Goal: Task Accomplishment & Management: Manage account settings

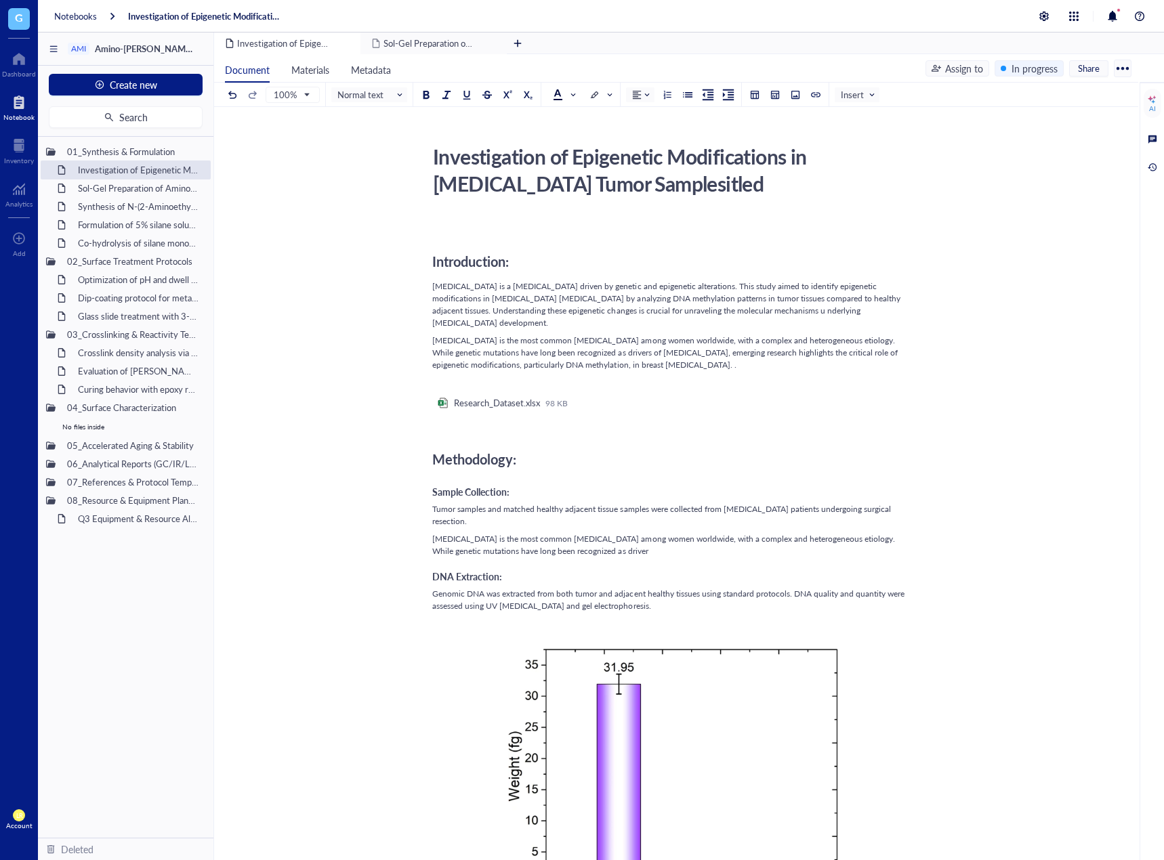
scroll to position [677, 0]
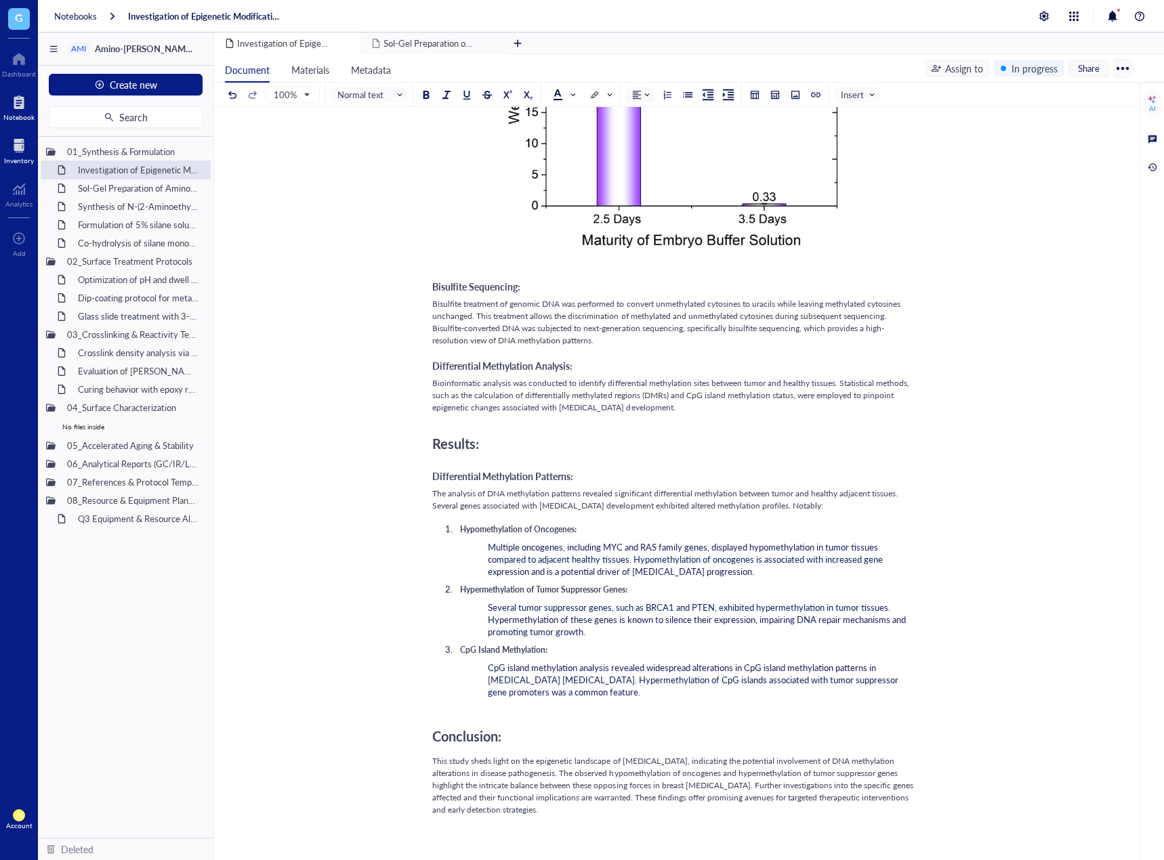
click at [22, 148] on div at bounding box center [19, 146] width 30 height 22
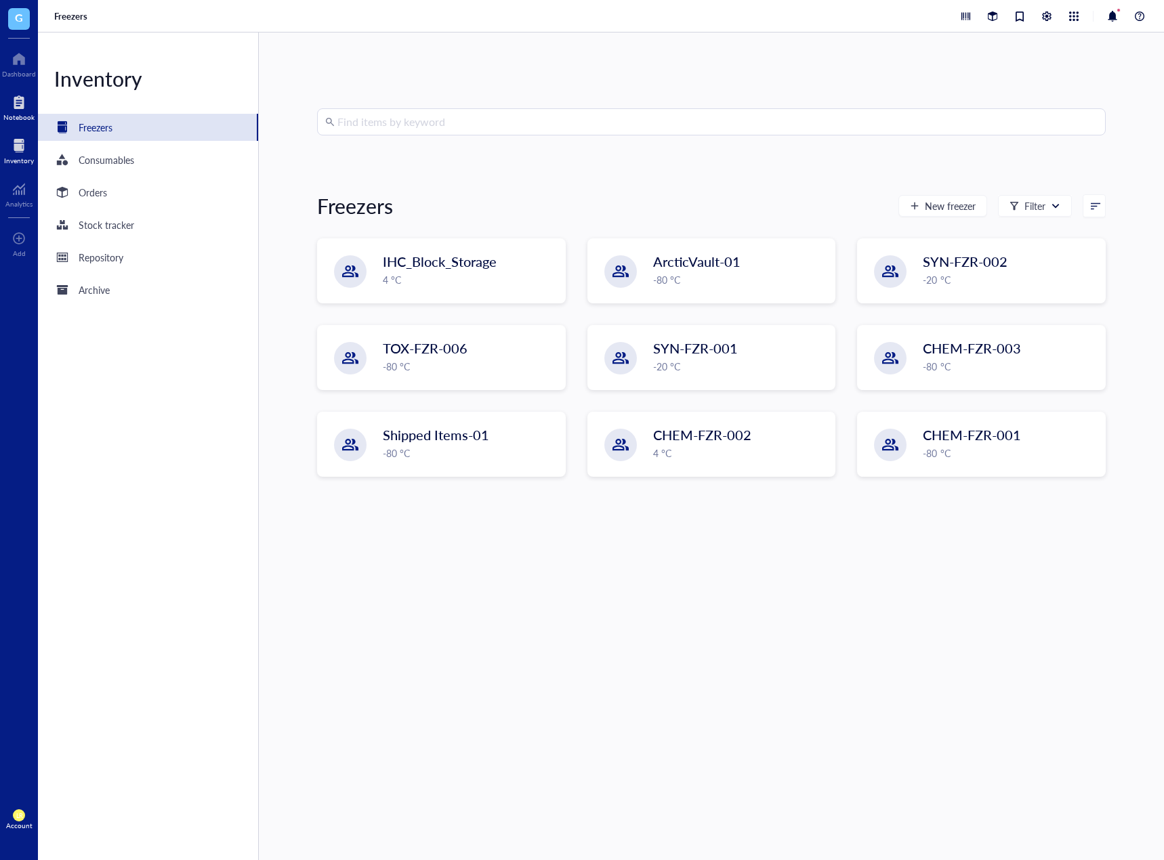
click at [13, 113] on div "Notebook" at bounding box center [18, 117] width 31 height 8
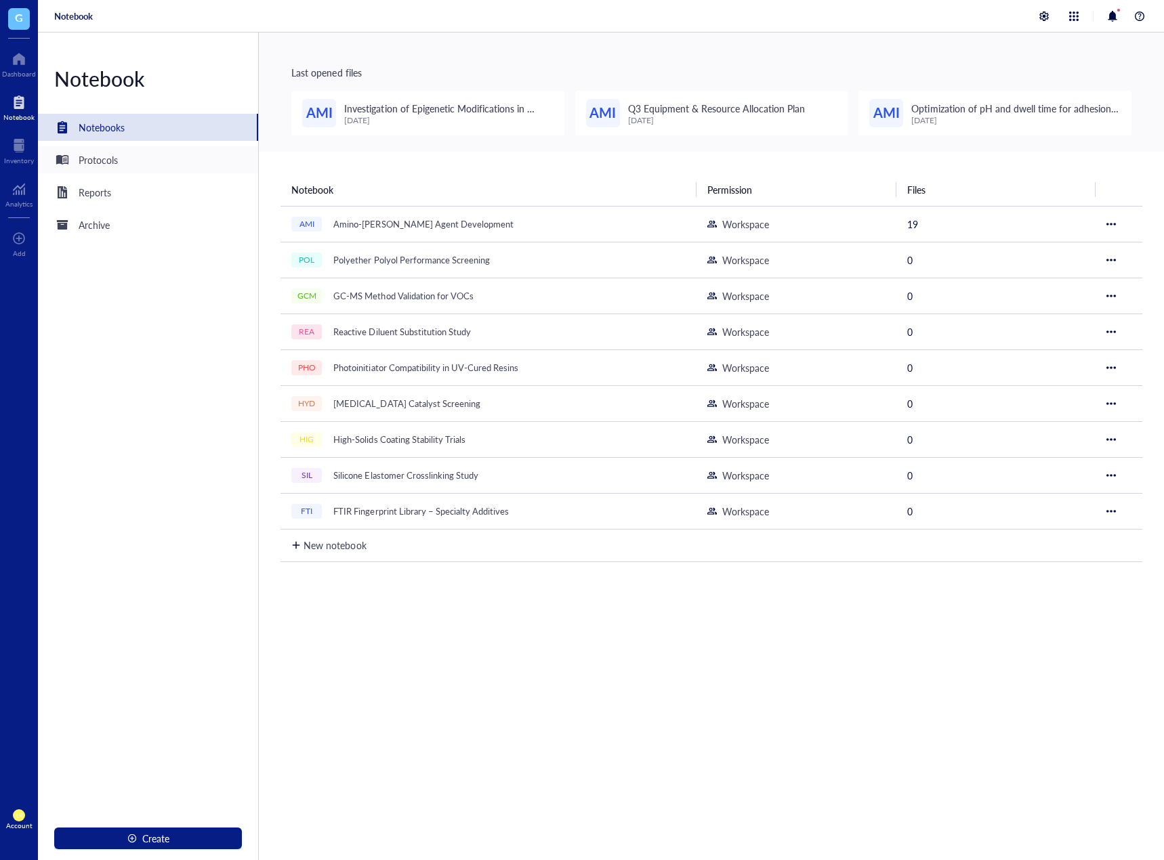
click at [147, 165] on div "Protocols" at bounding box center [148, 159] width 220 height 27
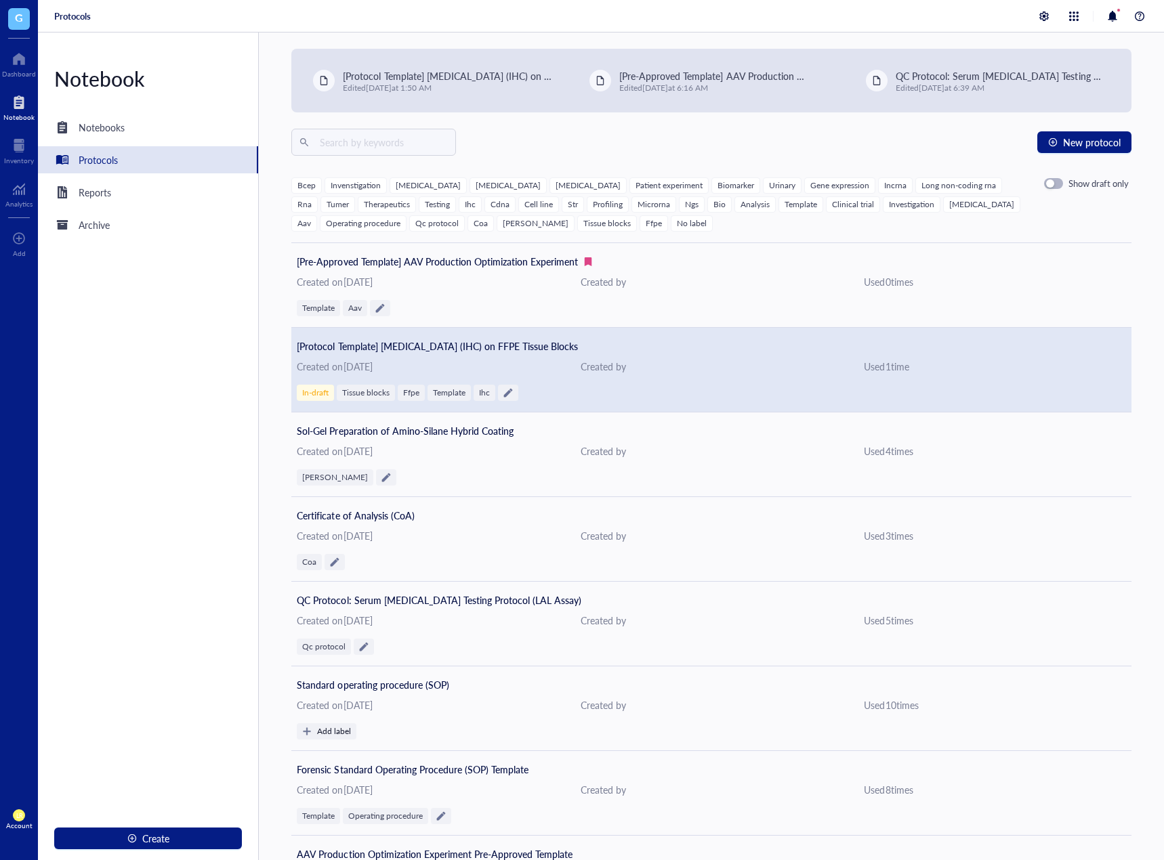
click at [507, 358] on div "[Protocol Template] Immunohistochemistry (IHC) on FFPE Tissue Blocks Created on…" at bounding box center [711, 370] width 840 height 85
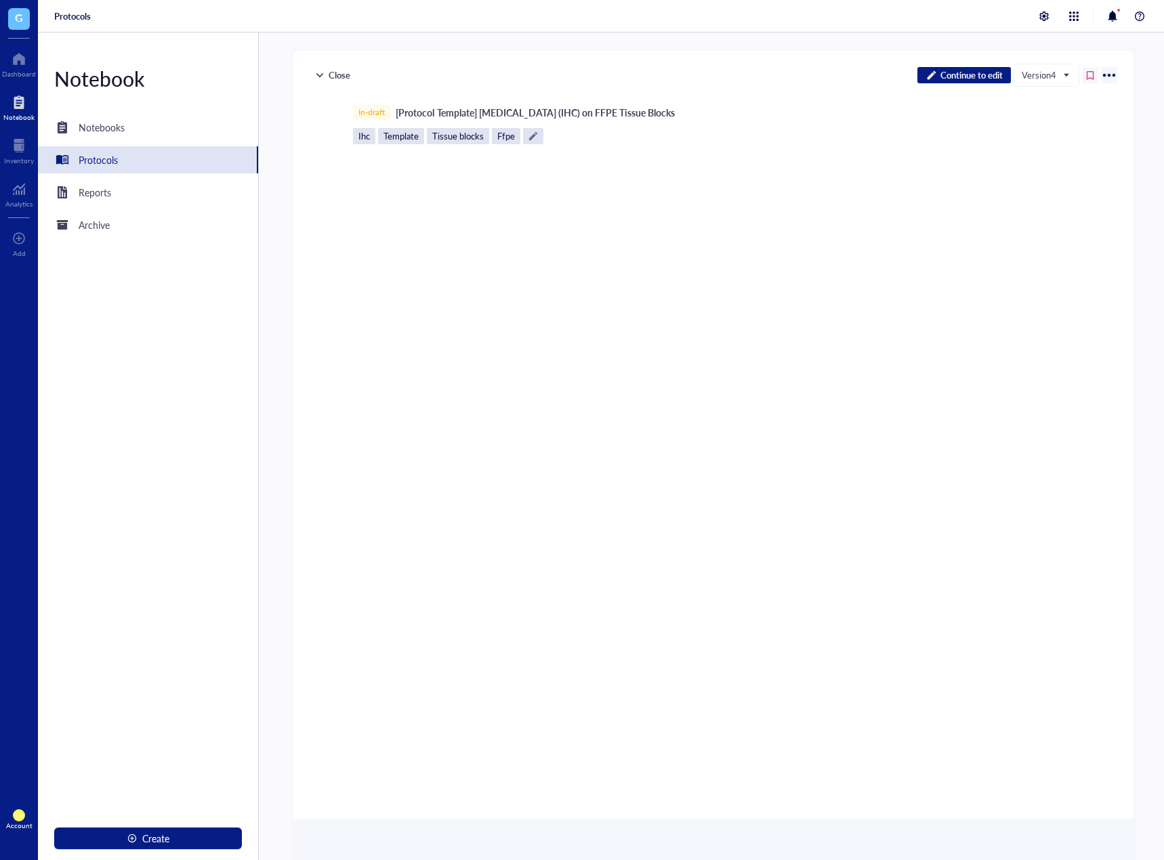
click at [106, 163] on div "Protocols" at bounding box center [98, 159] width 39 height 15
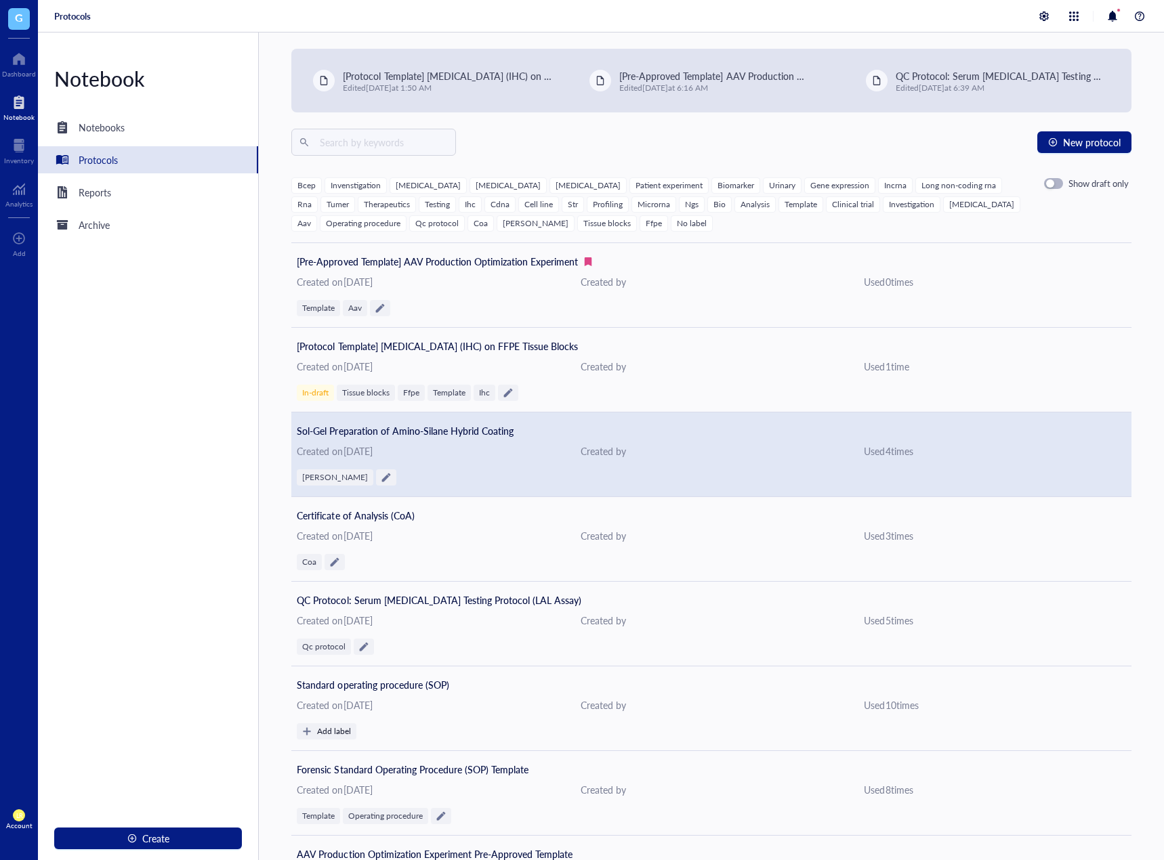
click at [555, 460] on div "Sol-Gel Preparation of Amino-Silane Hybrid Coating Created on July 23, 2025 Cre…" at bounding box center [711, 454] width 840 height 85
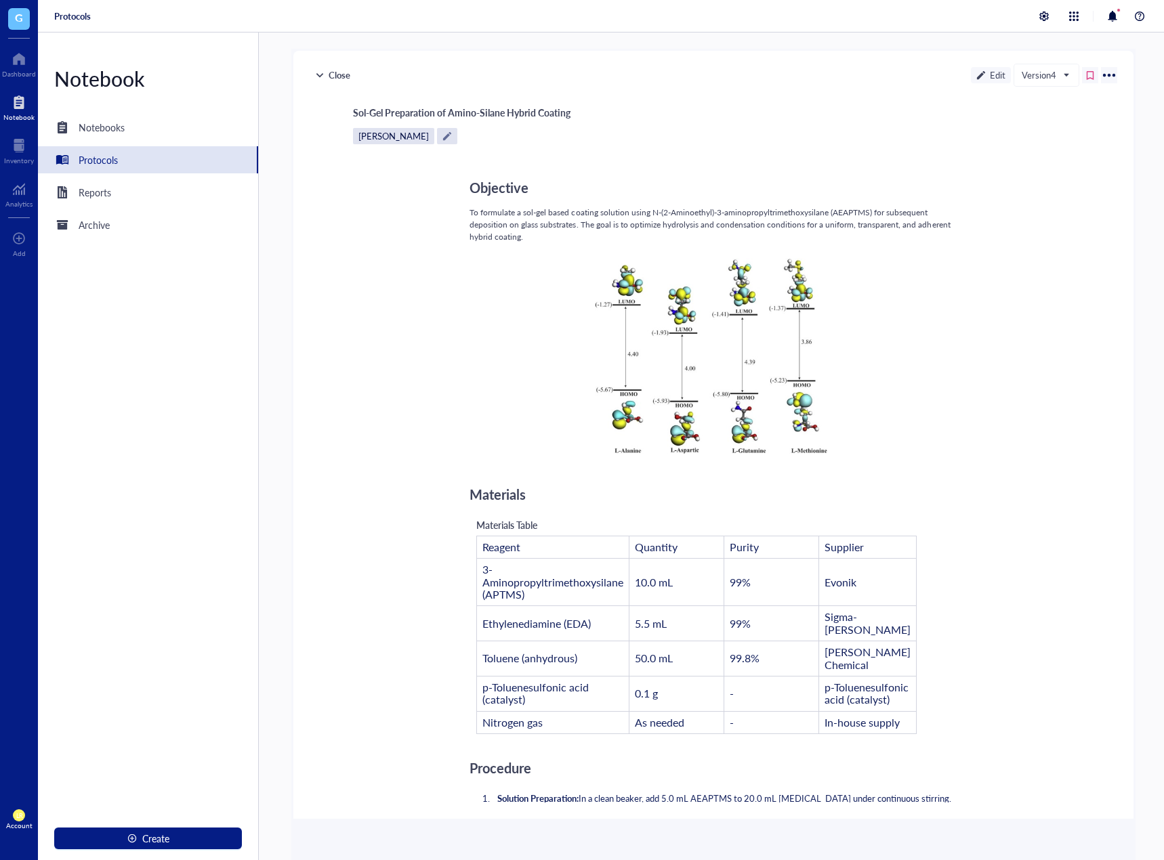
click at [985, 70] on div "Edit" at bounding box center [991, 75] width 40 height 16
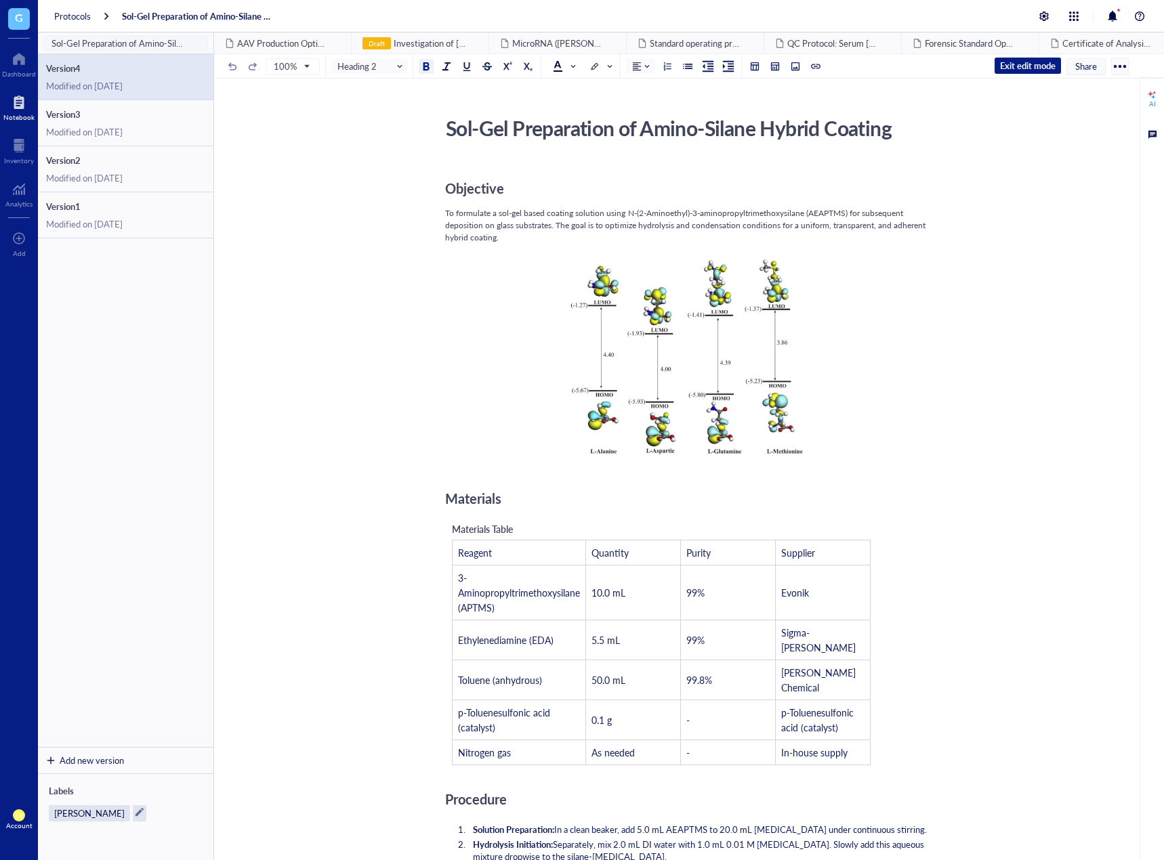
click at [122, 752] on div "Add new version" at bounding box center [125, 760] width 175 height 27
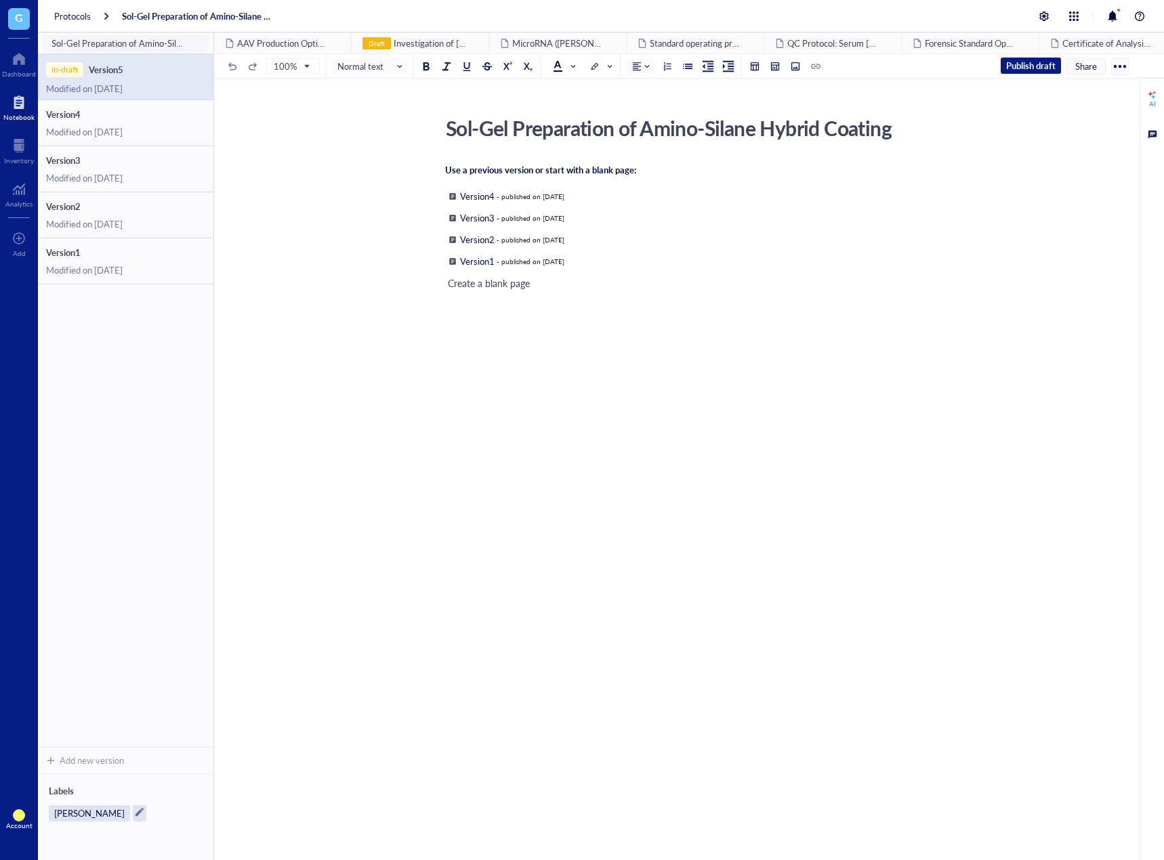
click at [12, 109] on div at bounding box center [18, 102] width 31 height 22
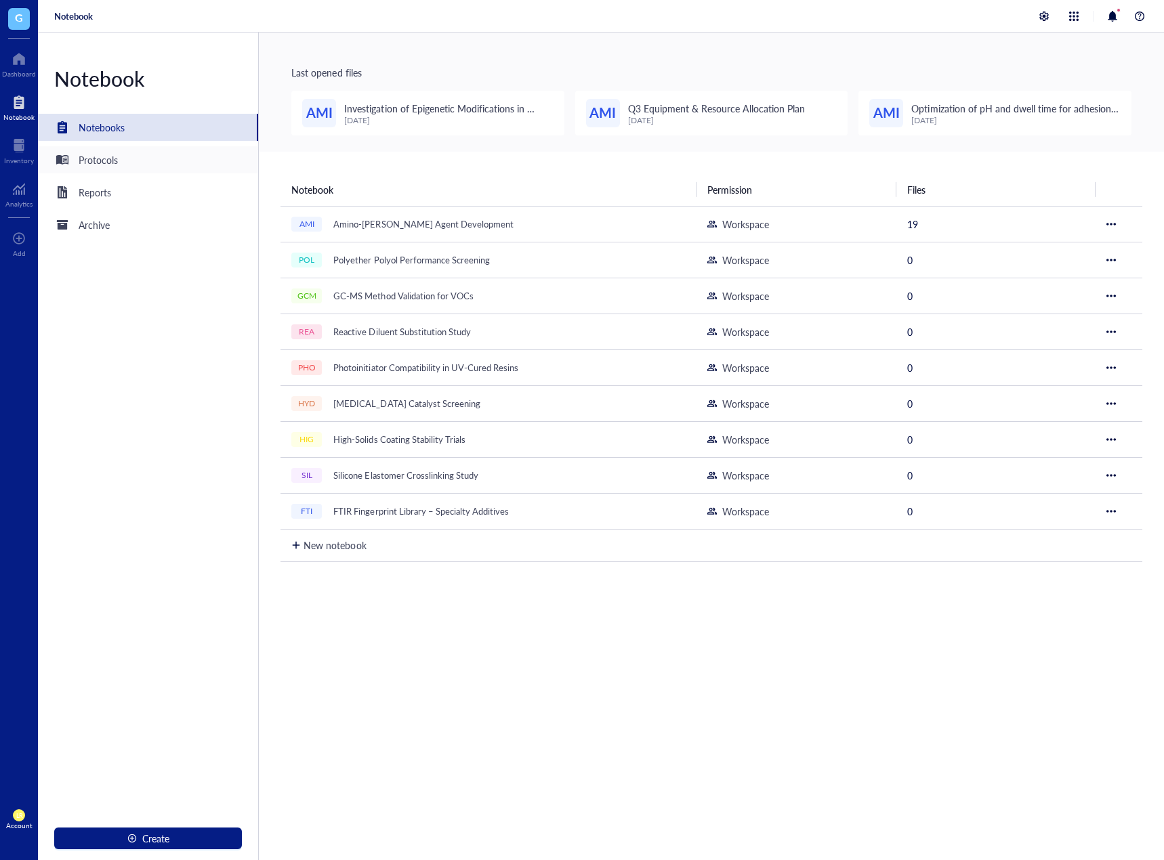
click at [83, 161] on div "Protocols" at bounding box center [98, 159] width 39 height 15
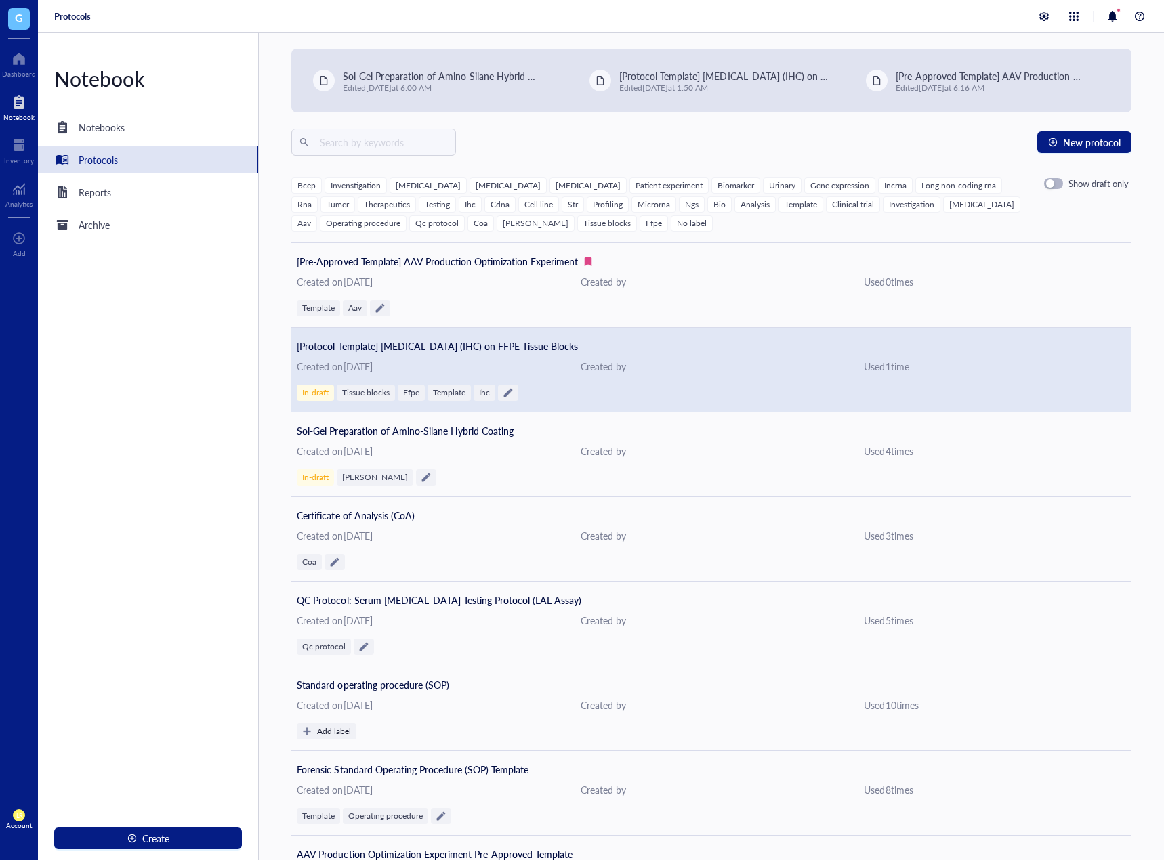
click at [602, 358] on div "[Protocol Template] Immunohistochemistry (IHC) on FFPE Tissue Blocks Created on…" at bounding box center [711, 370] width 840 height 85
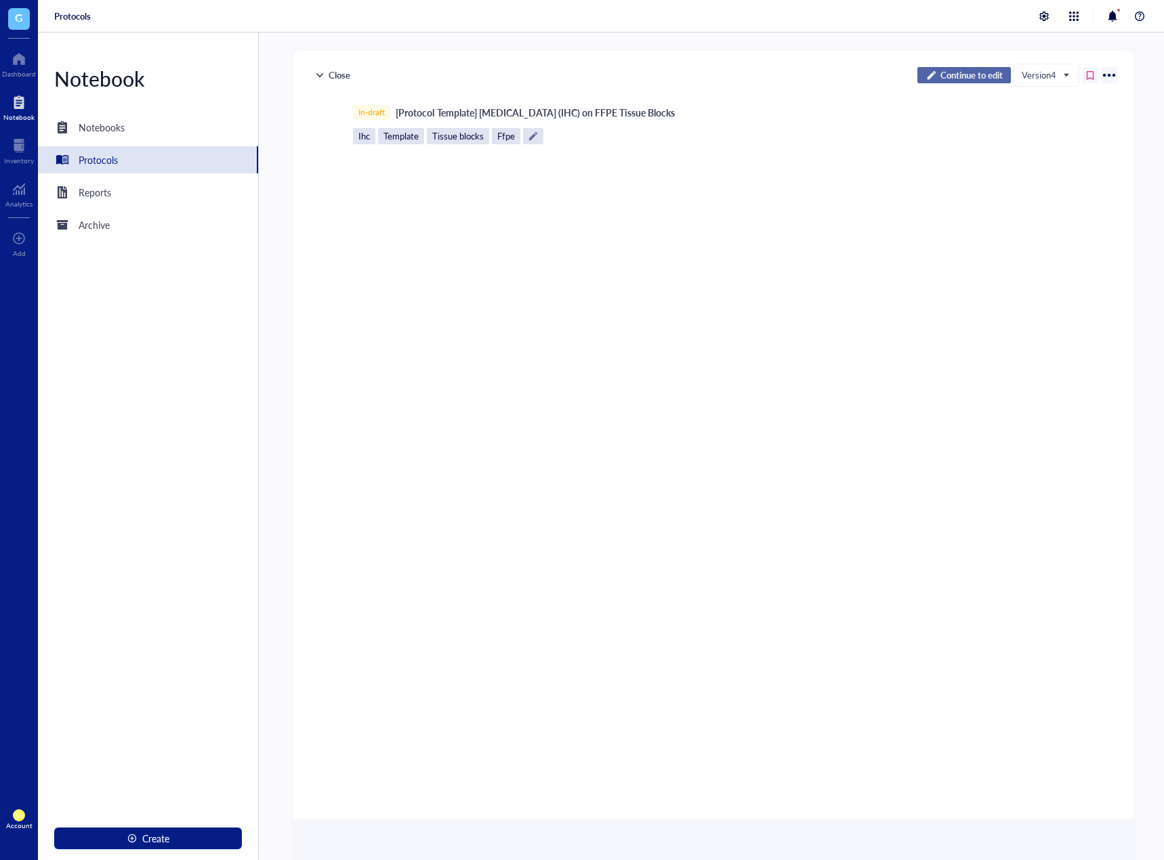
click at [956, 77] on span "Continue to edit" at bounding box center [971, 75] width 62 height 12
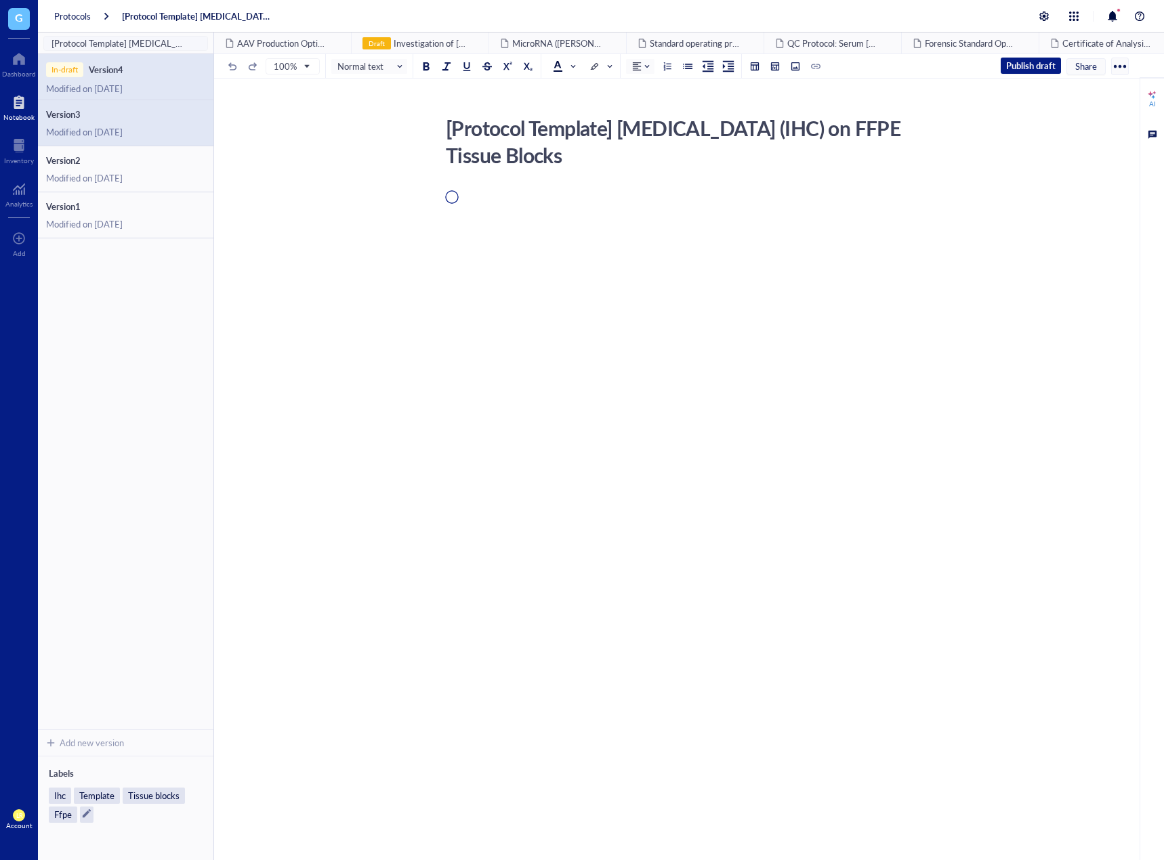
click at [119, 137] on div "Modified on September 26, 2025" at bounding box center [125, 132] width 159 height 12
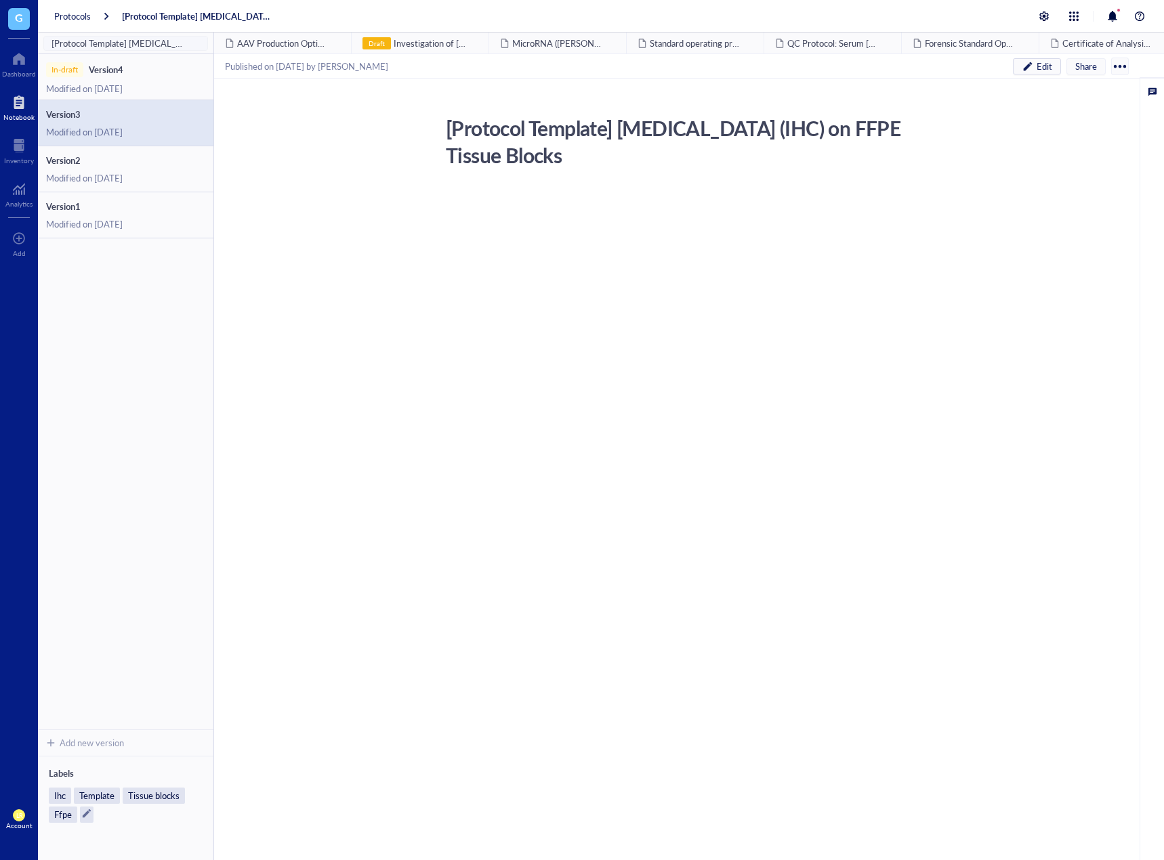
click at [1118, 61] on div at bounding box center [1120, 67] width 22 height 22
click at [1097, 110] on div "Delete" at bounding box center [1078, 111] width 77 height 12
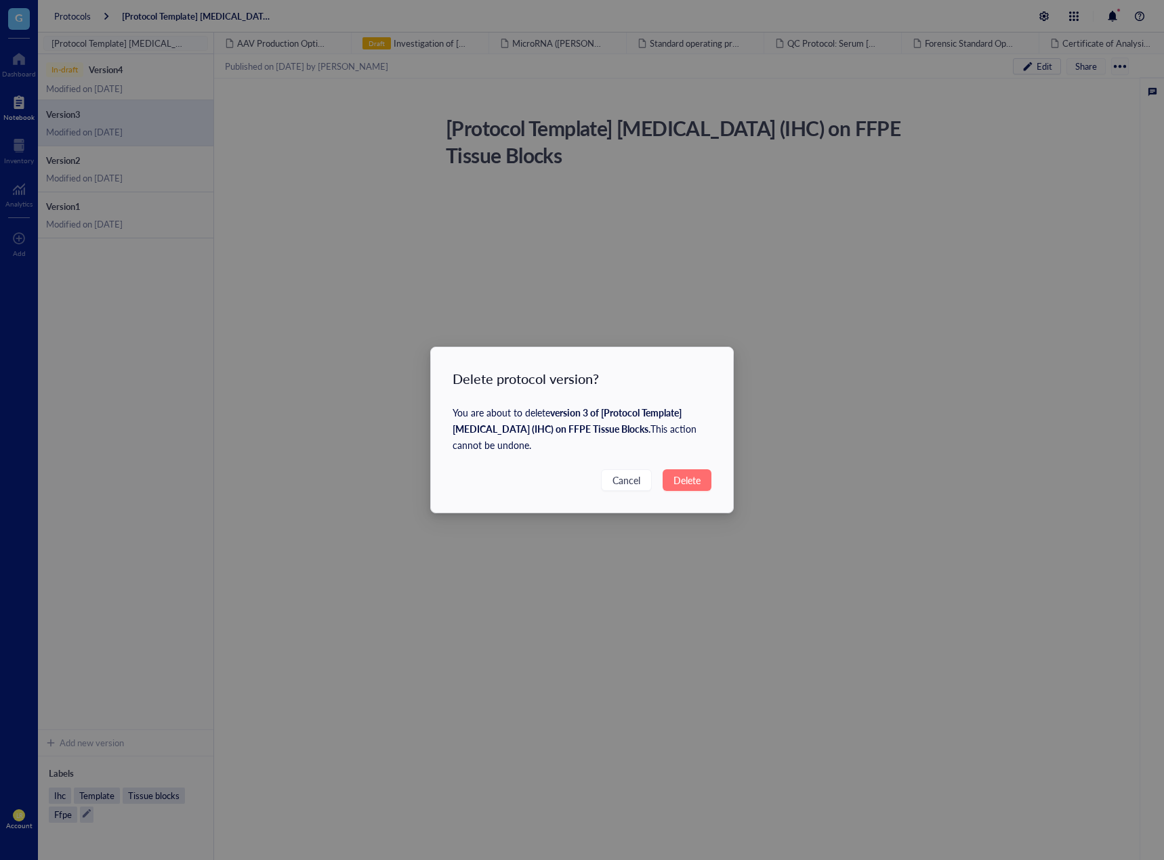
click at [699, 477] on span "Delete" at bounding box center [686, 480] width 27 height 15
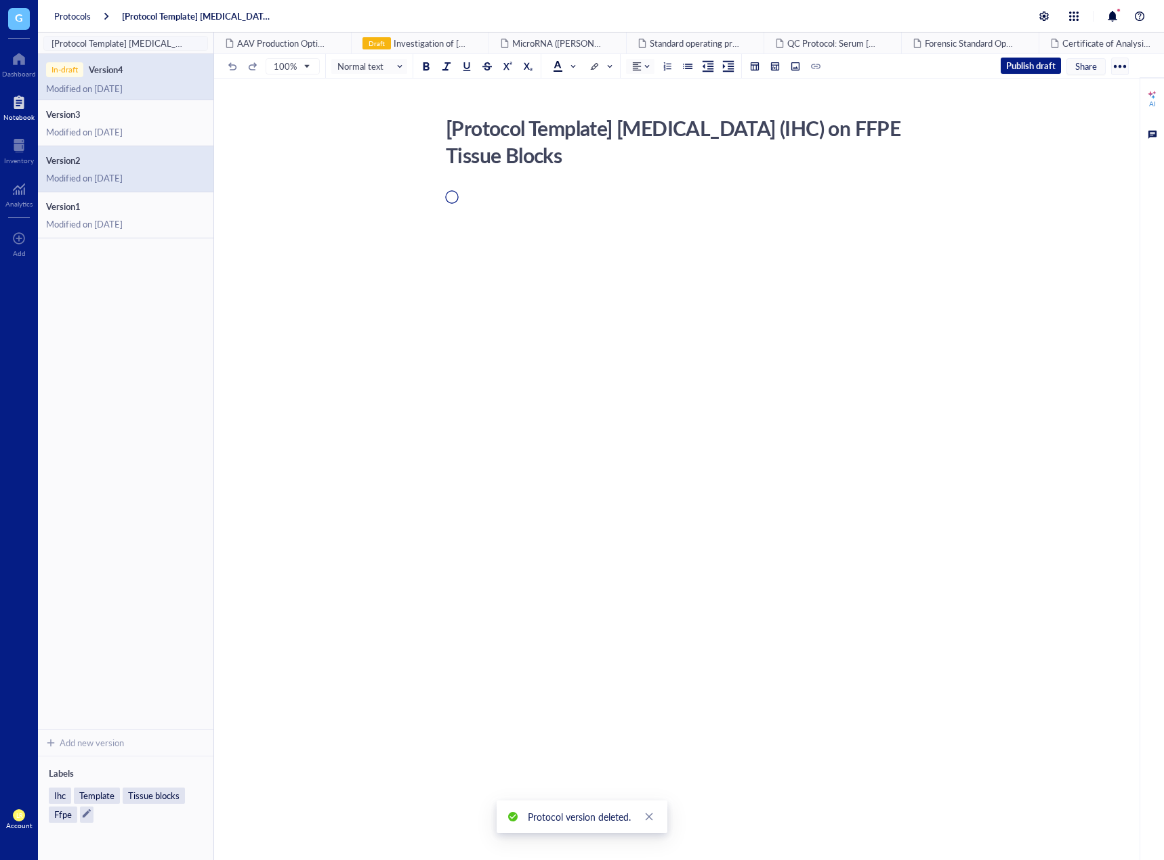
click at [143, 154] on span "Version 2" at bounding box center [125, 160] width 159 height 12
click at [114, 172] on div "Modified on September 26, 2025" at bounding box center [125, 178] width 159 height 12
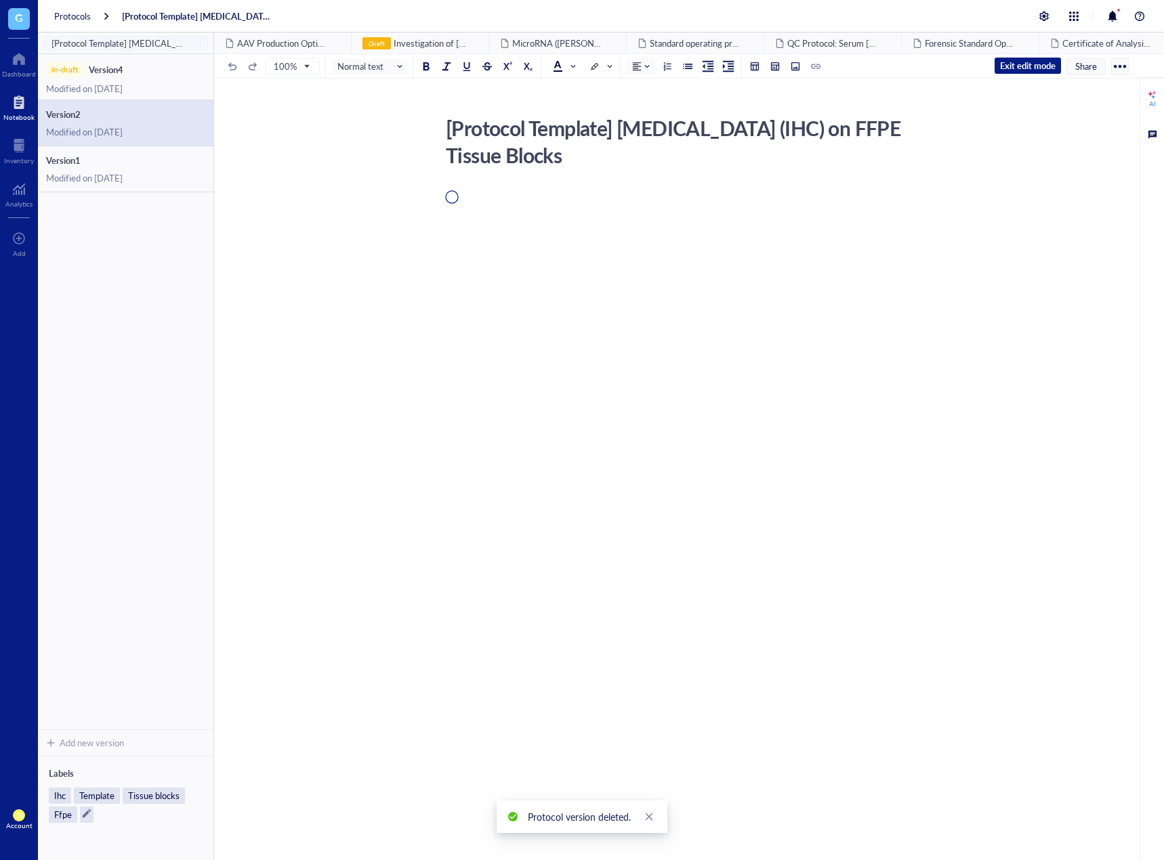
click at [73, 114] on div "Version 2" at bounding box center [63, 114] width 35 height 12
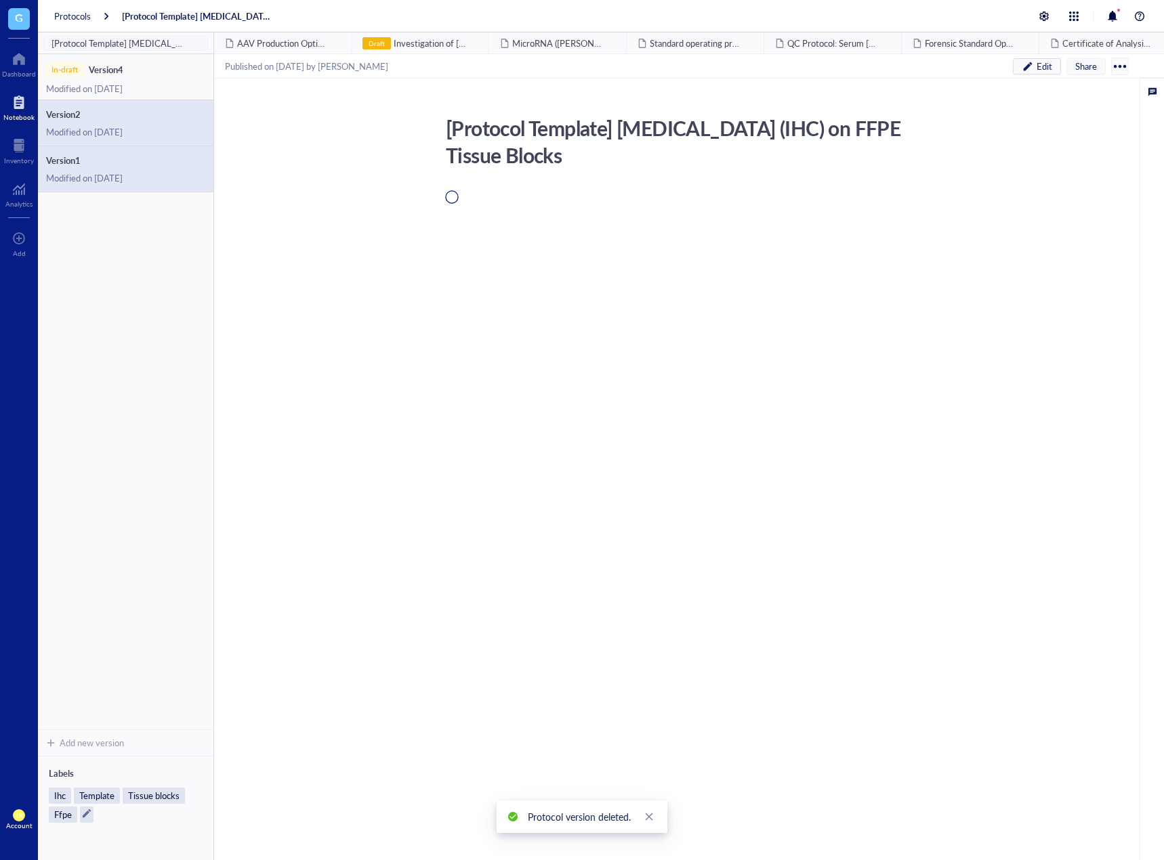
click at [110, 173] on div "Modified on September 26, 2025" at bounding box center [125, 178] width 159 height 12
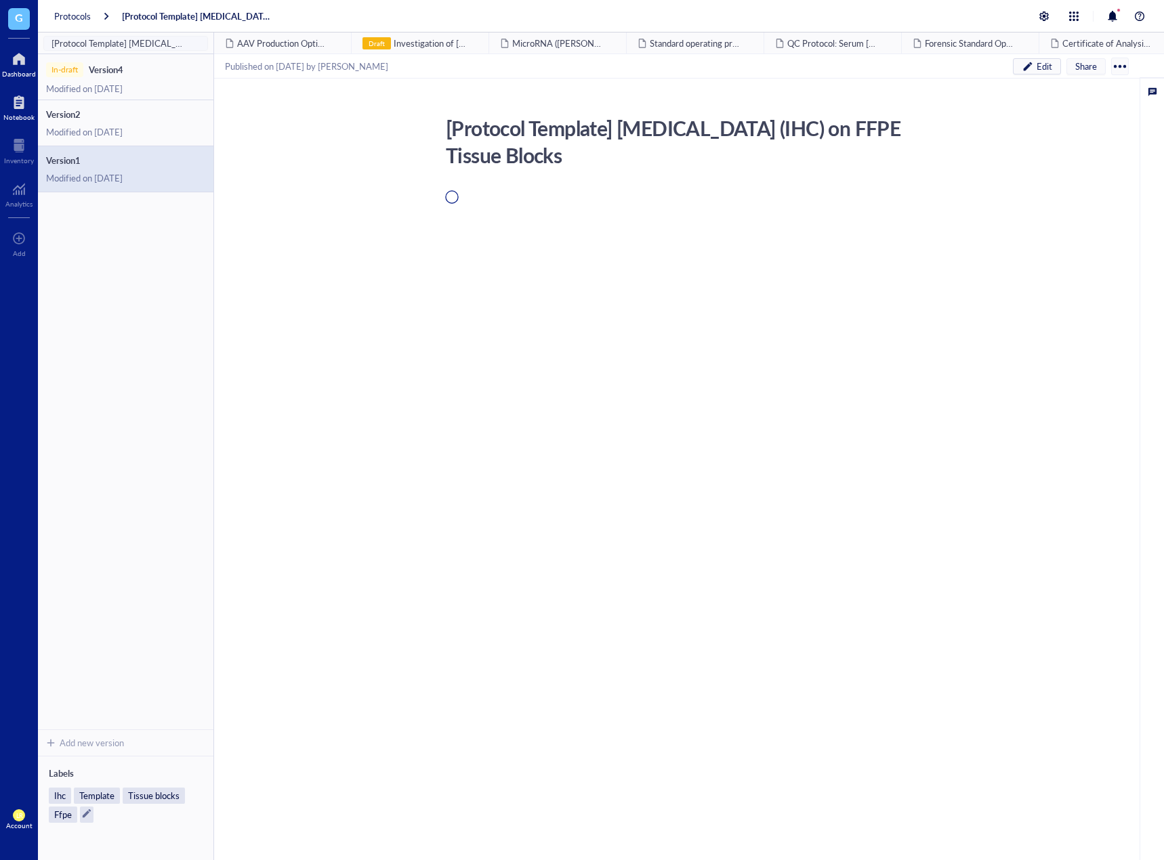
click at [16, 59] on div at bounding box center [19, 59] width 34 height 22
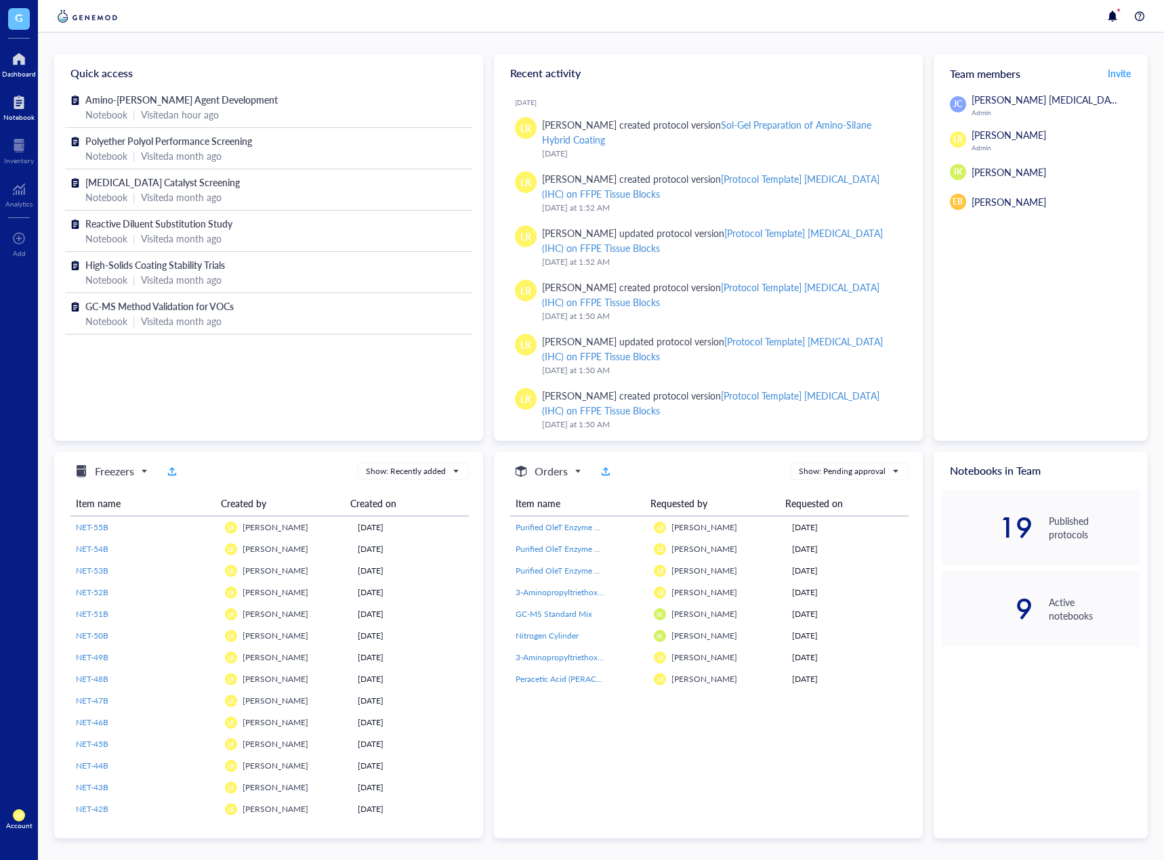
click at [18, 101] on div at bounding box center [18, 102] width 31 height 22
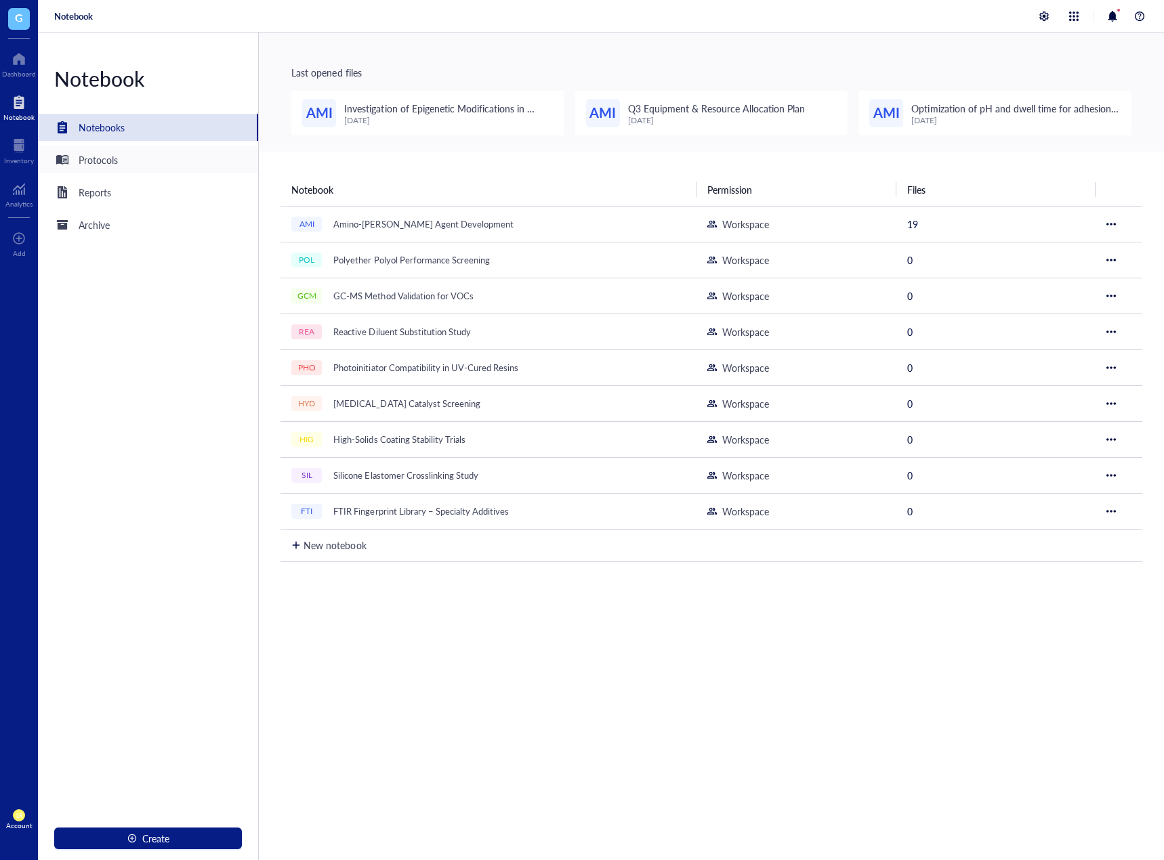
click at [108, 165] on div "Protocols" at bounding box center [98, 159] width 39 height 15
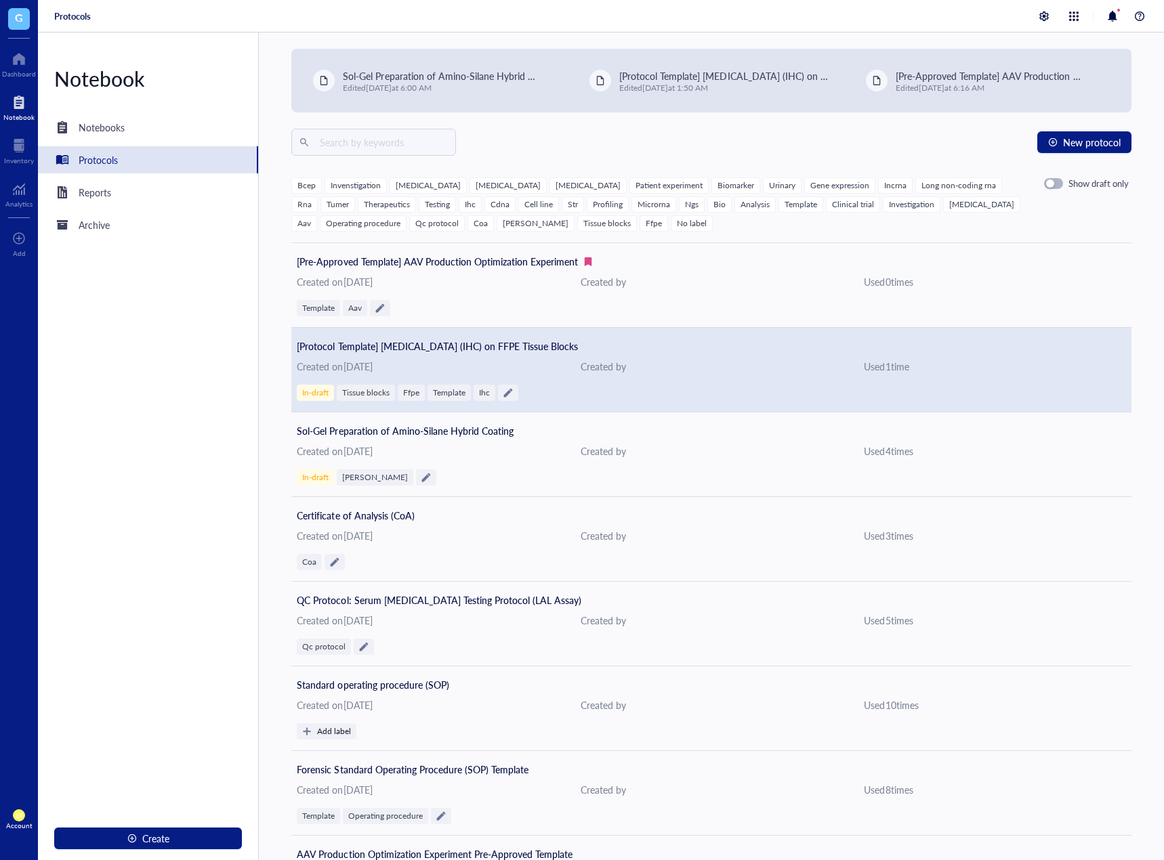
click at [833, 402] on div "[Protocol Template] Immunohistochemistry (IHC) on FFPE Tissue Blocks Created on…" at bounding box center [711, 370] width 840 height 85
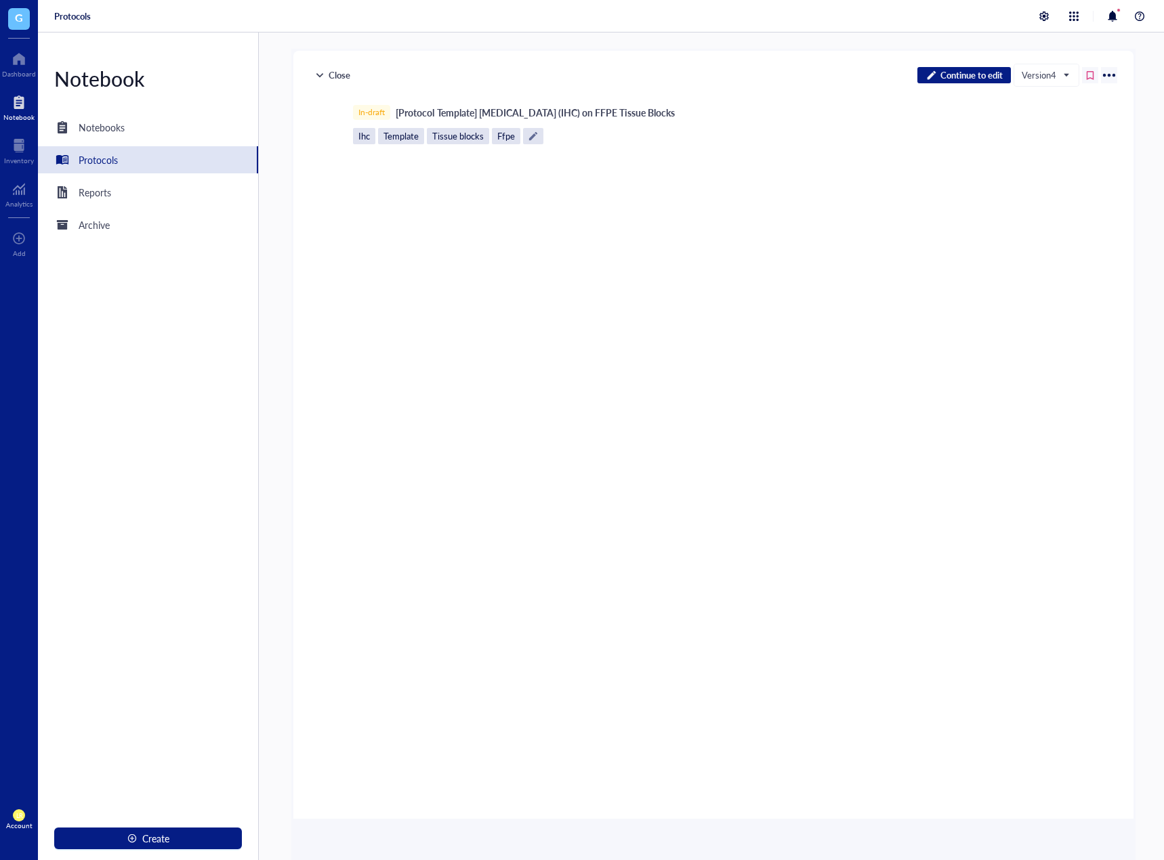
click at [985, 744] on div "In-draft [Protocol Template] Immunohistochemistry (IHC) on FFPE Tissue Blocks I…" at bounding box center [713, 454] width 834 height 698
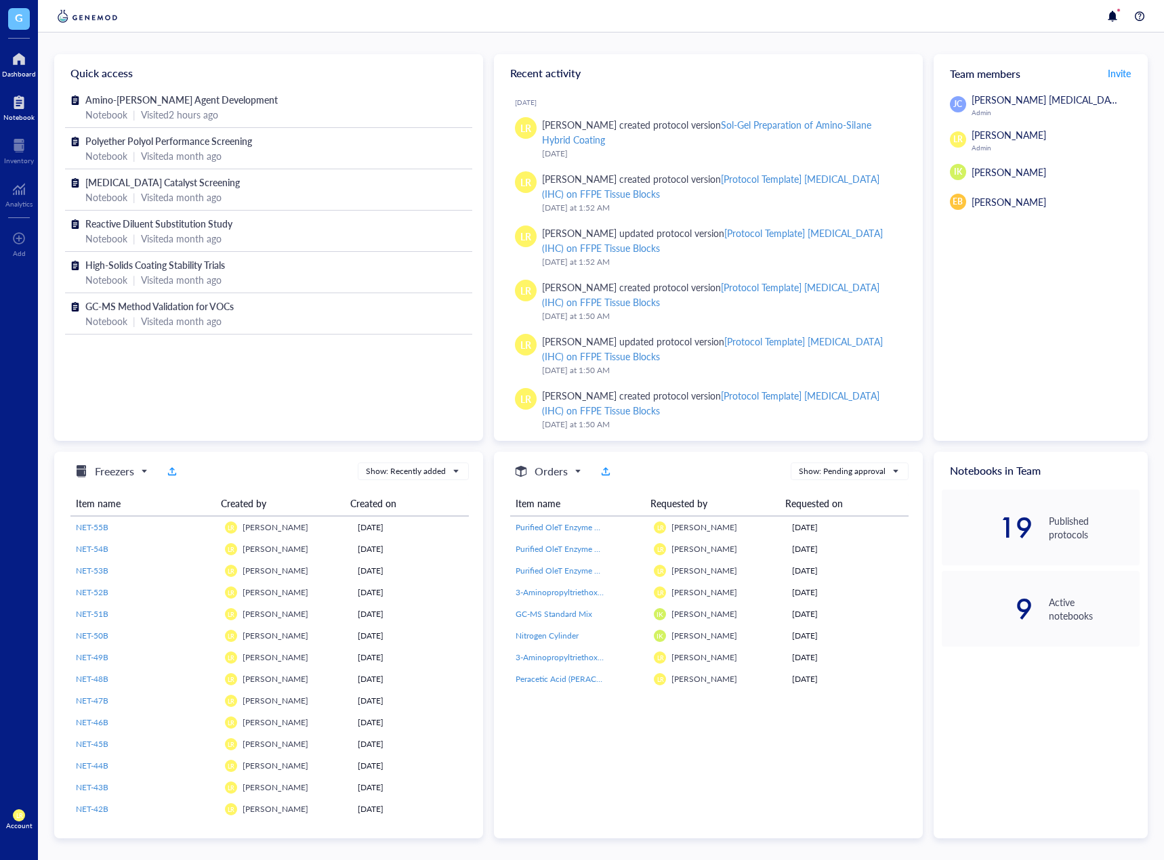
click at [6, 100] on div at bounding box center [18, 102] width 31 height 22
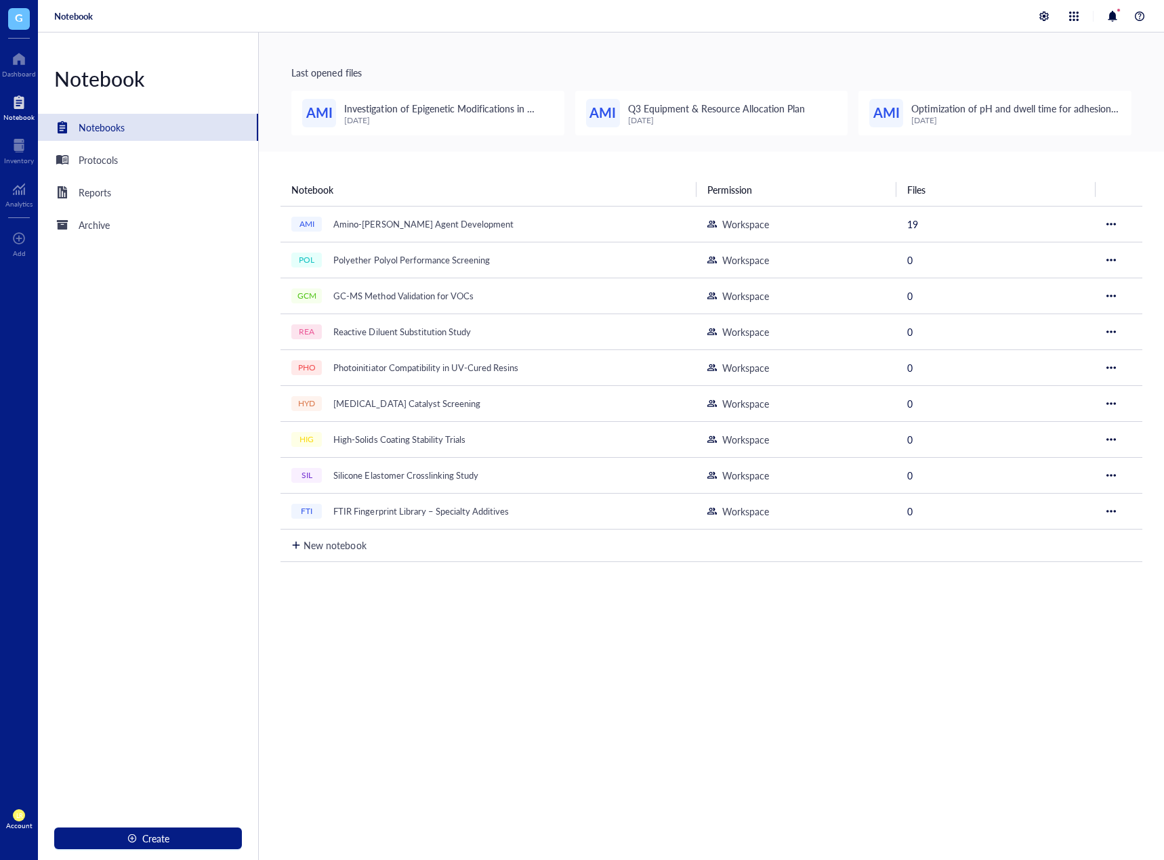
click at [1006, 724] on div "Notebook Permission Files AMI Amino-Silane Coupling Agent Development Workspace…" at bounding box center [711, 566] width 905 height 828
click at [406, 238] on td "AMI Amino-Silane Coupling Agent Development" at bounding box center [488, 224] width 416 height 36
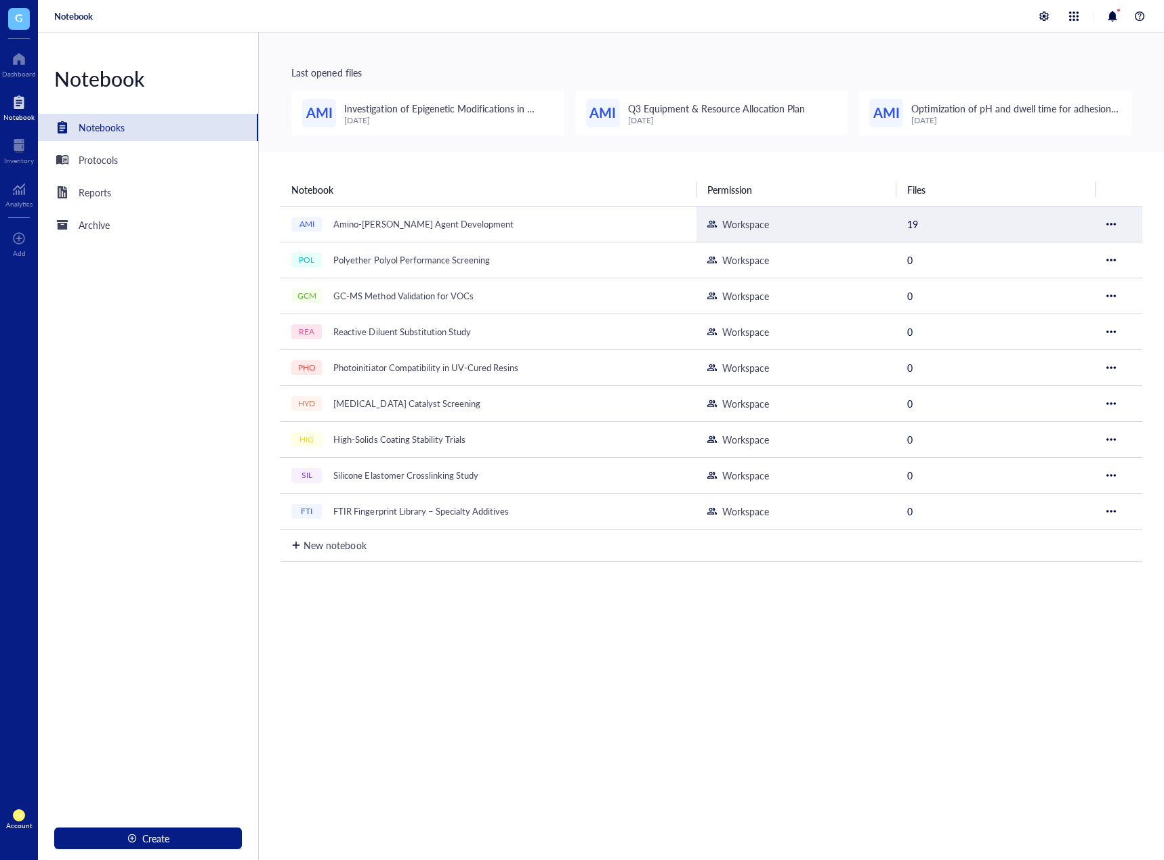
click at [410, 232] on div "Amino-[PERSON_NAME] Agent Development" at bounding box center [423, 224] width 192 height 19
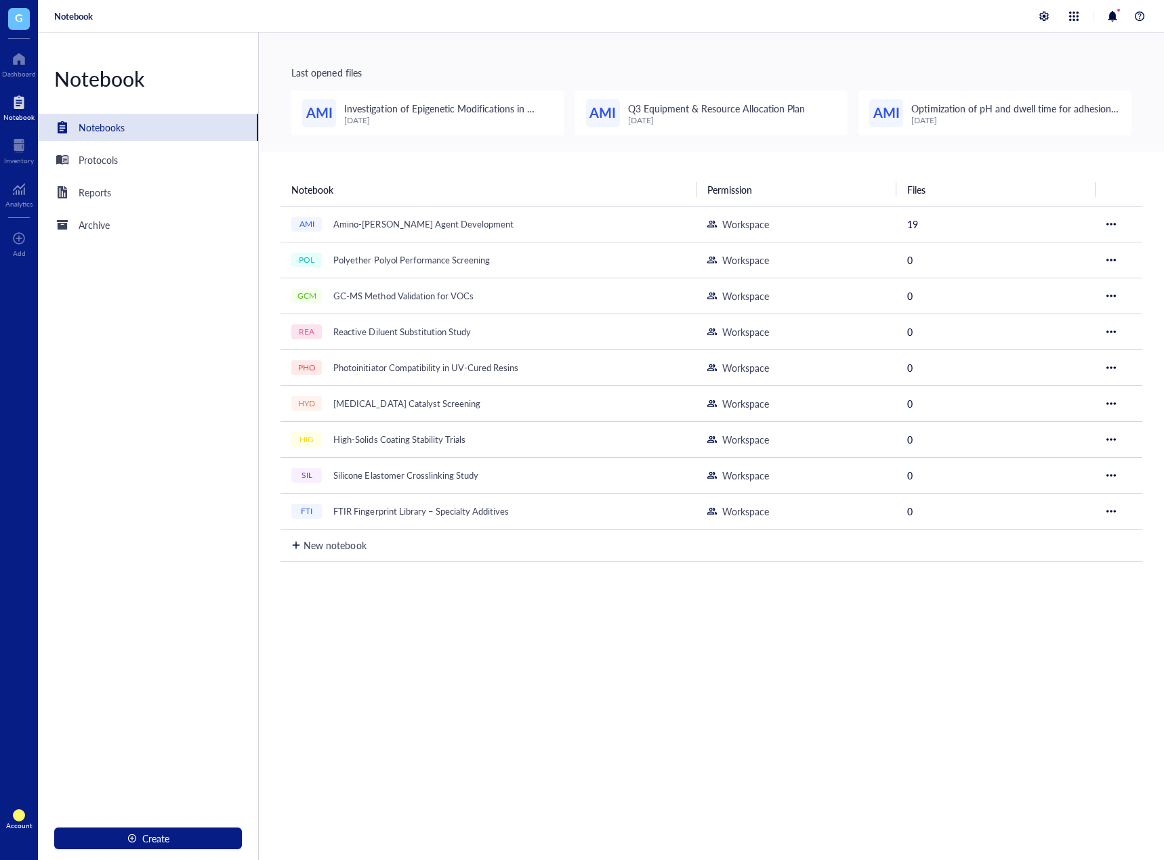
click at [639, 700] on div "Notebook Permission Files AMI Amino-Silane Coupling Agent Development Workspace…" at bounding box center [711, 566] width 905 height 828
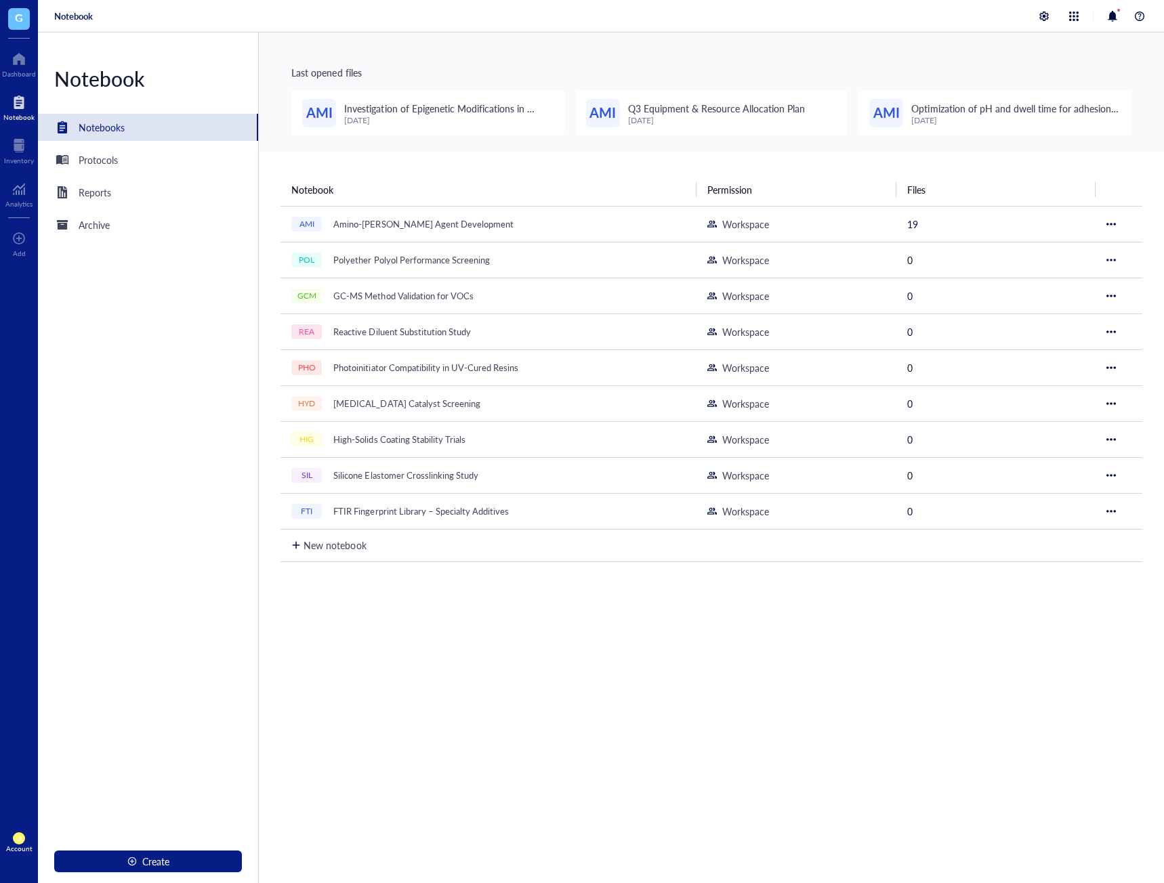
drag, startPoint x: 664, startPoint y: 665, endPoint x: 654, endPoint y: 647, distance: 20.3
click at [664, 665] on div "Notebook Permission Files AMI Amino-Silane Coupling Agent Development Workspace…" at bounding box center [711, 577] width 905 height 851
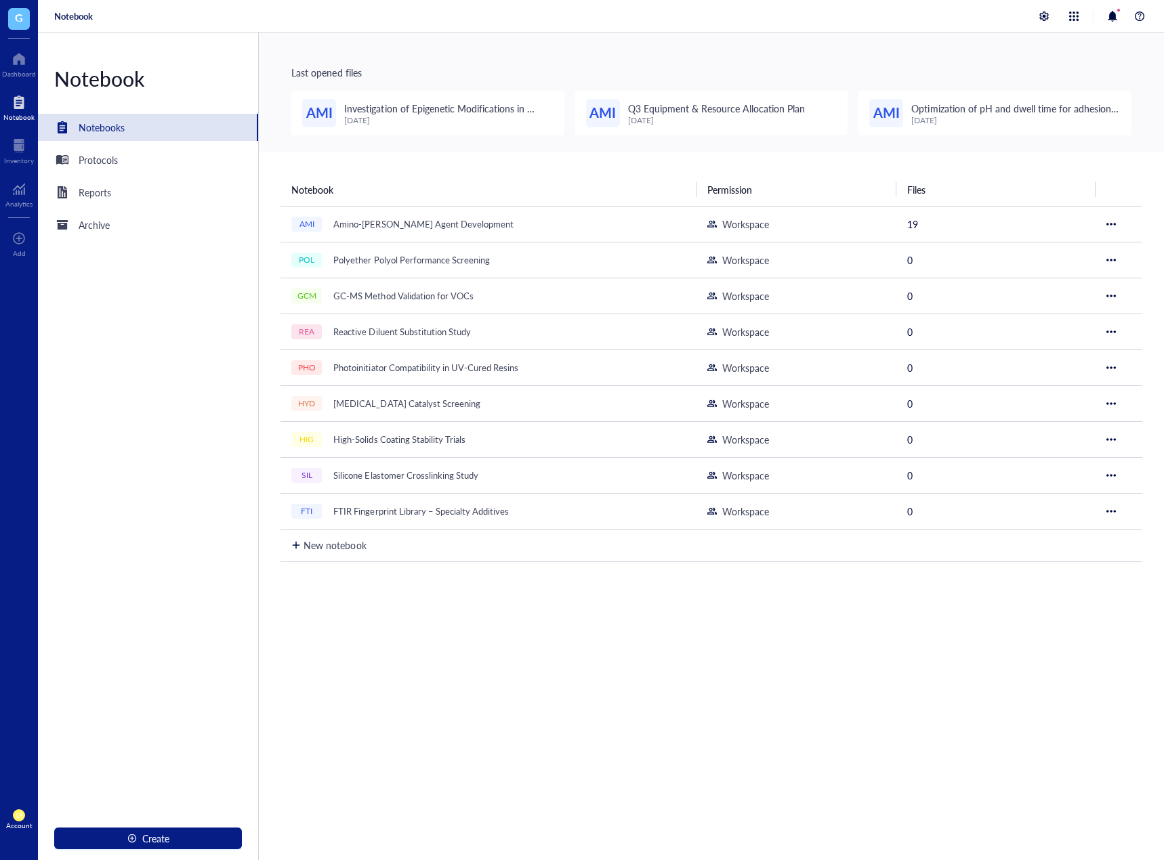
click at [832, 727] on div "Notebook Permission Files AMI Amino-Silane Coupling Agent Development Workspace…" at bounding box center [711, 566] width 905 height 828
click at [382, 220] on div "Amino-[PERSON_NAME] Agent Development" at bounding box center [423, 224] width 192 height 19
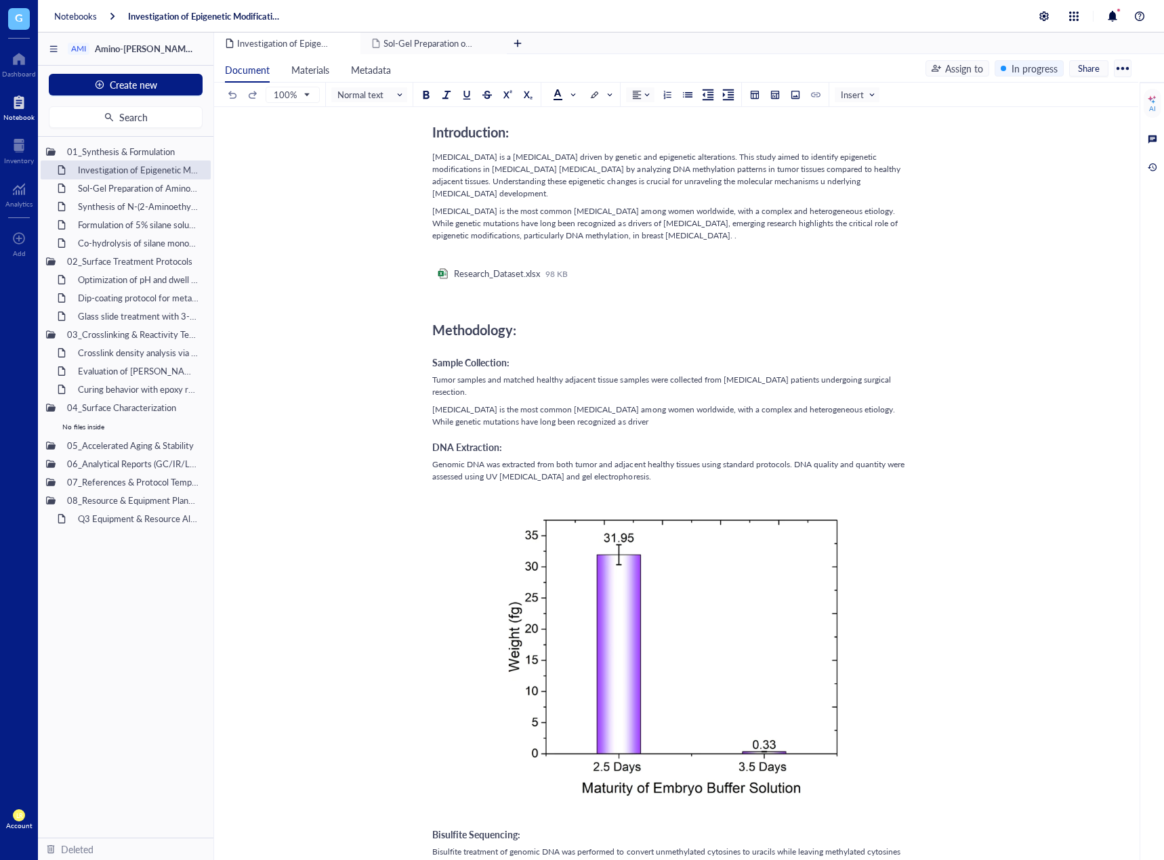
scroll to position [203, 0]
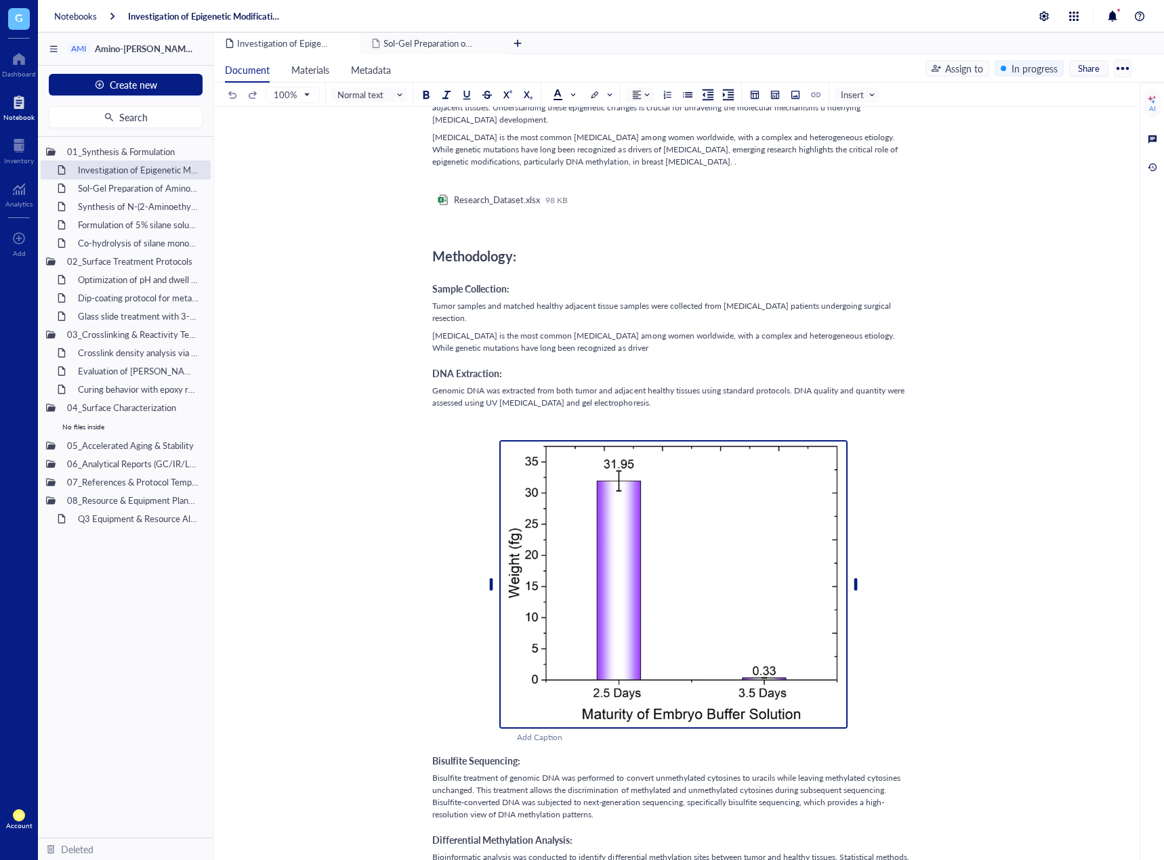
click at [668, 492] on img at bounding box center [673, 584] width 348 height 289
drag, startPoint x: 667, startPoint y: 492, endPoint x: 612, endPoint y: 530, distance: 66.7
click at [612, 530] on img at bounding box center [673, 584] width 348 height 289
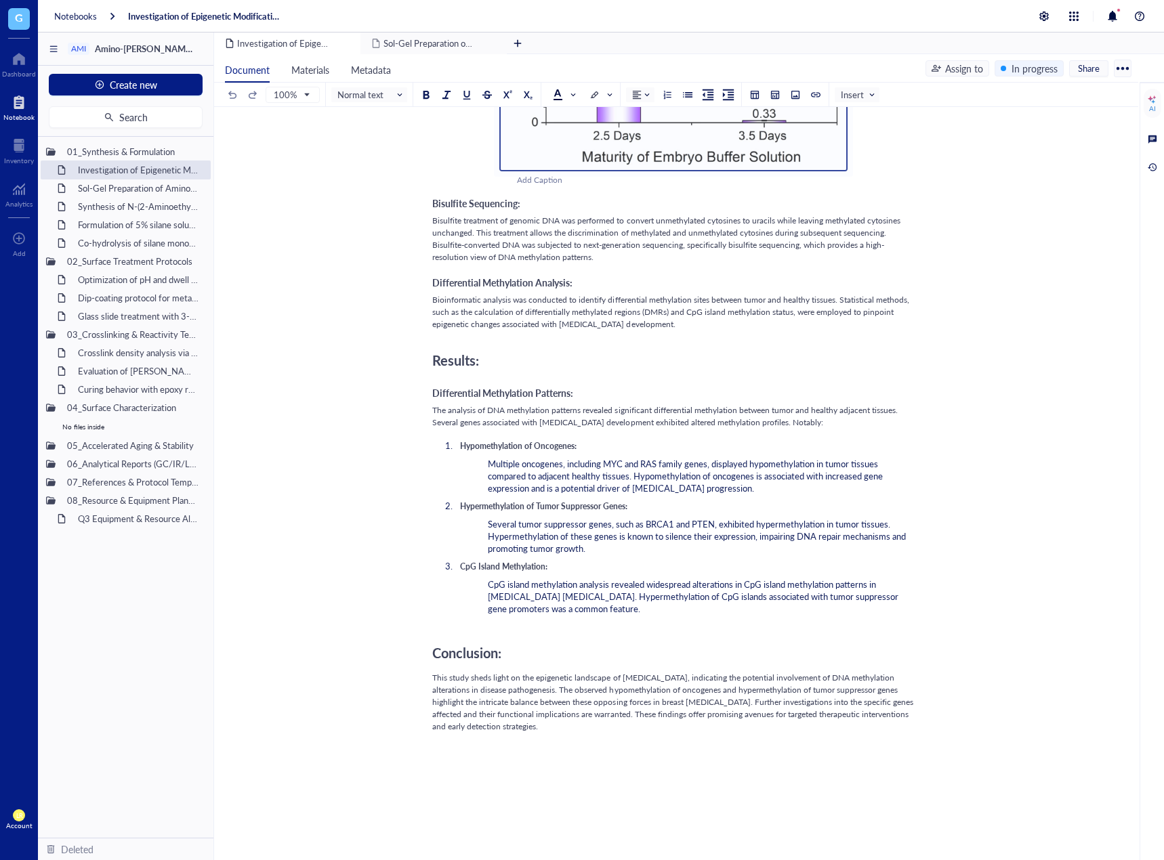
scroll to position [901, 0]
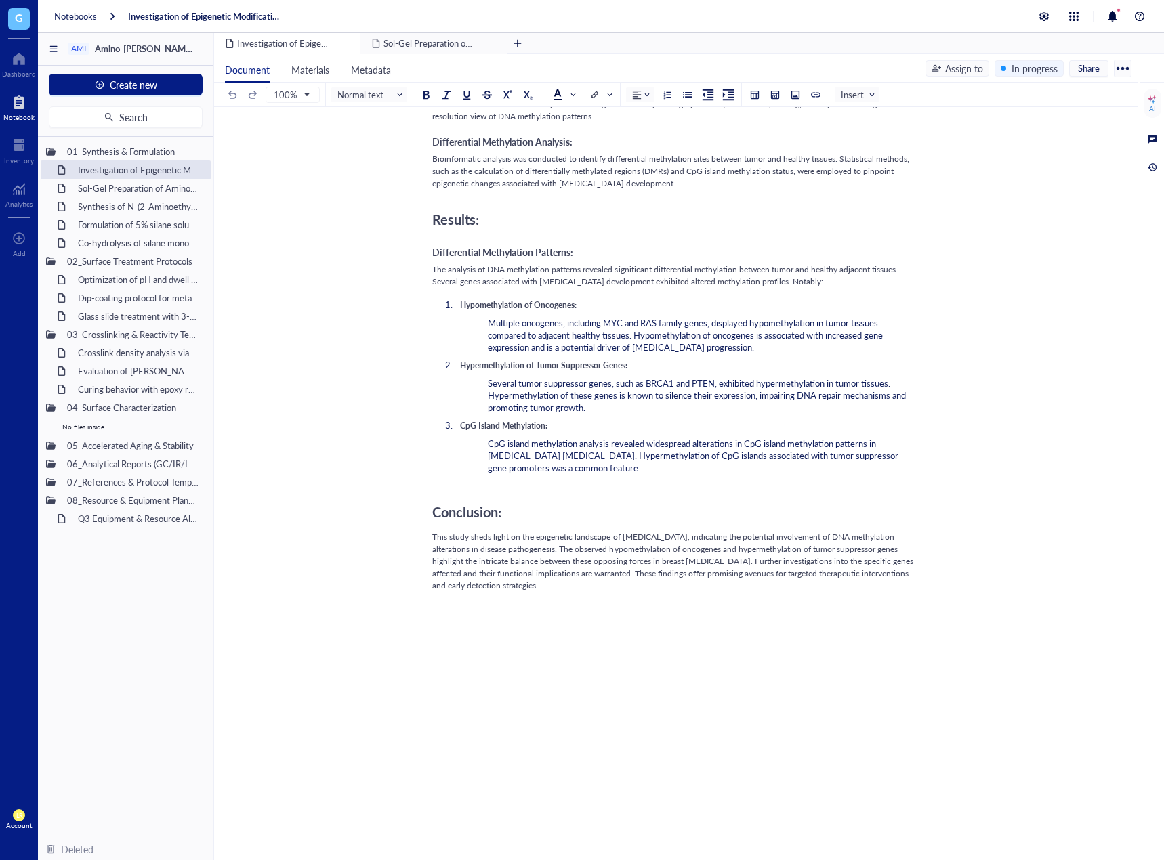
click at [657, 639] on div "﻿ Introduction: [MEDICAL_DATA] is a [MEDICAL_DATA] driven by genetic and epigen…" at bounding box center [673, 112] width 482 height 1594
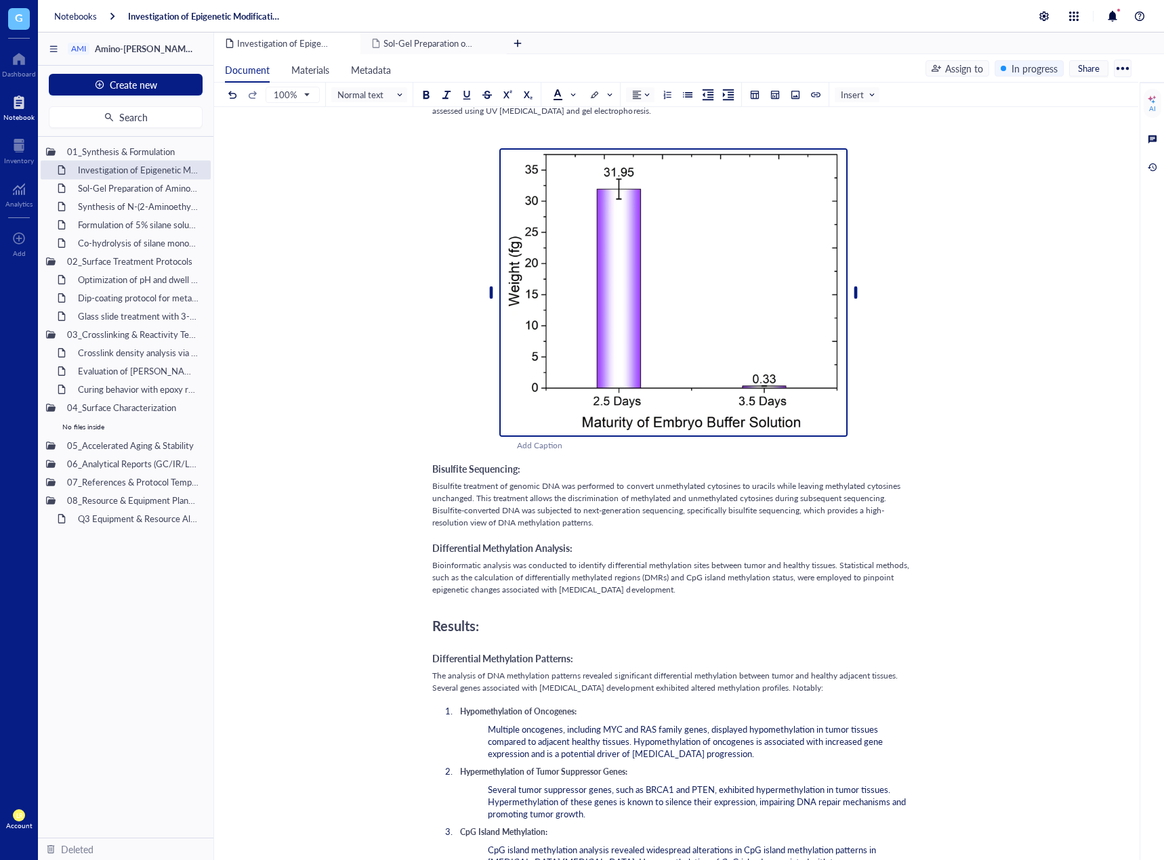
click at [670, 280] on img at bounding box center [673, 292] width 348 height 289
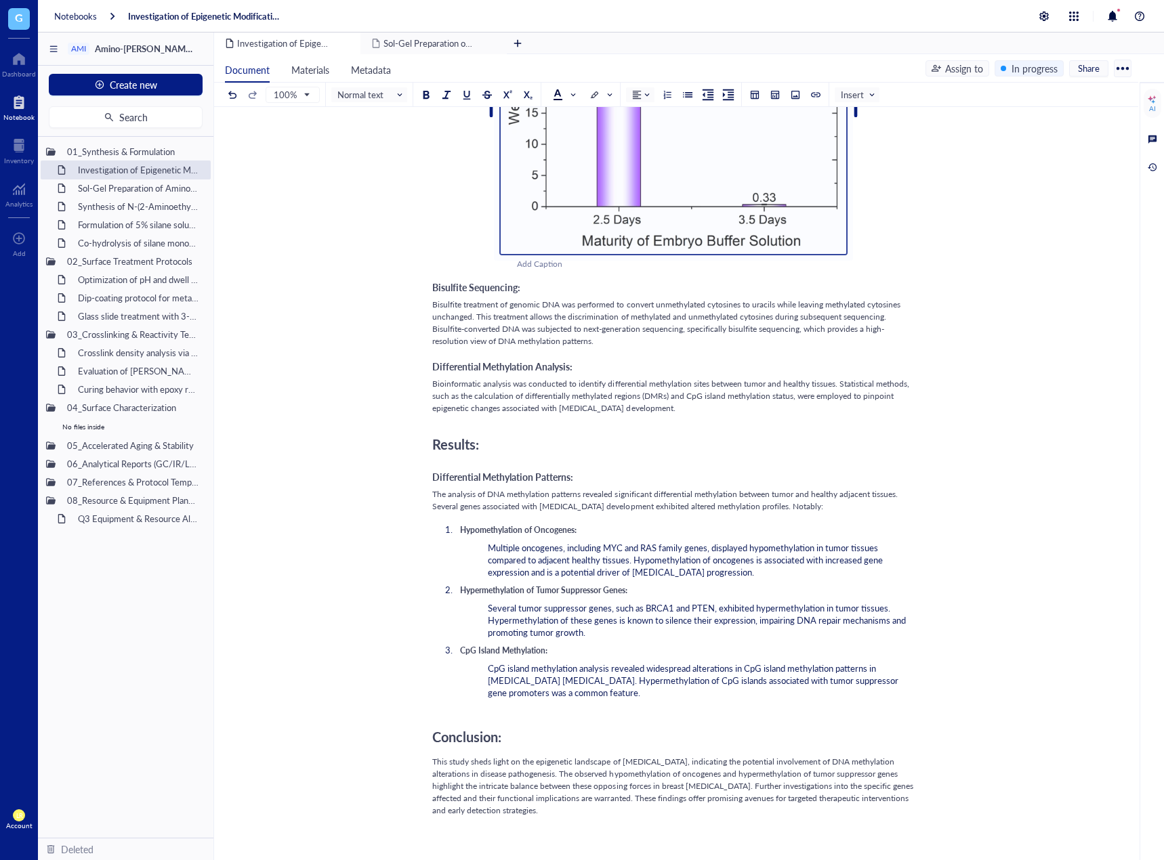
scroll to position [901, 0]
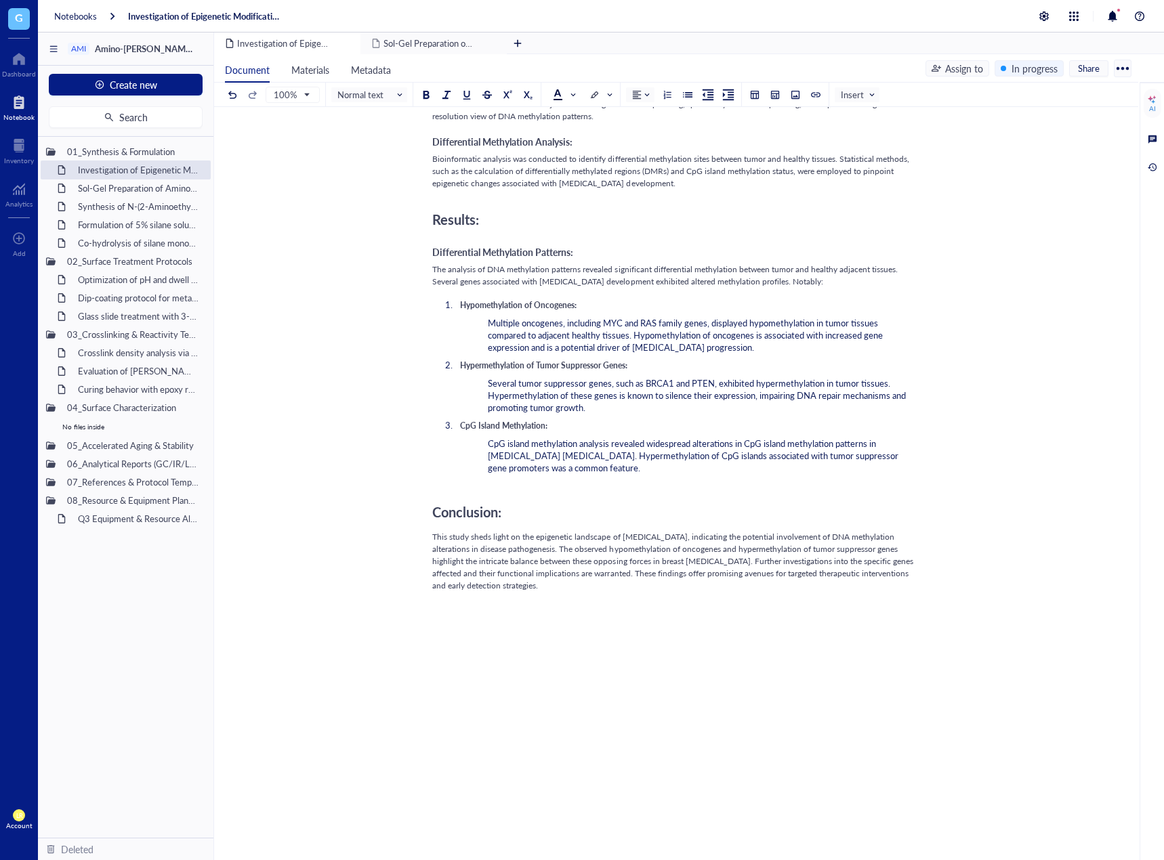
drag, startPoint x: 698, startPoint y: 506, endPoint x: 700, endPoint y: 578, distance: 71.8
click at [698, 531] on span "This study sheds light on the epigenetic landscape of [MEDICAL_DATA], indicatin…" at bounding box center [673, 561] width 483 height 60
click at [690, 649] on div "﻿ Introduction: [MEDICAL_DATA] is a [MEDICAL_DATA] driven by genetic and epigen…" at bounding box center [673, 112] width 482 height 1594
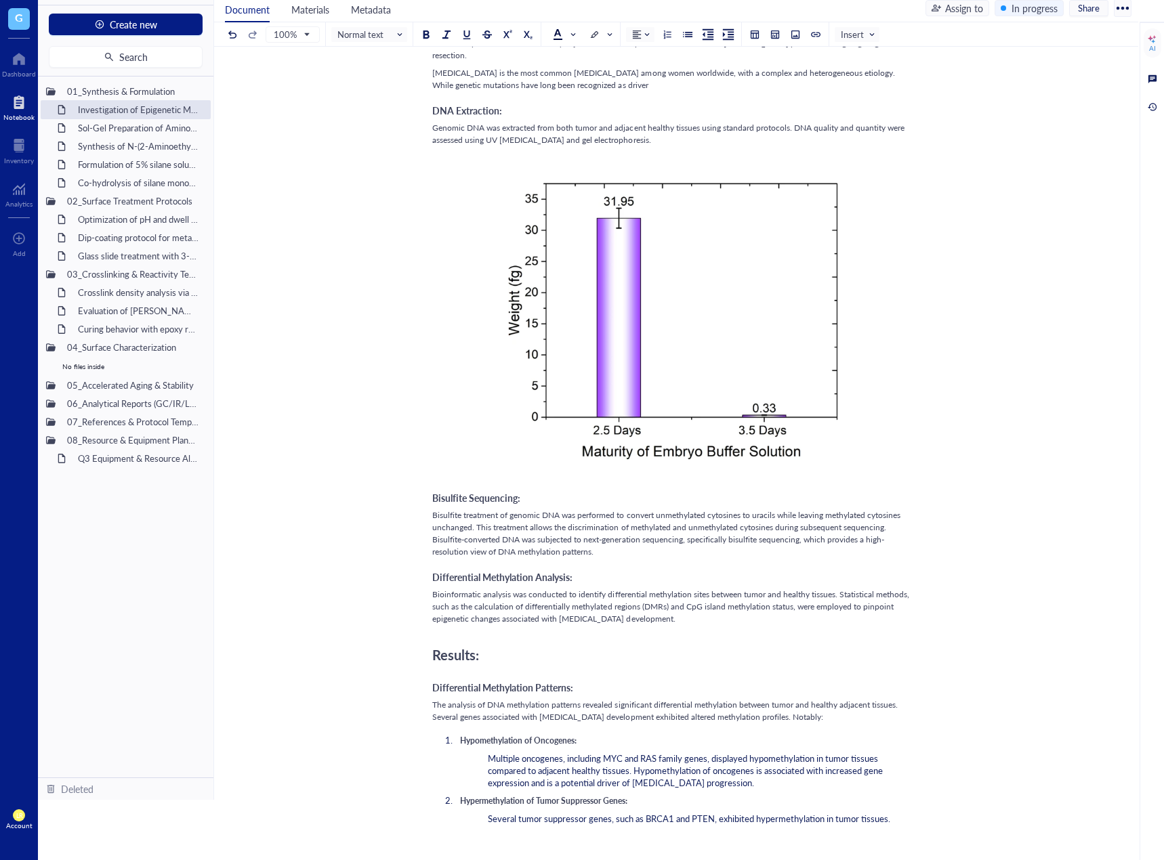
scroll to position [880, 0]
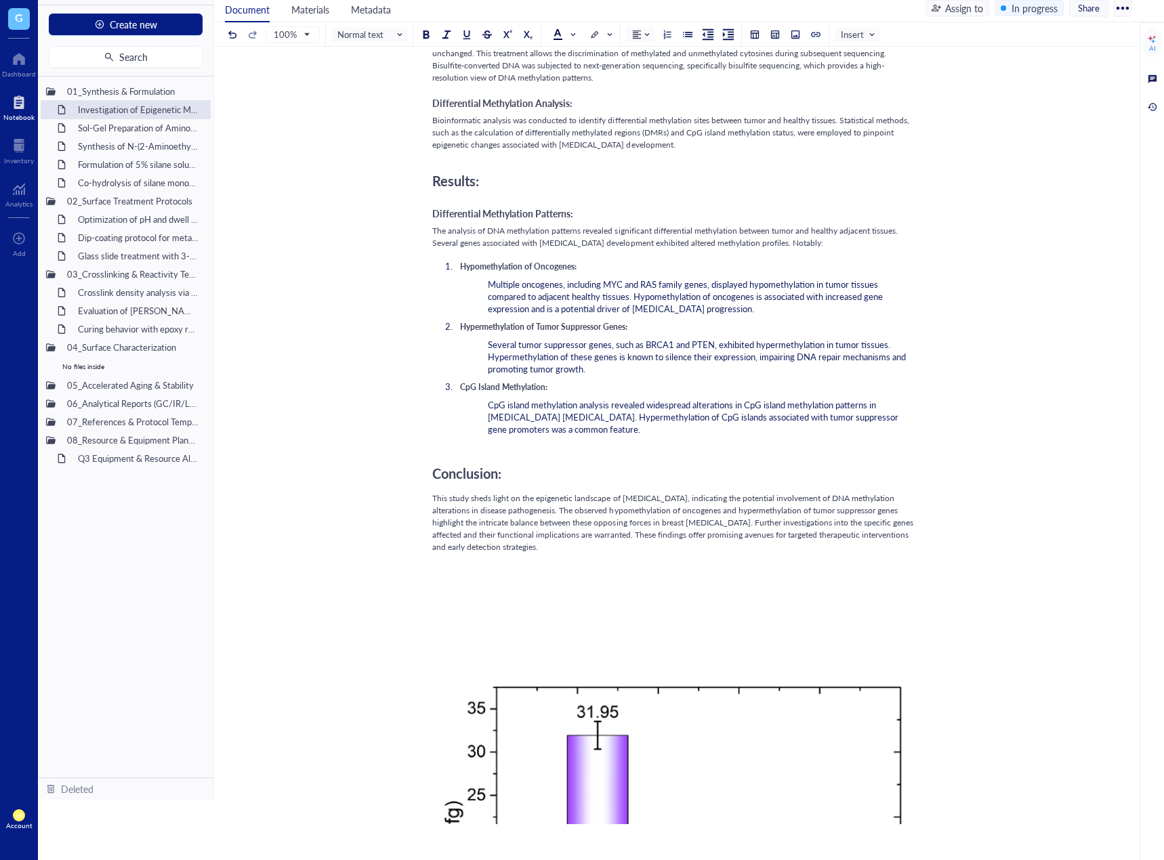
click at [785, 594] on div "﻿" at bounding box center [673, 600] width 482 height 12
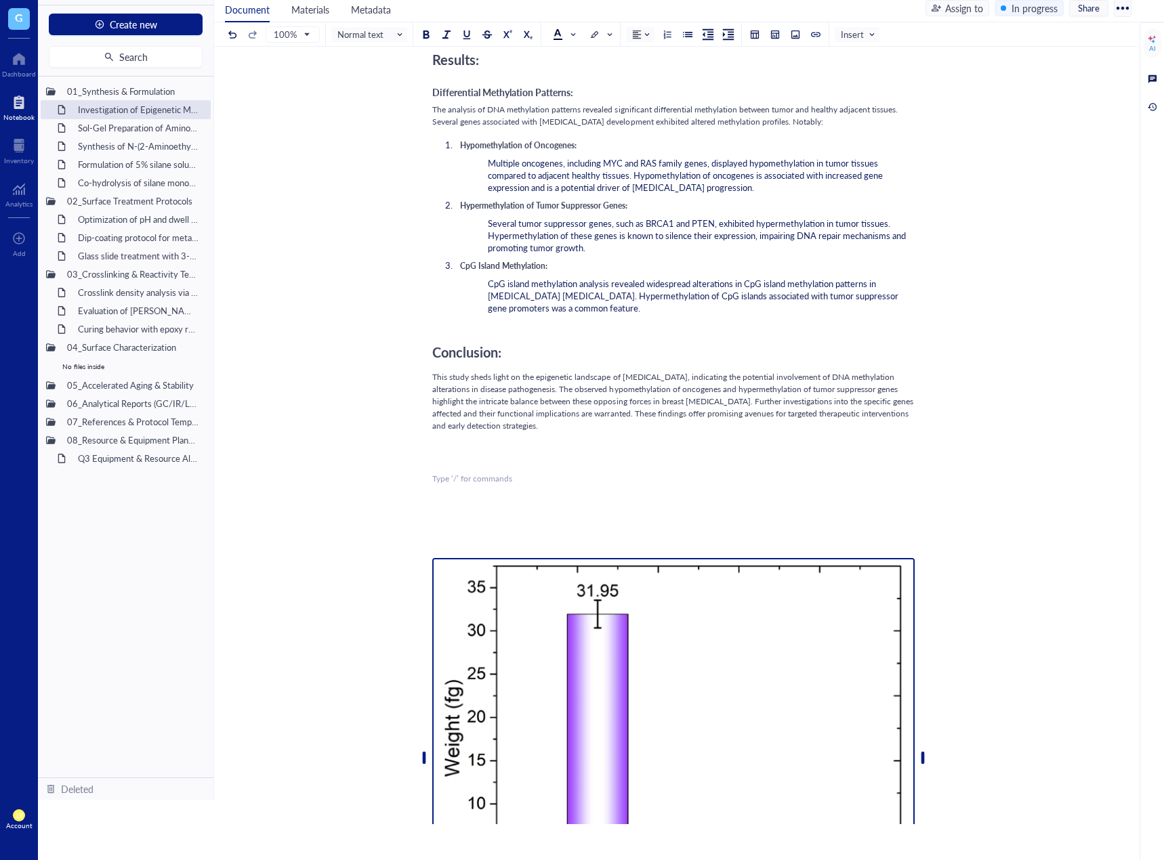
scroll to position [812, 0]
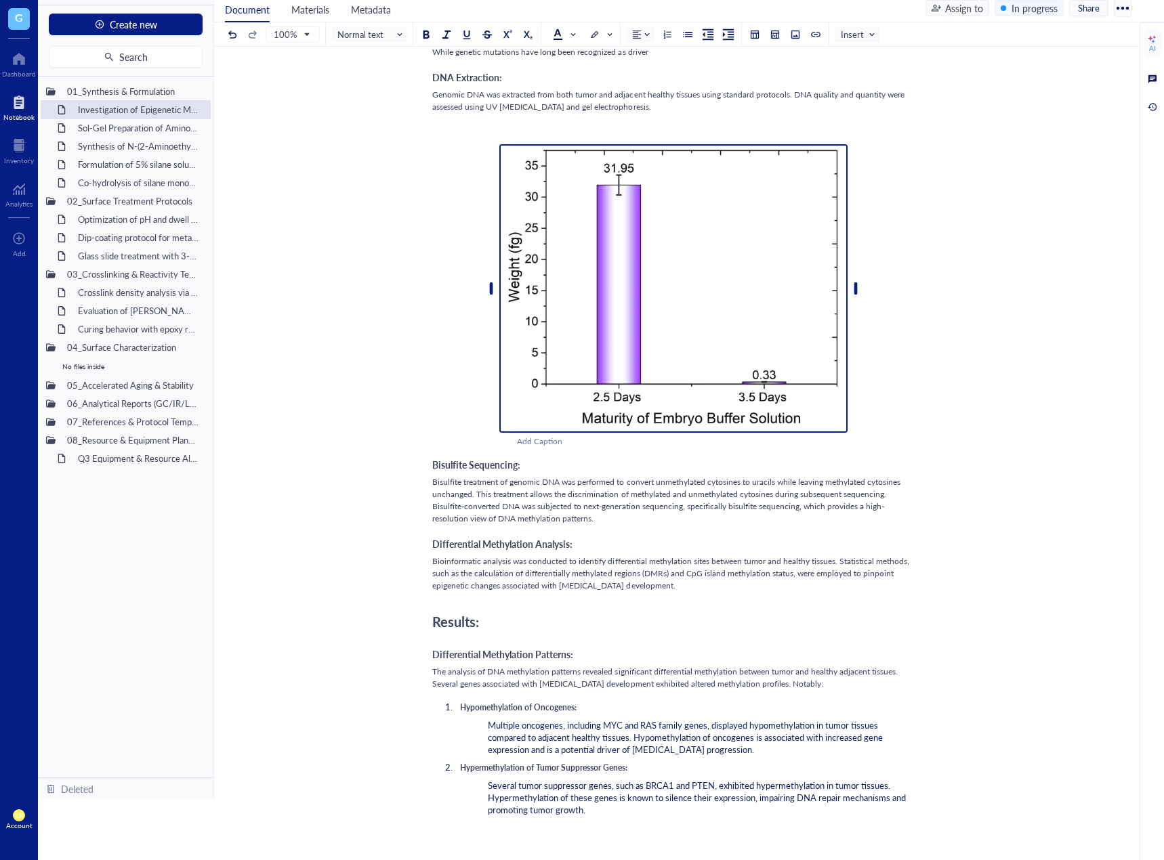
scroll to position [278, 0]
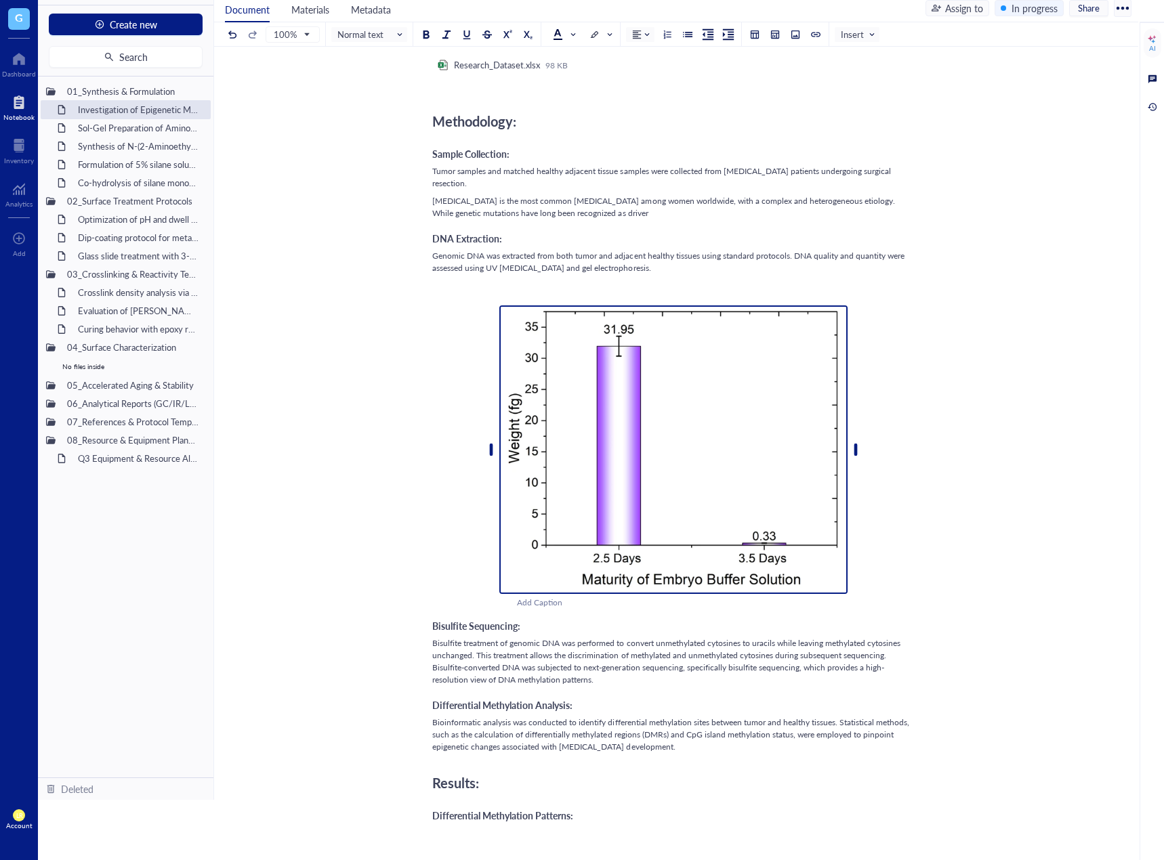
click at [692, 403] on img at bounding box center [673, 449] width 348 height 289
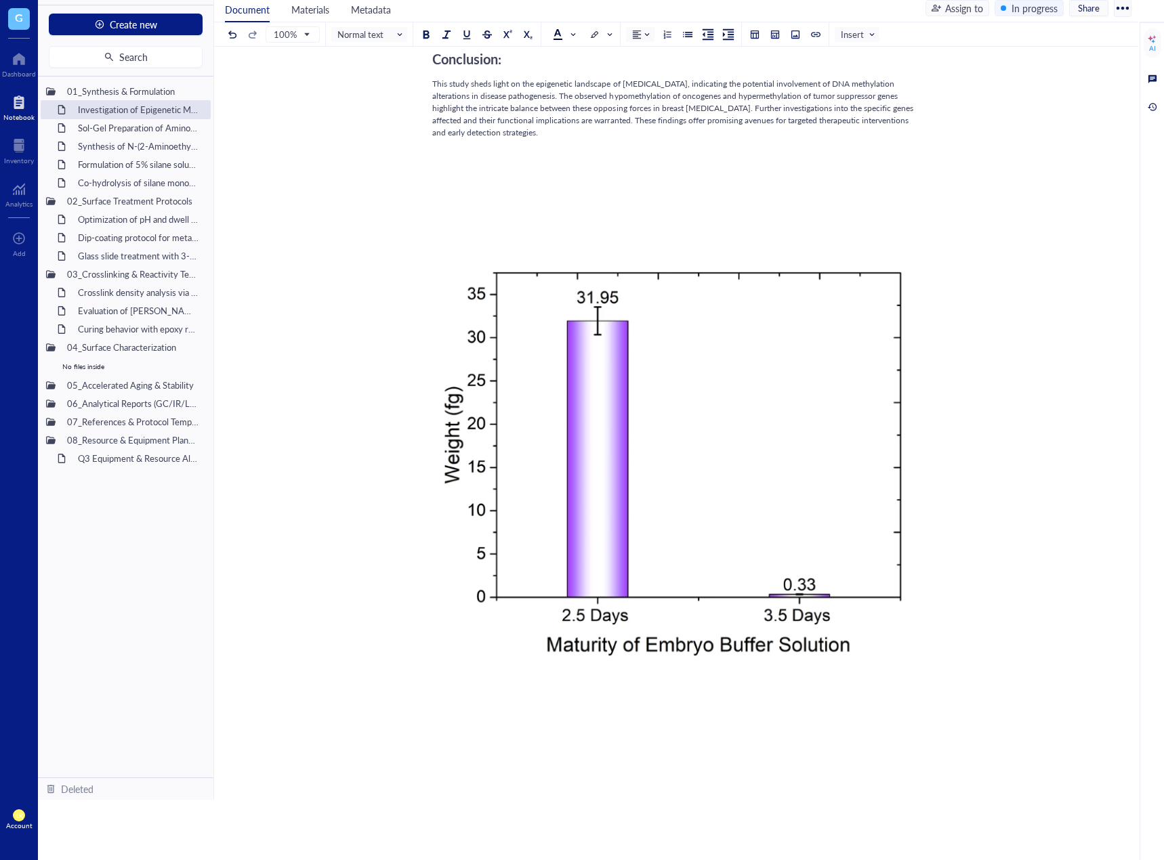
scroll to position [1294, 0]
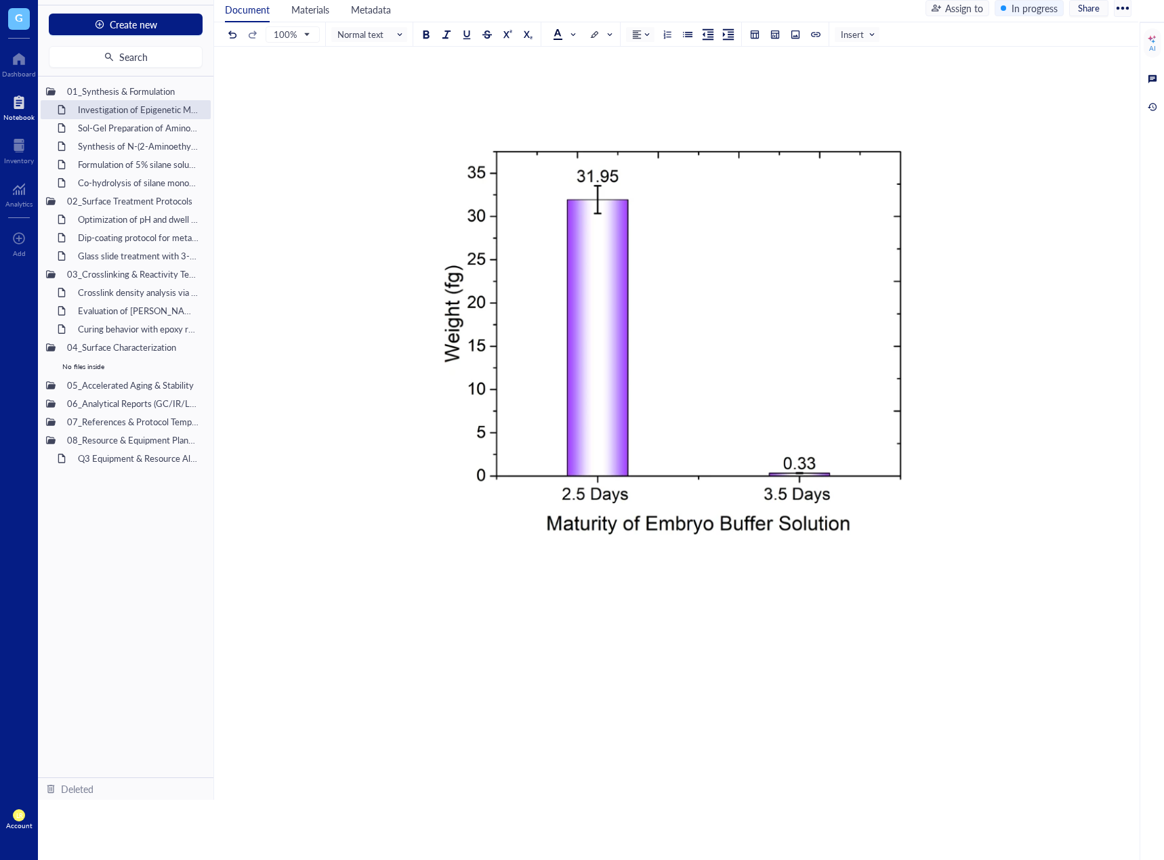
scroll to position [1429, 0]
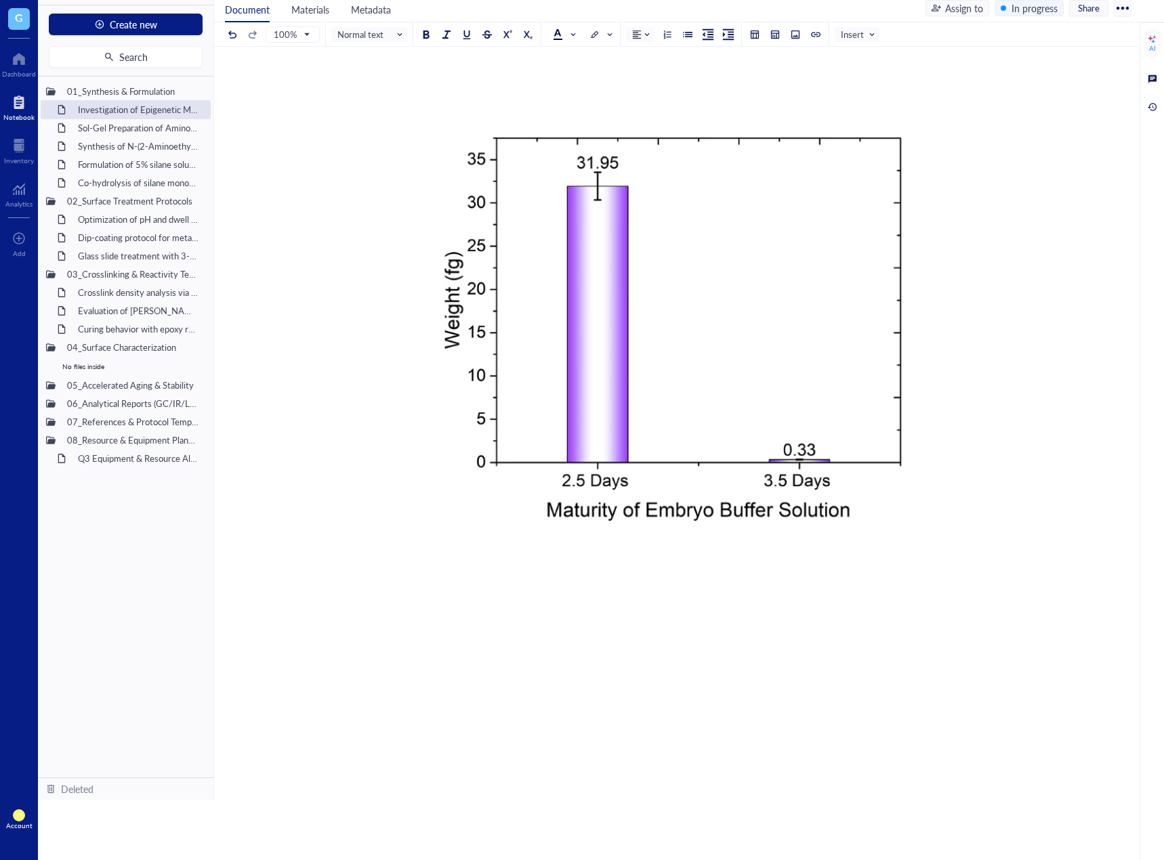
click at [784, 577] on div at bounding box center [673, 584] width 482 height 37
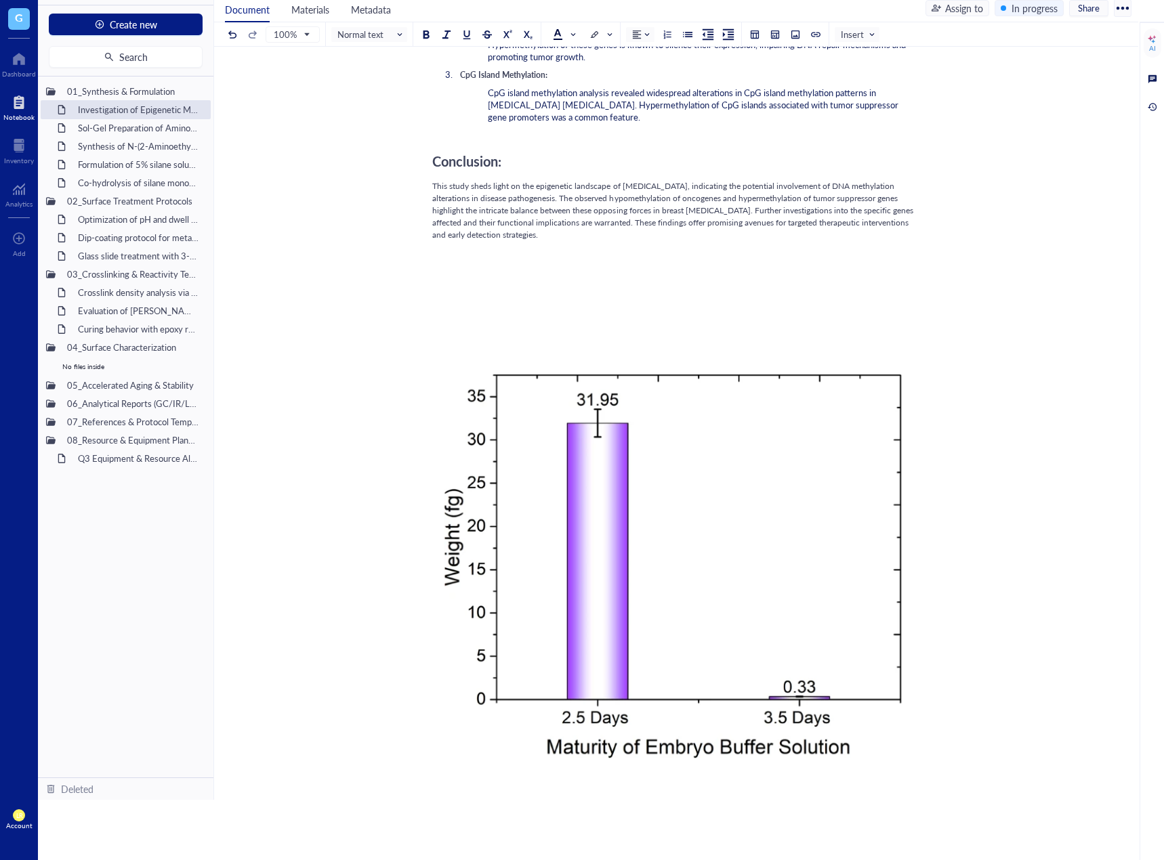
scroll to position [1226, 0]
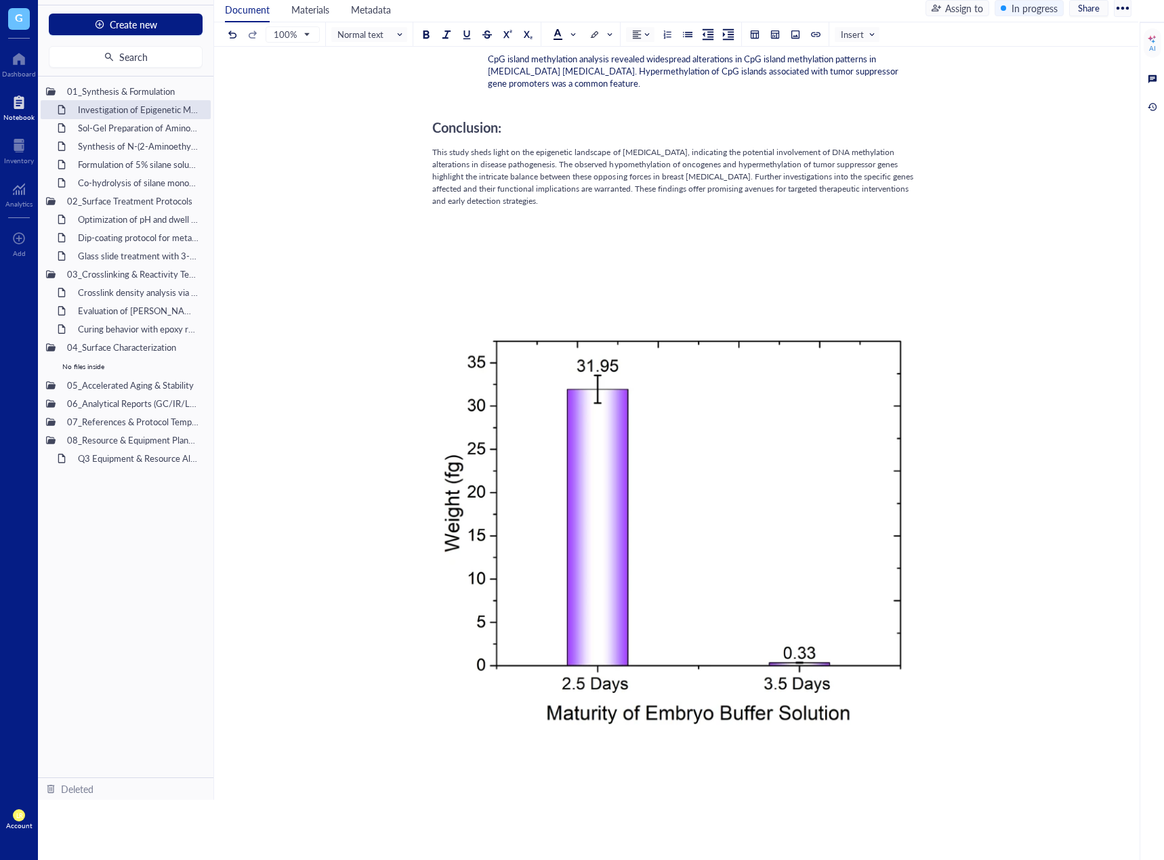
click at [747, 265] on div at bounding box center [673, 283] width 482 height 37
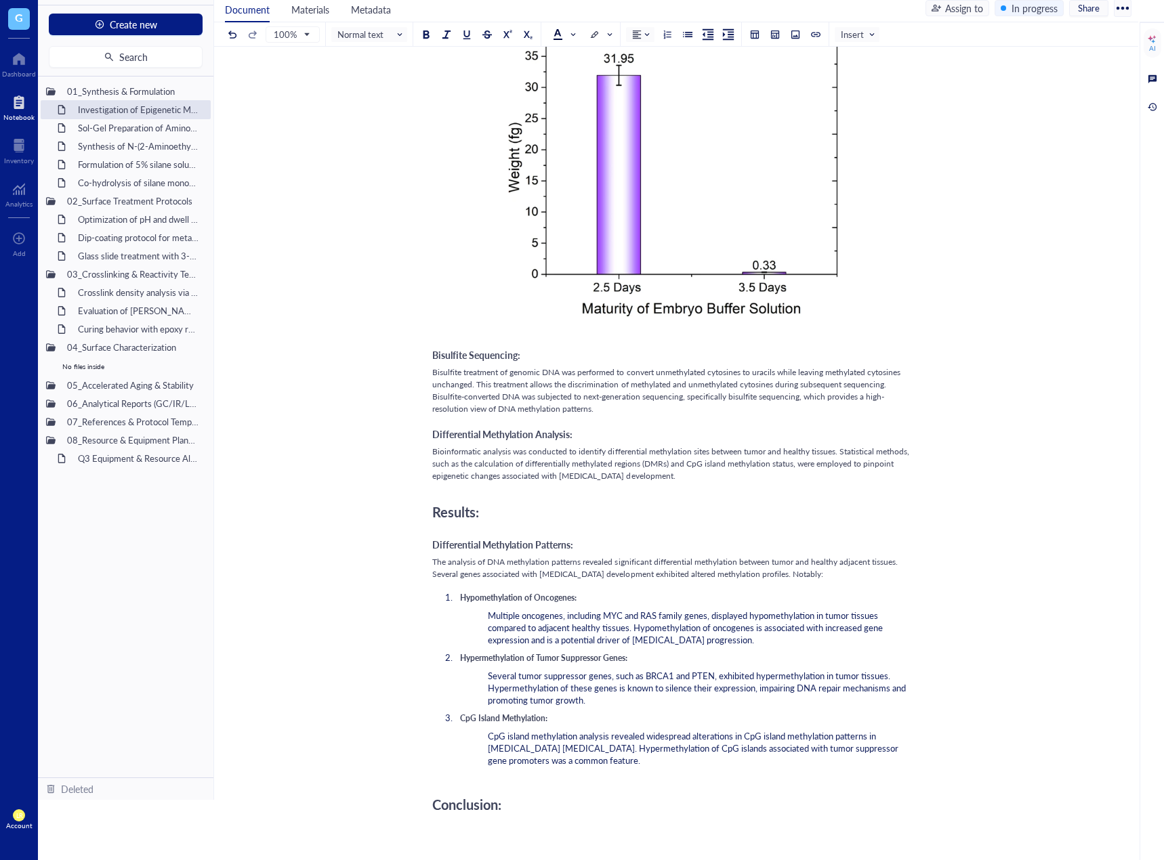
scroll to position [1023, 0]
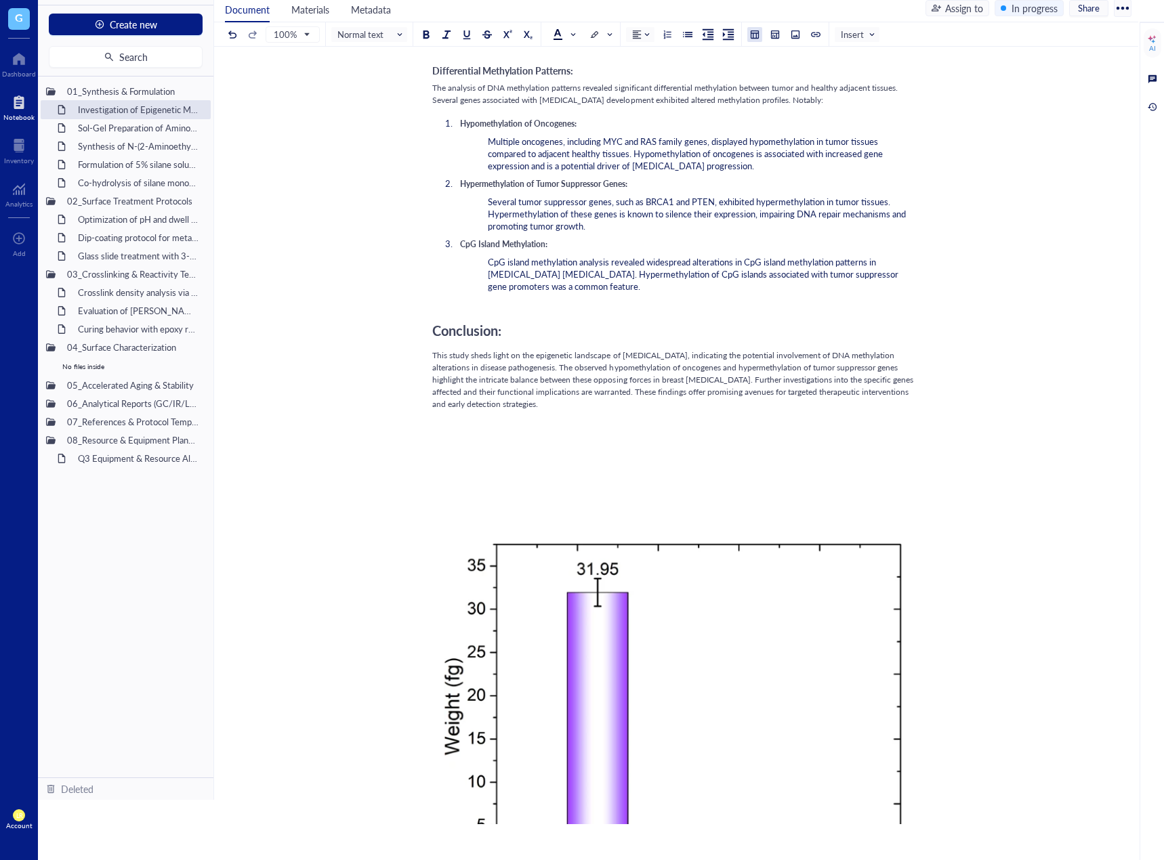
click at [755, 34] on div at bounding box center [754, 34] width 9 height 9
click at [778, 69] on td at bounding box center [782, 70] width 8 height 8
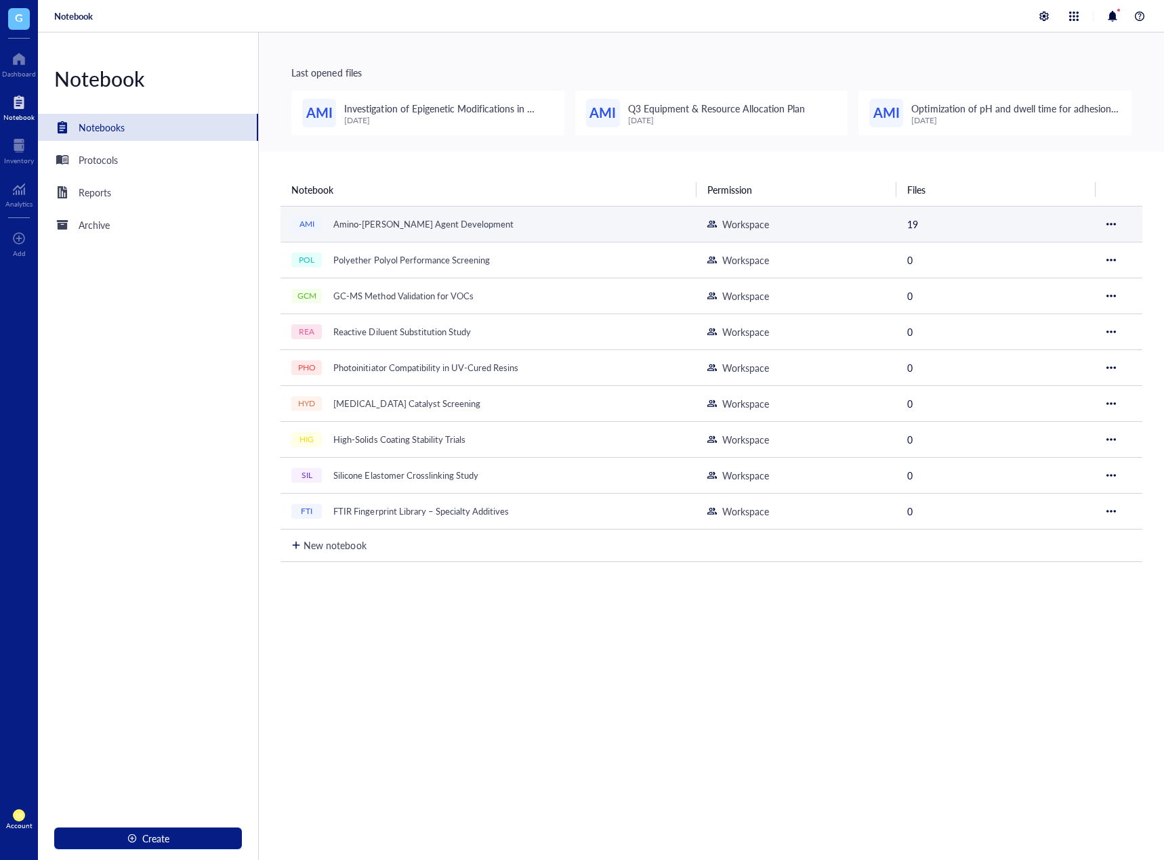
click at [377, 215] on div "Amino-[PERSON_NAME] Agent Development" at bounding box center [423, 224] width 192 height 19
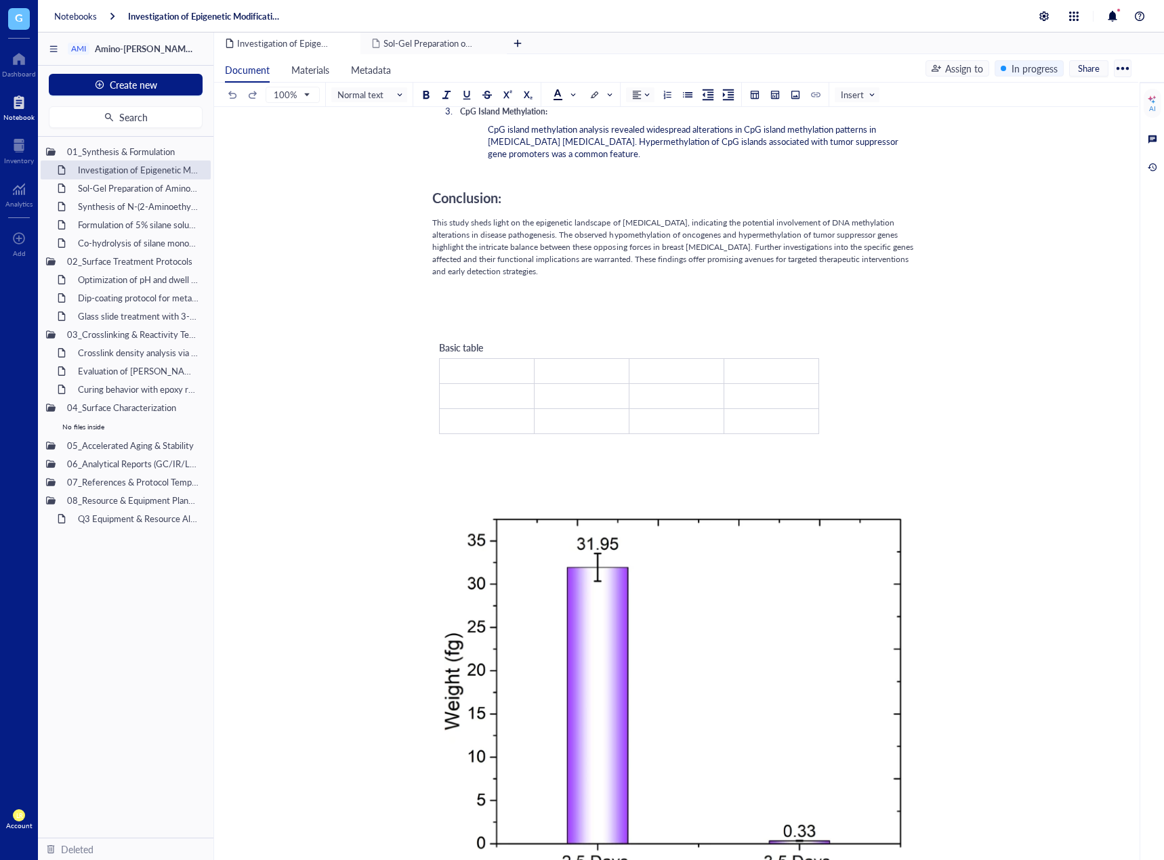
scroll to position [1219, 0]
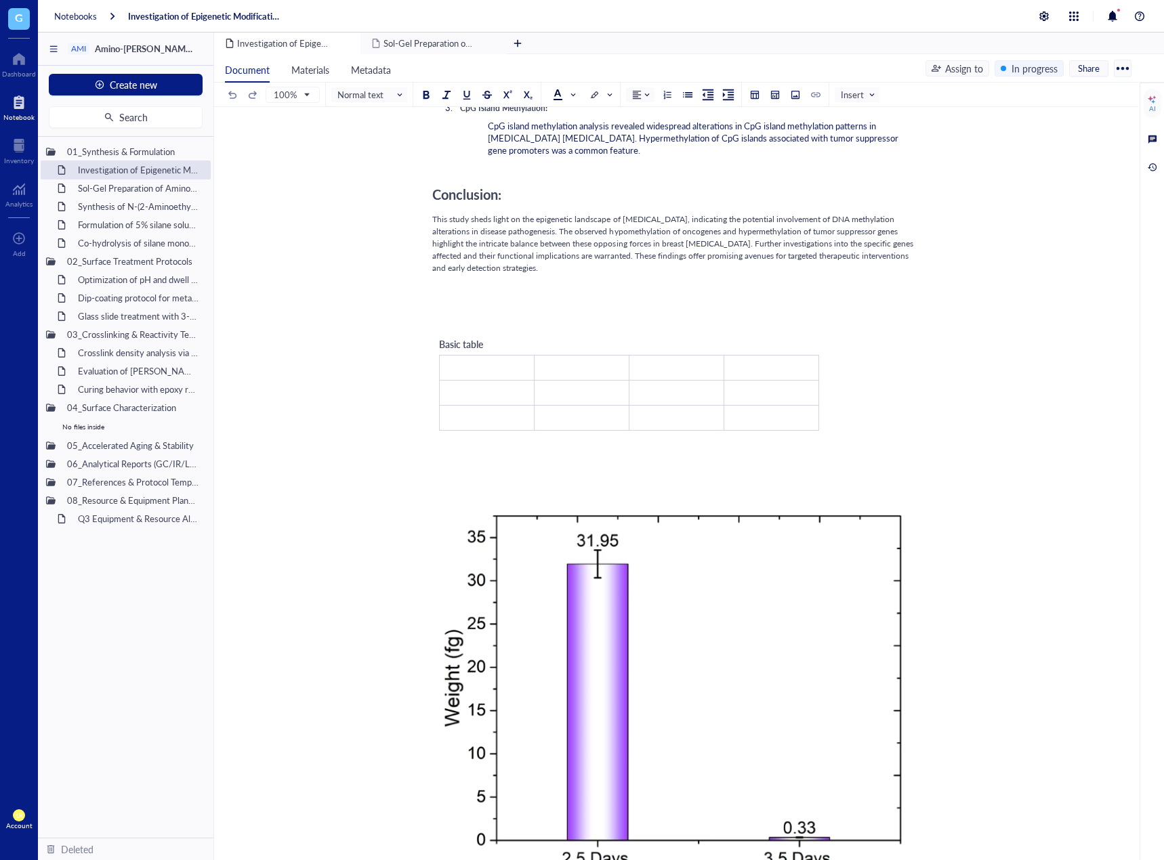
click at [601, 330] on div "Basic table ﻿ ﻿ ﻿ ﻿ ﻿ ﻿ ﻿ ﻿ ﻿ ﻿ ﻿ ﻿" at bounding box center [629, 384] width 394 height 108
click at [591, 315] on div "﻿" at bounding box center [673, 321] width 482 height 12
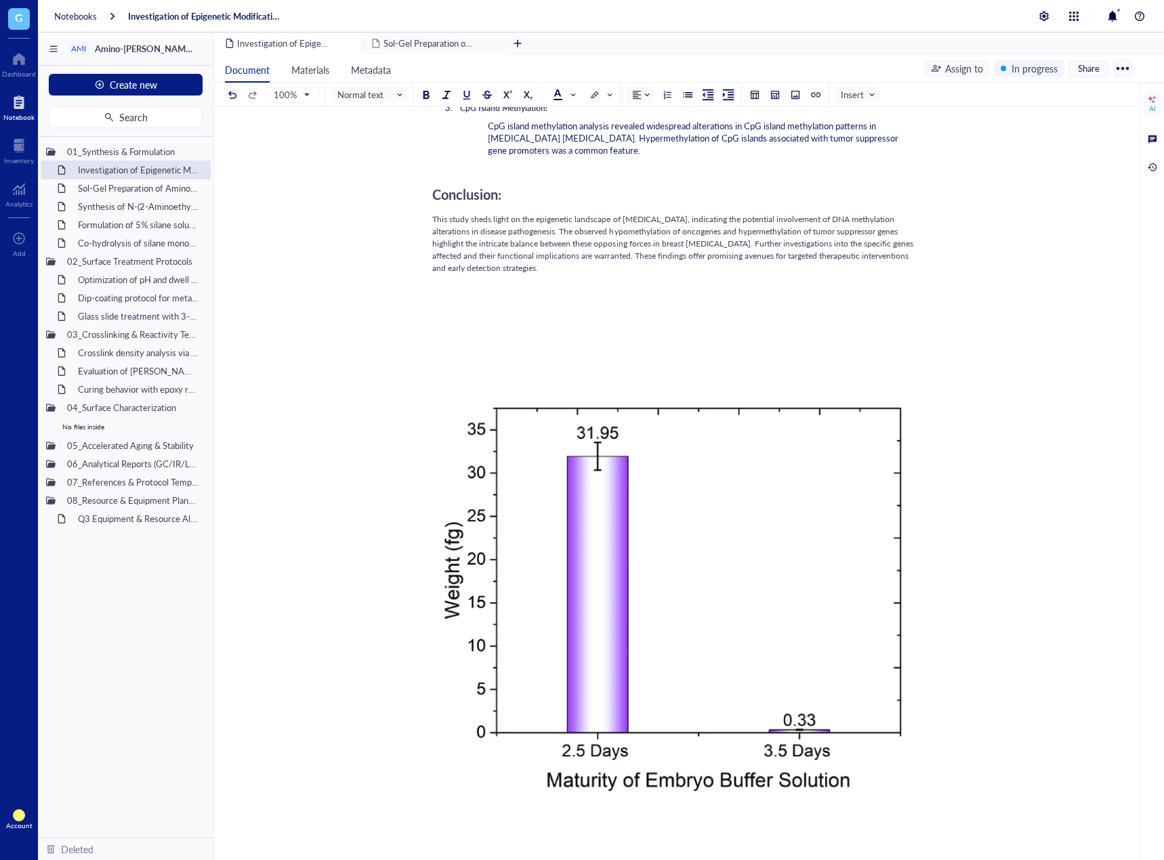
scroll to position [60, 0]
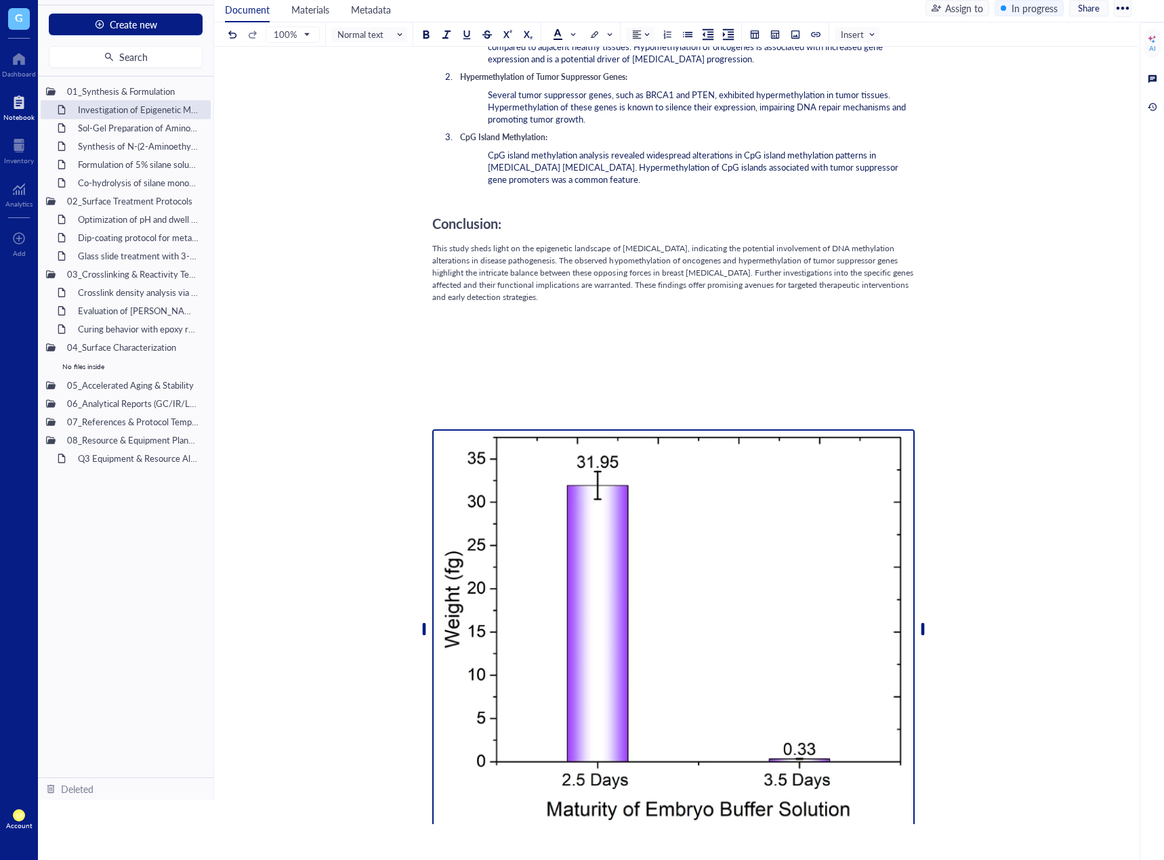
click at [611, 543] on img at bounding box center [673, 629] width 482 height 400
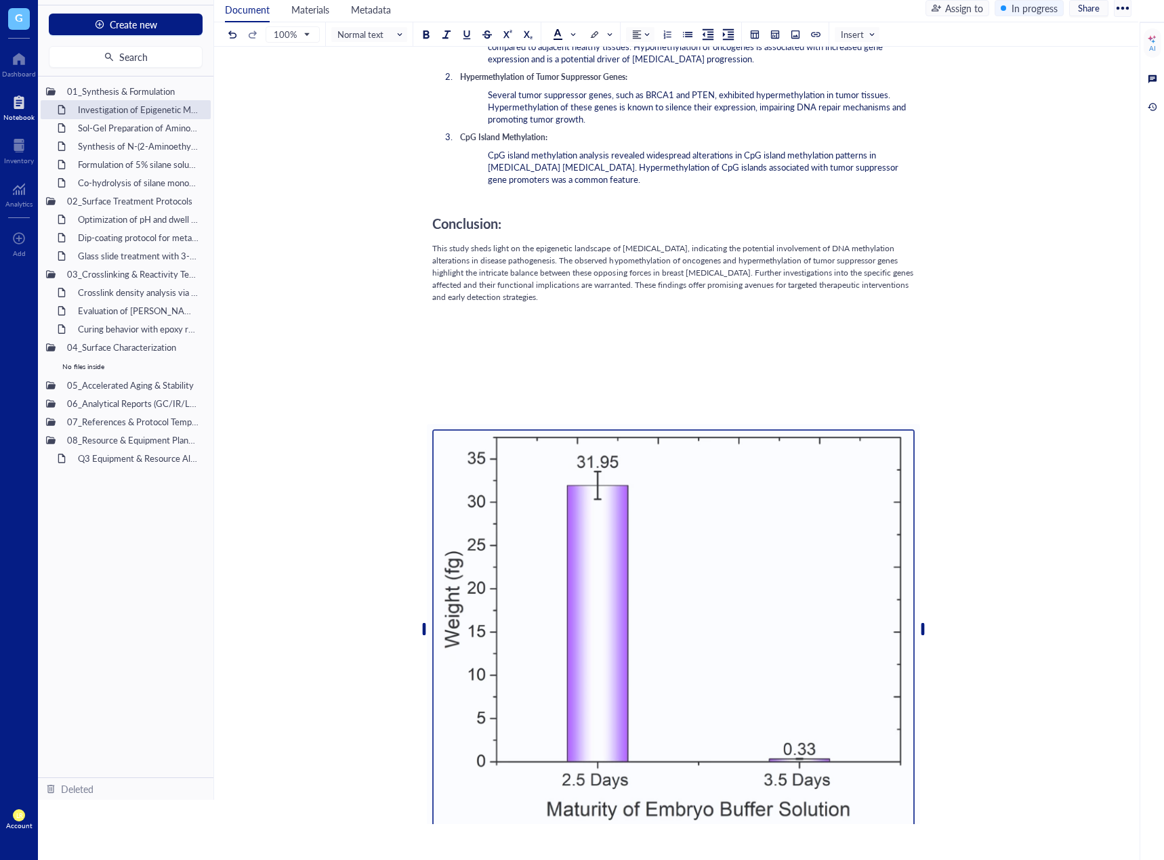
scroll to position [1003, 0]
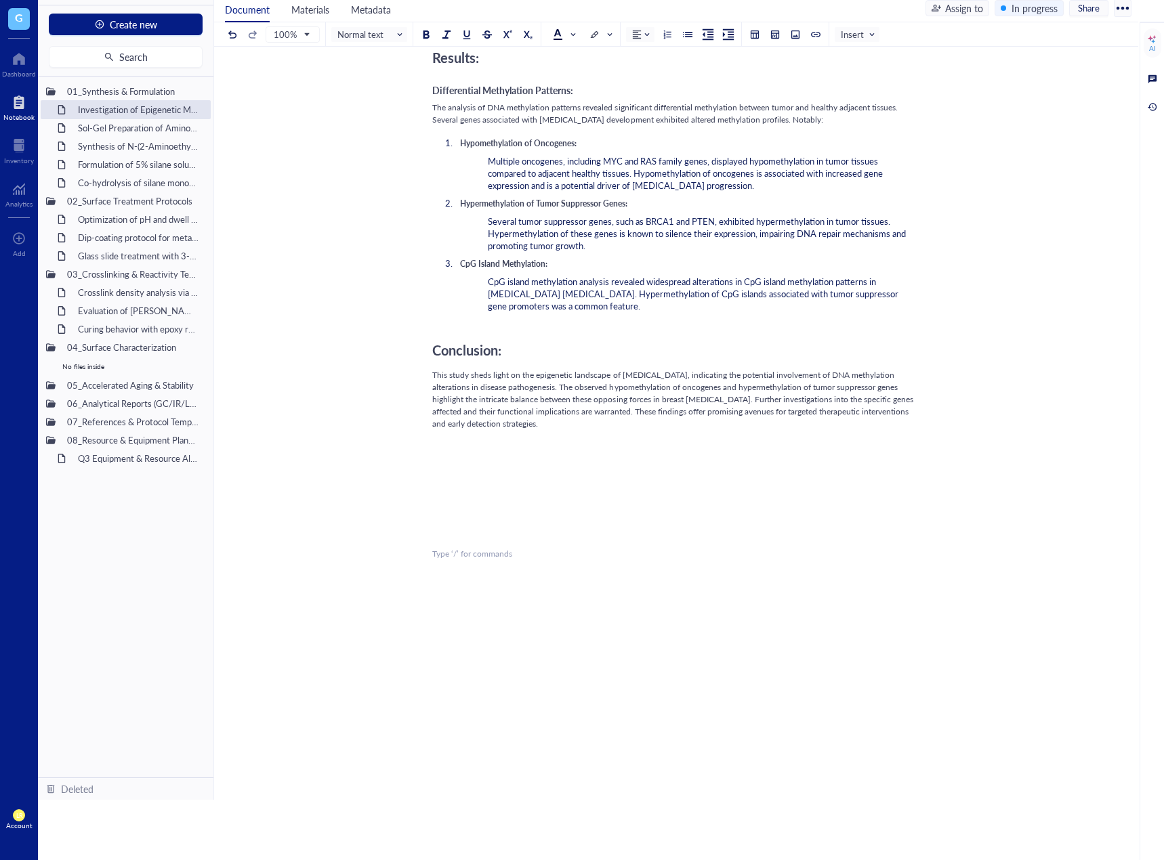
click at [548, 488] on div at bounding box center [673, 506] width 482 height 37
click at [750, 34] on div at bounding box center [754, 34] width 9 height 9
click at [774, 59] on td at bounding box center [772, 61] width 8 height 8
click at [559, 488] on div at bounding box center [673, 500] width 482 height 24
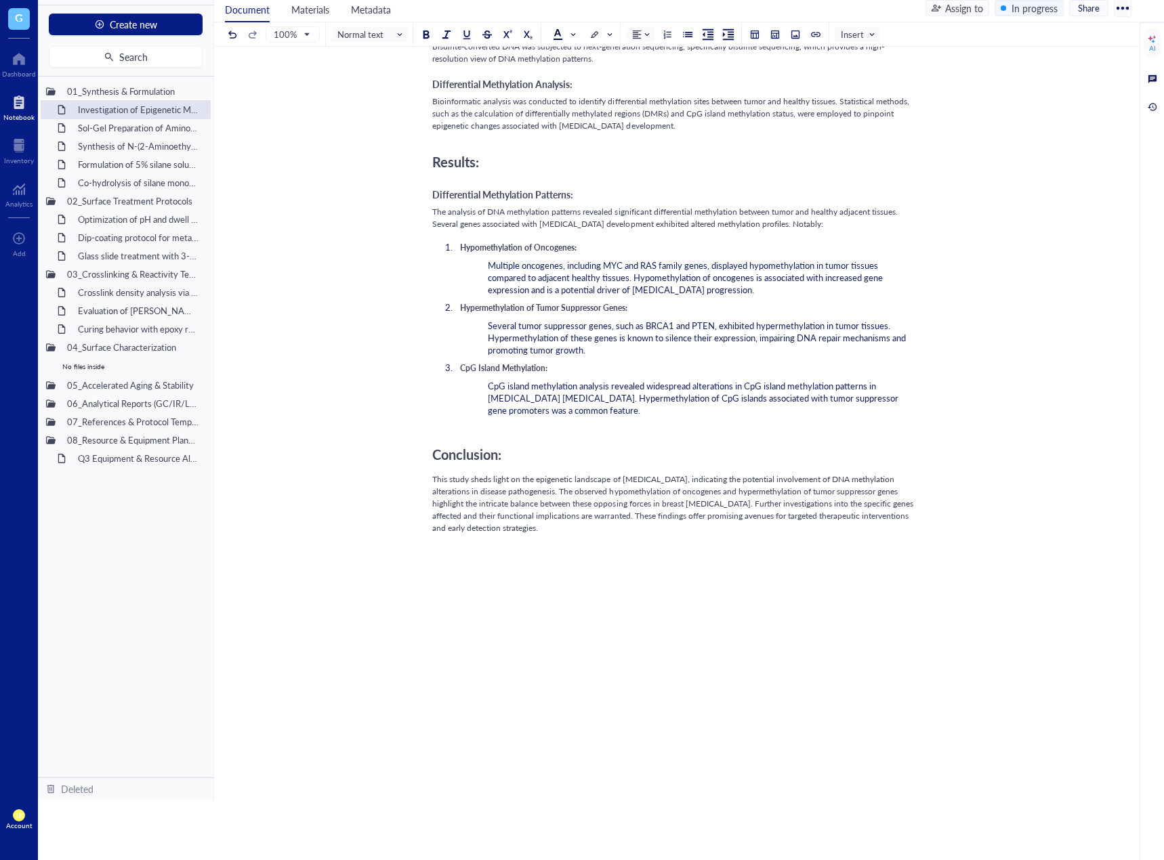
scroll to position [906, 0]
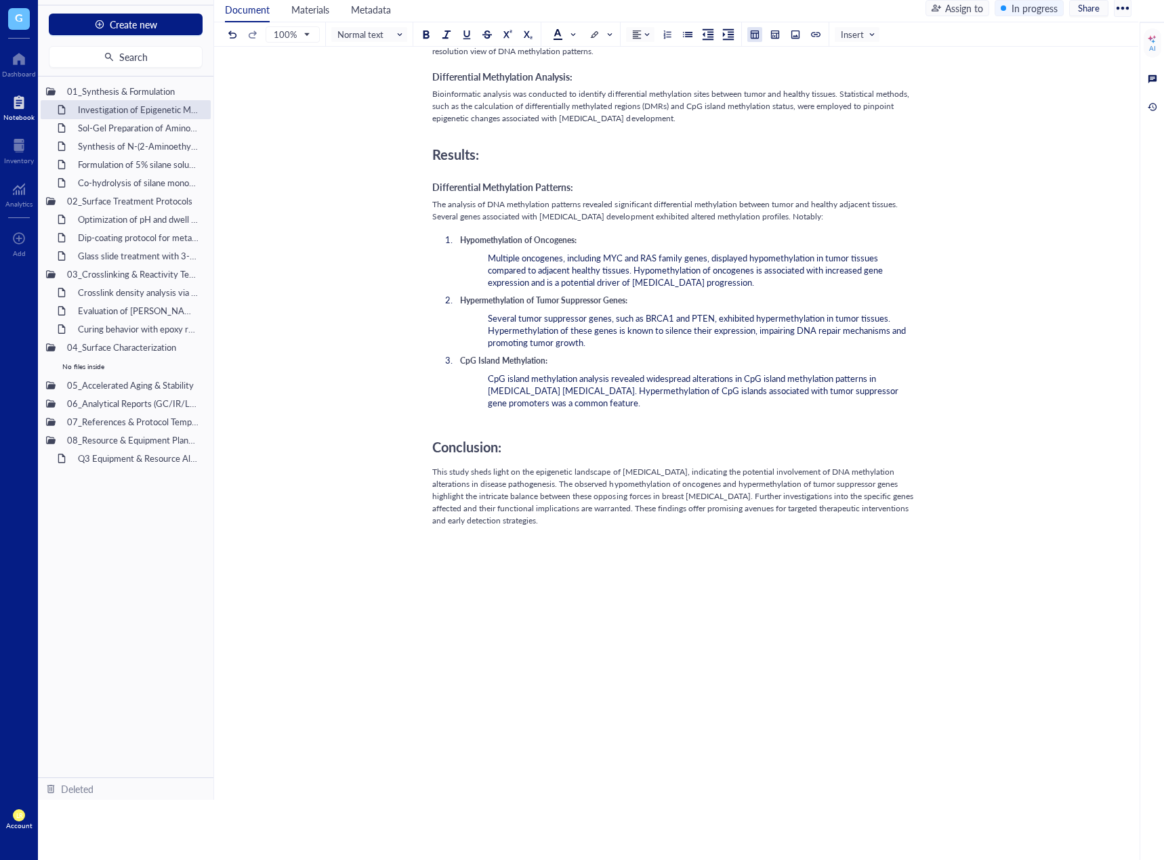
click at [756, 37] on div at bounding box center [754, 34] width 9 height 9
click at [793, 80] on td at bounding box center [791, 80] width 8 height 8
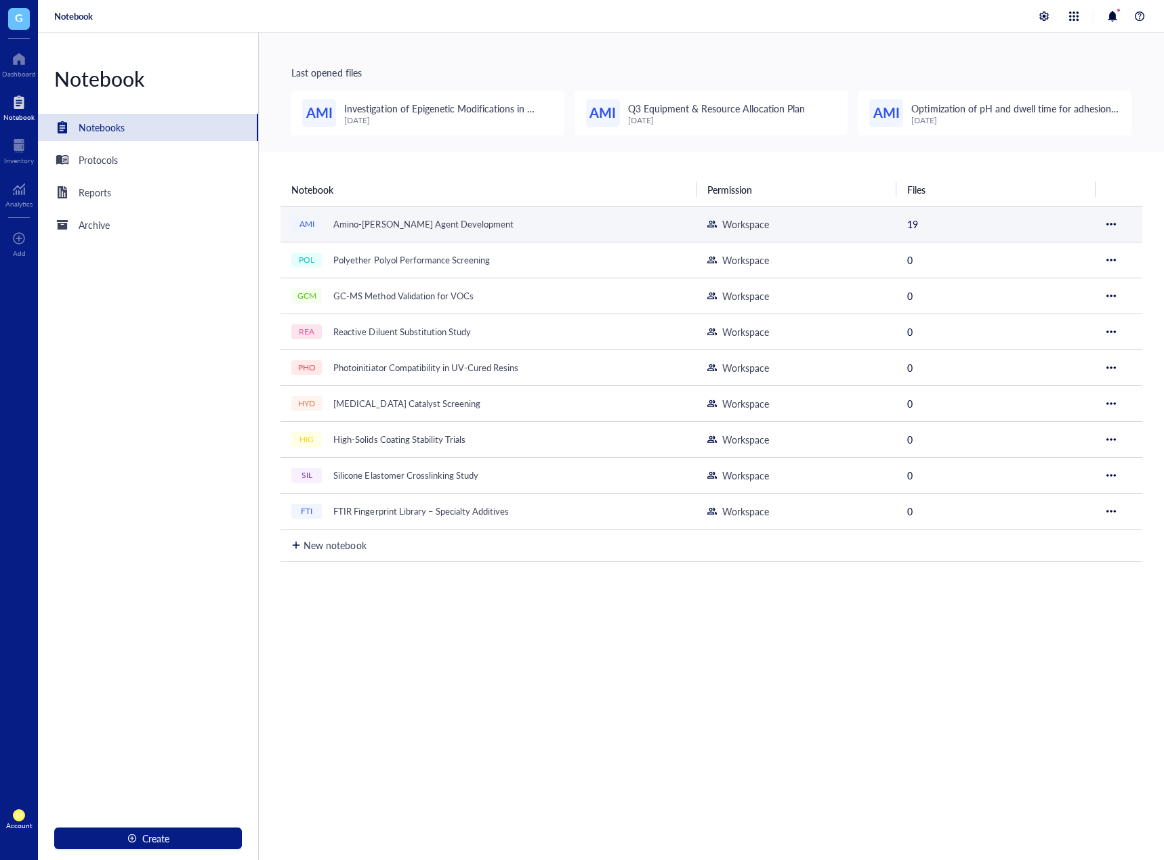
click at [515, 216] on div "AMI Amino-Silane Coupling Agent Development" at bounding box center [460, 224] width 339 height 19
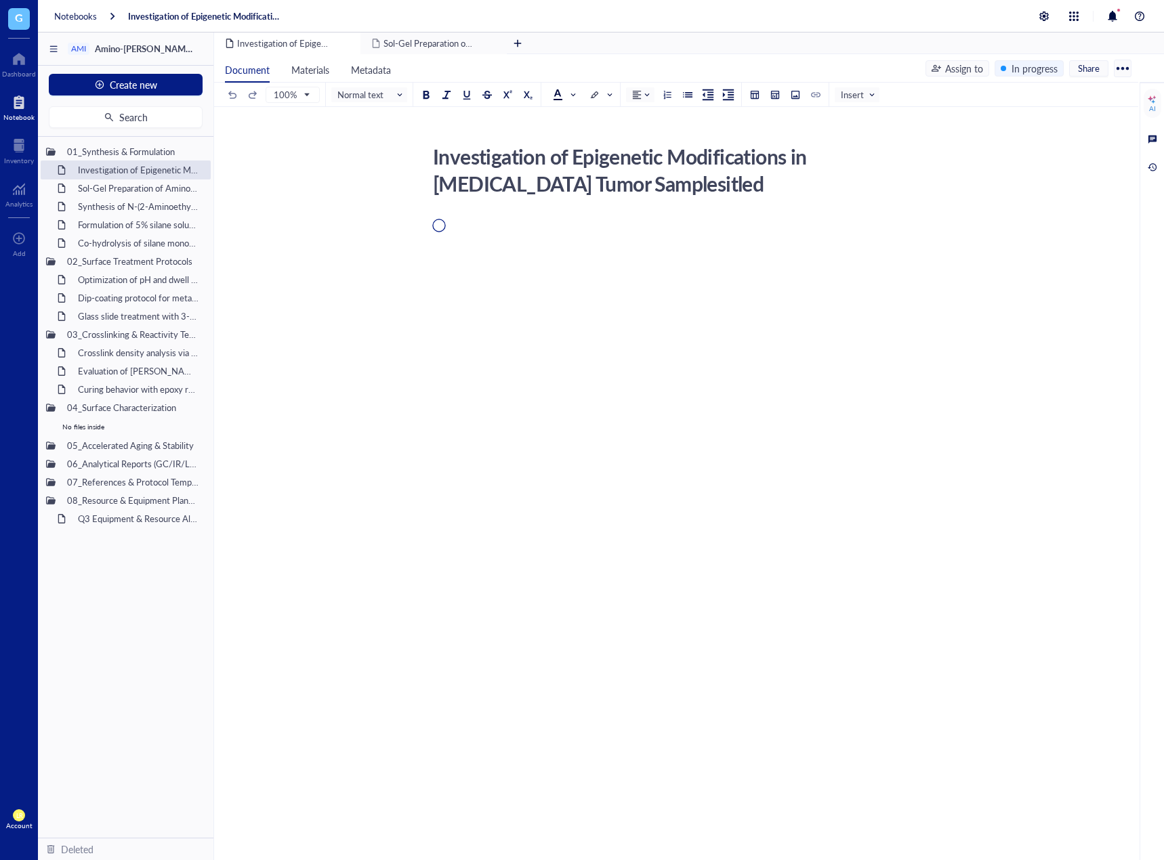
click at [586, 340] on div at bounding box center [673, 361] width 482 height 259
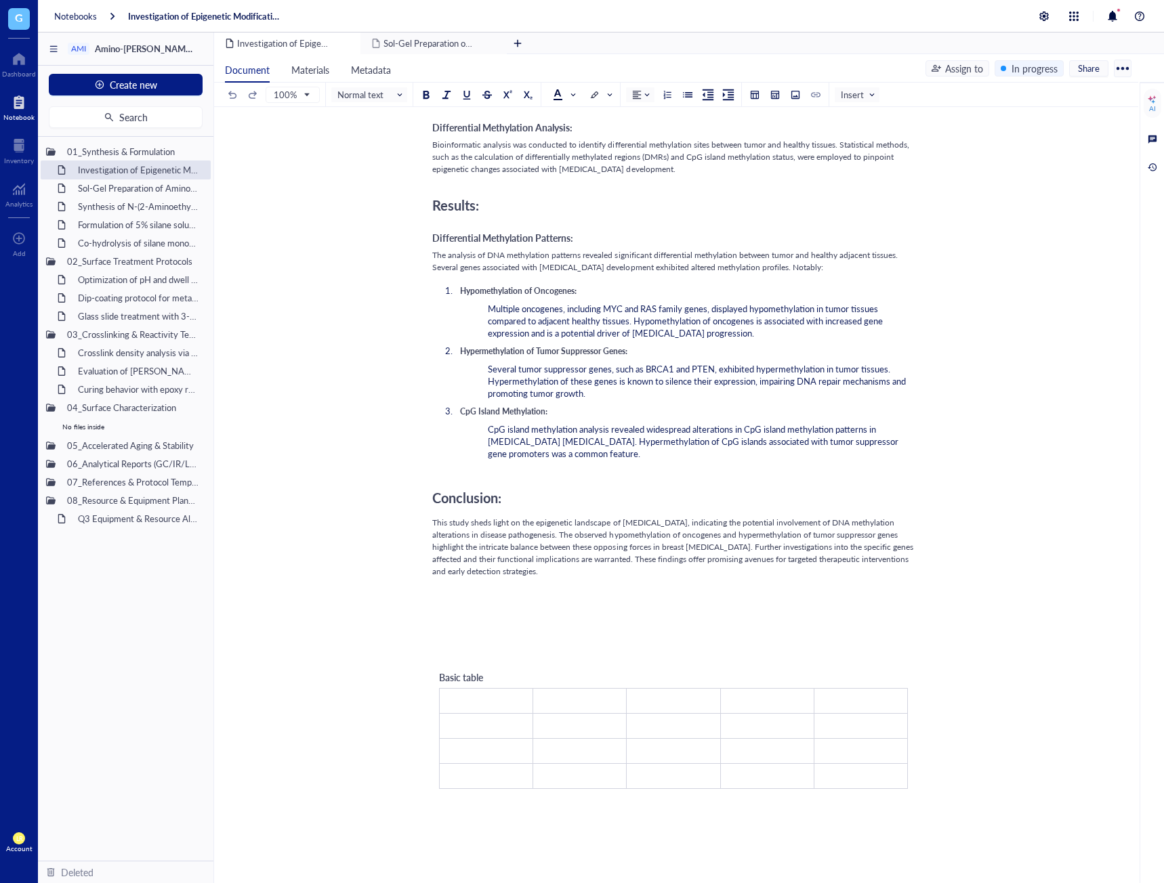
scroll to position [1016, 0]
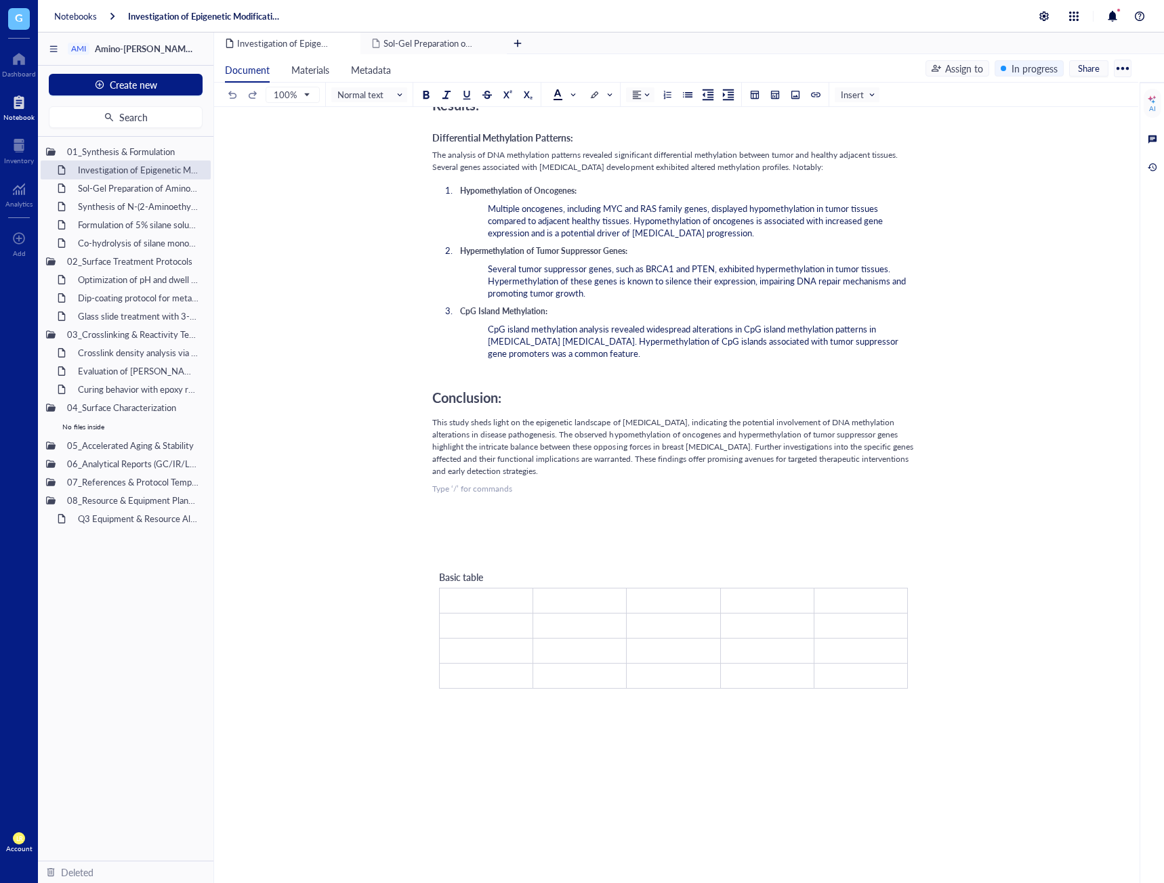
click at [672, 471] on div "﻿ Introduction: [MEDICAL_DATA] is a [MEDICAL_DATA] driven by genetic and epigen…" at bounding box center [673, 124] width 482 height 1846
click at [683, 507] on div "﻿ Introduction: [MEDICAL_DATA] is a [MEDICAL_DATA] driven by genetic and epigen…" at bounding box center [673, 124] width 482 height 1846
click at [546, 536] on div at bounding box center [673, 548] width 482 height 24
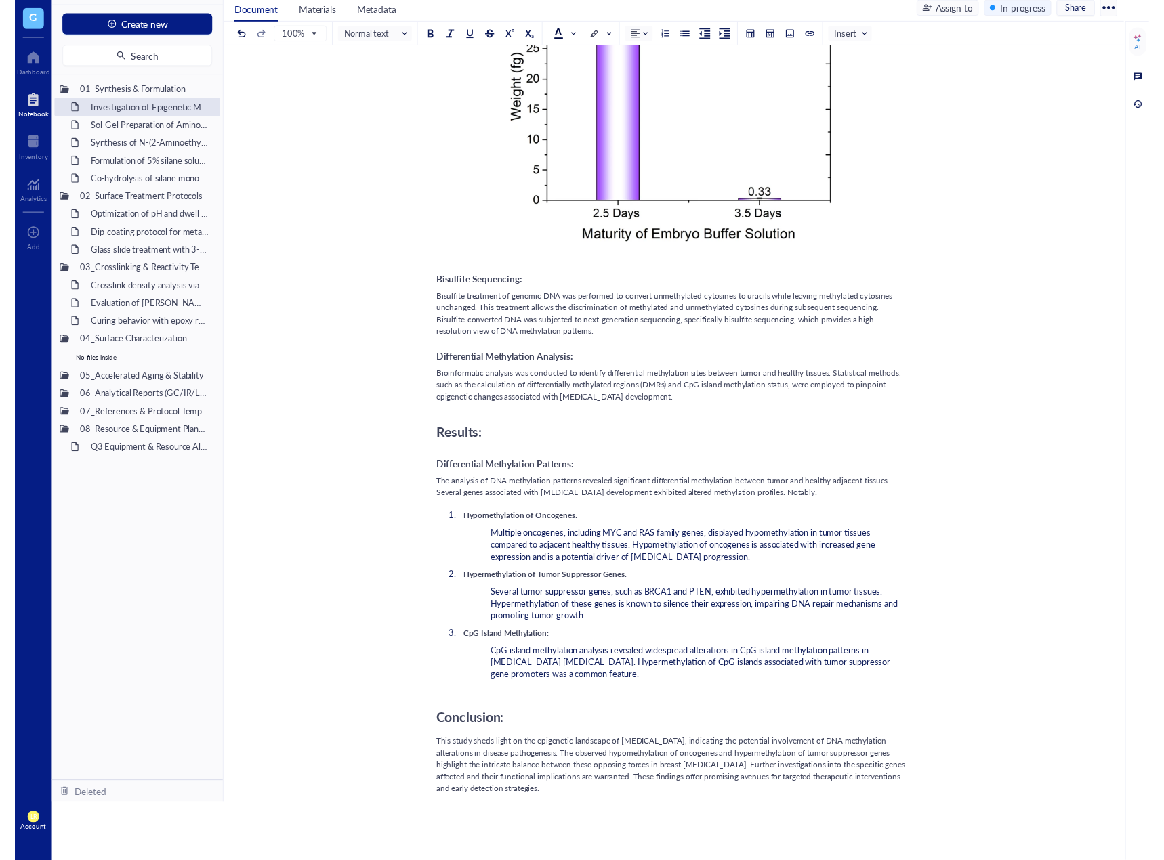
scroll to position [817, 0]
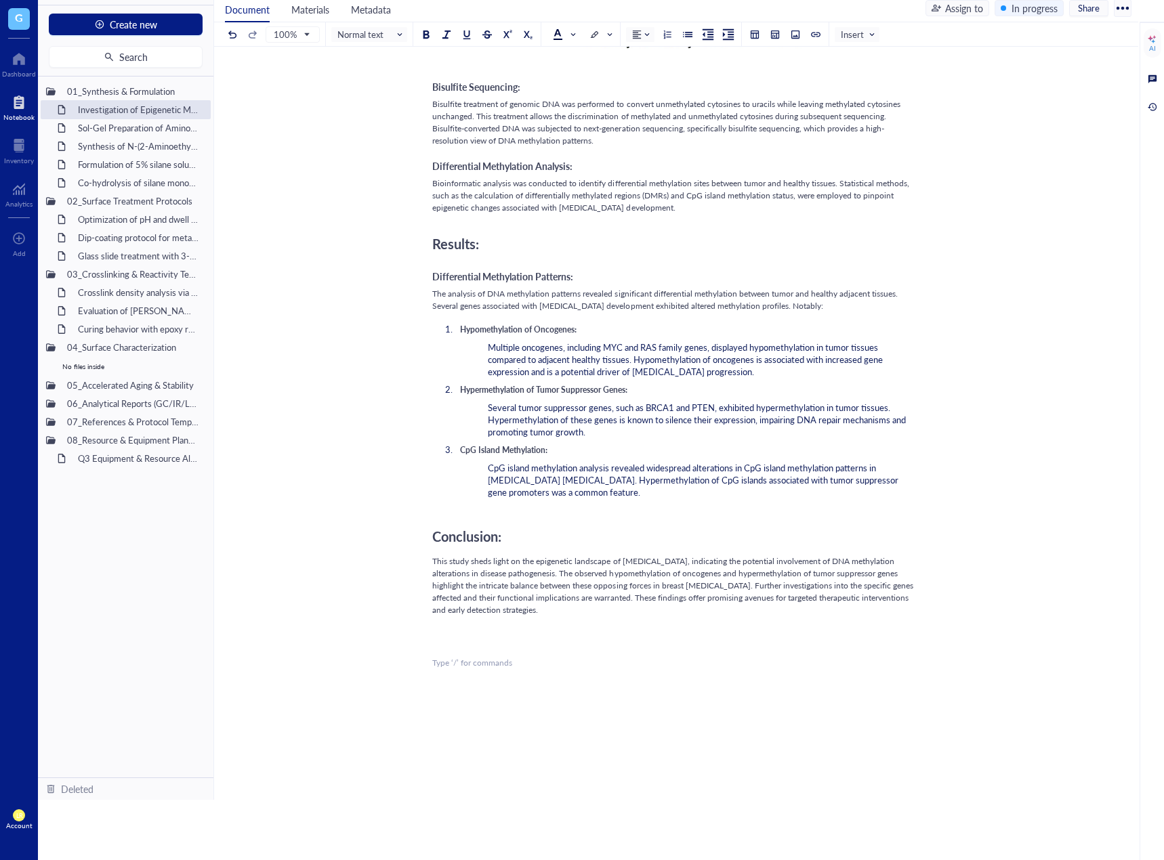
click at [505, 657] on div "﻿ Type ‘/’ for commands" at bounding box center [673, 663] width 482 height 12
click at [536, 675] on div "﻿ Type ‘/’ for commands" at bounding box center [673, 681] width 482 height 12
click at [532, 639] on div "﻿" at bounding box center [673, 645] width 482 height 12
drag, startPoint x: 532, startPoint y: 618, endPoint x: 431, endPoint y: 622, distance: 101.0
click at [431, 622] on div "Investigation of Epigenetic Modifications in Breast Cancer Tumor Samplesitled I…" at bounding box center [673, 151] width 918 height 1778
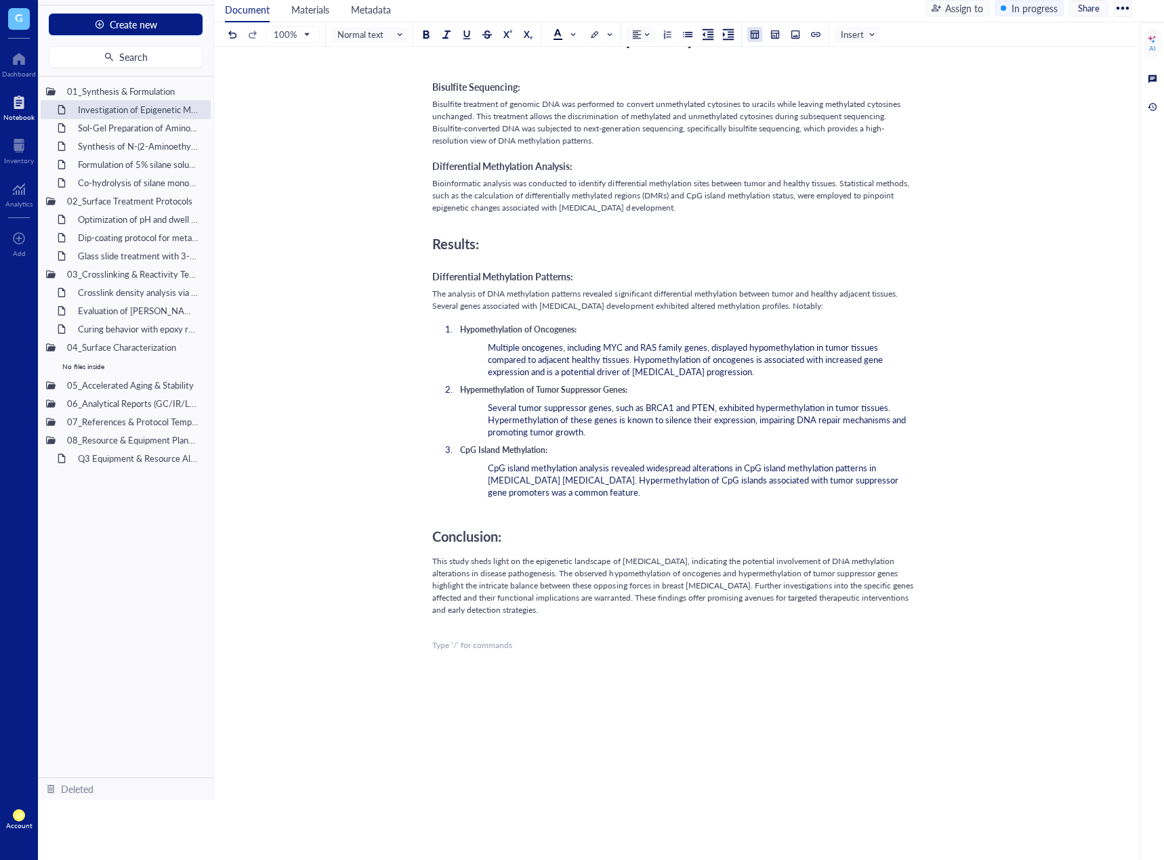
click at [759, 39] on button at bounding box center [754, 34] width 15 height 15
click at [769, 75] on table at bounding box center [796, 94] width 96 height 96
click at [772, 70] on td at bounding box center [772, 70] width 8 height 8
click at [496, 654] on div "Basic table ﻿ ﻿ ﻿ ﻿ ﻿ ﻿ ﻿ ﻿ ﻿" at bounding box center [581, 708] width 299 height 108
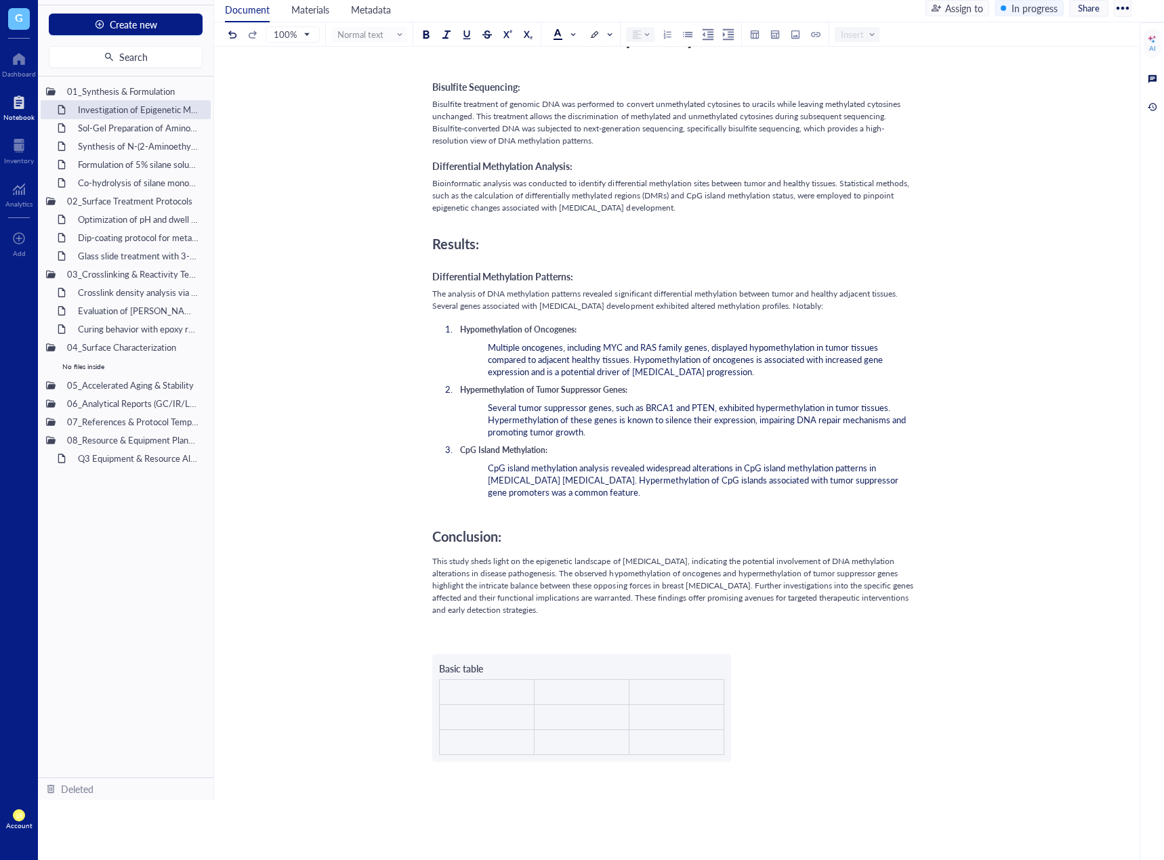
click at [498, 639] on div "﻿" at bounding box center [673, 645] width 482 height 12
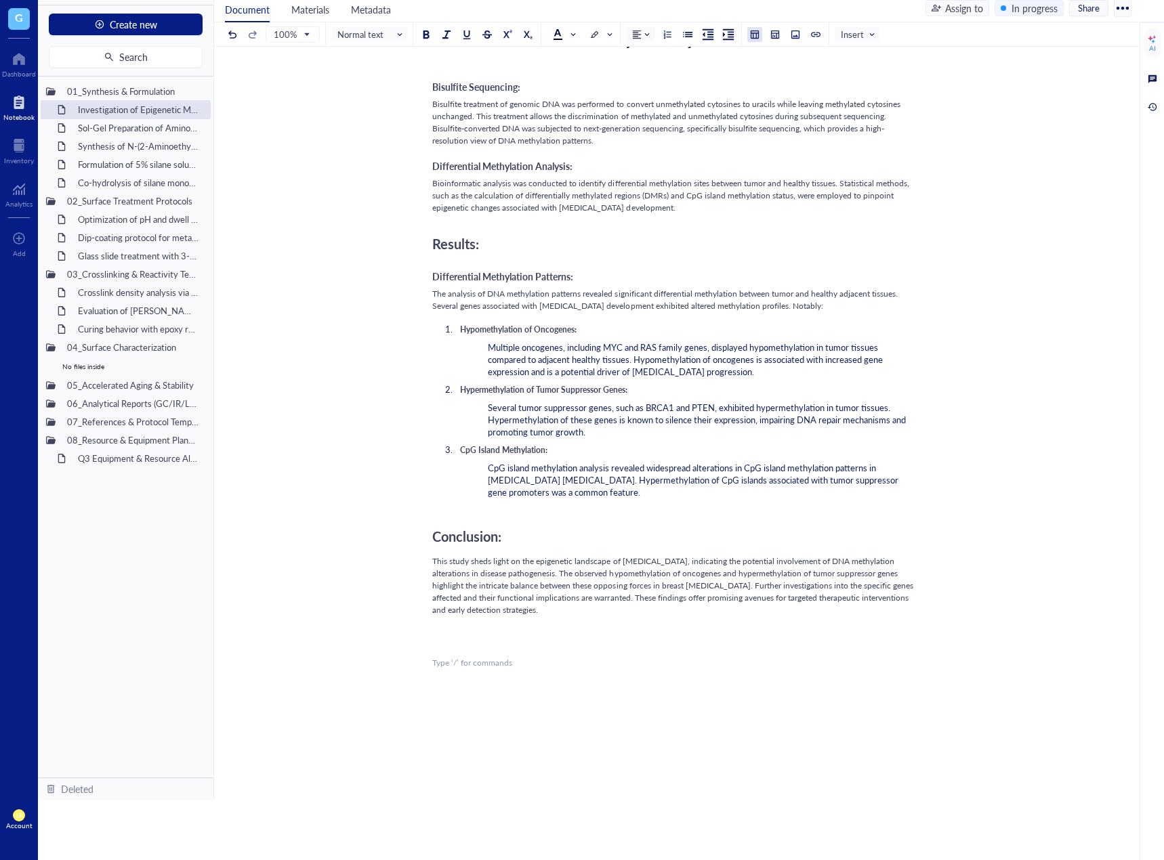
click at [756, 41] on button at bounding box center [754, 34] width 15 height 15
click at [788, 62] on td at bounding box center [791, 61] width 8 height 8
click at [541, 631] on div "﻿ Introduction: [MEDICAL_DATA] is a [MEDICAL_DATA] driven by genetic and epigen…" at bounding box center [673, 231] width 482 height 1783
click at [754, 33] on div at bounding box center [754, 34] width 9 height 9
click at [775, 89] on td at bounding box center [772, 89] width 8 height 8
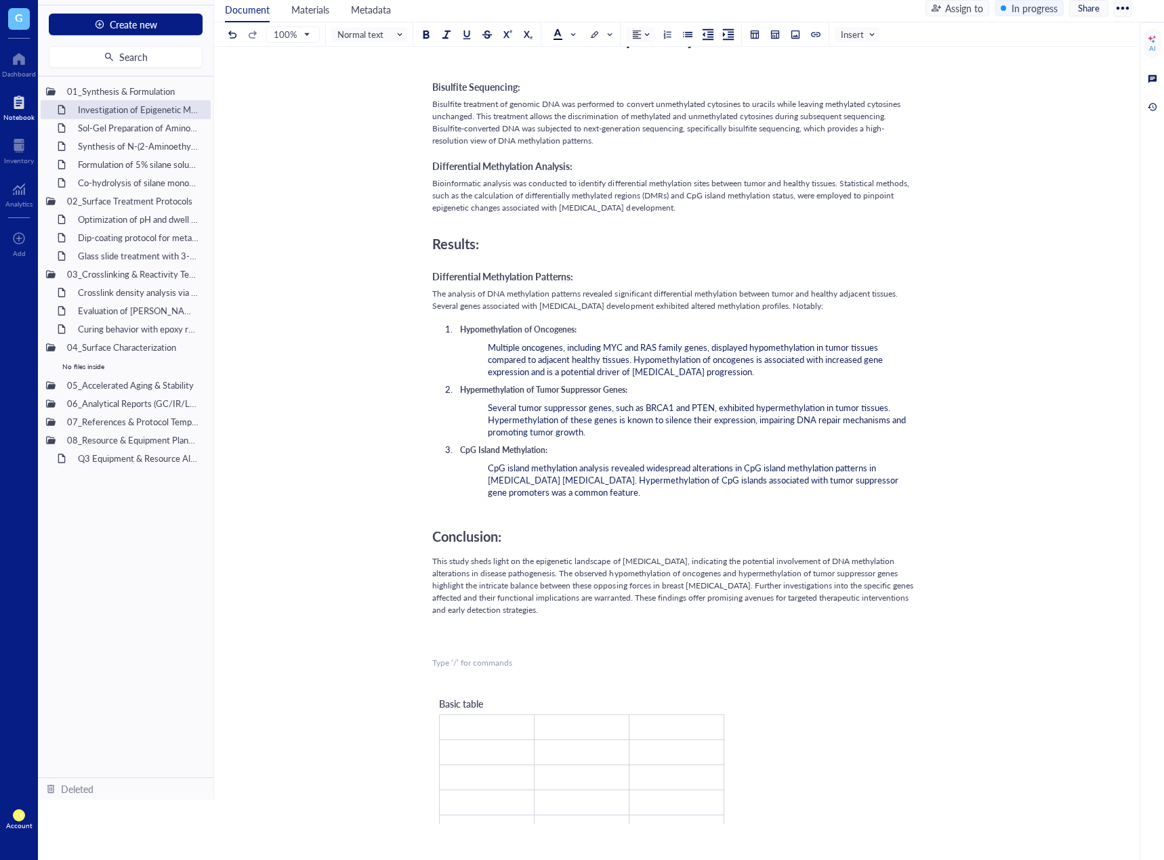
click at [508, 657] on div "﻿ Type ‘/’ for commands" at bounding box center [673, 663] width 482 height 12
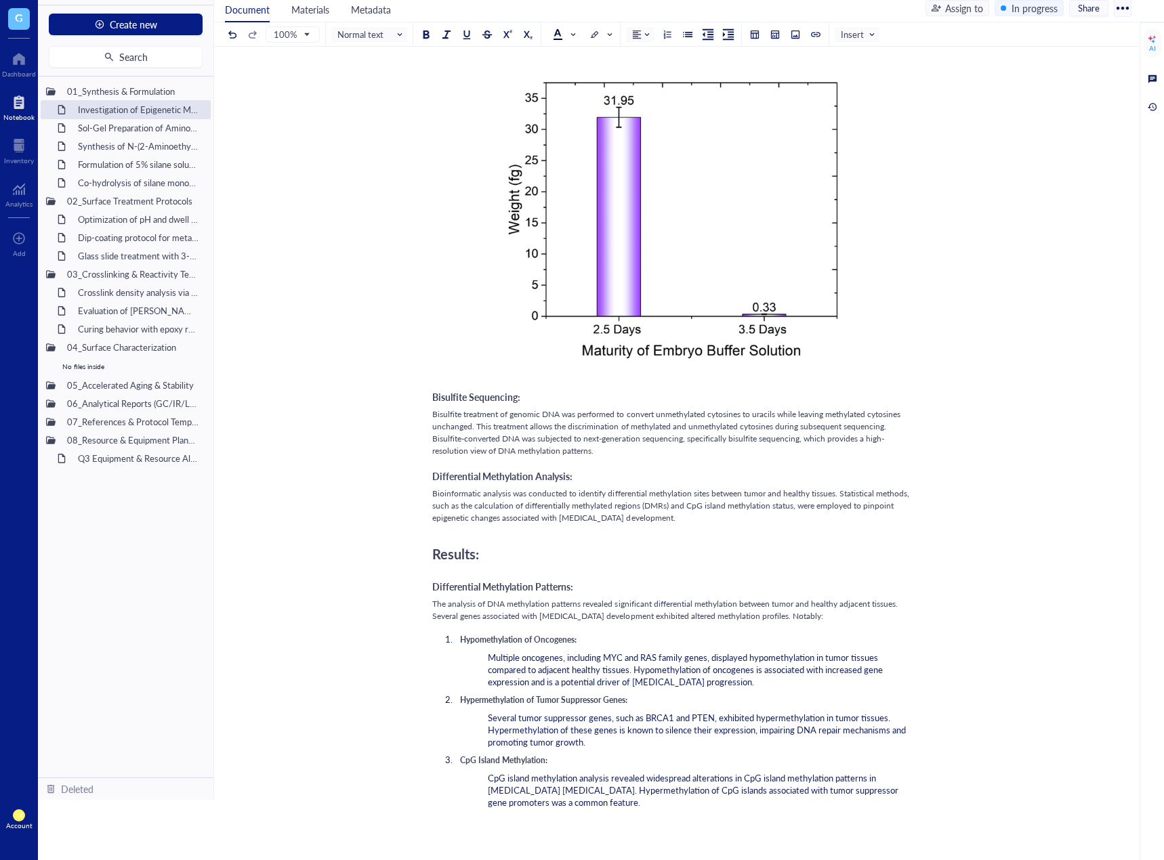
scroll to position [788, 0]
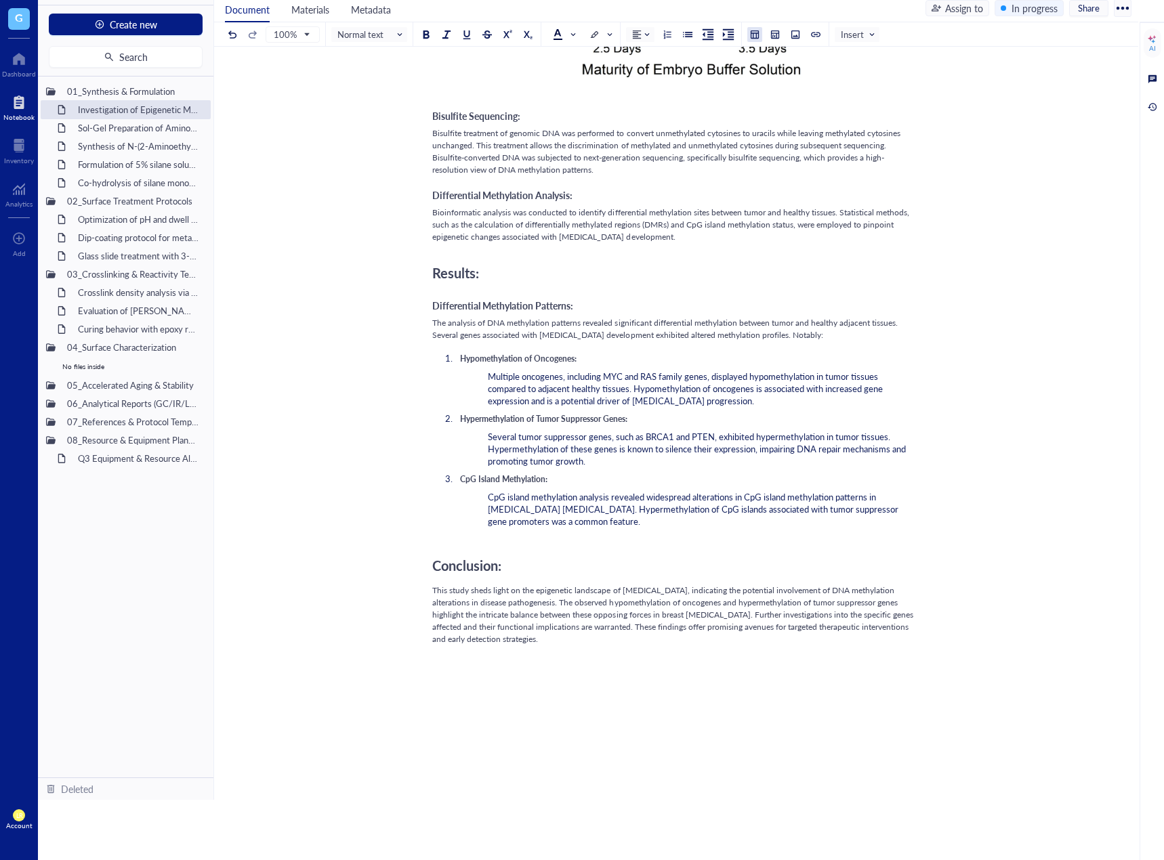
click at [754, 28] on button at bounding box center [754, 34] width 15 height 15
click at [787, 70] on td at bounding box center [791, 70] width 8 height 8
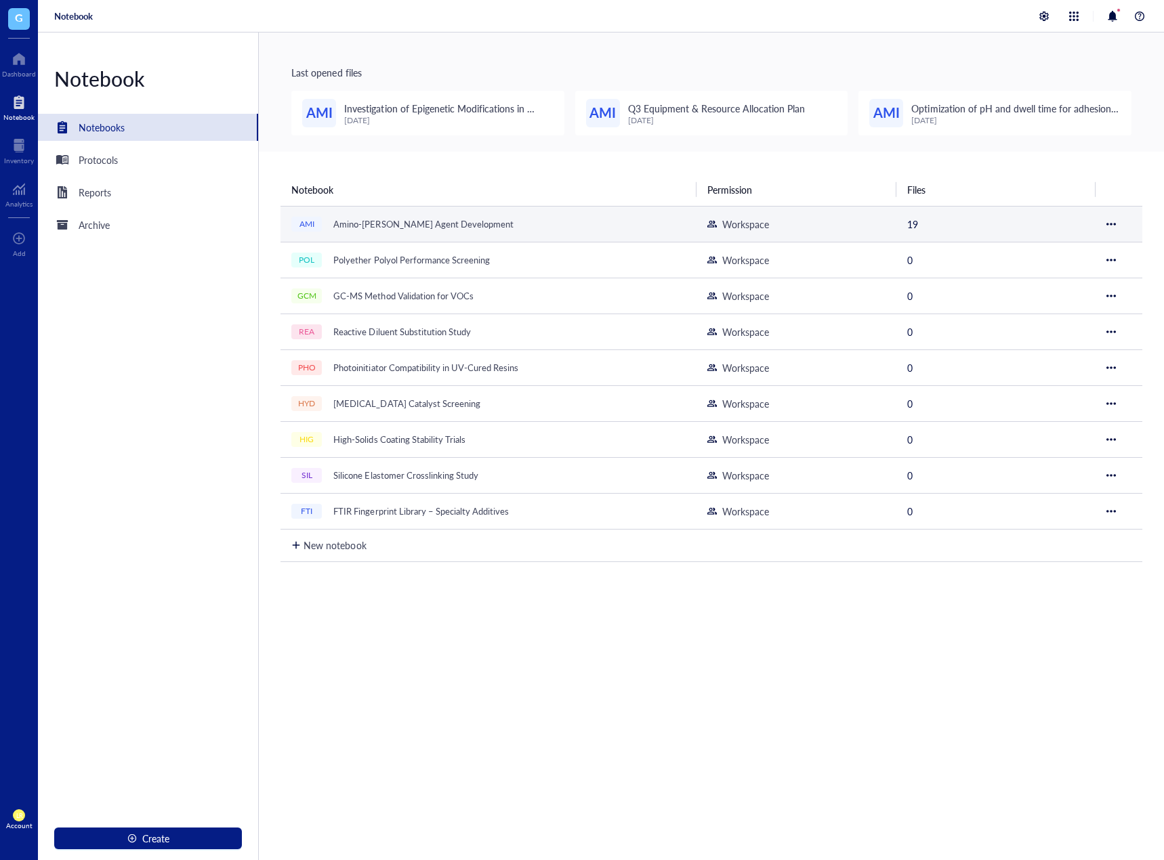
click at [371, 219] on div "Amino-[PERSON_NAME] Agent Development" at bounding box center [423, 224] width 192 height 19
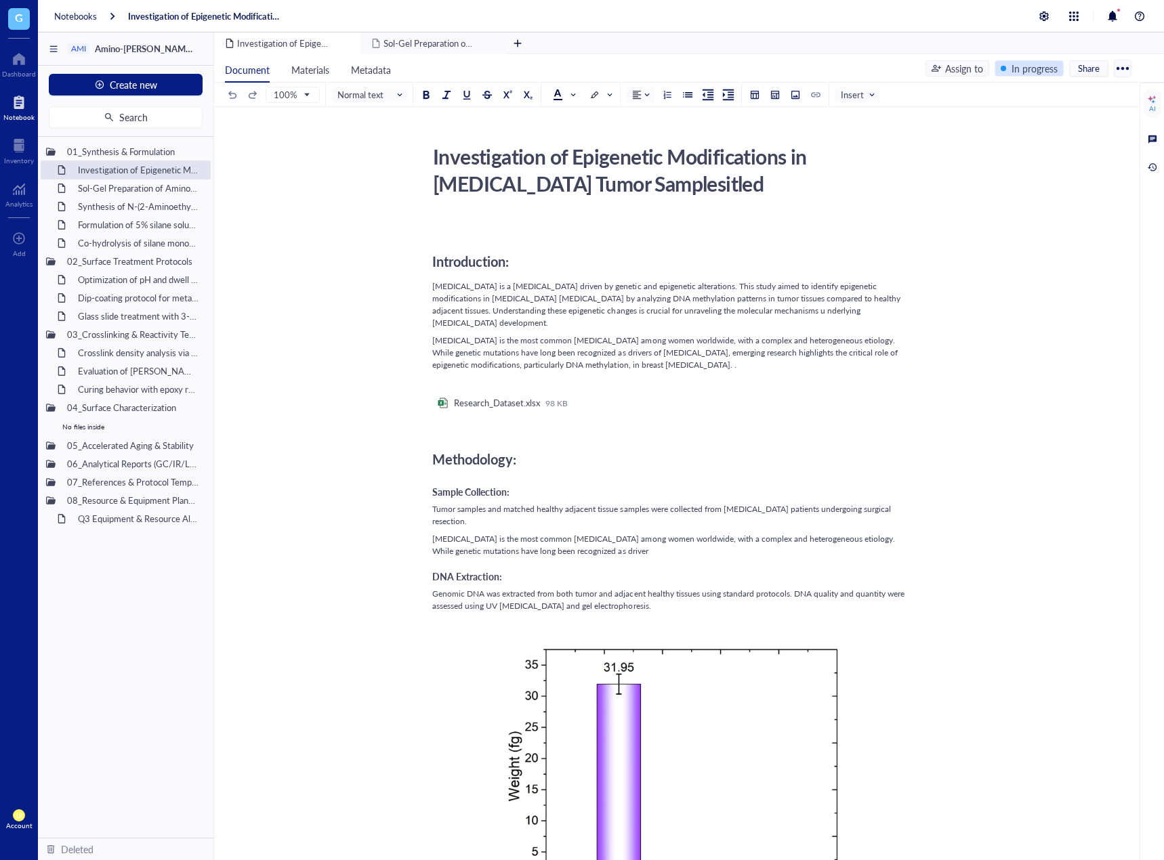
click at [1048, 62] on div "In progress" at bounding box center [1034, 68] width 46 height 15
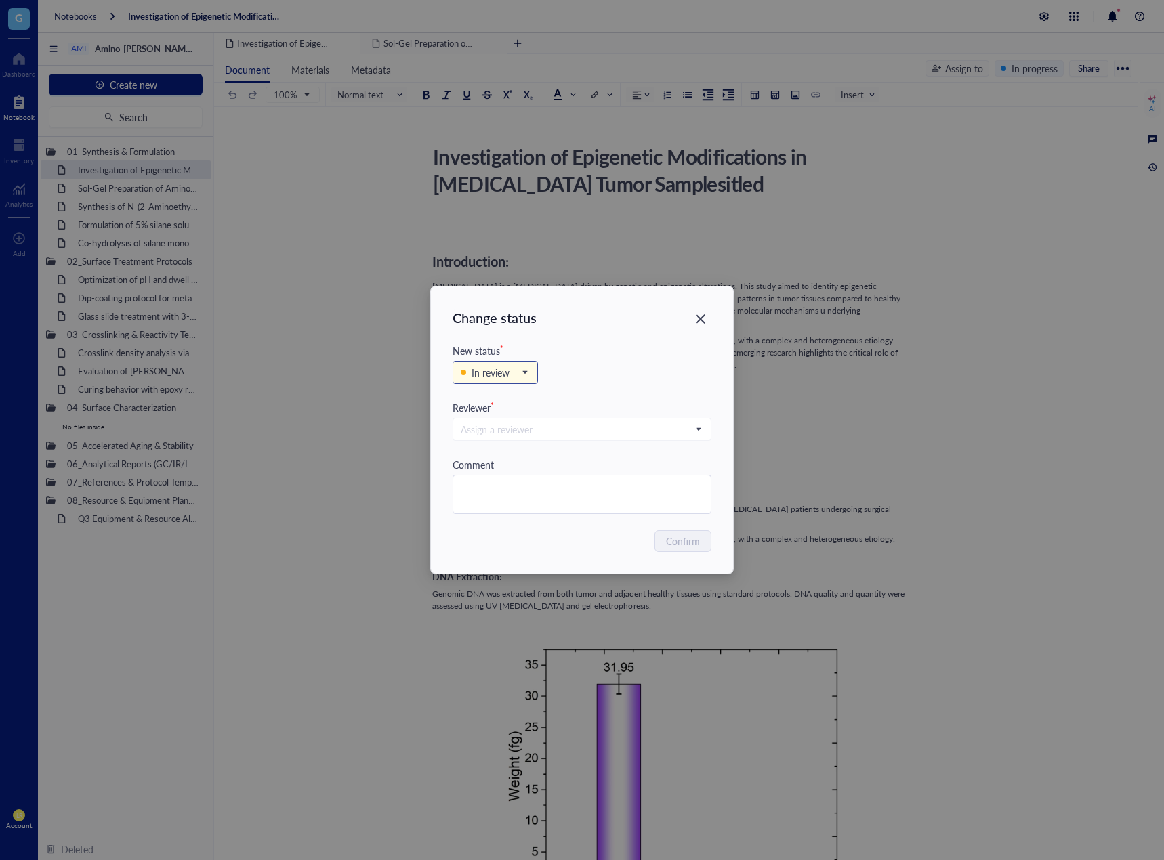
click at [508, 374] on div "In review" at bounding box center [490, 372] width 38 height 15
click at [591, 375] on div "In review Backlog In progress In review Complete" at bounding box center [581, 379] width 259 height 42
click at [578, 423] on input "search" at bounding box center [576, 429] width 230 height 20
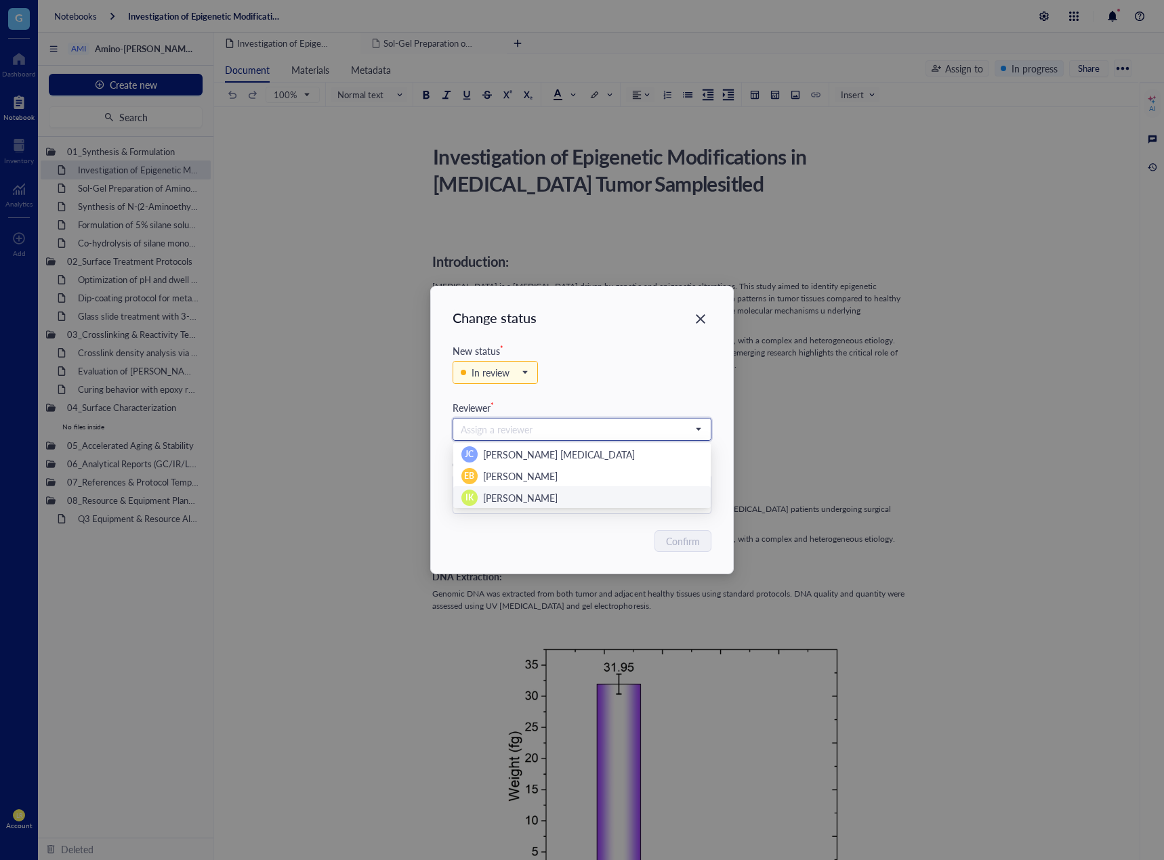
click at [581, 501] on div "IK Isao Kanazawa" at bounding box center [581, 498] width 241 height 16
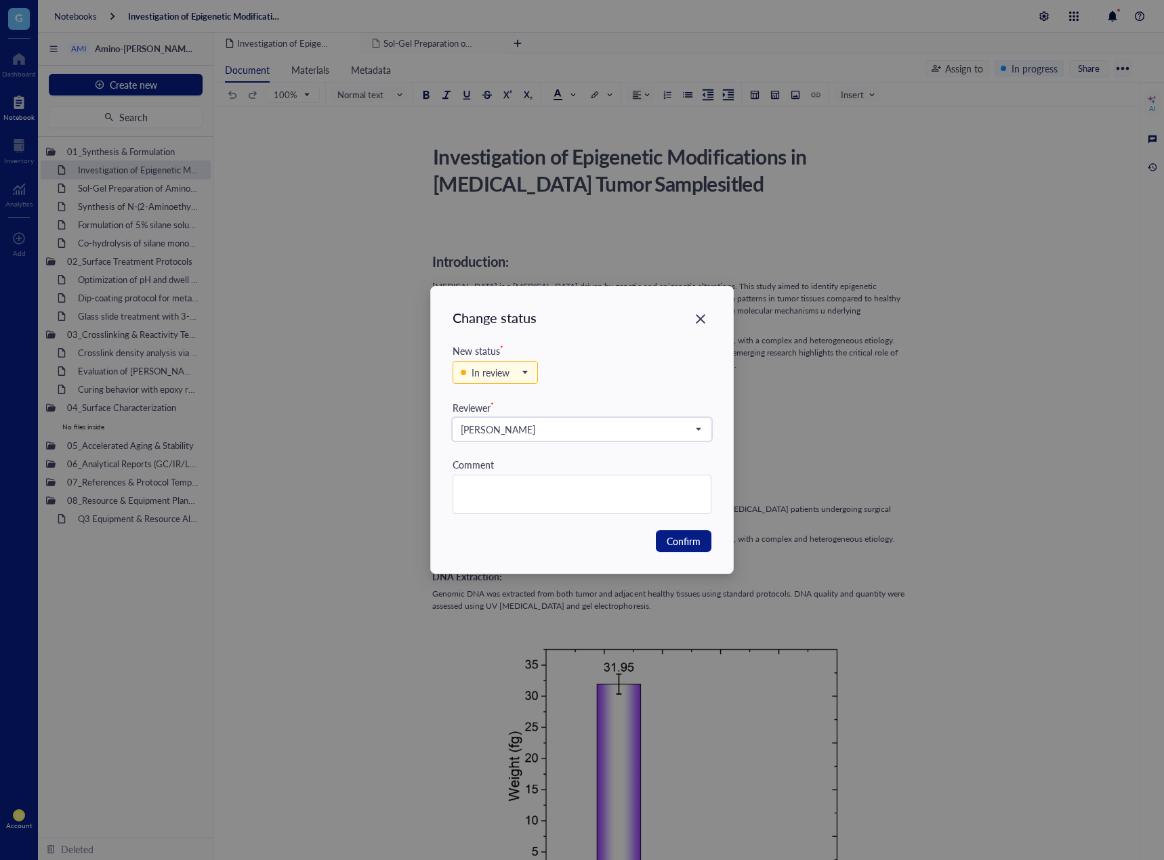
click at [589, 543] on div "Confirm" at bounding box center [581, 541] width 259 height 22
click at [687, 547] on span "Confirm" at bounding box center [683, 541] width 34 height 15
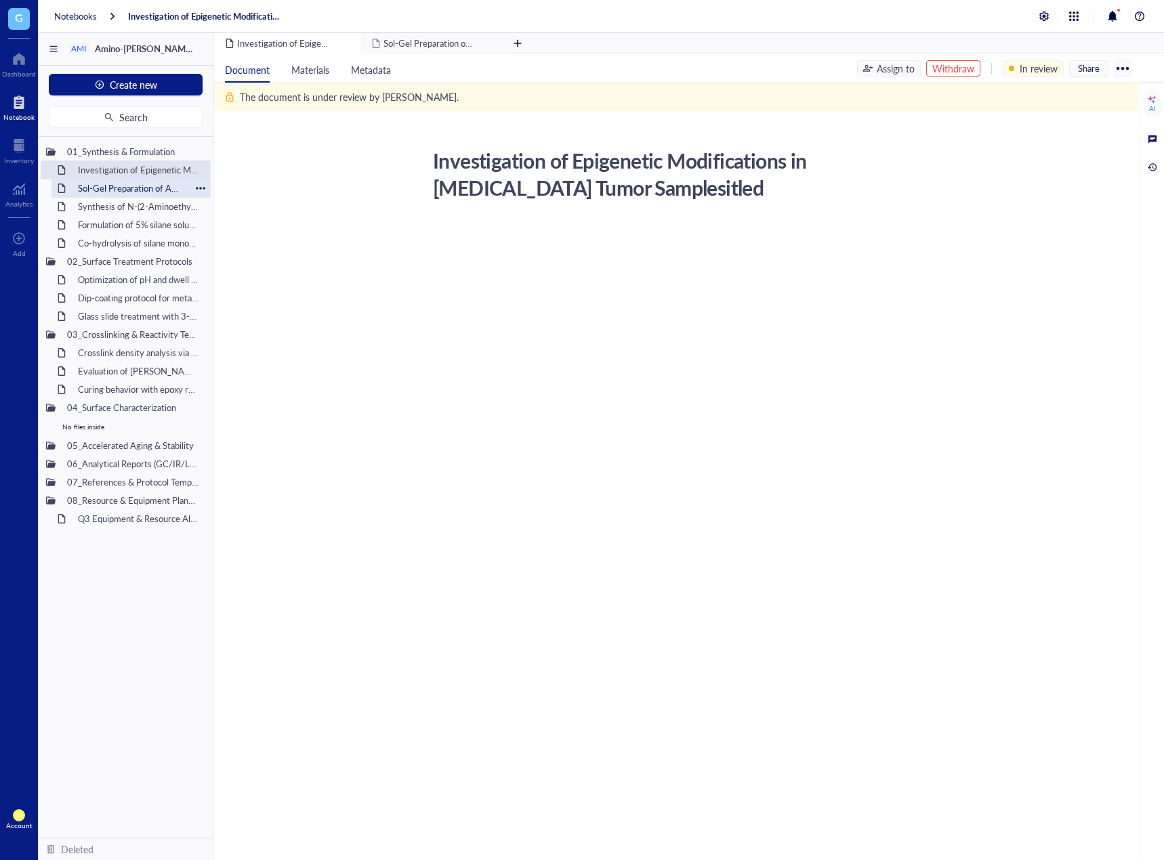
click at [142, 193] on div "Sol-Gel Preparation of Amino-Silane Hybrid Coating" at bounding box center [131, 188] width 119 height 19
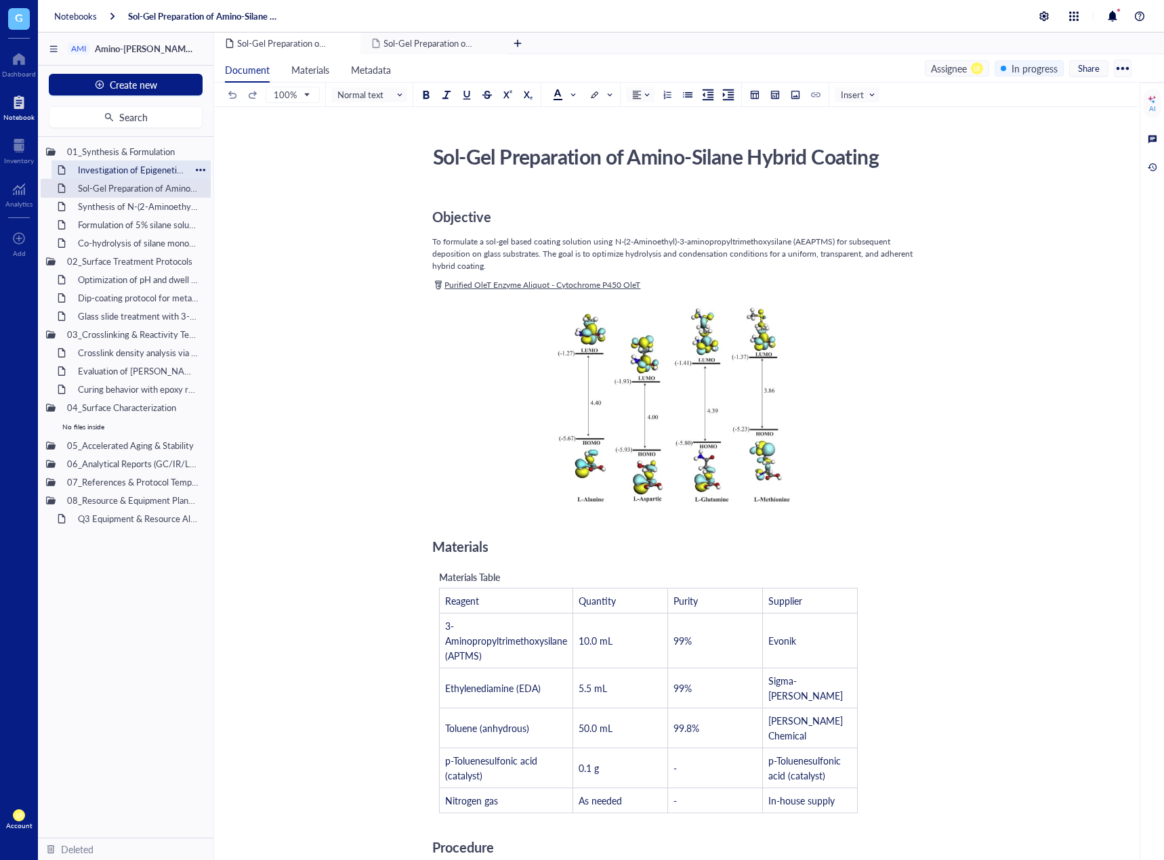
click at [148, 169] on div "Investigation of Epigenetic Modifications in [MEDICAL_DATA] Tumor Samplesitled" at bounding box center [131, 170] width 119 height 19
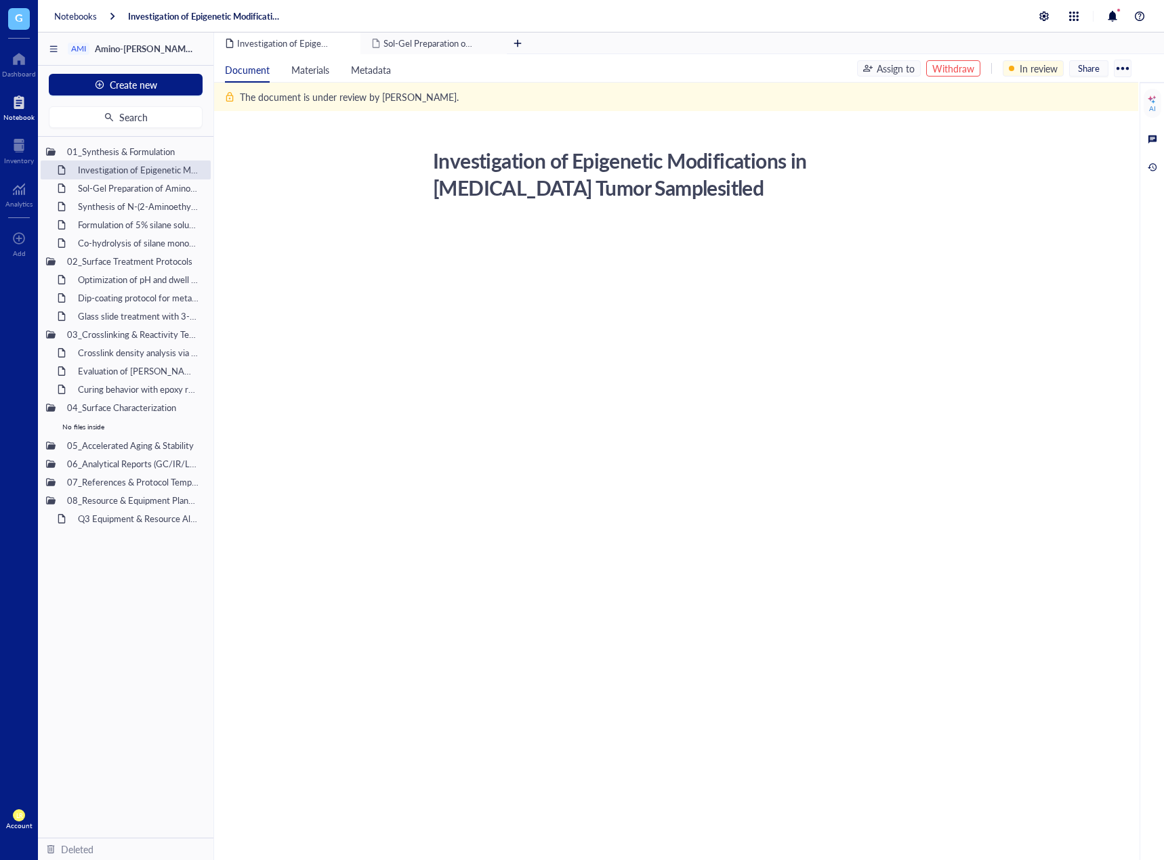
click at [970, 73] on div "Withdraw" at bounding box center [953, 68] width 42 height 15
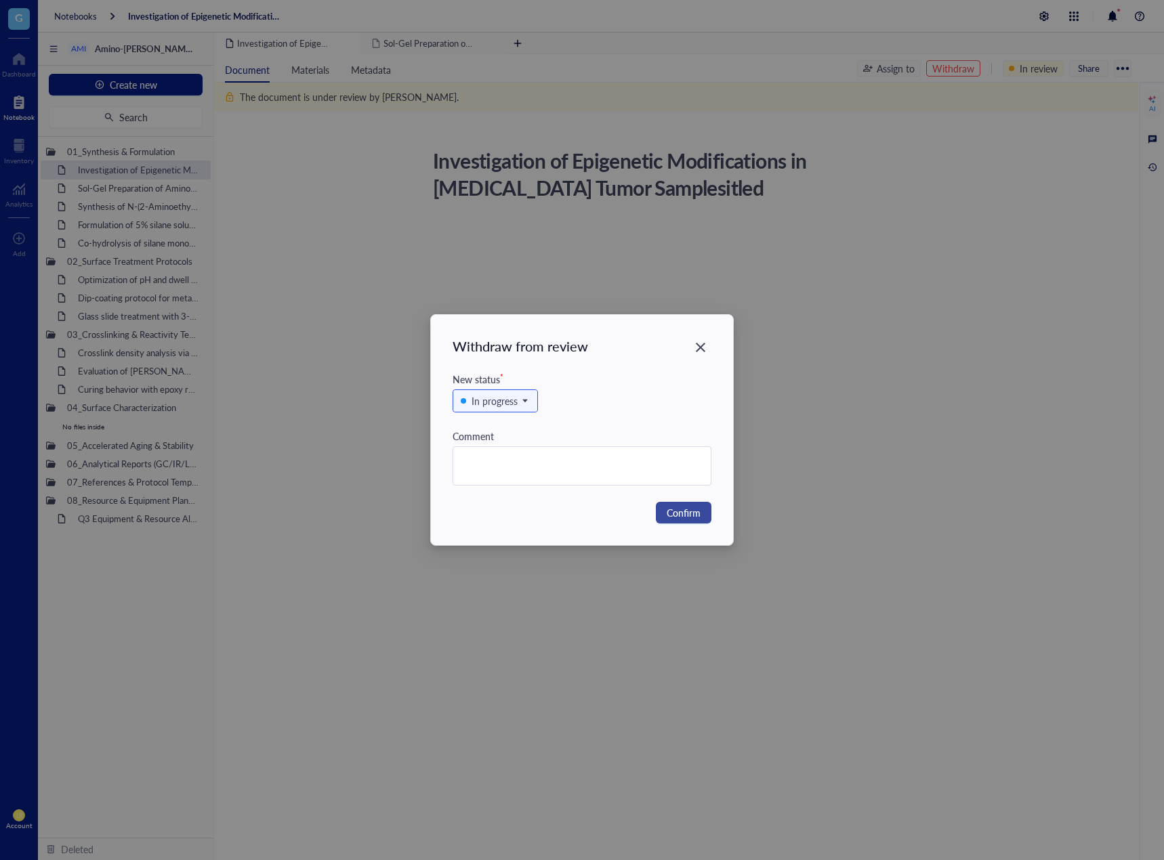
click at [704, 519] on button "Confirm" at bounding box center [684, 513] width 56 height 22
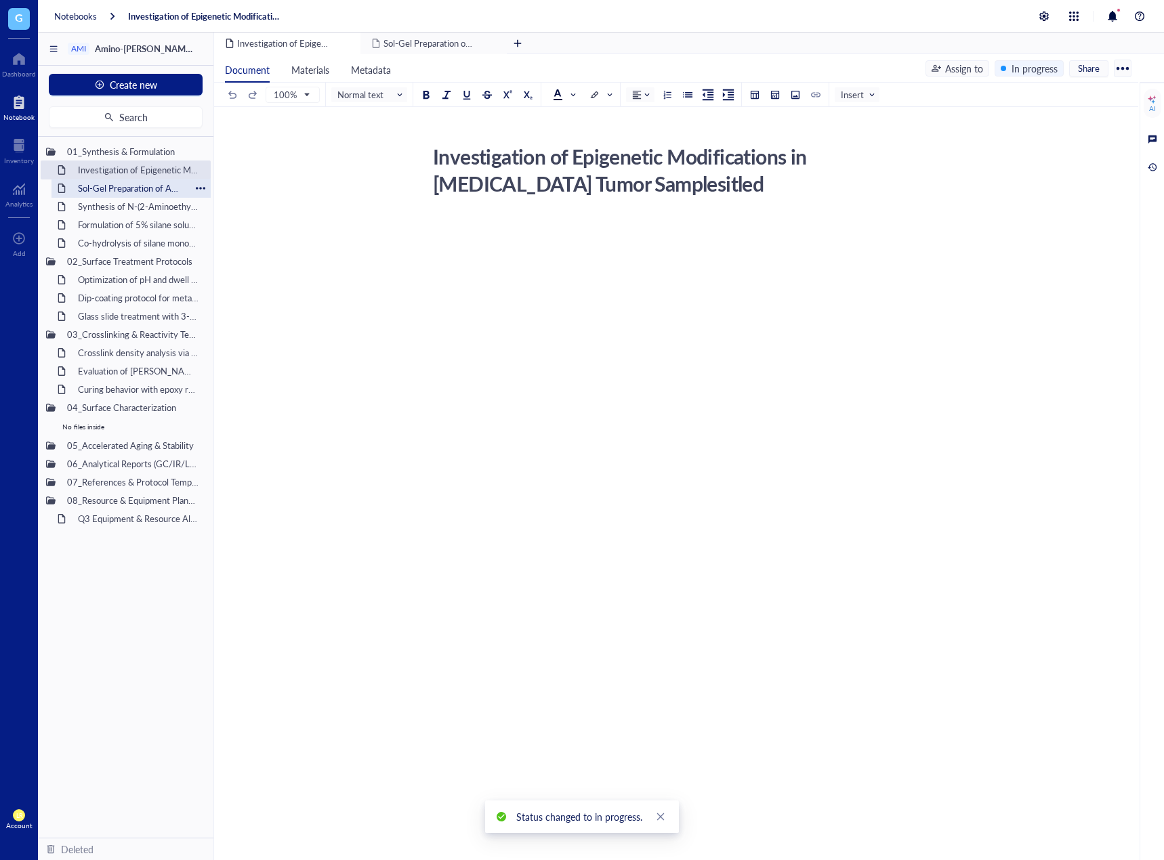
click at [176, 191] on div "Sol-Gel Preparation of Amino-Silane Hybrid Coating" at bounding box center [131, 188] width 119 height 19
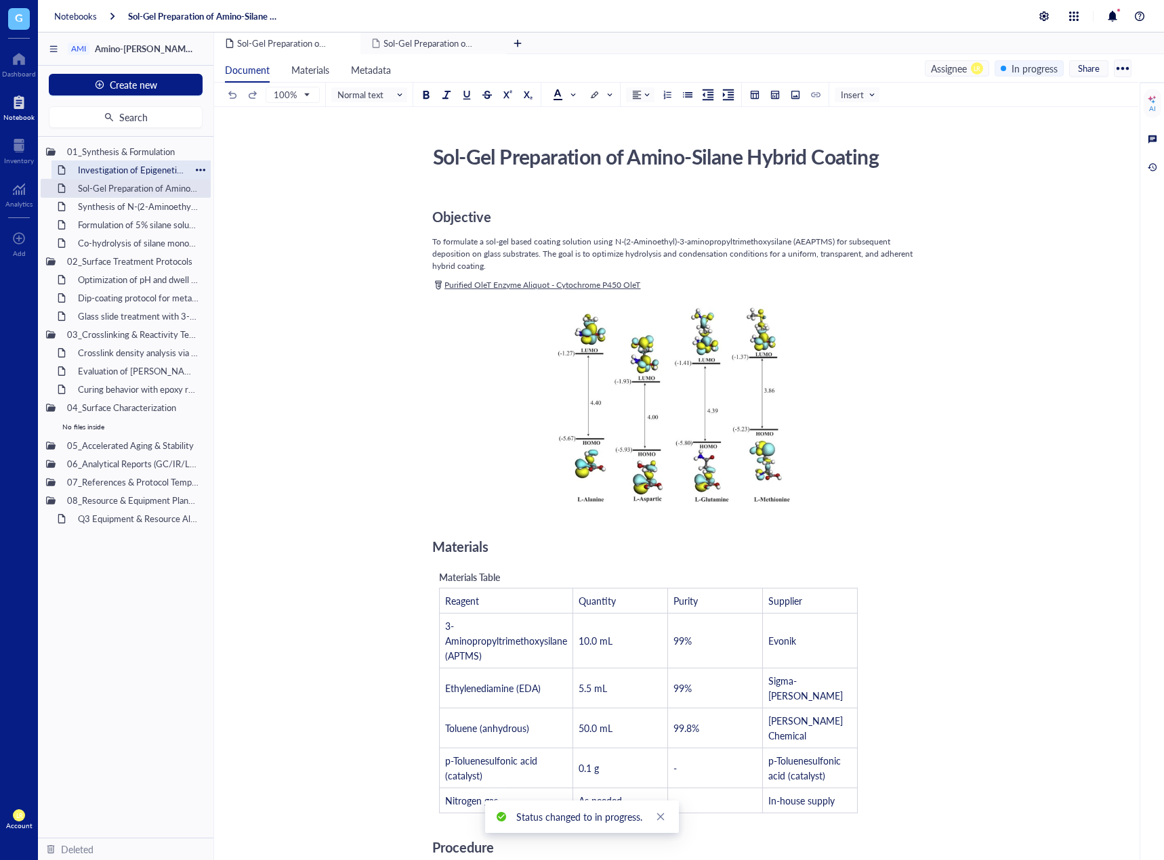
click at [151, 175] on div "Investigation of Epigenetic Modifications in [MEDICAL_DATA] Tumor Samplesitled" at bounding box center [131, 170] width 119 height 19
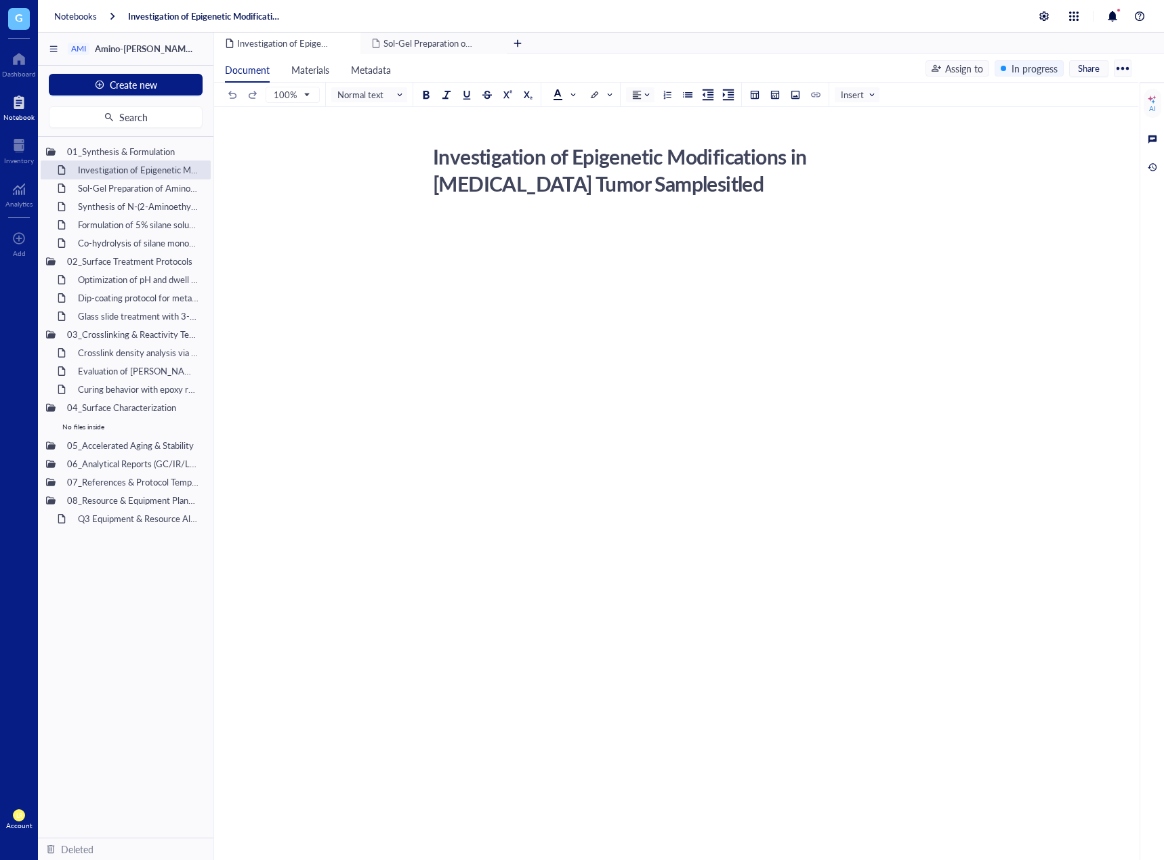
click at [753, 308] on div at bounding box center [673, 346] width 482 height 259
click at [318, 62] on li "Materials" at bounding box center [310, 68] width 60 height 28
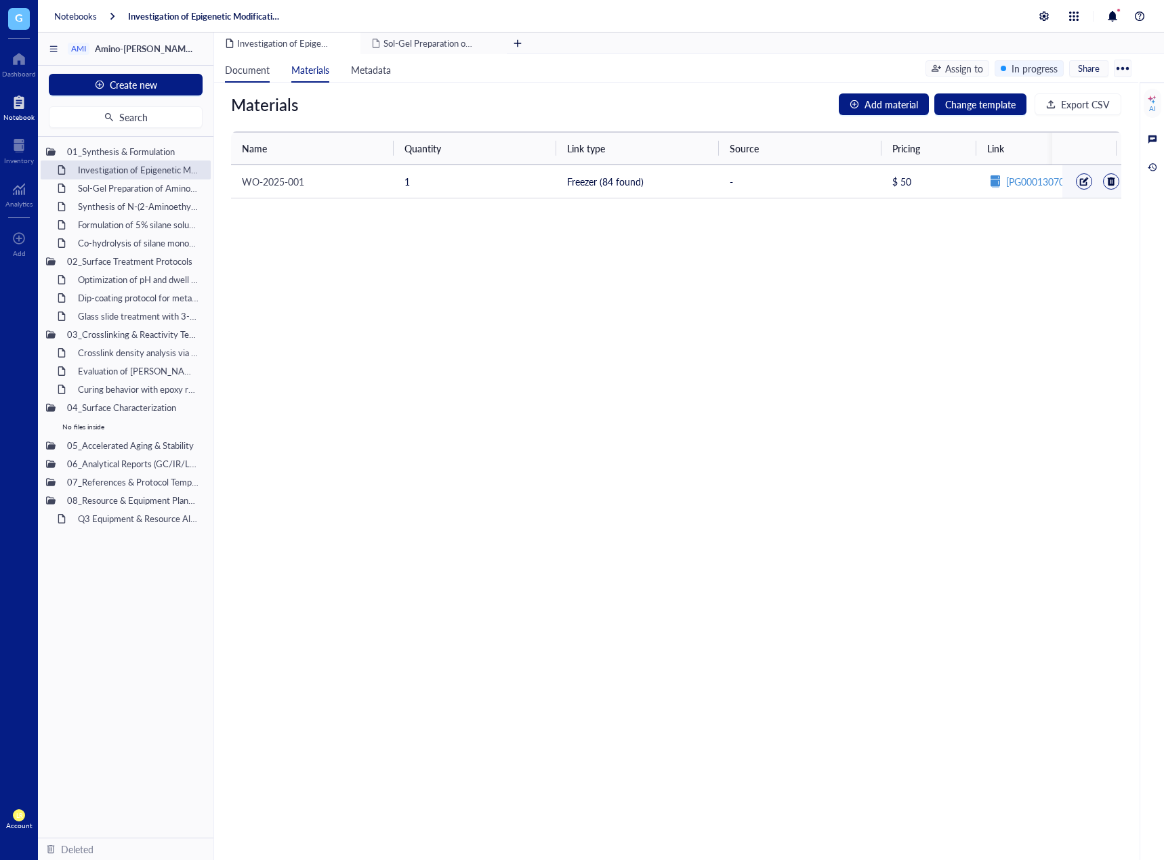
click at [255, 75] on span "Document" at bounding box center [247, 70] width 45 height 14
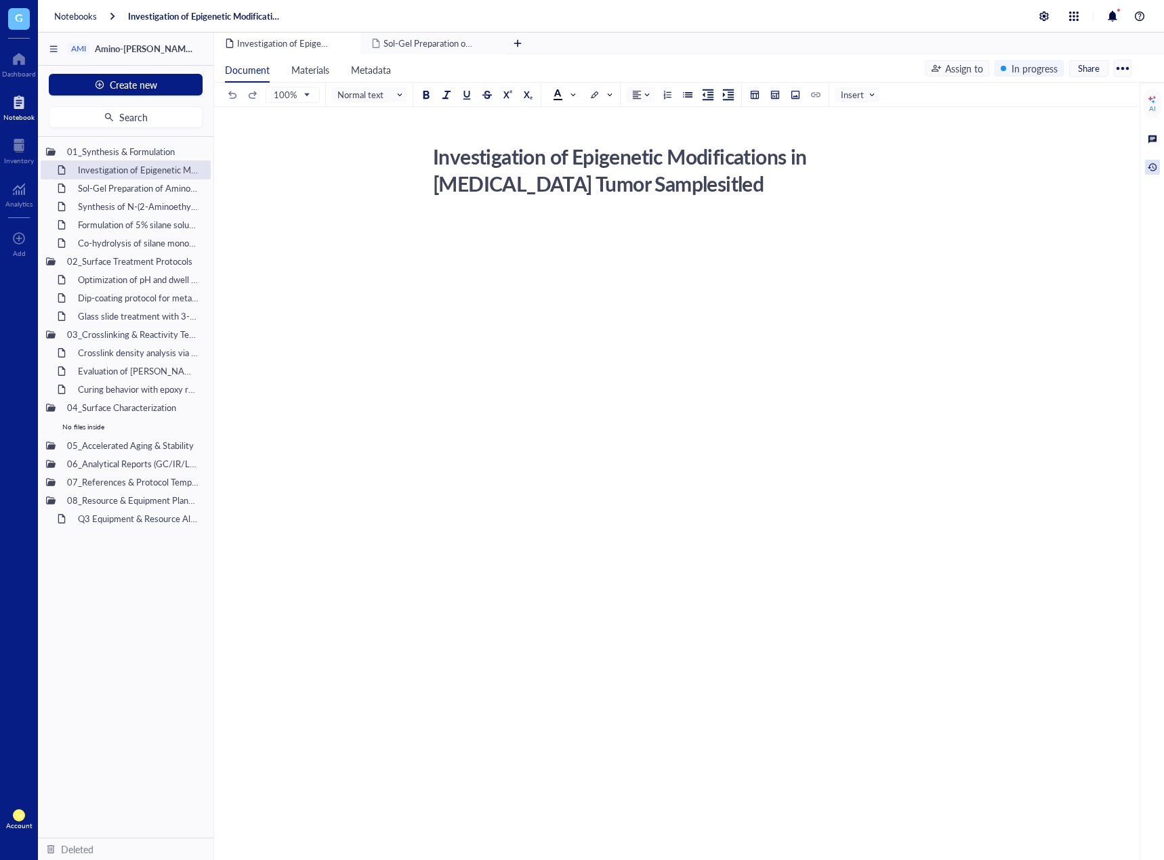
click at [1155, 165] on div at bounding box center [1152, 167] width 15 height 15
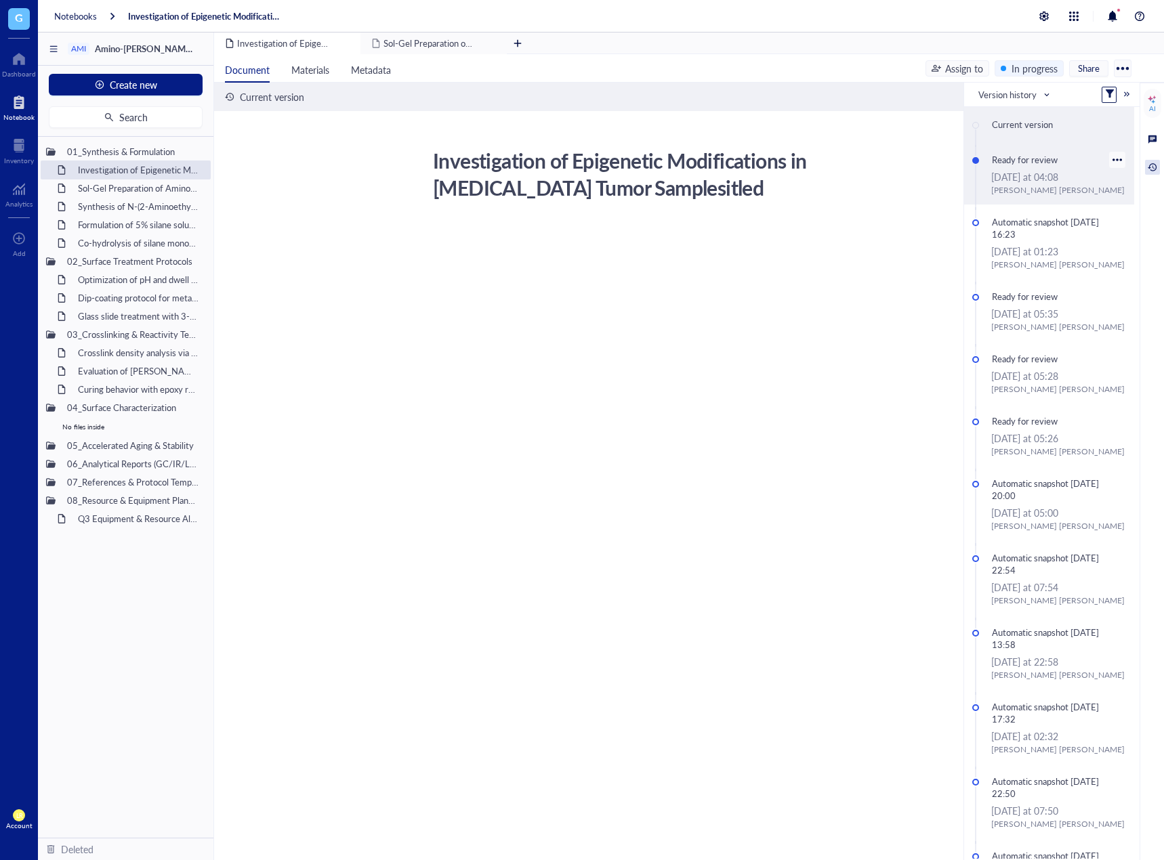
click at [1058, 186] on div "Laura Rodriguez" at bounding box center [1058, 190] width 135 height 12
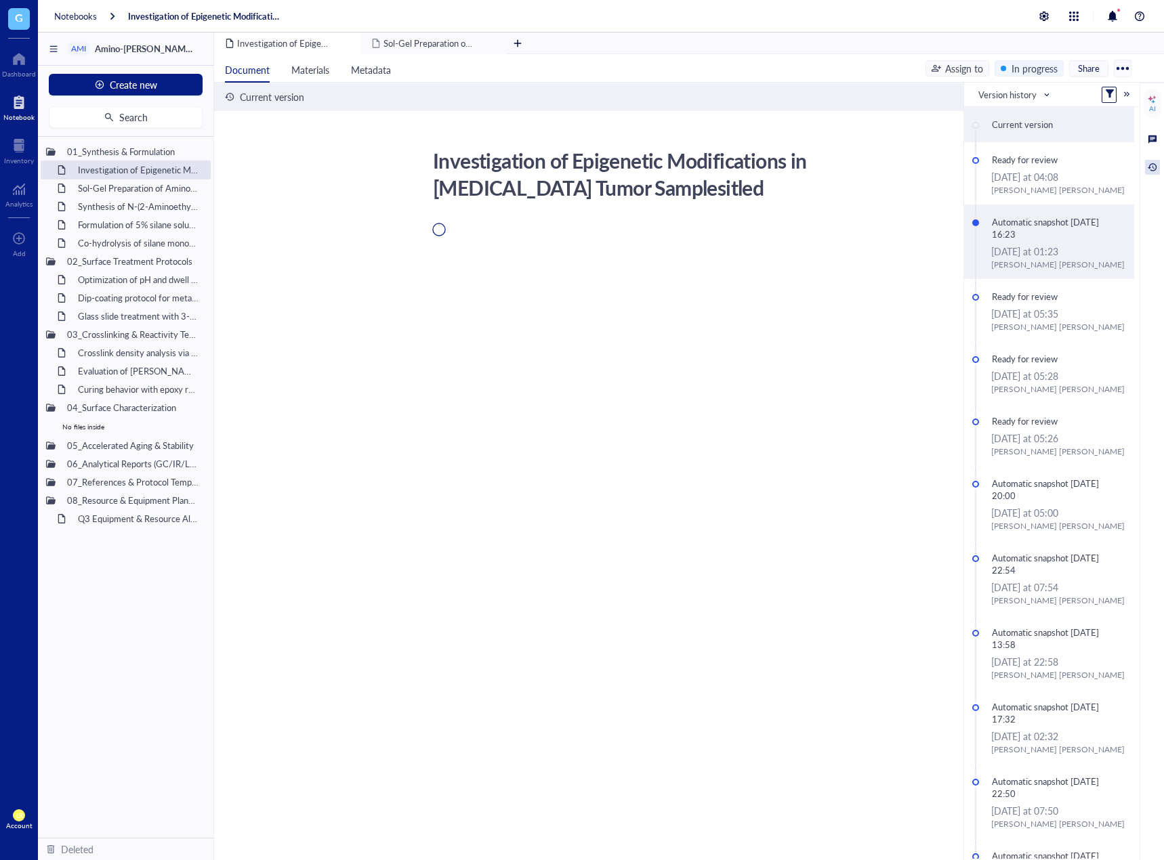
drag, startPoint x: 1052, startPoint y: 256, endPoint x: 1107, endPoint y: 229, distance: 61.2
click at [0, 0] on div at bounding box center [0, 0] width 0 height 0
click at [1037, 396] on div "Ready for review September, 25 2025 at 05:28 Laura Rodriguez" at bounding box center [1049, 372] width 170 height 62
click at [147, 175] on div "Investigation of Epigenetic Modifications in [MEDICAL_DATA] Tumor Samplesitled" at bounding box center [131, 170] width 119 height 19
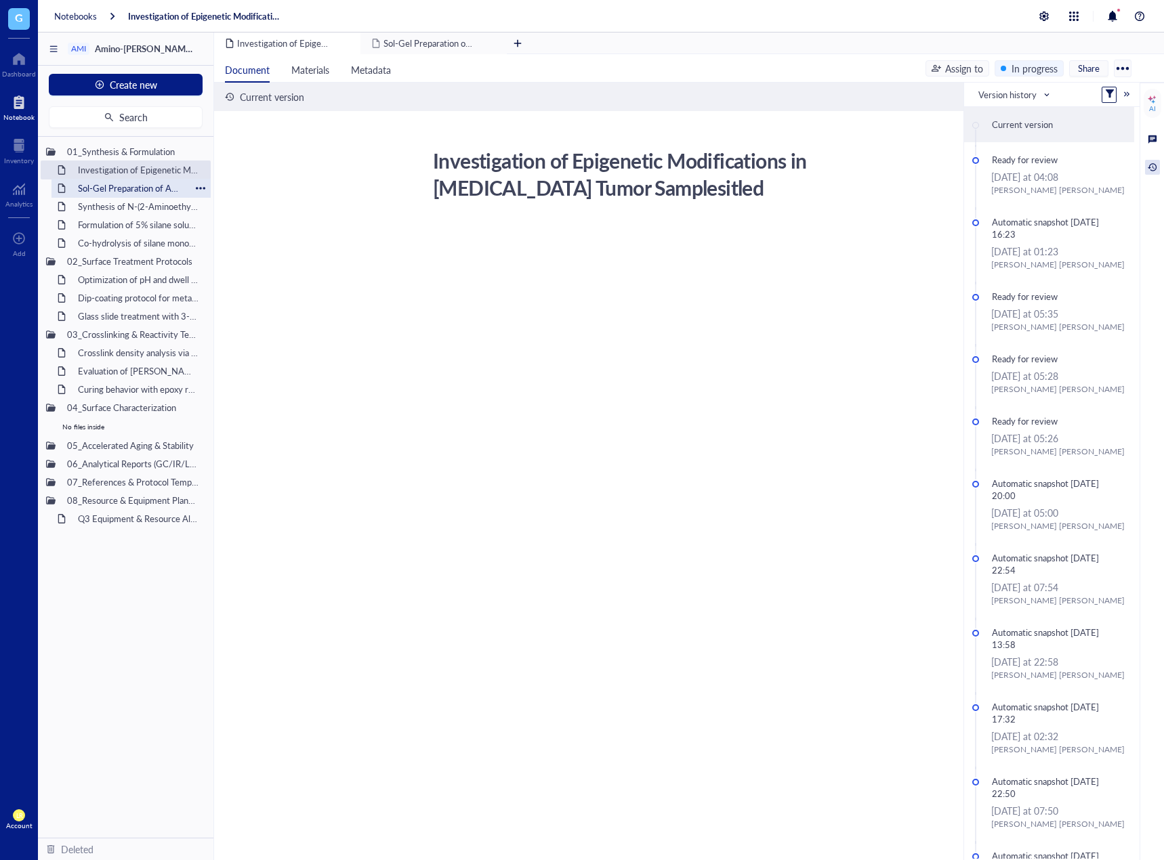
click at [152, 188] on div "Sol-Gel Preparation of Amino-Silane Hybrid Coating" at bounding box center [131, 188] width 119 height 19
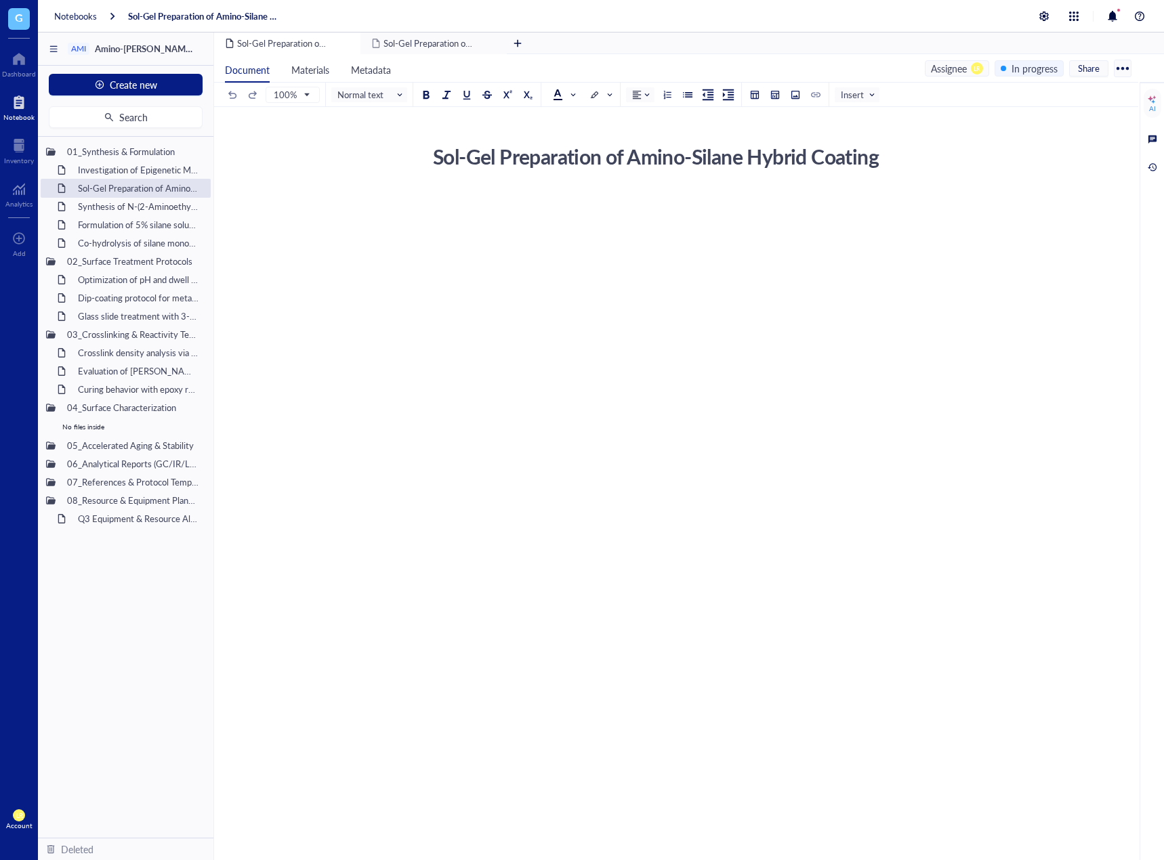
click at [1056, 68] on div "In progress" at bounding box center [1034, 68] width 46 height 15
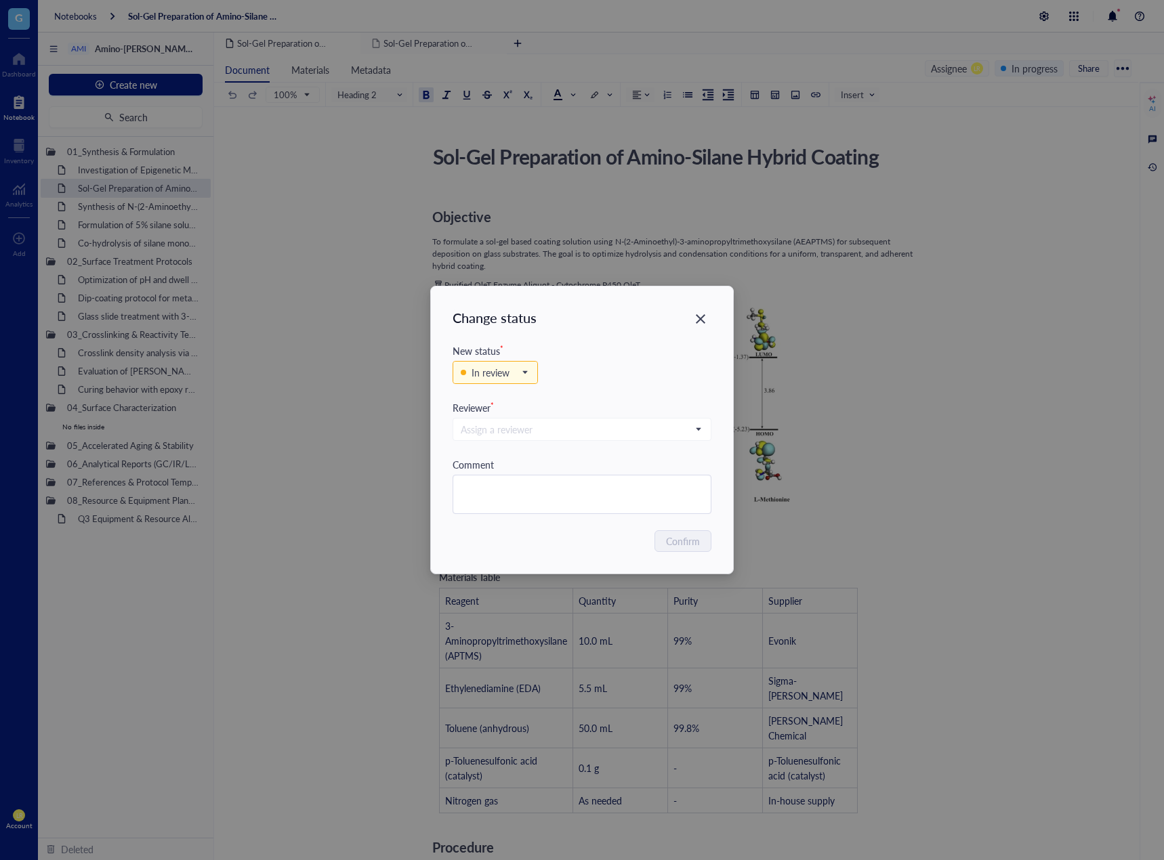
click at [533, 443] on div "Assign a reviewer" at bounding box center [581, 436] width 259 height 42
click at [530, 433] on input "search" at bounding box center [576, 429] width 230 height 20
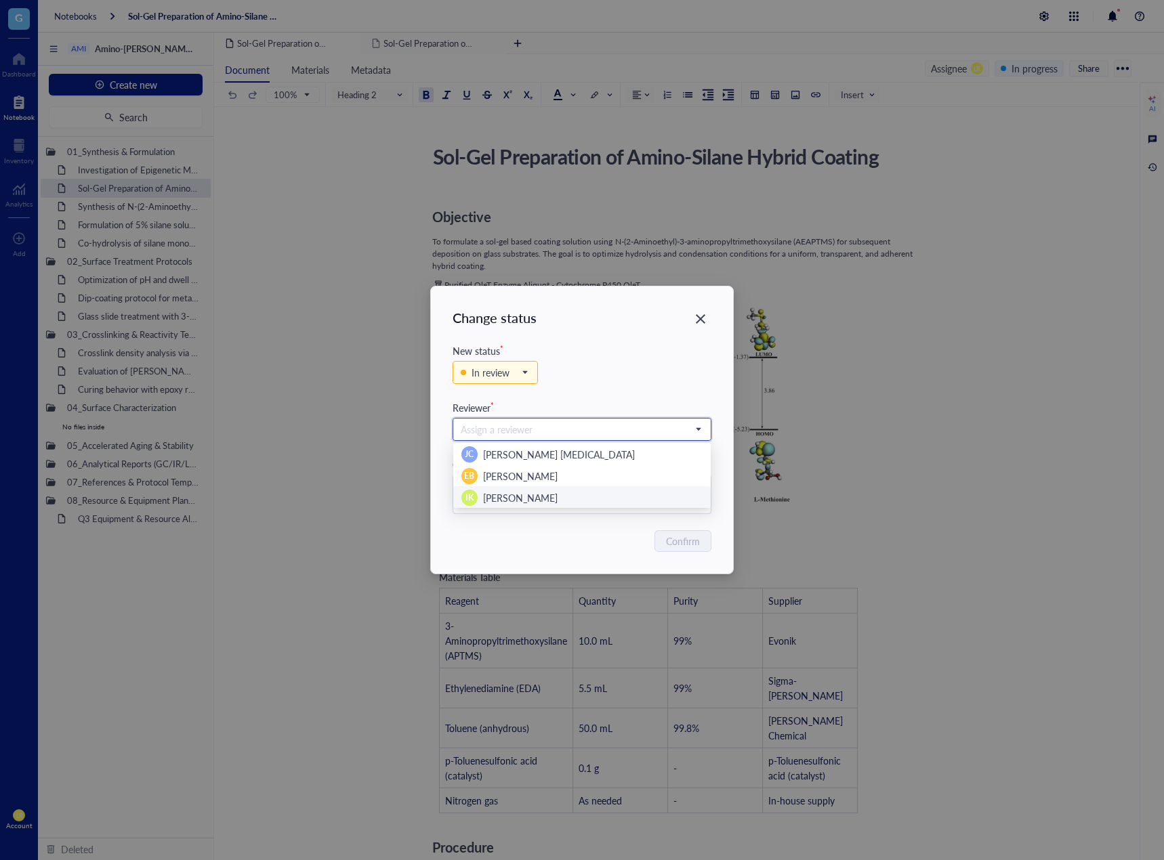
click at [524, 494] on span "Isao Kanazawa" at bounding box center [520, 498] width 75 height 14
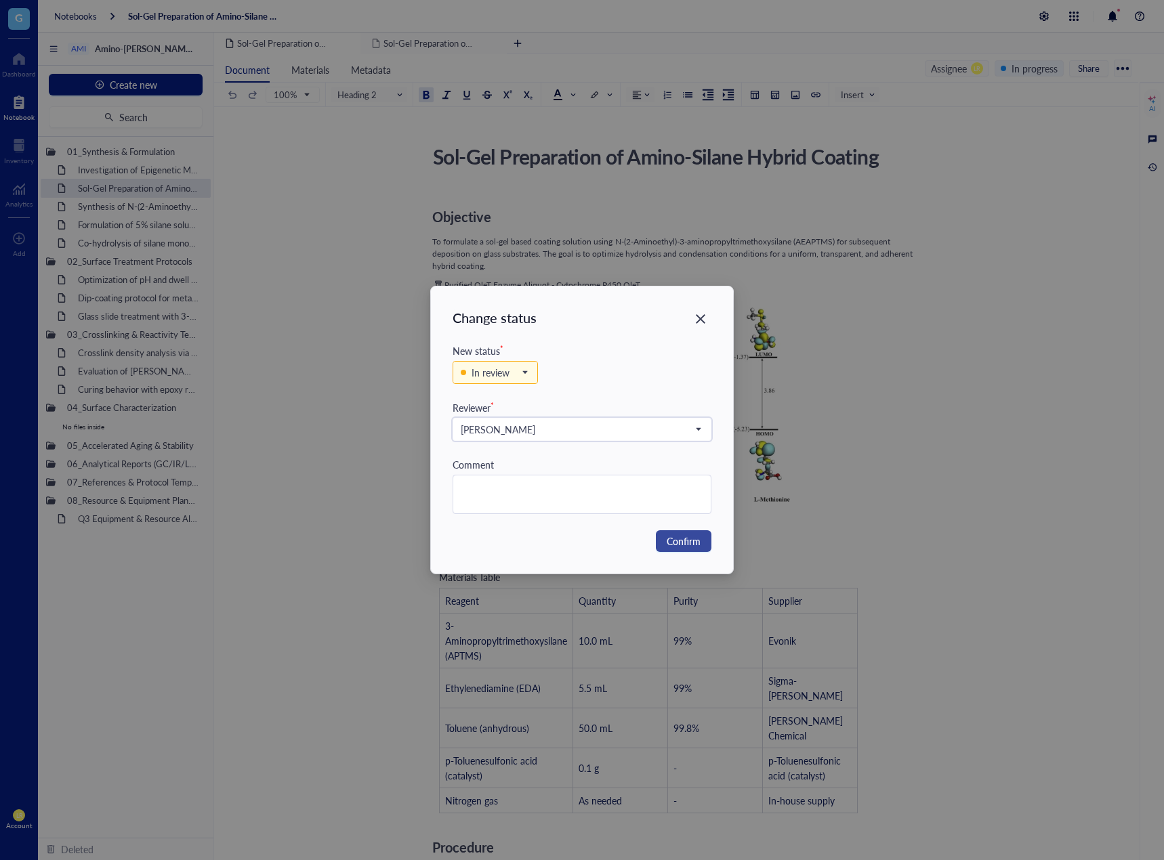
click at [684, 539] on span "Confirm" at bounding box center [683, 541] width 34 height 15
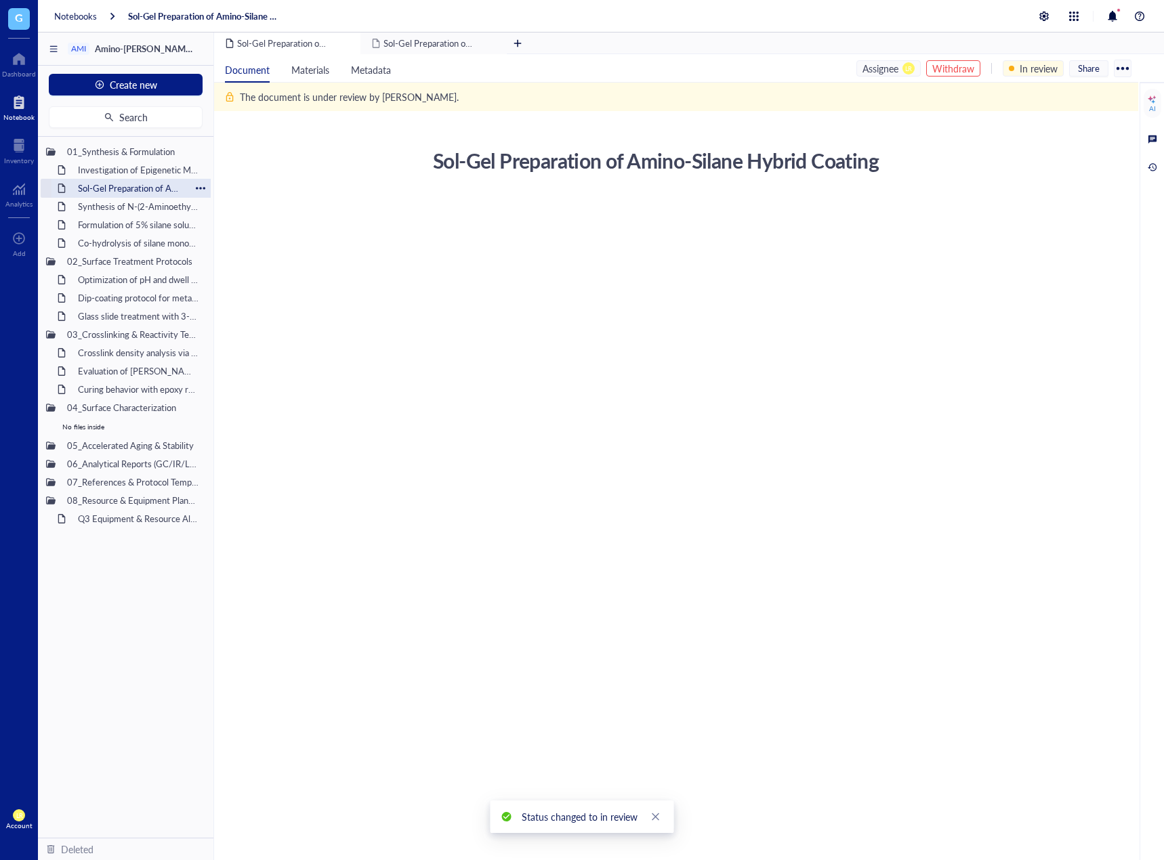
click at [133, 194] on div "Sol-Gel Preparation of Amino-Silane Hybrid Coating" at bounding box center [131, 188] width 119 height 19
click at [146, 200] on div "Synthesis of N-(2-Aminoethyl)-3-aminopropyltrimethoxysilane" at bounding box center [131, 206] width 119 height 19
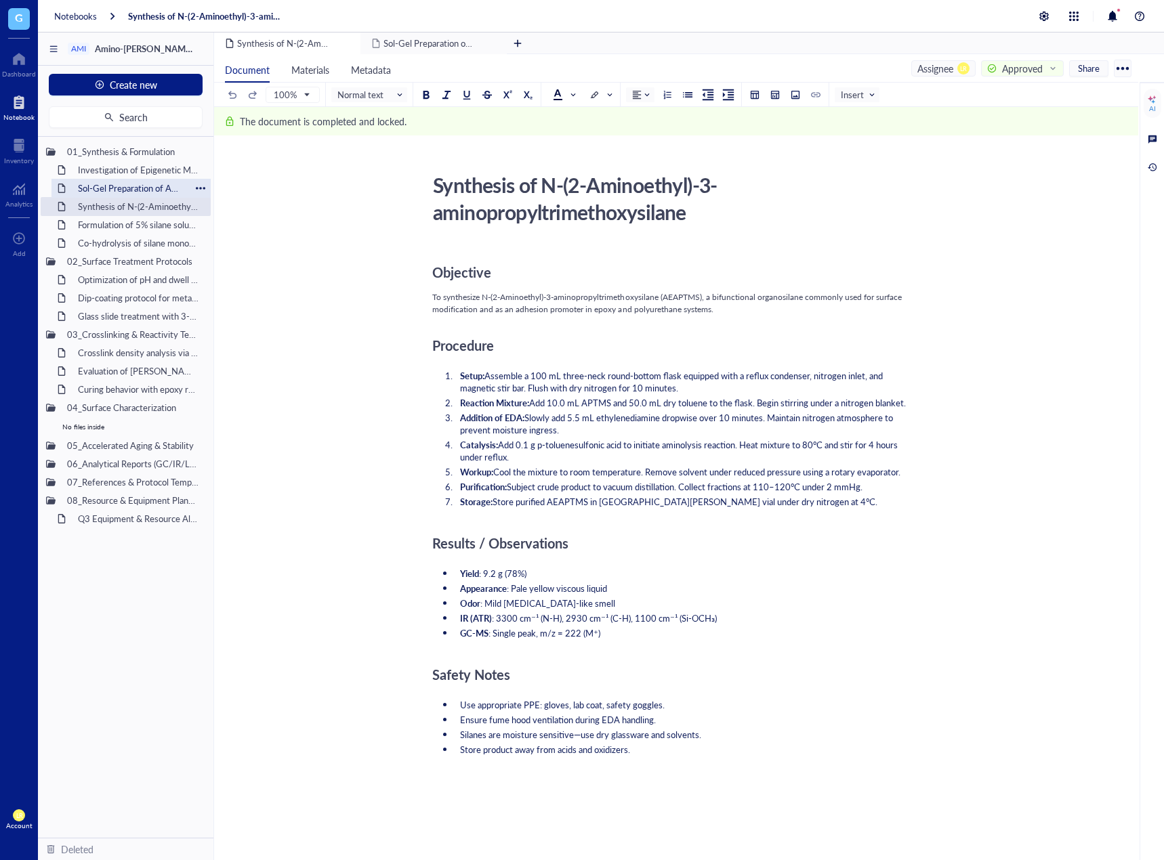
click at [135, 179] on div "Sol-Gel Preparation of Amino-Silane Hybrid Coating" at bounding box center [131, 188] width 119 height 19
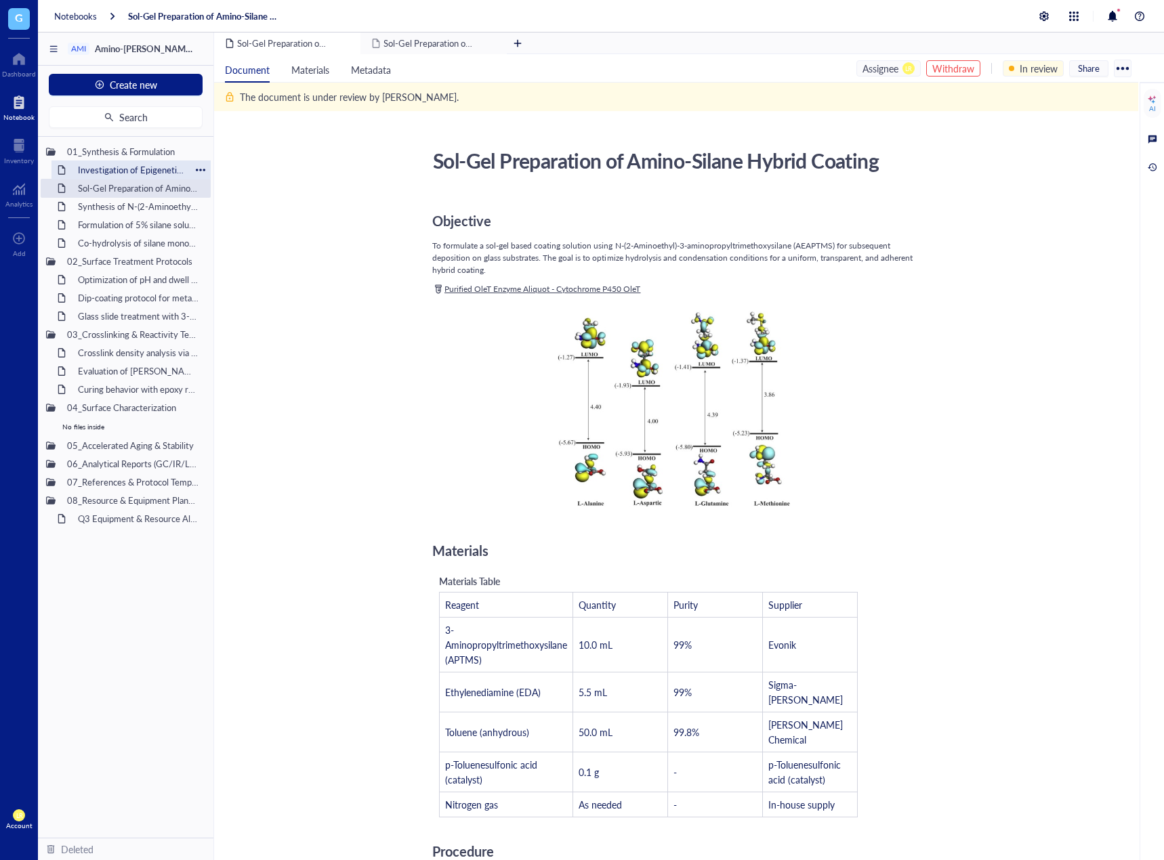
click at [98, 167] on div "Investigation of Epigenetic Modifications in [MEDICAL_DATA] Tumor Samplesitled" at bounding box center [131, 170] width 119 height 19
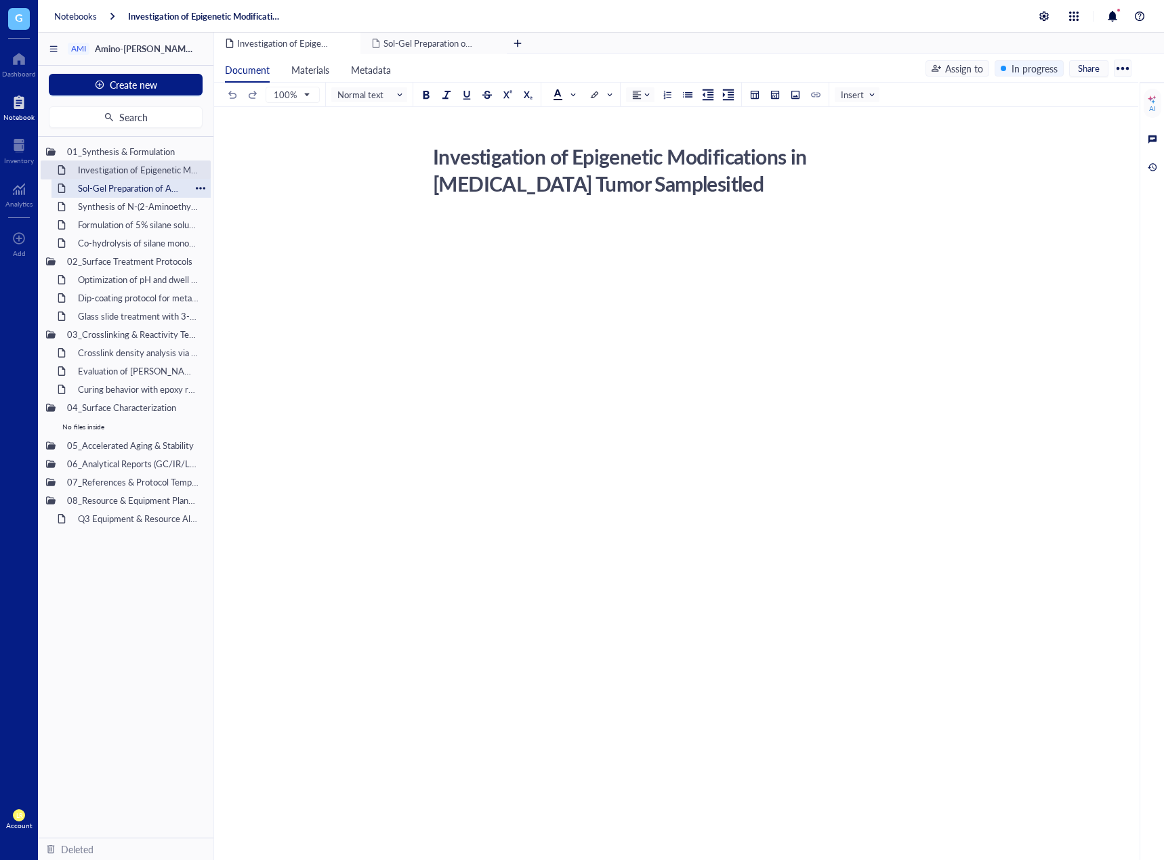
click at [148, 183] on div "01_Synthesis & Formulation Investigation of Epigenetic Modifications in Breast …" at bounding box center [125, 487] width 175 height 701
click at [148, 183] on div "Sol-Gel Preparation of Amino-Silane Hybrid Coating" at bounding box center [131, 188] width 119 height 19
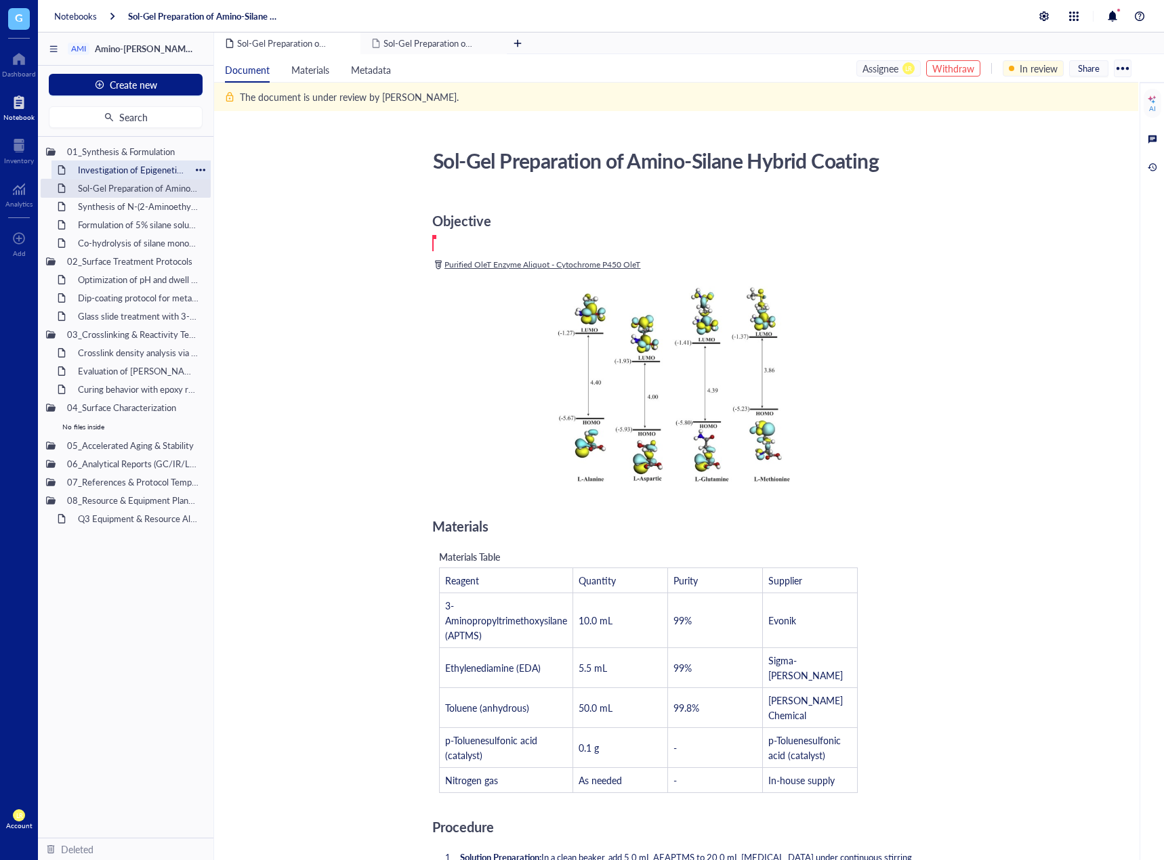
click at [152, 175] on div "Investigation of Epigenetic Modifications in [MEDICAL_DATA] Tumor Samplesitled" at bounding box center [131, 170] width 119 height 19
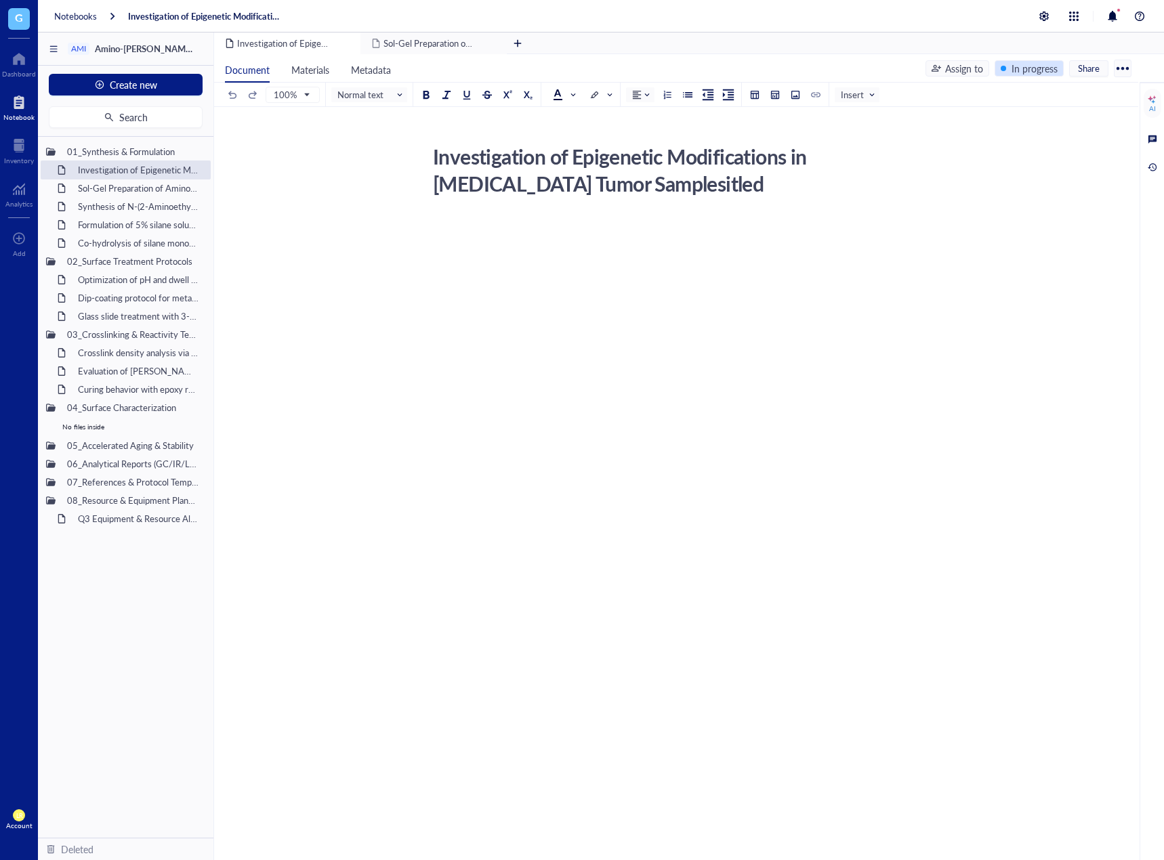
click at [1023, 66] on div "In progress" at bounding box center [1034, 68] width 46 height 15
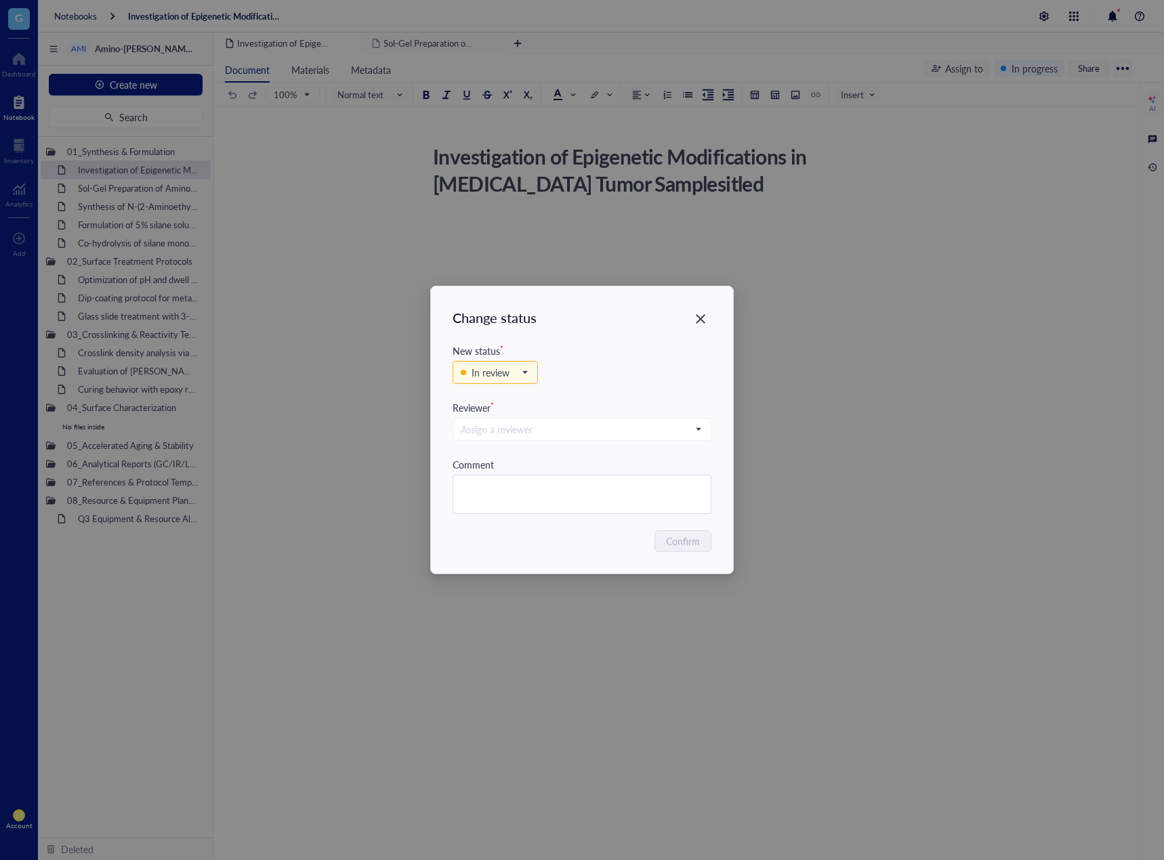
click at [503, 358] on div "New status *" at bounding box center [581, 350] width 259 height 15
click at [511, 370] on div "In review" at bounding box center [488, 372] width 54 height 15
click at [505, 405] on div "Backlog" at bounding box center [495, 397] width 84 height 22
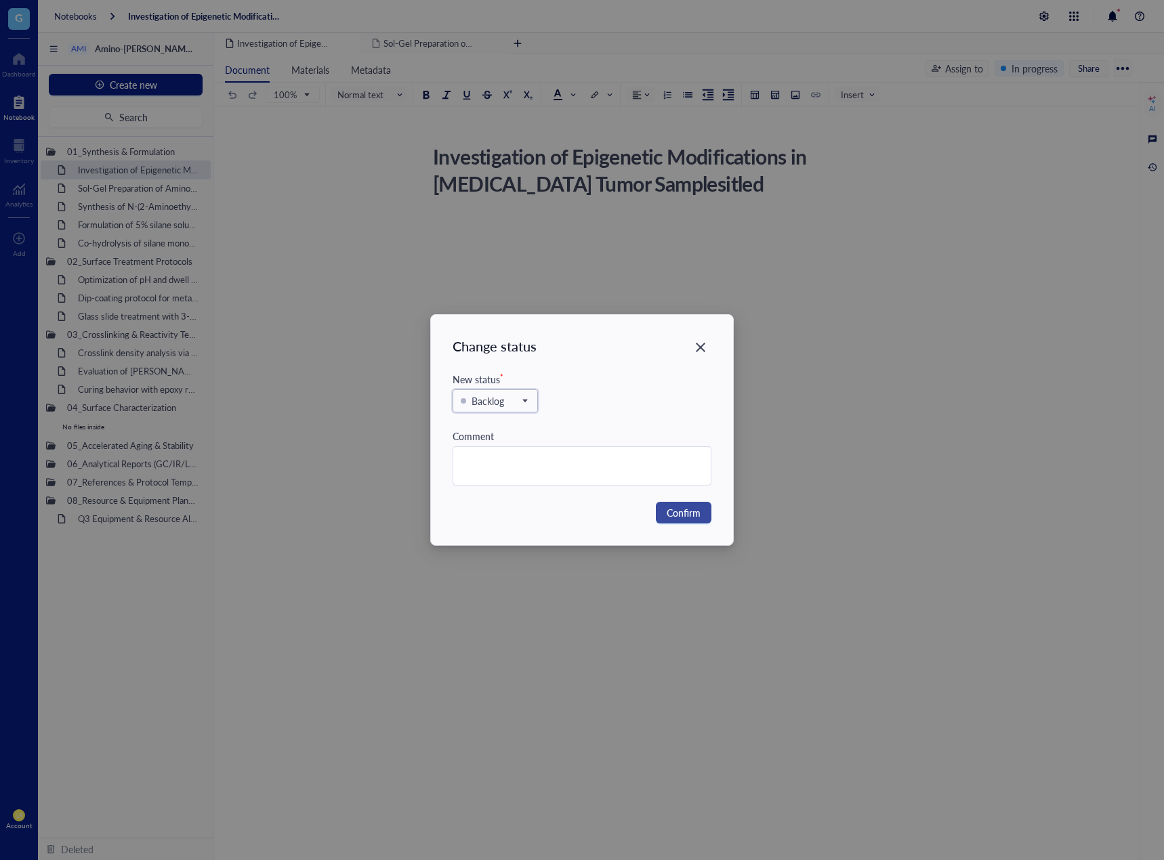
click at [681, 513] on span "Confirm" at bounding box center [683, 512] width 34 height 15
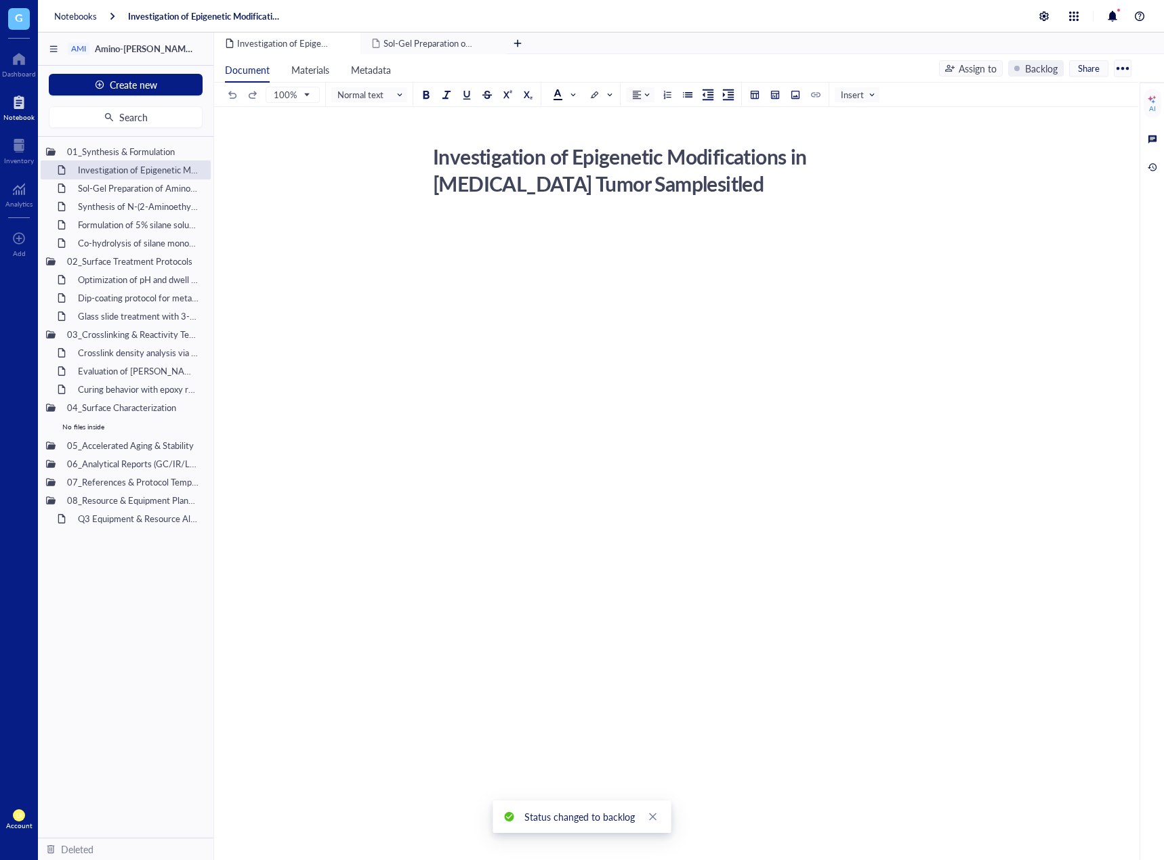
click at [678, 460] on div at bounding box center [673, 346] width 482 height 259
drag, startPoint x: 689, startPoint y: 588, endPoint x: 731, endPoint y: 703, distance: 122.6
click at [731, 703] on div "Investigation of Epigenetic Modifications in Breast Cancer Tumor Samplesitled I…" at bounding box center [676, 496] width 924 height 778
click at [769, 464] on div at bounding box center [673, 346] width 482 height 259
click at [633, 217] on div at bounding box center [673, 346] width 482 height 259
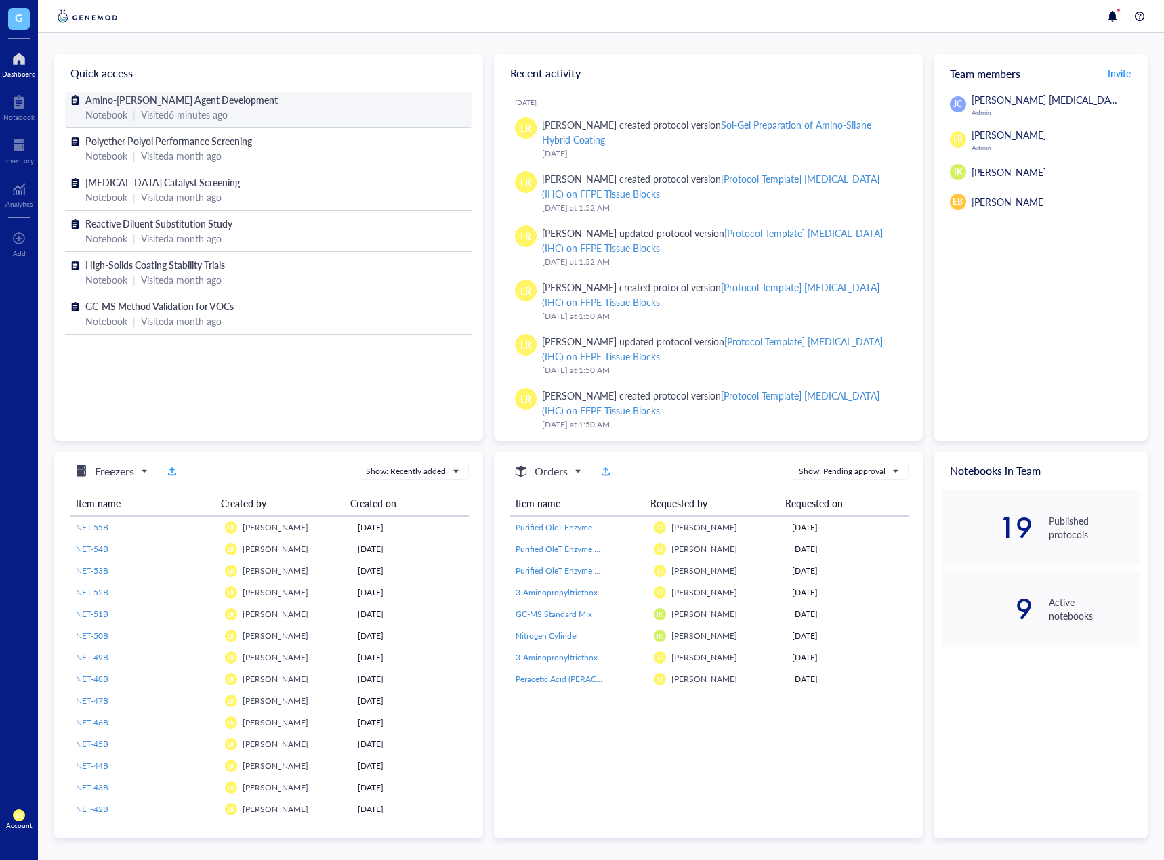
click at [111, 108] on div "Notebook" at bounding box center [106, 114] width 42 height 15
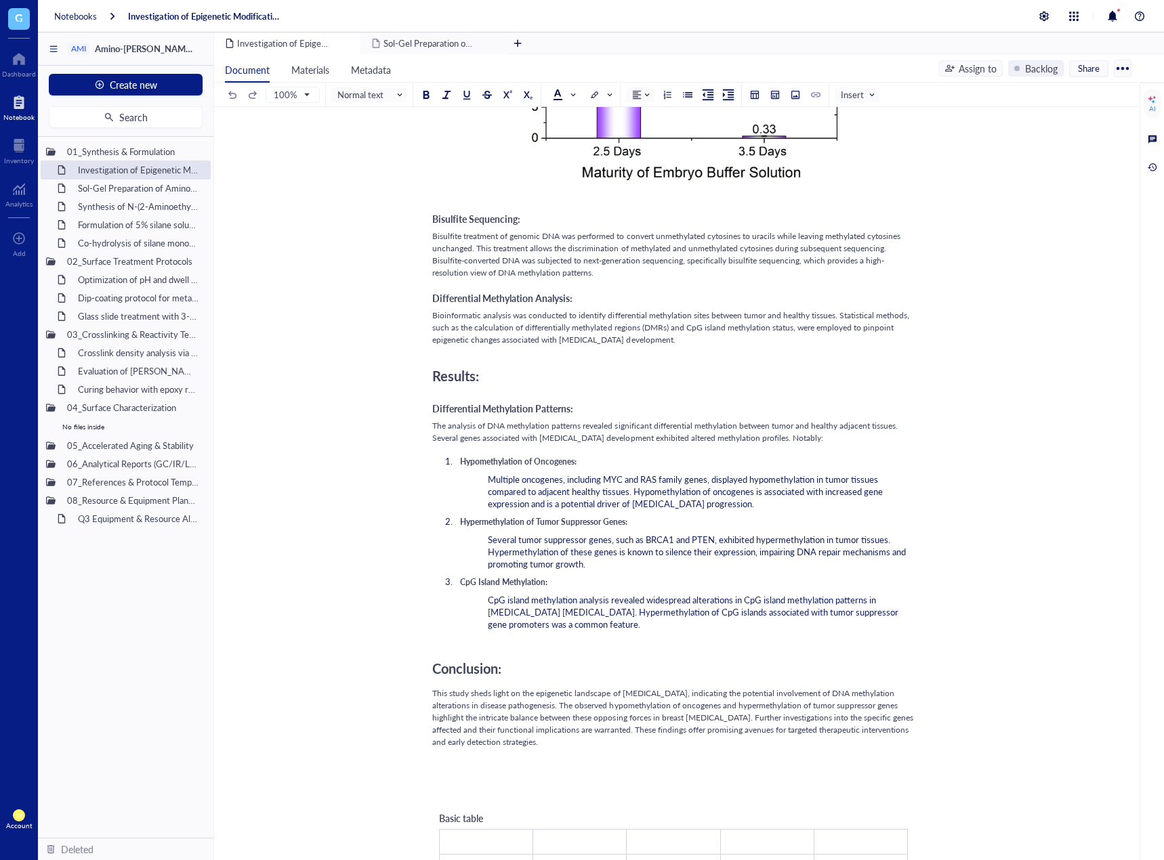
scroll to position [1084, 0]
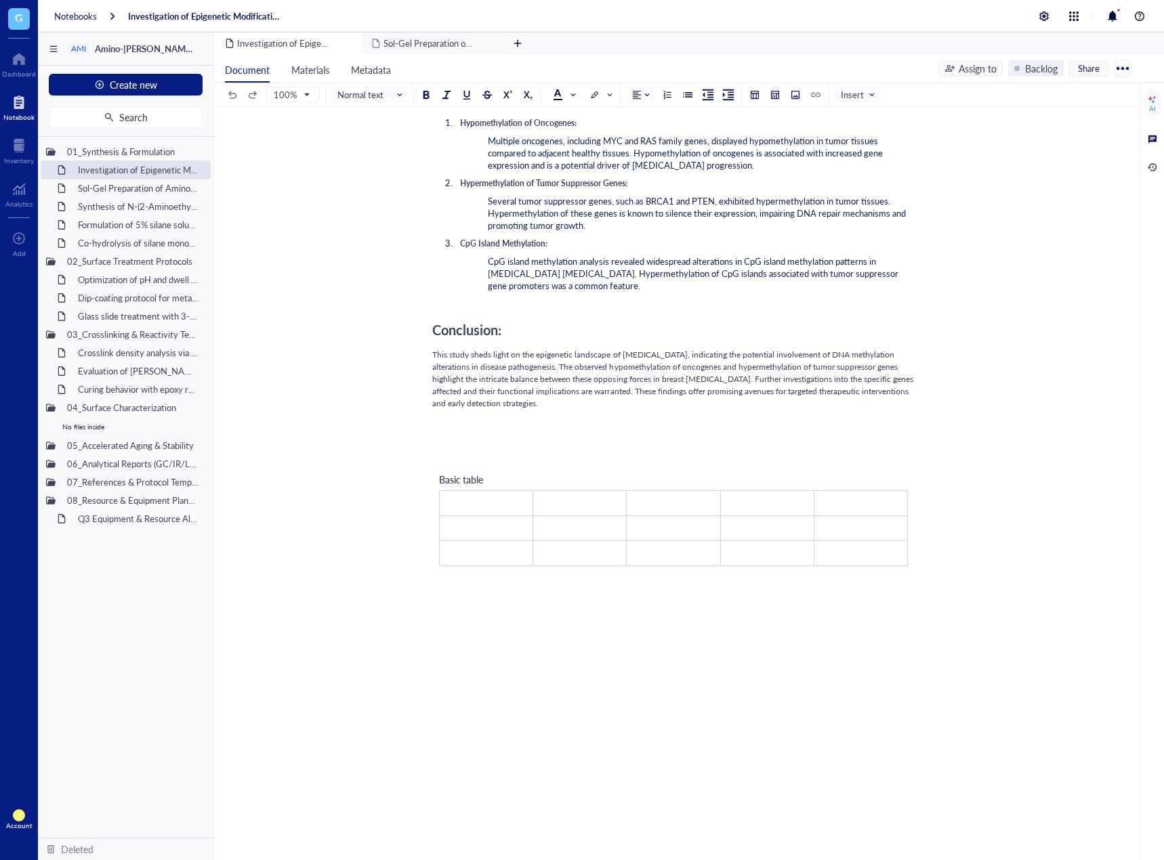
click at [591, 421] on div "﻿ Introduction: [MEDICAL_DATA] is a [MEDICAL_DATA] driven by genetic and epigen…" at bounding box center [673, 28] width 482 height 1791
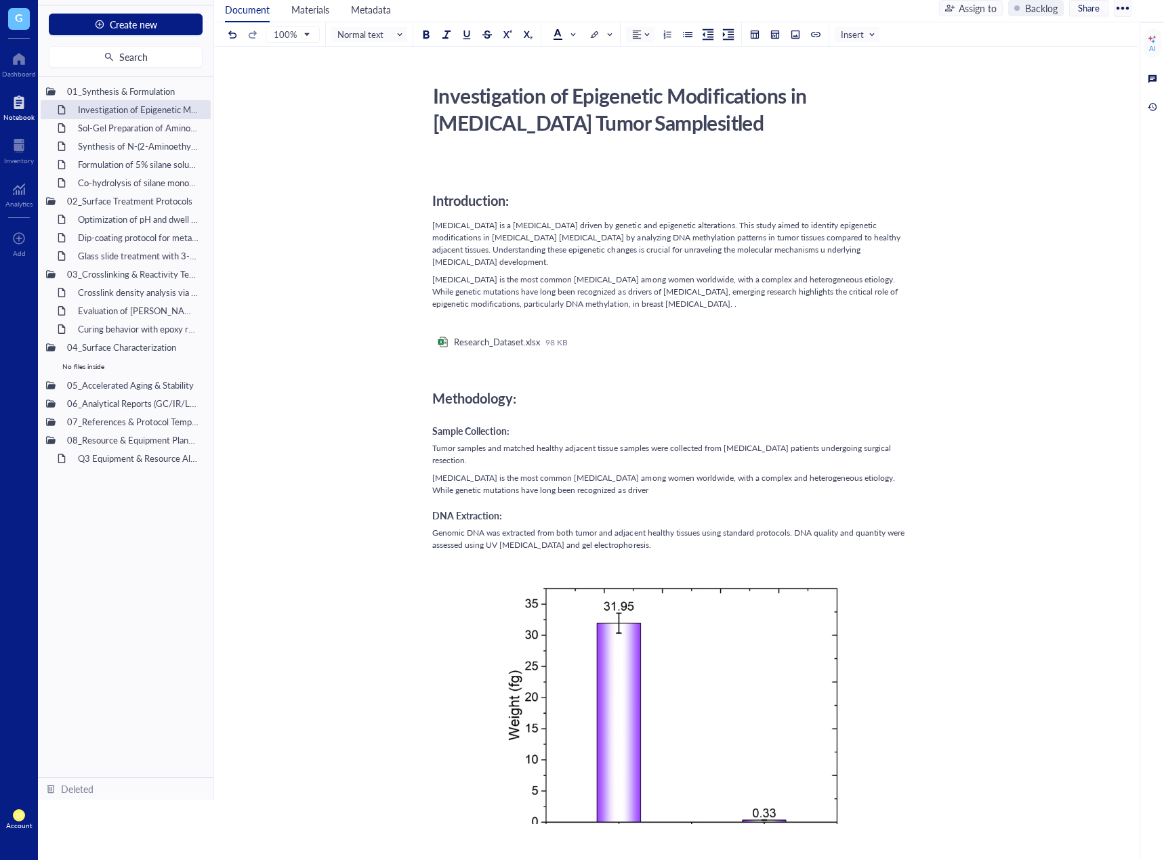
scroll to position [0, 0]
click at [1032, 10] on div "Backlog" at bounding box center [1041, 8] width 33 height 15
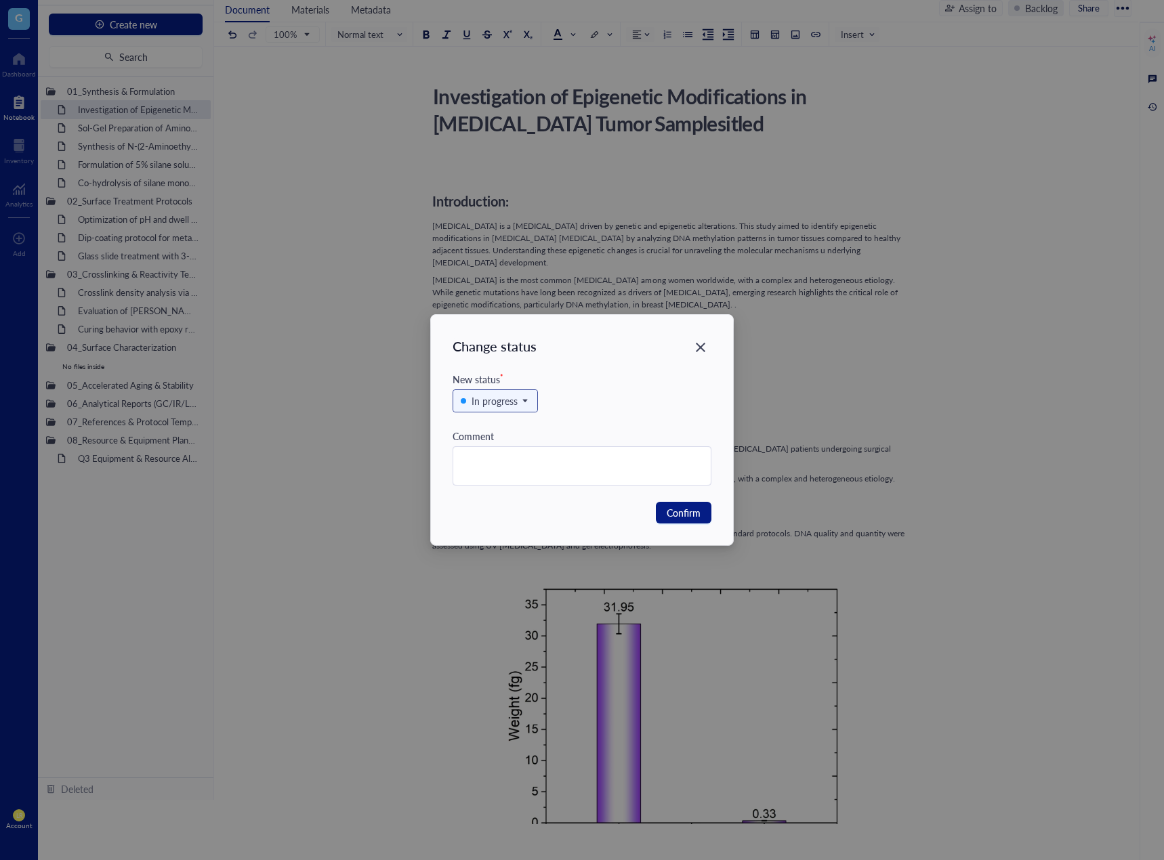
click at [517, 401] on span "In progress" at bounding box center [494, 401] width 66 height 15
click at [513, 469] on div "In review" at bounding box center [495, 468] width 68 height 15
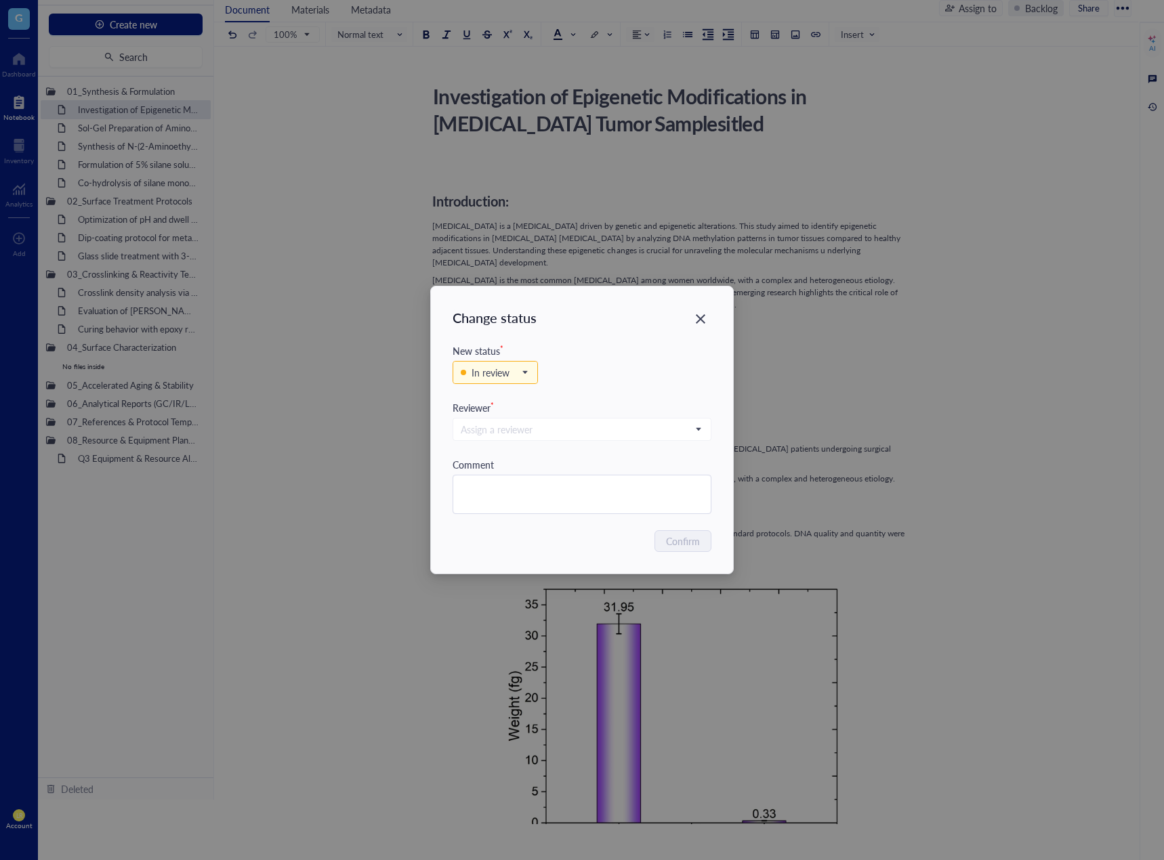
click at [667, 447] on div "Assign a reviewer" at bounding box center [581, 436] width 259 height 42
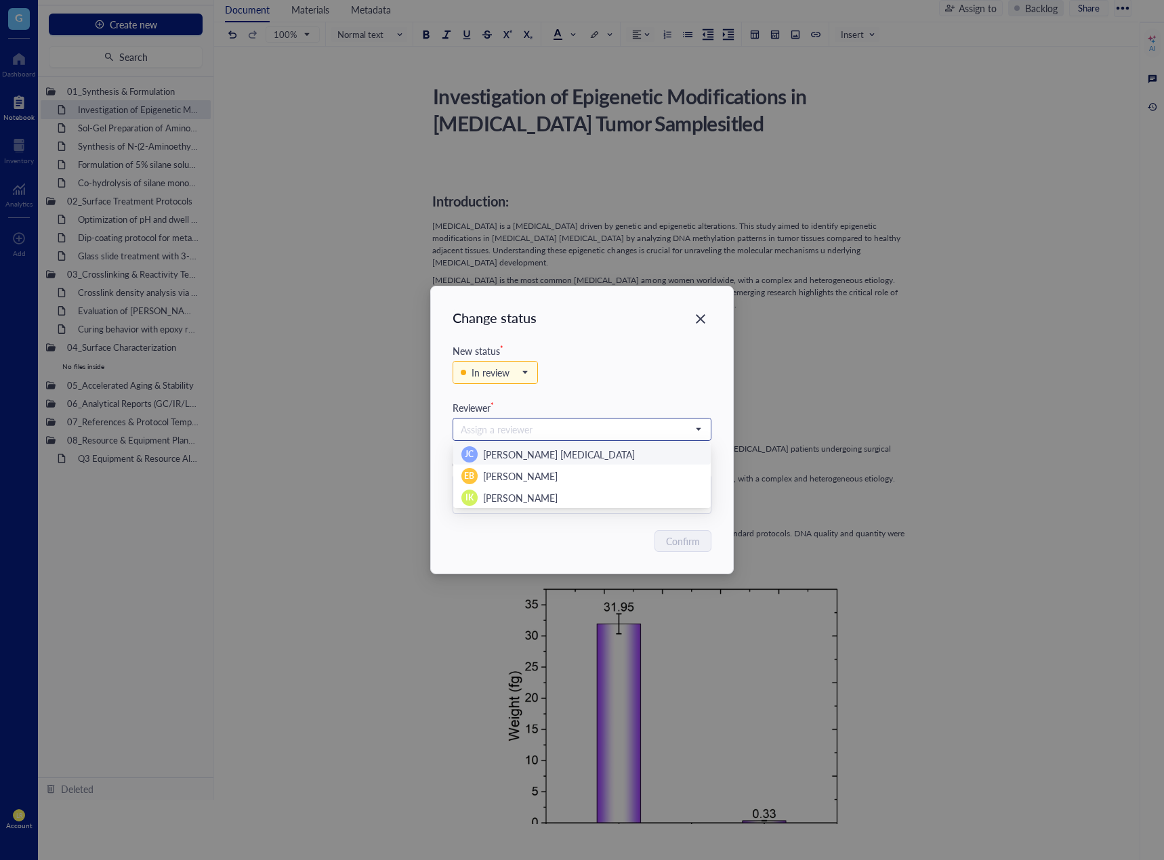
click at [668, 437] on input "search" at bounding box center [576, 429] width 230 height 20
click at [598, 488] on div "IK [PERSON_NAME]" at bounding box center [581, 497] width 257 height 22
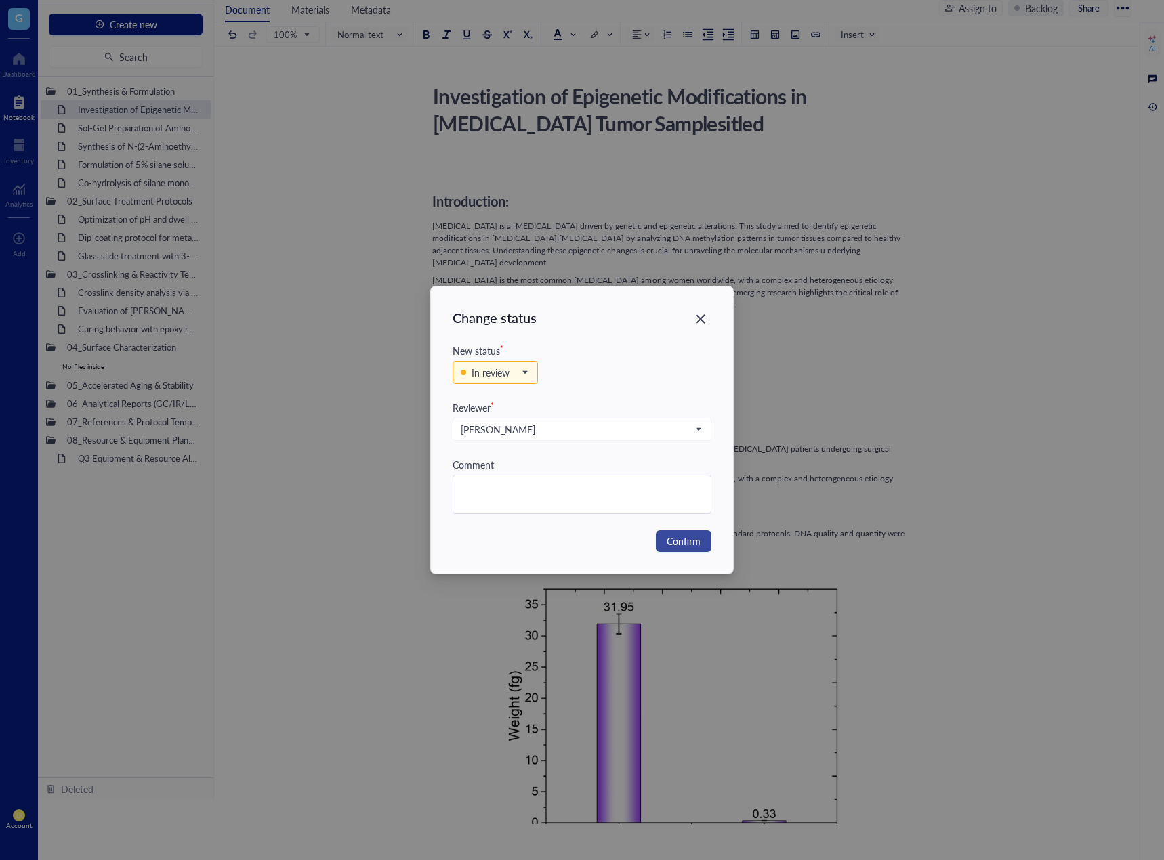
click at [671, 538] on span "Confirm" at bounding box center [683, 541] width 34 height 15
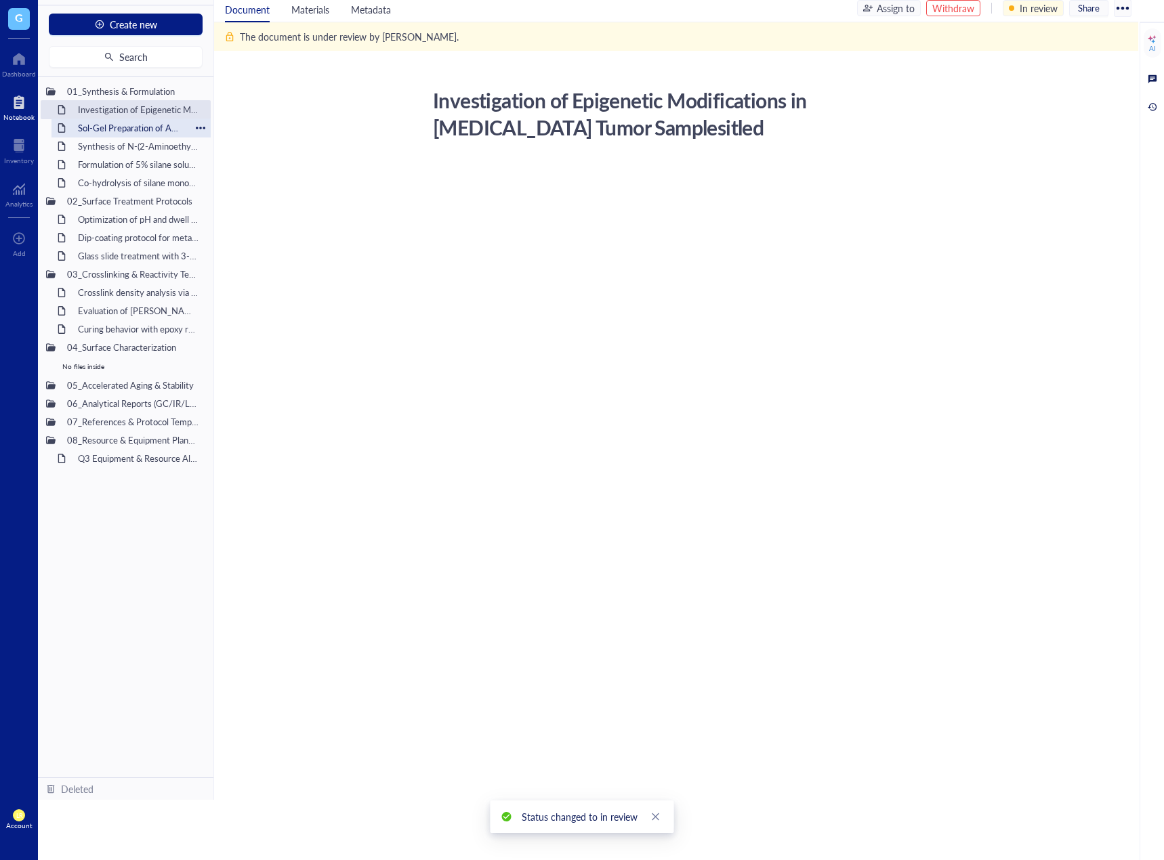
click at [146, 129] on div "Sol-Gel Preparation of Amino-Silane Hybrid Coating" at bounding box center [131, 128] width 119 height 19
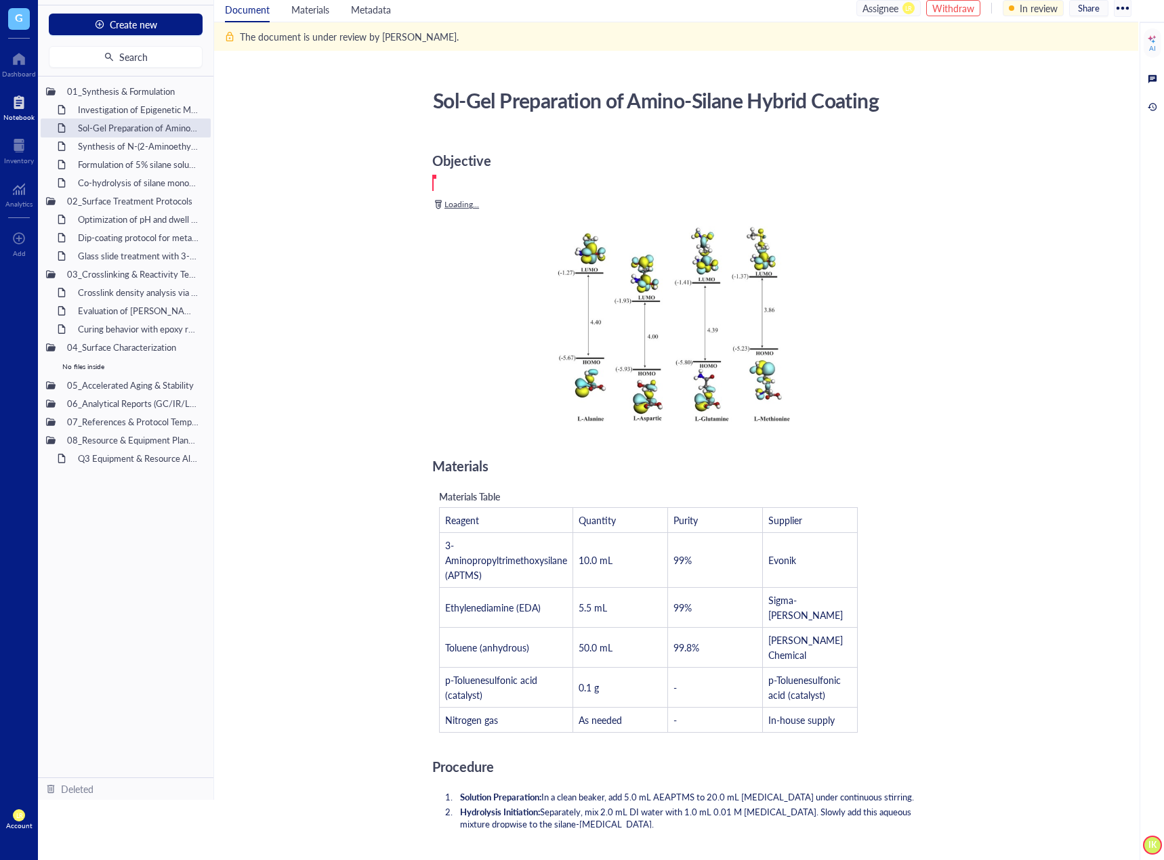
click at [937, 7] on div "Withdraw" at bounding box center [953, 8] width 42 height 15
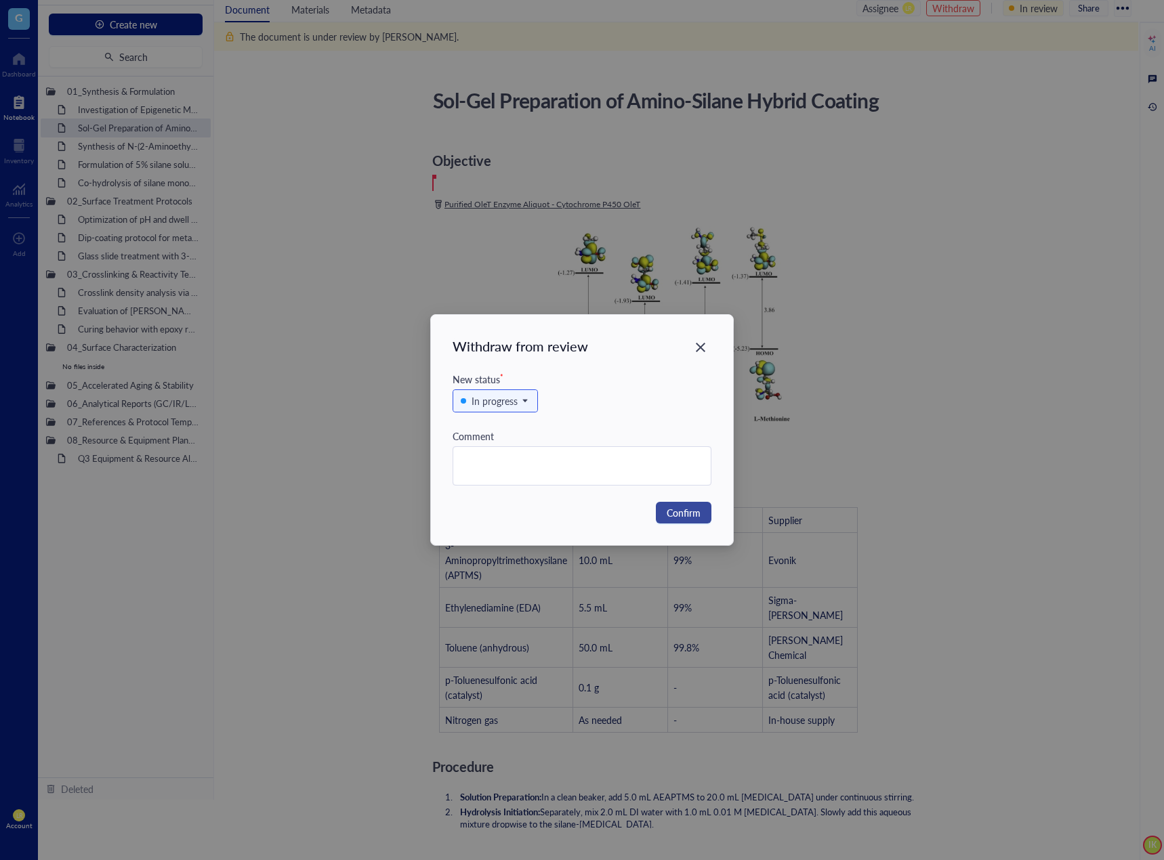
click at [686, 516] on span "Confirm" at bounding box center [683, 512] width 34 height 15
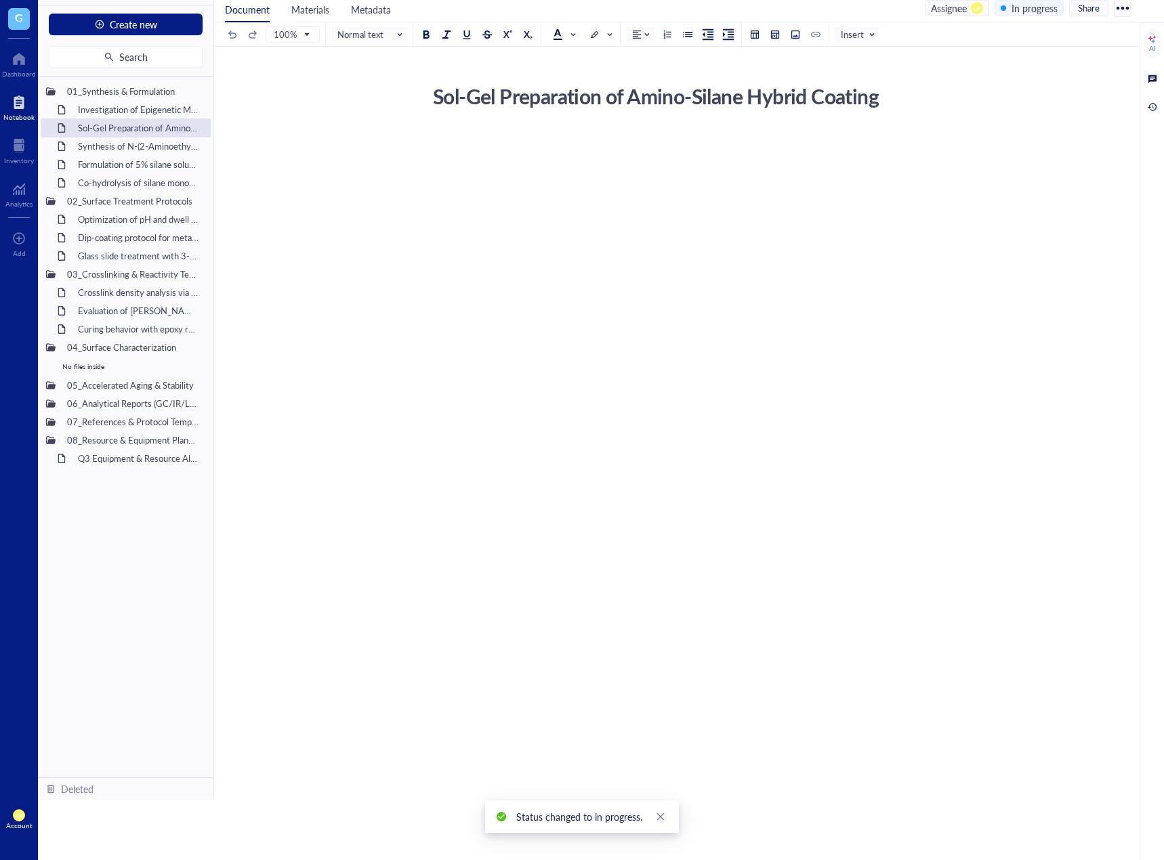
scroll to position [32, 0]
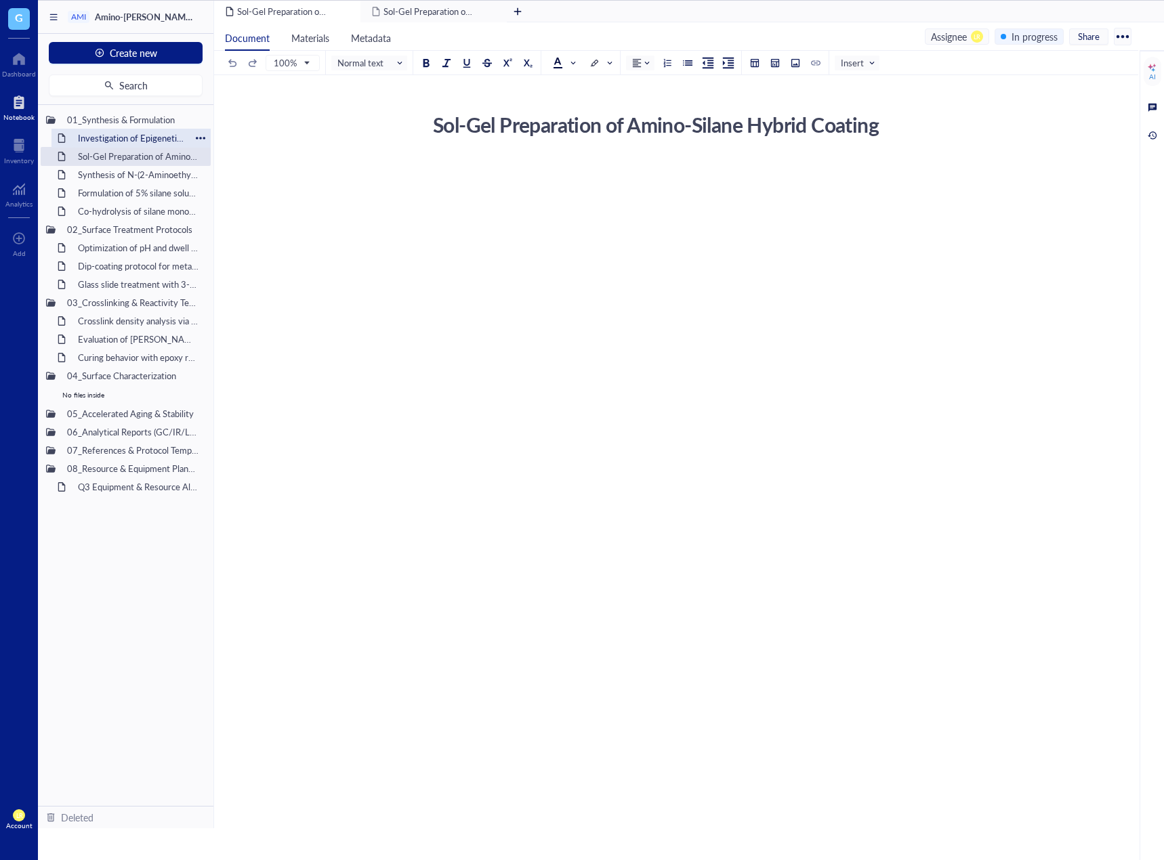
click at [114, 146] on div "Investigation of Epigenetic Modifications in [MEDICAL_DATA] Tumor Samplesitled" at bounding box center [131, 138] width 119 height 19
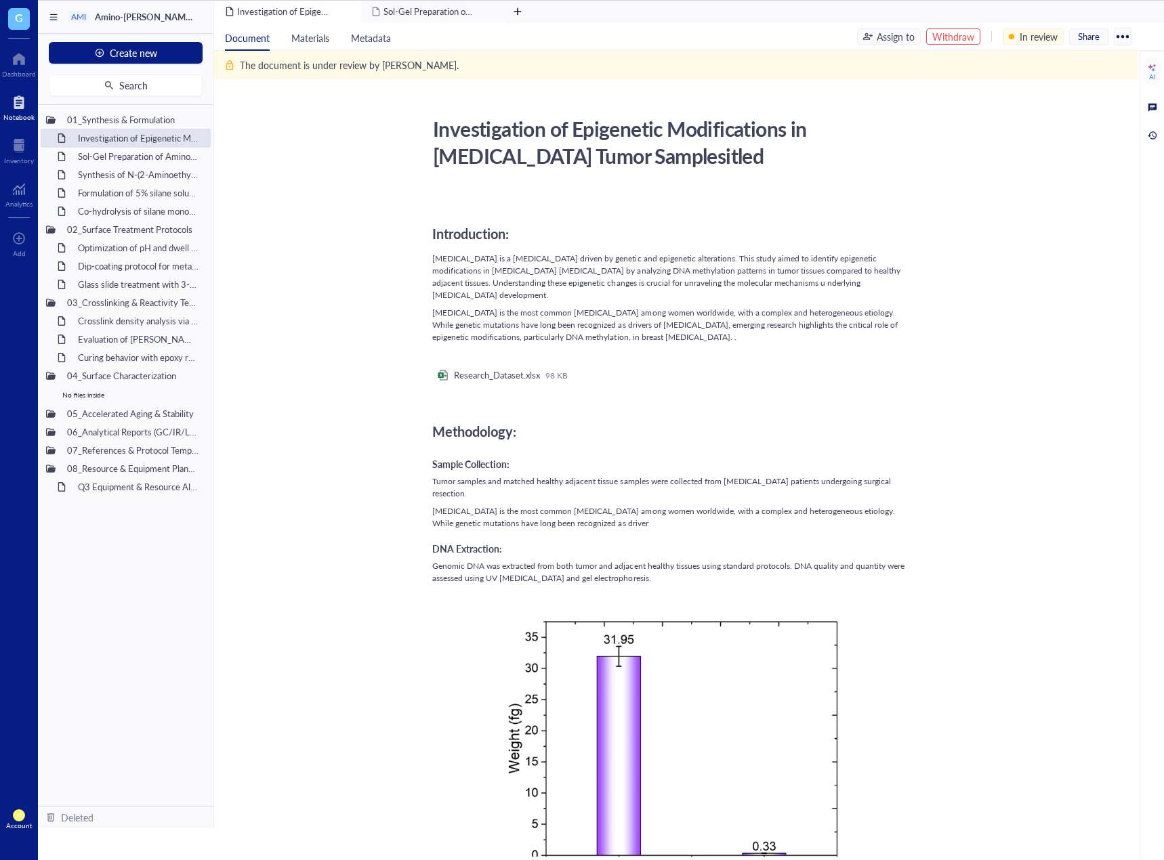
click at [962, 39] on div "Withdraw" at bounding box center [953, 36] width 42 height 15
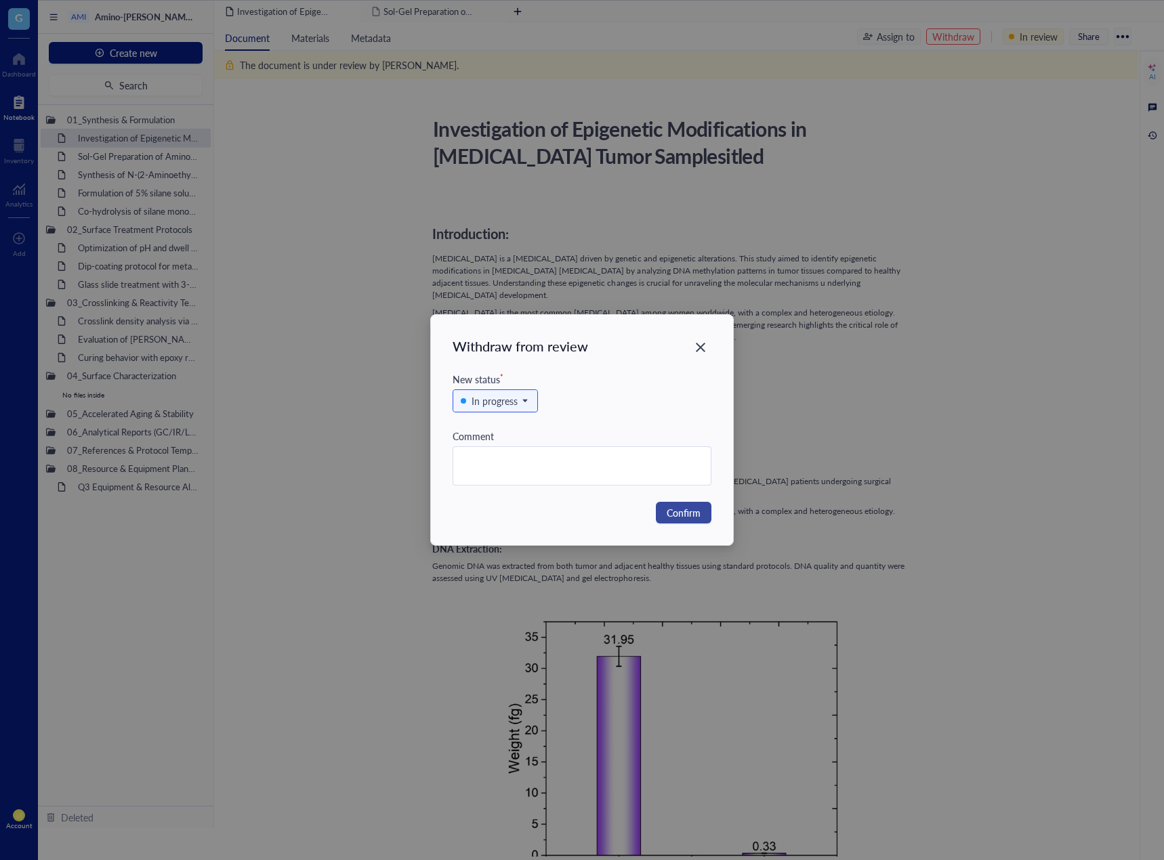
click at [698, 517] on span "Confirm" at bounding box center [683, 512] width 34 height 15
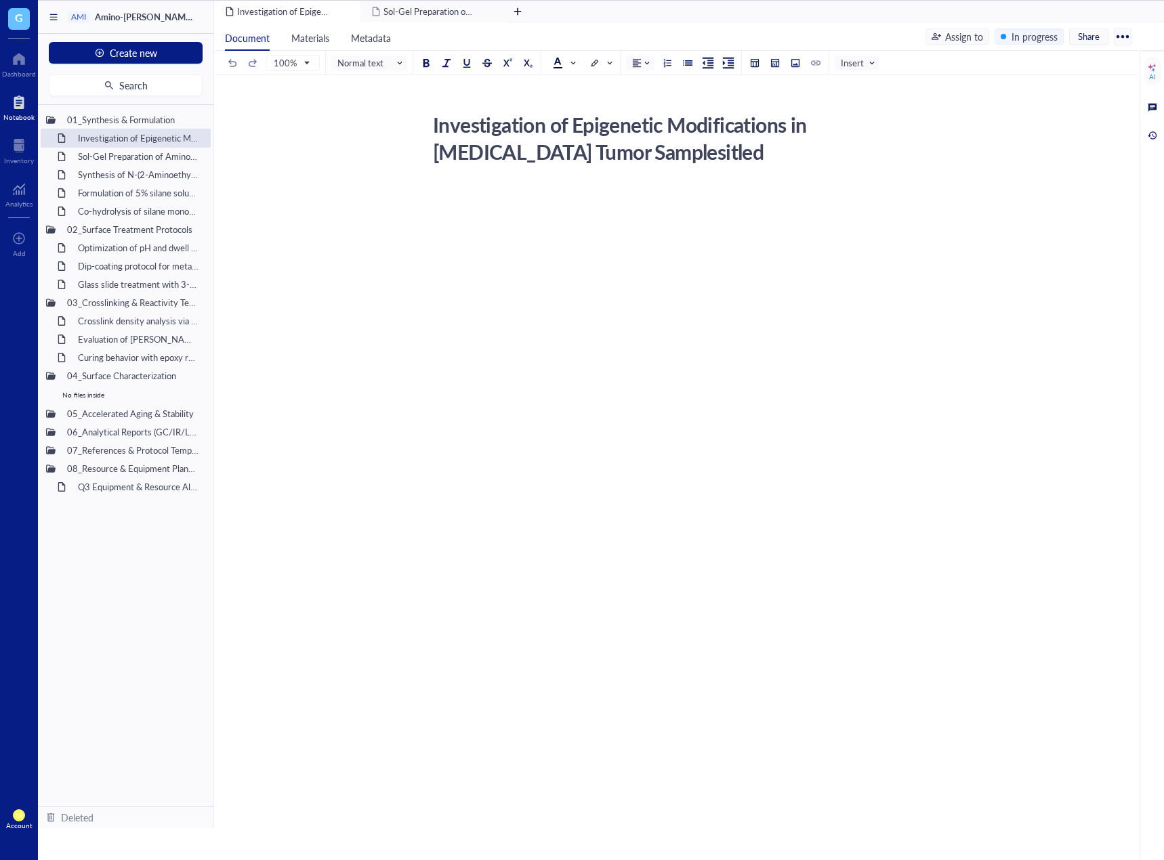
scroll to position [28, 0]
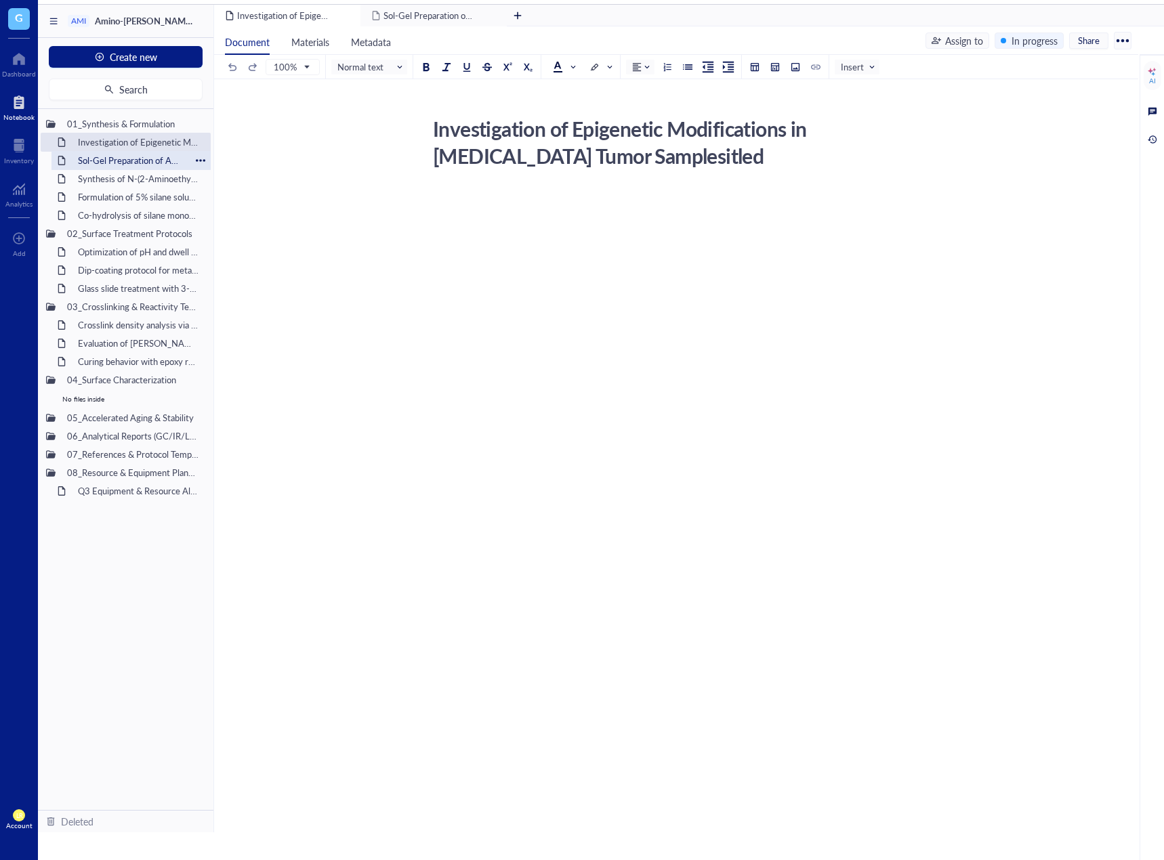
click at [83, 160] on div "Sol-Gel Preparation of Amino-Silane Hybrid Coating" at bounding box center [131, 160] width 119 height 19
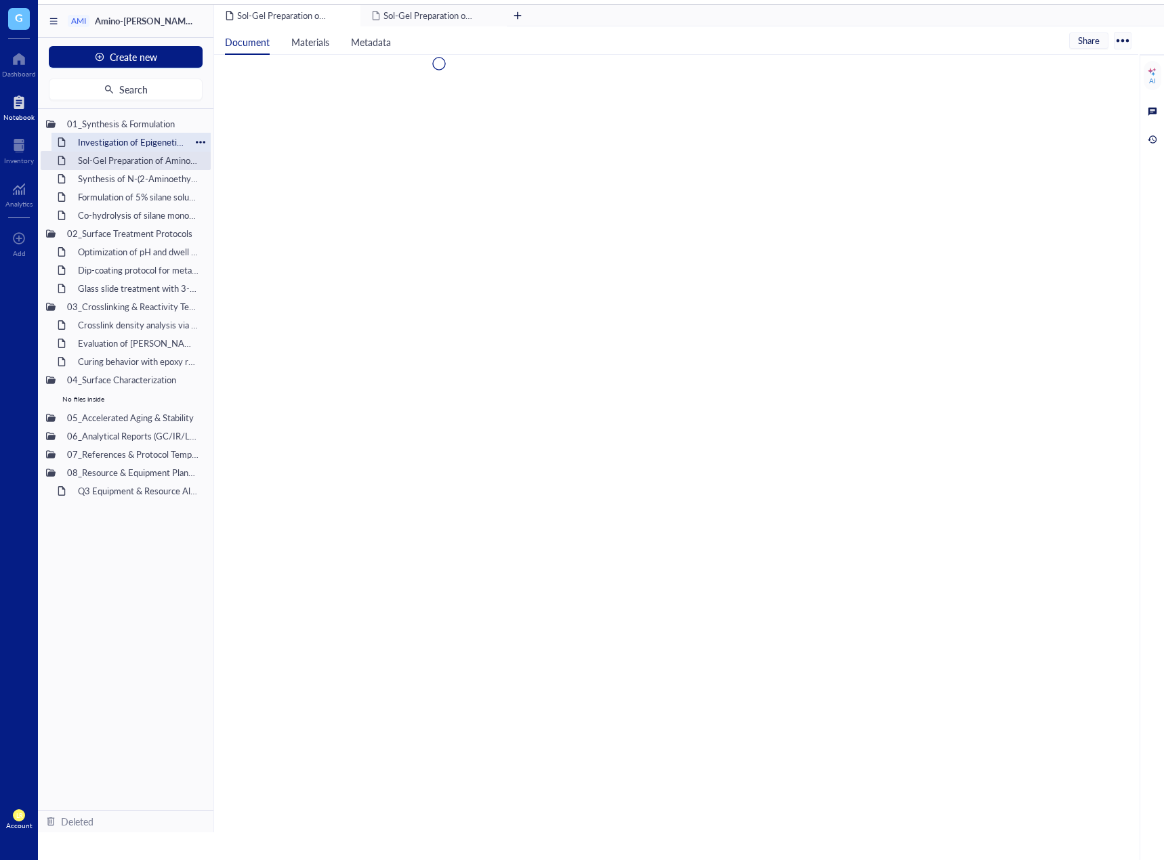
click at [112, 142] on div "Investigation of Epigenetic Modifications in [MEDICAL_DATA] Tumor Samplesitled" at bounding box center [131, 142] width 119 height 19
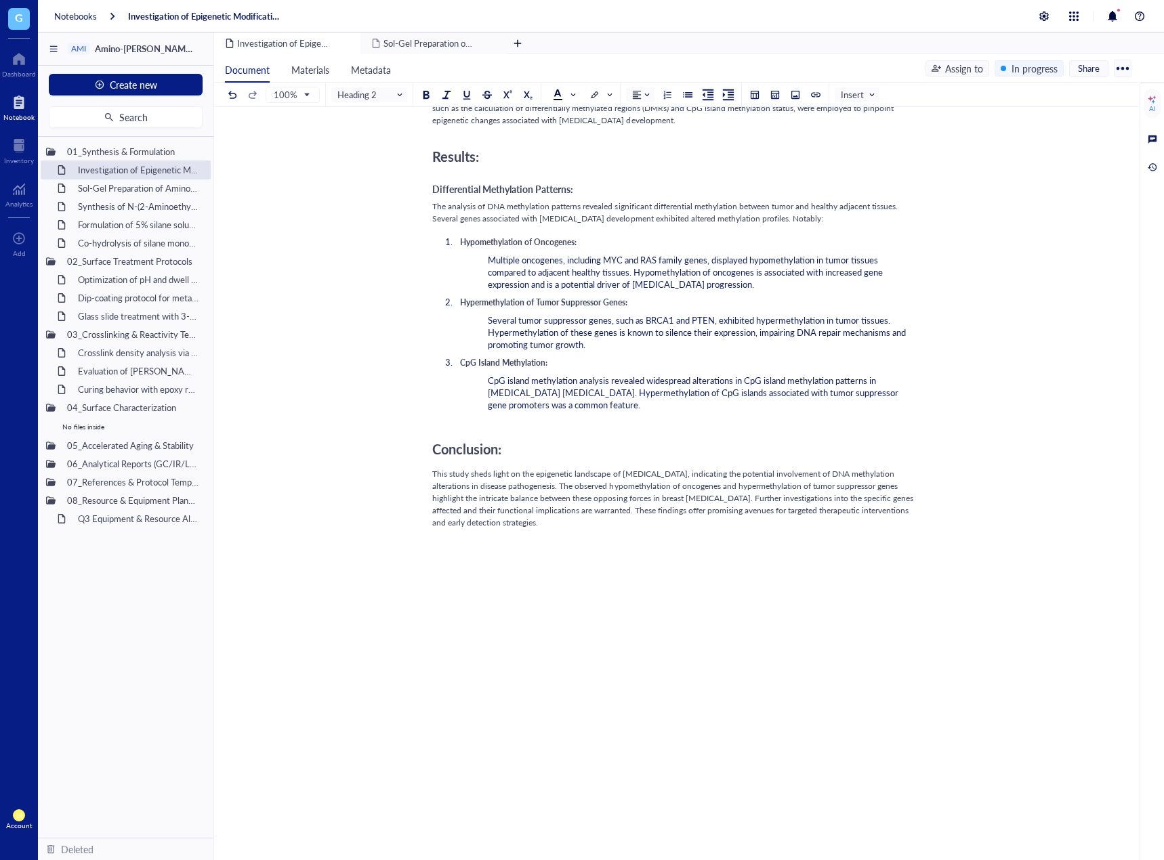
scroll to position [956, 0]
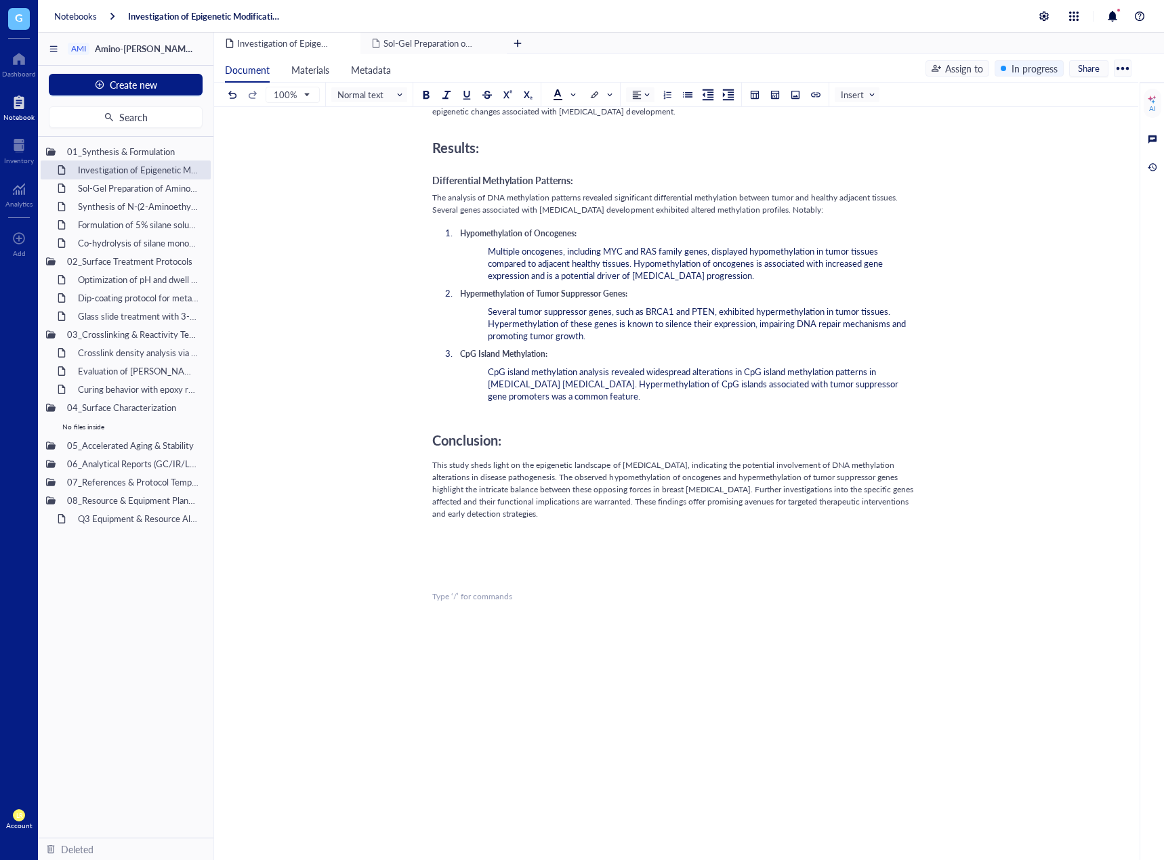
click at [669, 591] on div "﻿ Type ‘/’ for commands" at bounding box center [673, 597] width 482 height 12
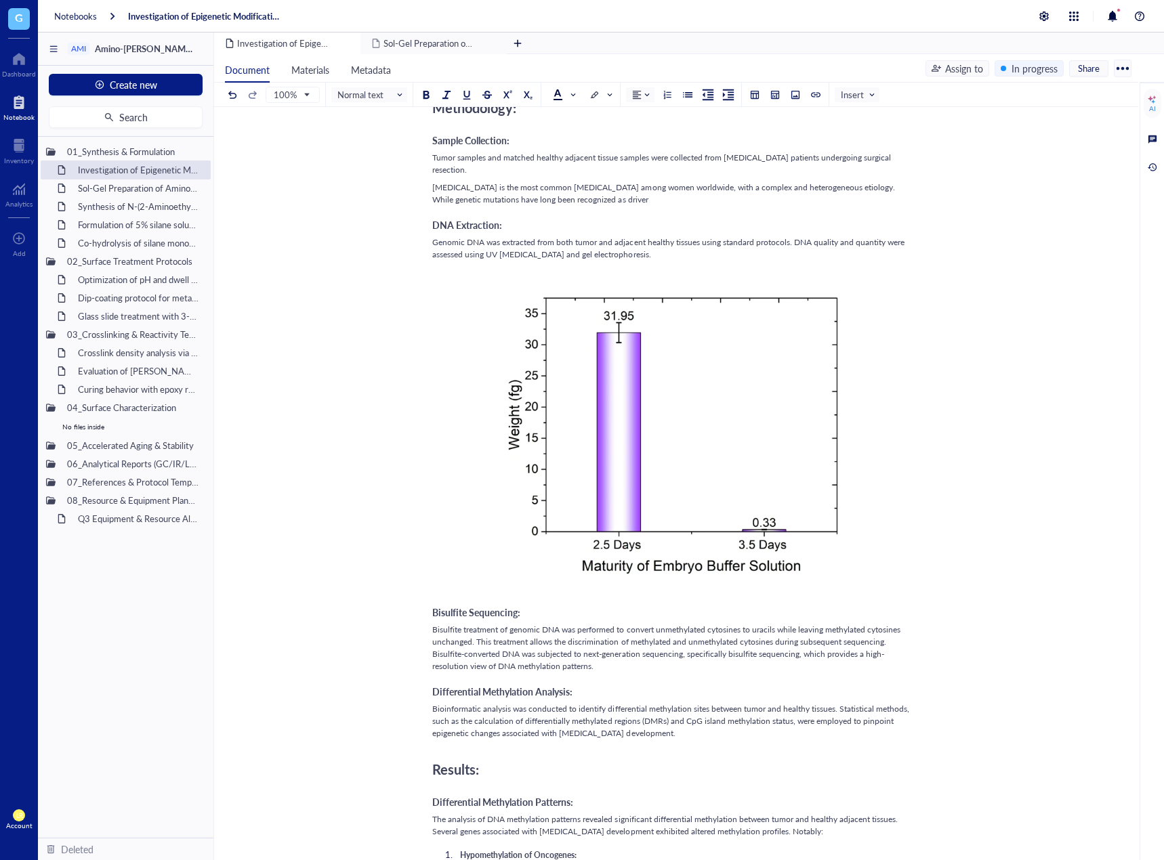
scroll to position [143, 0]
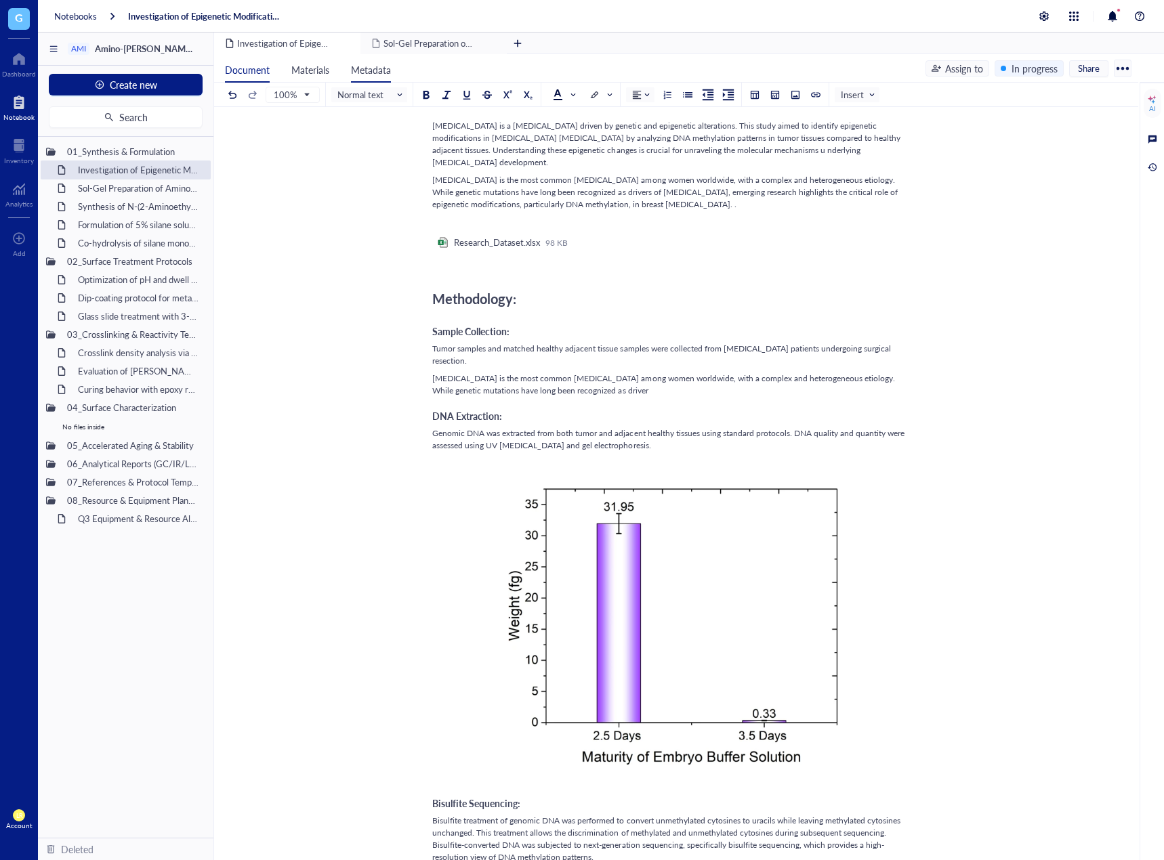
click at [383, 69] on span "Metadata" at bounding box center [371, 70] width 40 height 14
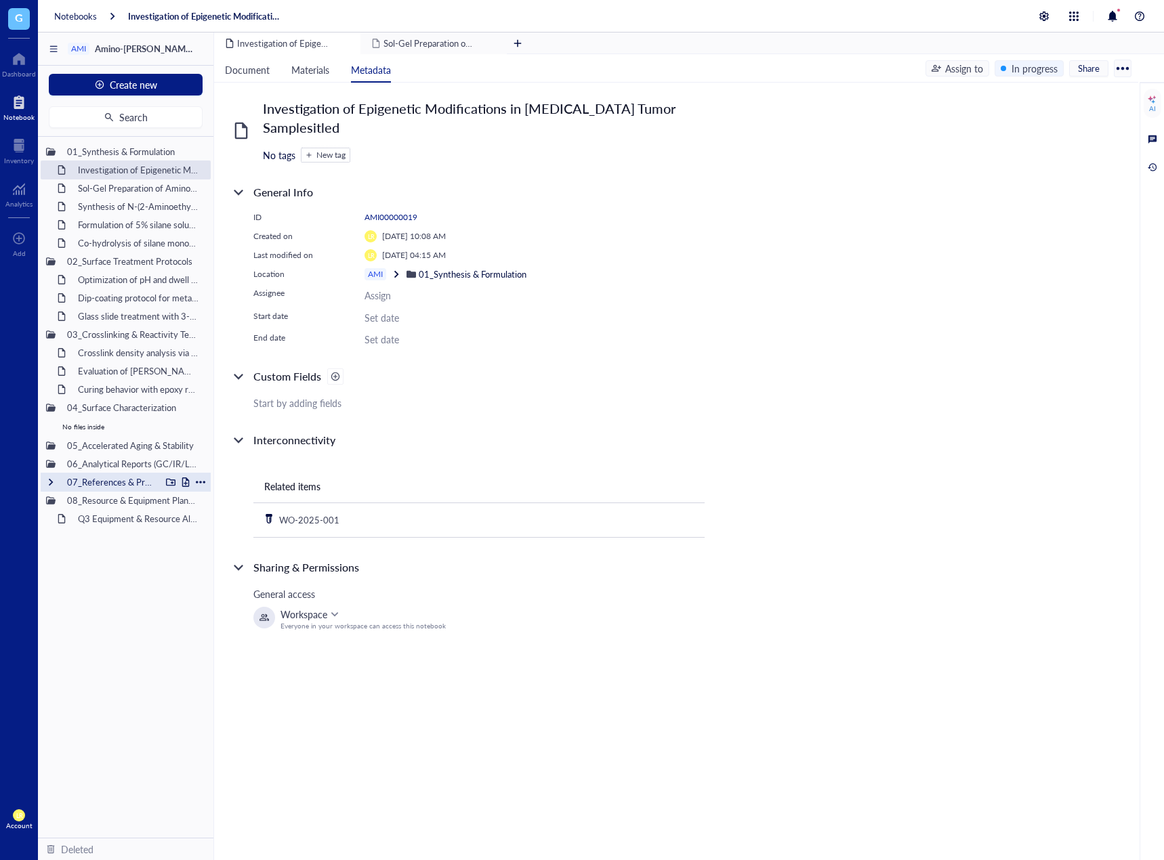
click at [50, 482] on div at bounding box center [50, 481] width 9 height 9
click at [202, 541] on div at bounding box center [200, 538] width 9 height 9
click at [238, 621] on div "Move to deleted" at bounding box center [255, 623] width 68 height 15
click at [624, 820] on span "View deleted" at bounding box center [628, 816] width 54 height 15
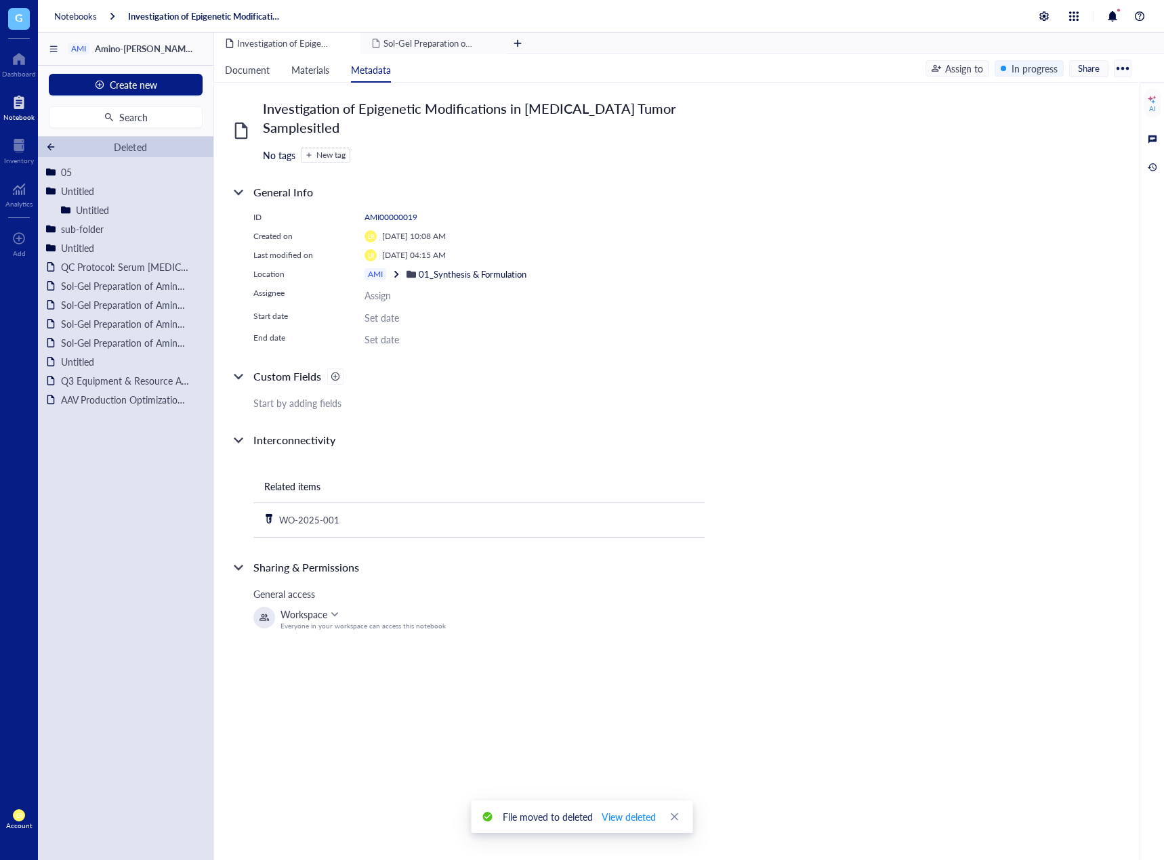
click at [47, 144] on div at bounding box center [50, 146] width 9 height 9
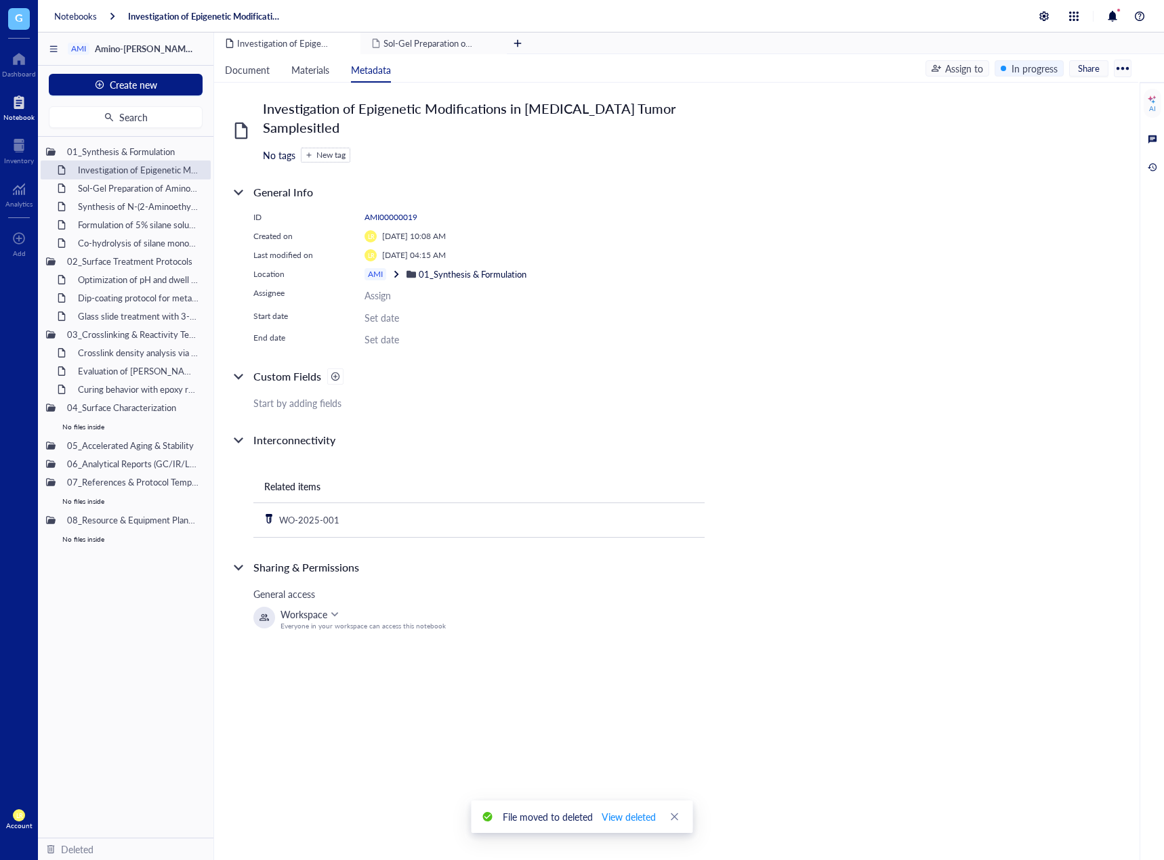
click at [54, 45] on div at bounding box center [54, 49] width 16 height 22
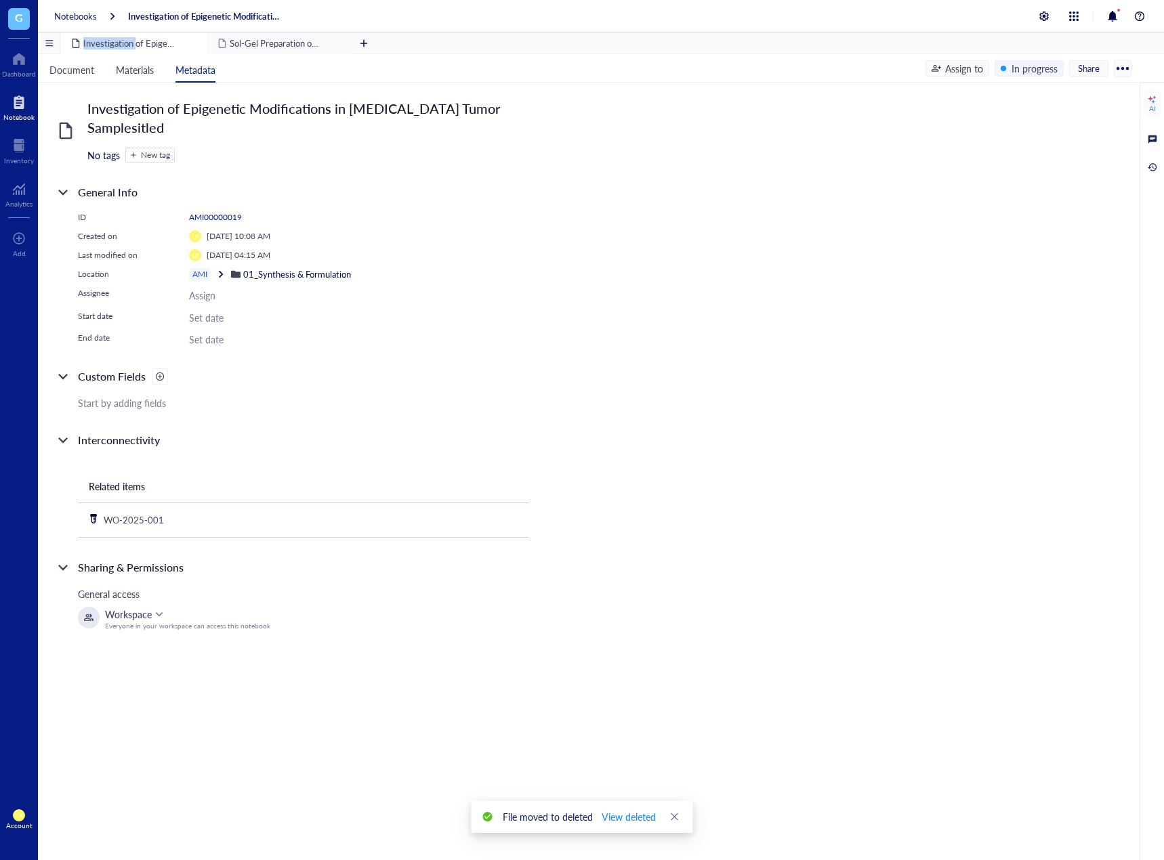
click at [54, 45] on div at bounding box center [49, 43] width 21 height 21
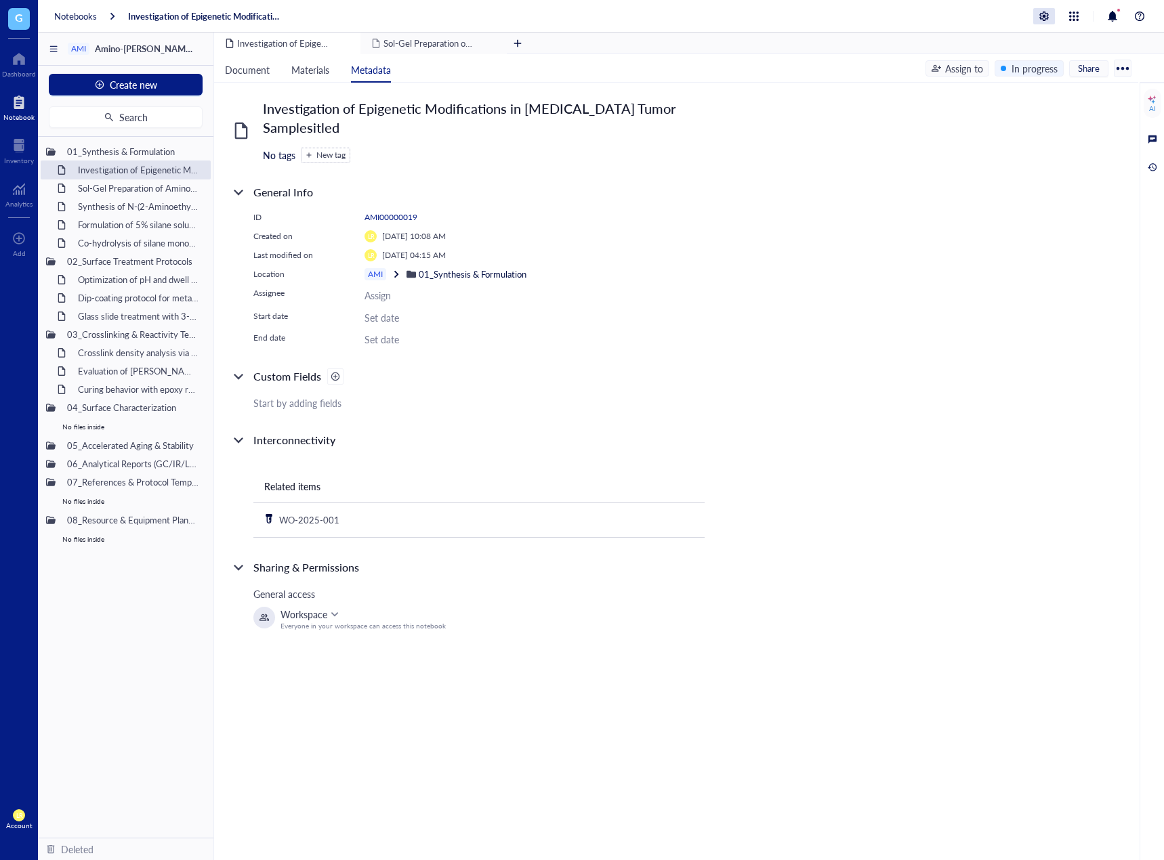
click at [1044, 13] on div at bounding box center [1044, 16] width 22 height 16
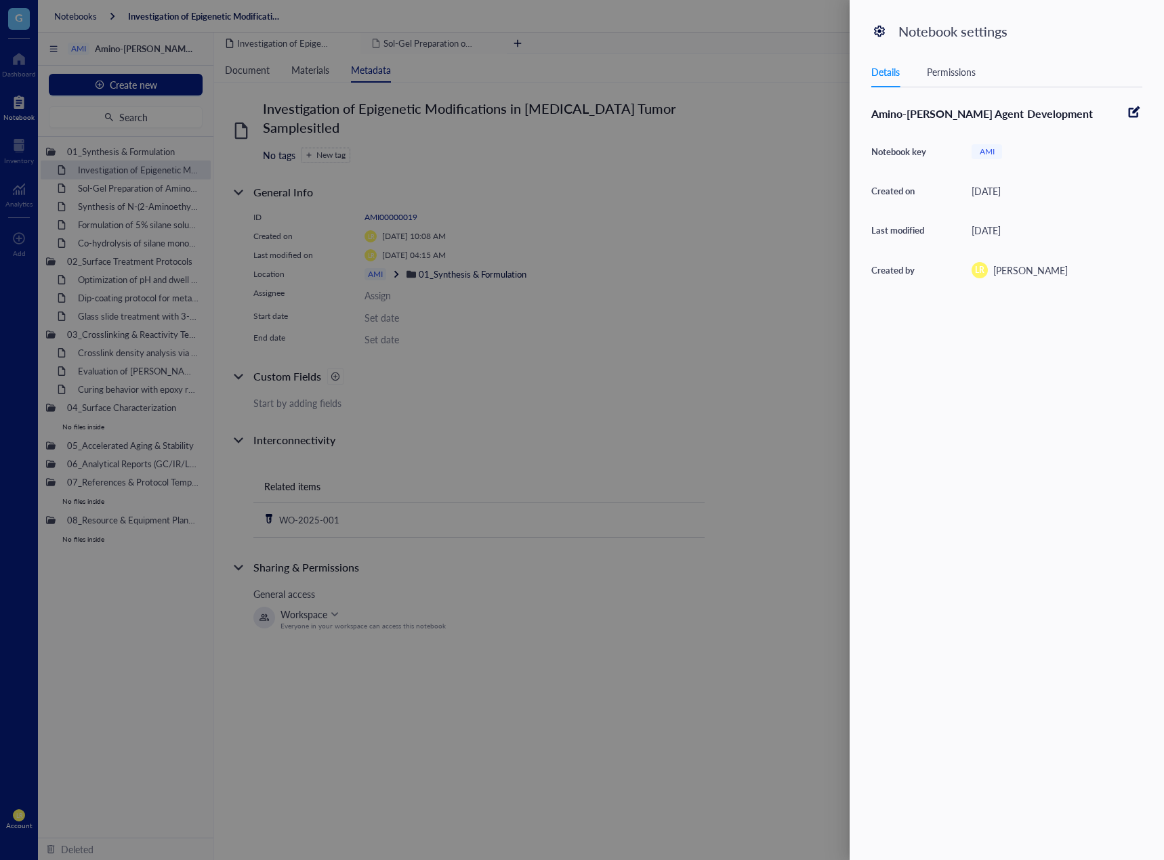
click at [952, 73] on div "Permissions" at bounding box center [951, 71] width 49 height 15
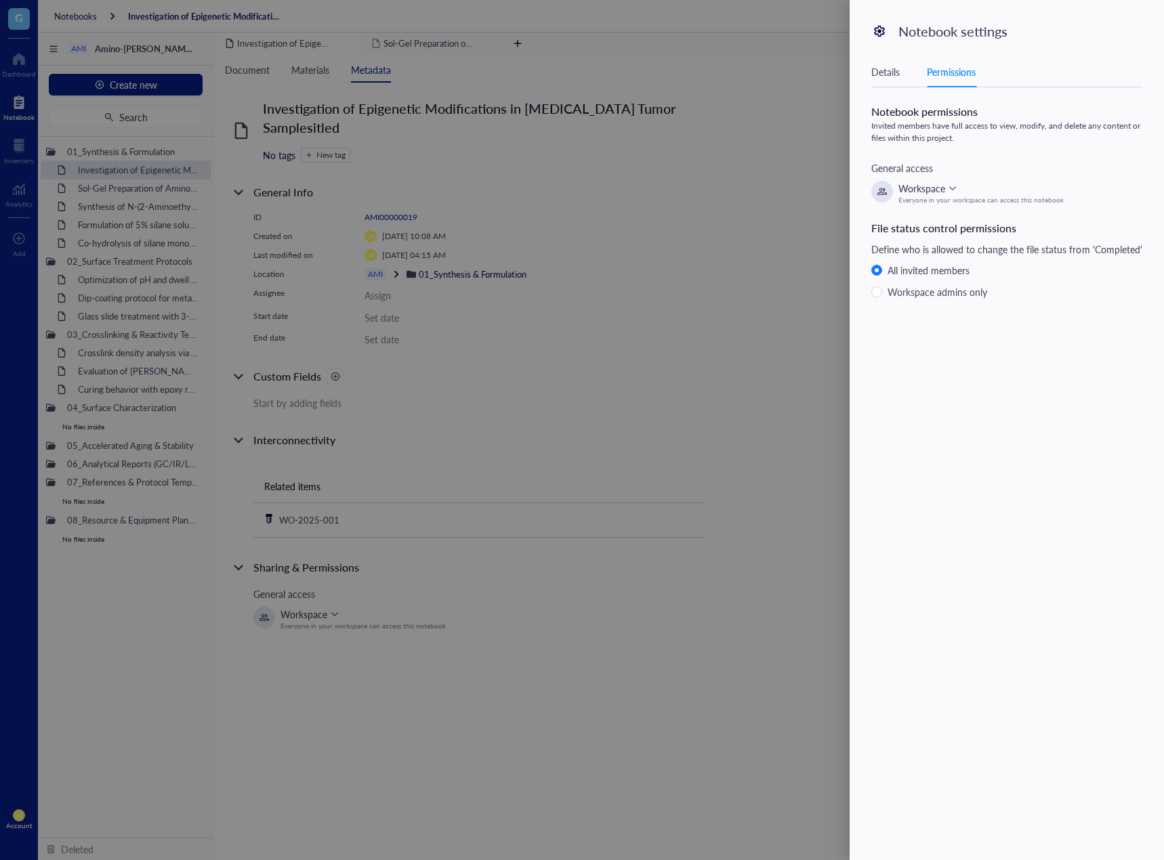
click at [717, 350] on div at bounding box center [582, 430] width 1164 height 860
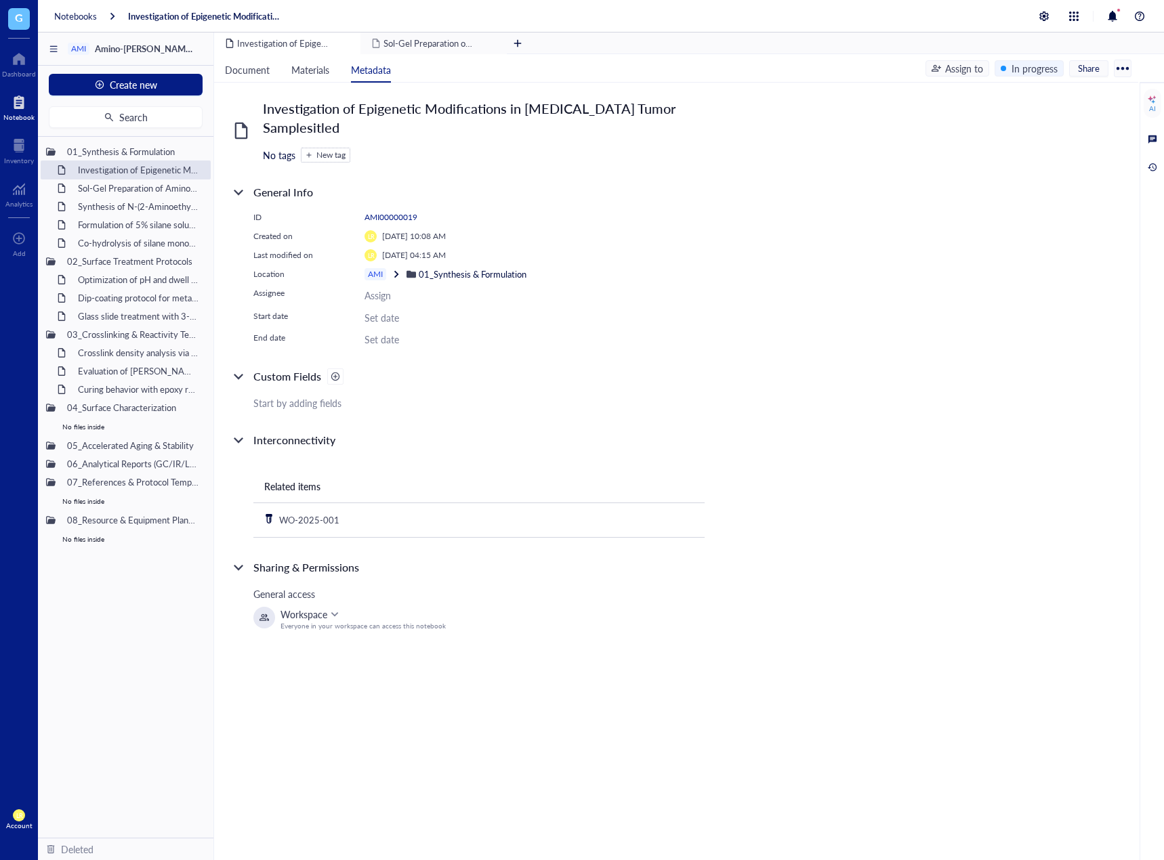
click at [68, 859] on div "Deleted" at bounding box center [125, 849] width 175 height 22
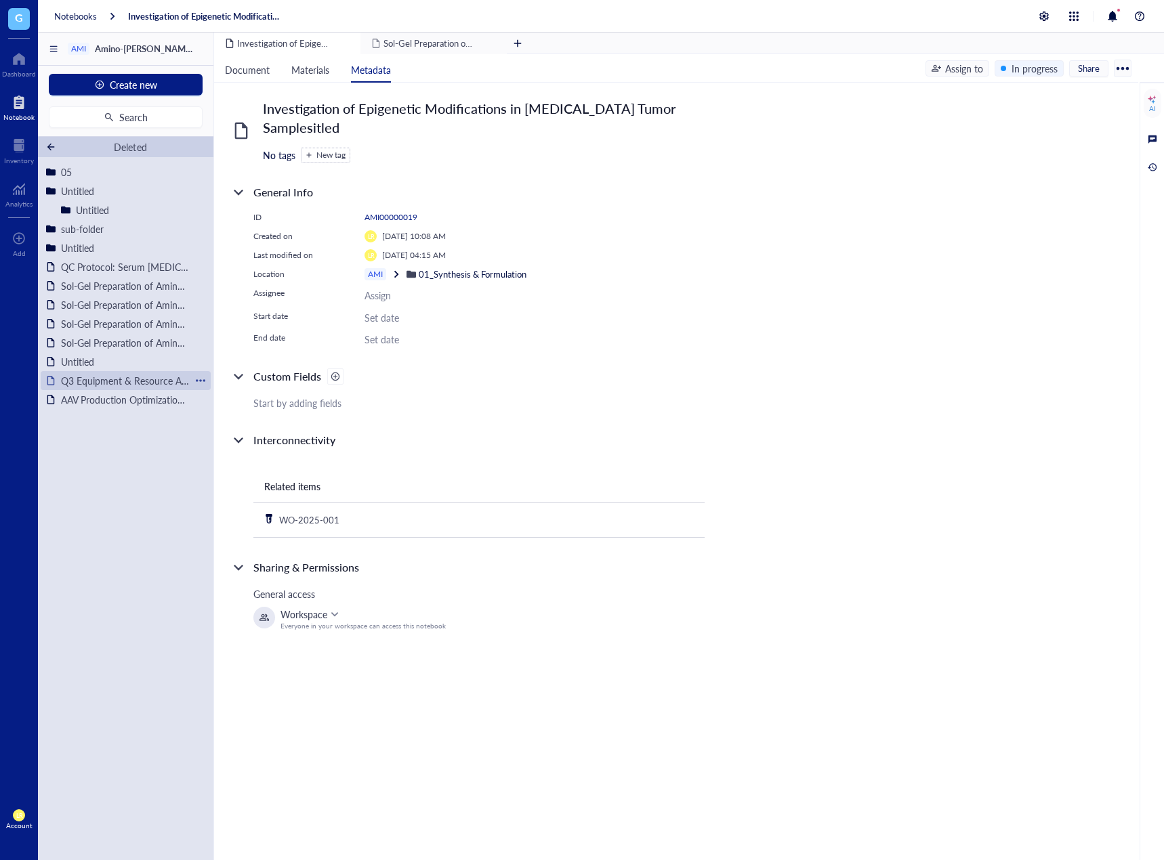
click at [199, 382] on div at bounding box center [200, 380] width 9 height 9
click at [239, 406] on div "Restore" at bounding box center [237, 400] width 32 height 15
click at [51, 147] on div at bounding box center [50, 146] width 9 height 9
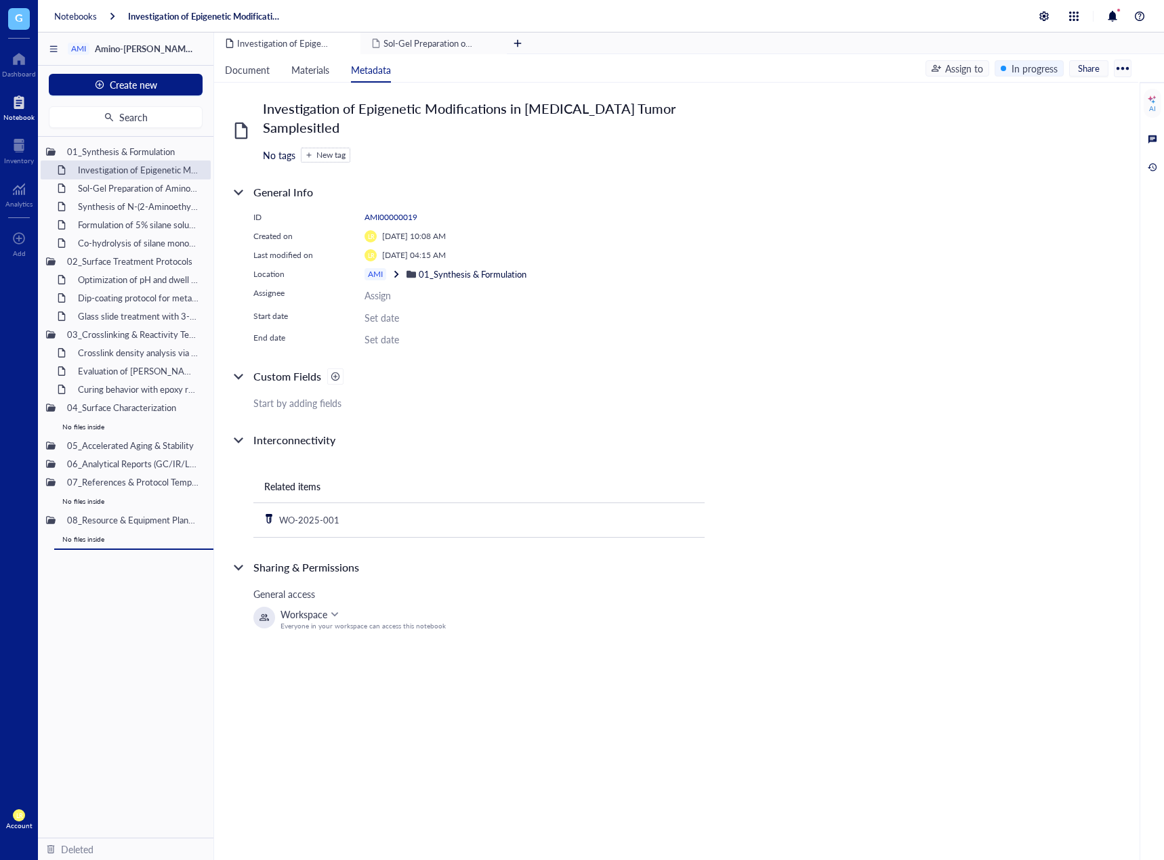
drag, startPoint x: 119, startPoint y: 556, endPoint x: 139, endPoint y: 563, distance: 20.8
click at [139, 563] on div "01_Synthesis & Formulation Investigation of Epigenetic Modifications in Breast …" at bounding box center [125, 487] width 175 height 701
click at [125, 632] on div "AMI Amino-Silane Coupling Agent Development Create new Search 01_Synthesis & Fo…" at bounding box center [601, 463] width 1126 height 860
drag, startPoint x: 133, startPoint y: 543, endPoint x: 127, endPoint y: 588, distance: 45.1
click at [127, 588] on div "01_Synthesis & Formulation Investigation of Epigenetic Modifications in Breast …" at bounding box center [125, 487] width 175 height 701
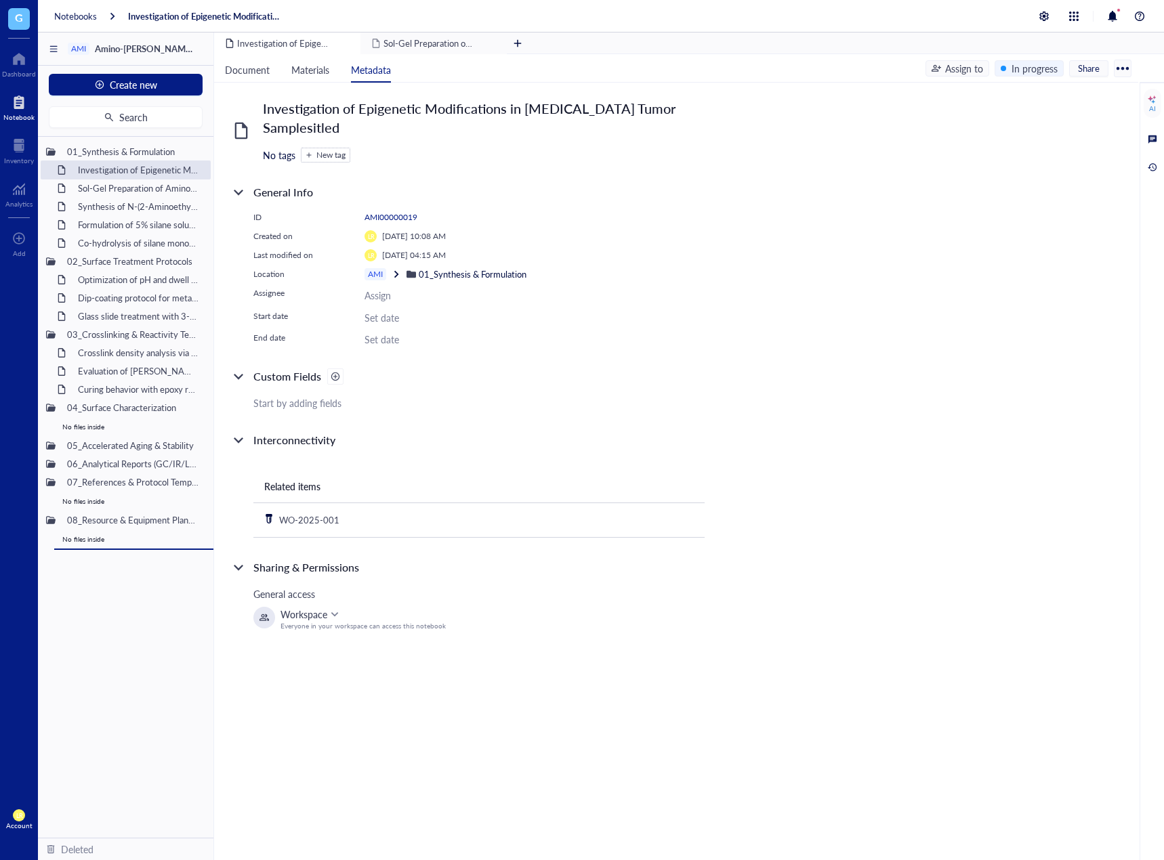
drag, startPoint x: 107, startPoint y: 557, endPoint x: 115, endPoint y: 566, distance: 12.0
click at [115, 566] on div "01_Synthesis & Formulation Investigation of Epigenetic Modifications in Breast …" at bounding box center [125, 487] width 175 height 701
click at [95, 620] on div "AMI Amino-Silane Coupling Agent Development Create new Search 01_Synthesis & Fo…" at bounding box center [601, 463] width 1126 height 860
click at [203, 403] on div at bounding box center [200, 407] width 9 height 9
click at [54, 409] on div at bounding box center [50, 407] width 9 height 9
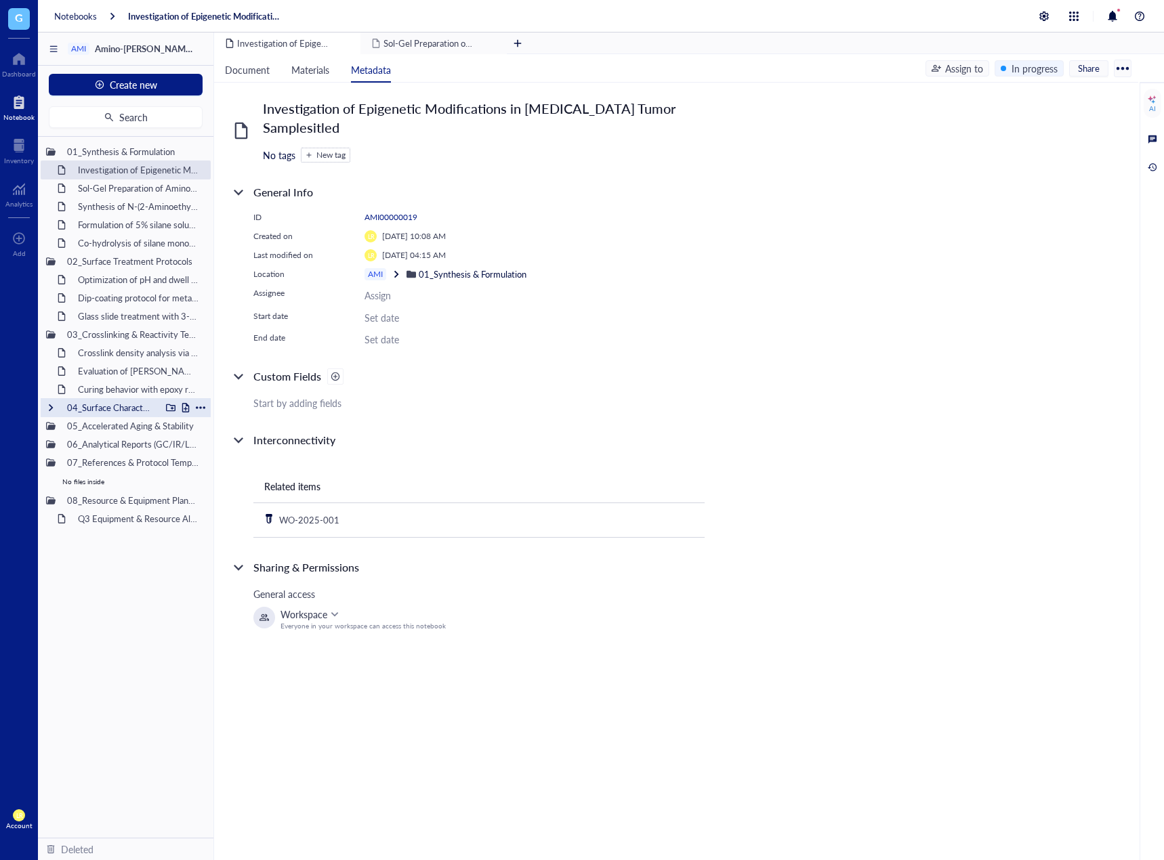
click at [77, 409] on div "04_Surface Characterization" at bounding box center [111, 407] width 100 height 19
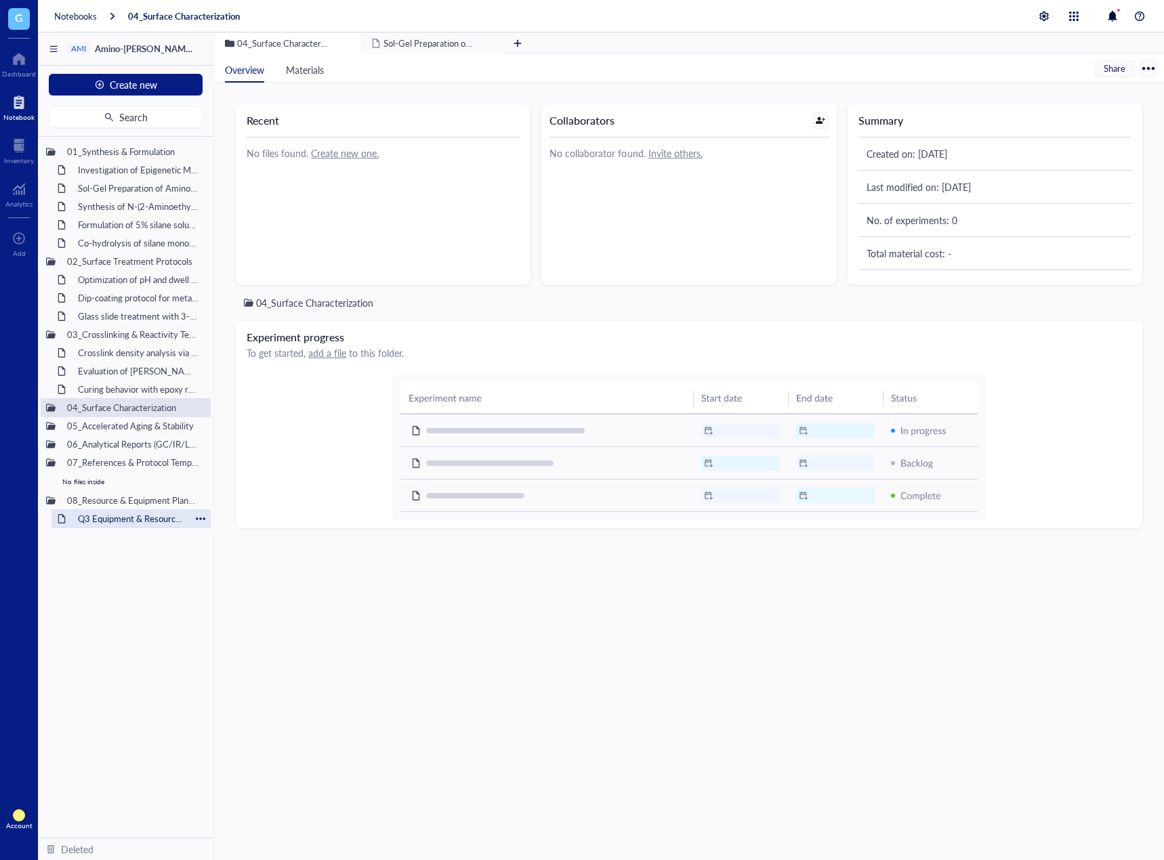
click at [108, 517] on div "Q3 Equipment & Resource Allocation Plan" at bounding box center [131, 518] width 119 height 19
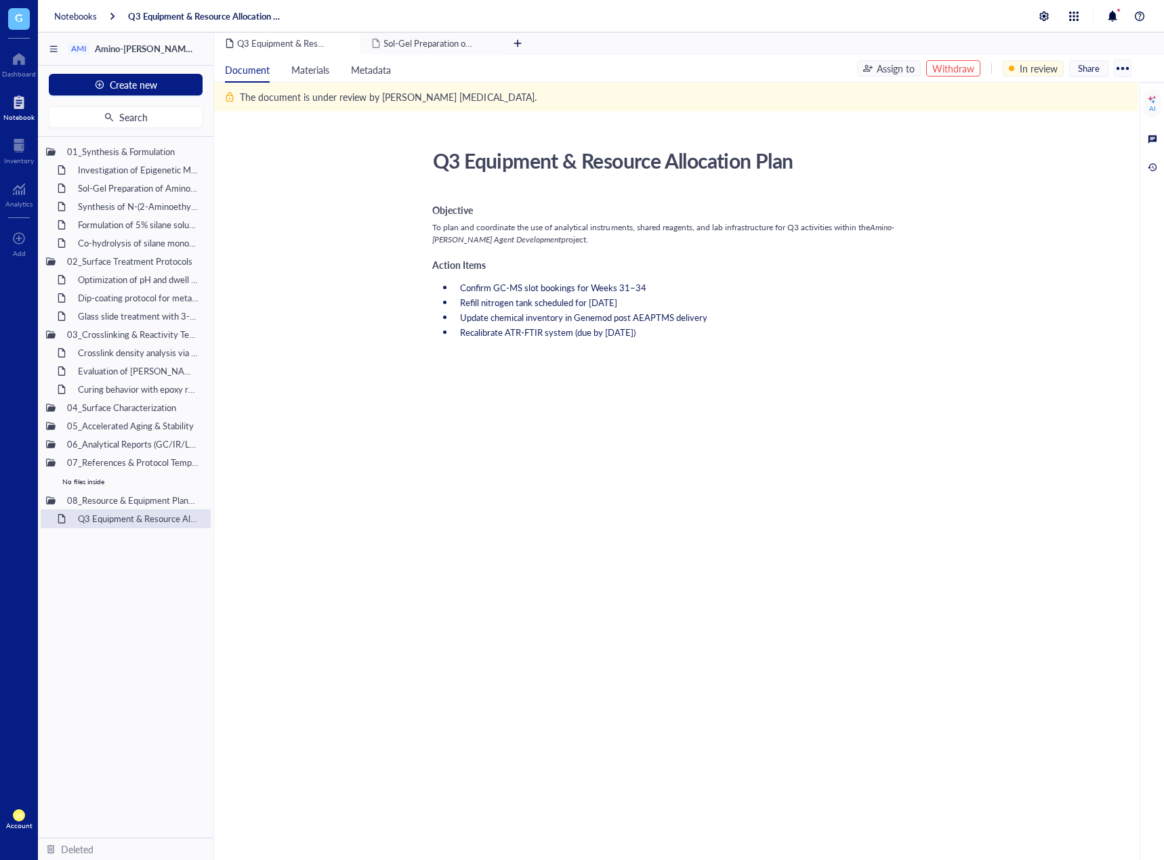
click at [707, 433] on div at bounding box center [673, 427] width 482 height 37
click at [958, 60] on div "Withdraw" at bounding box center [953, 68] width 54 height 16
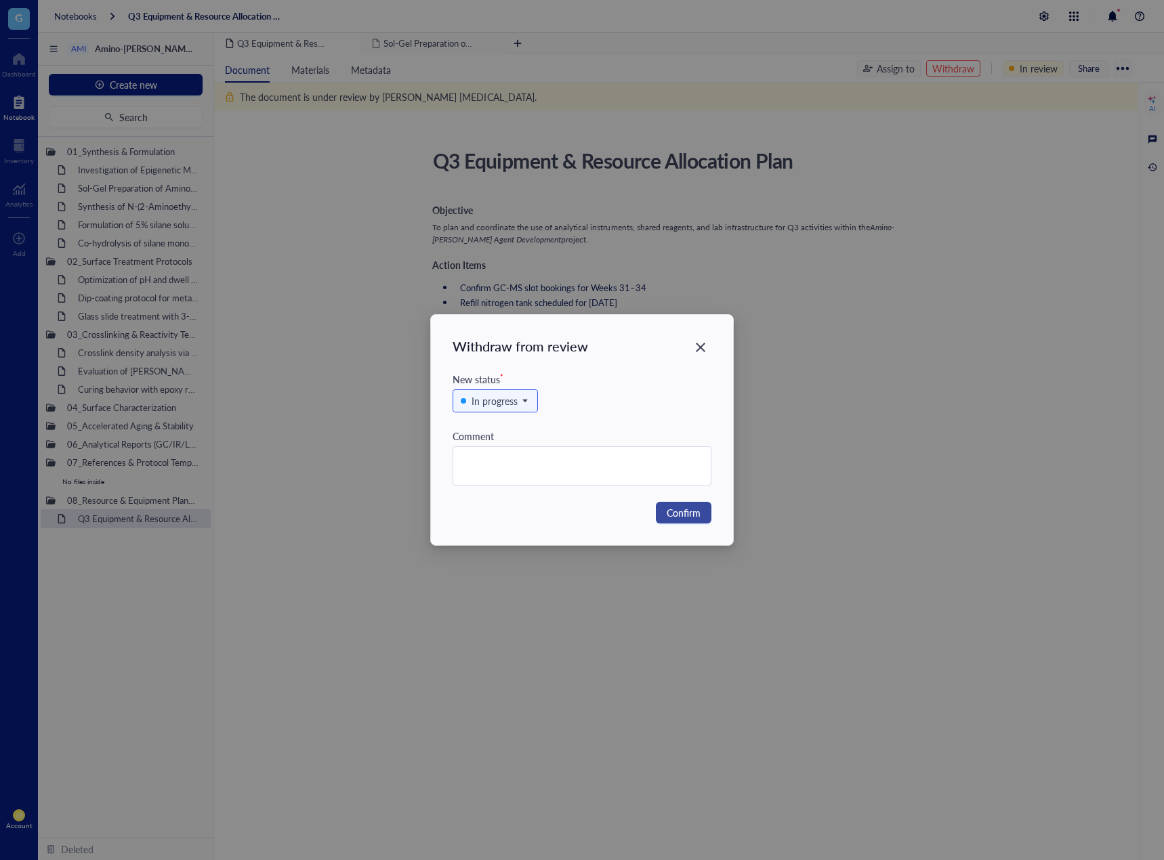
click at [695, 511] on span "Confirm" at bounding box center [683, 512] width 34 height 15
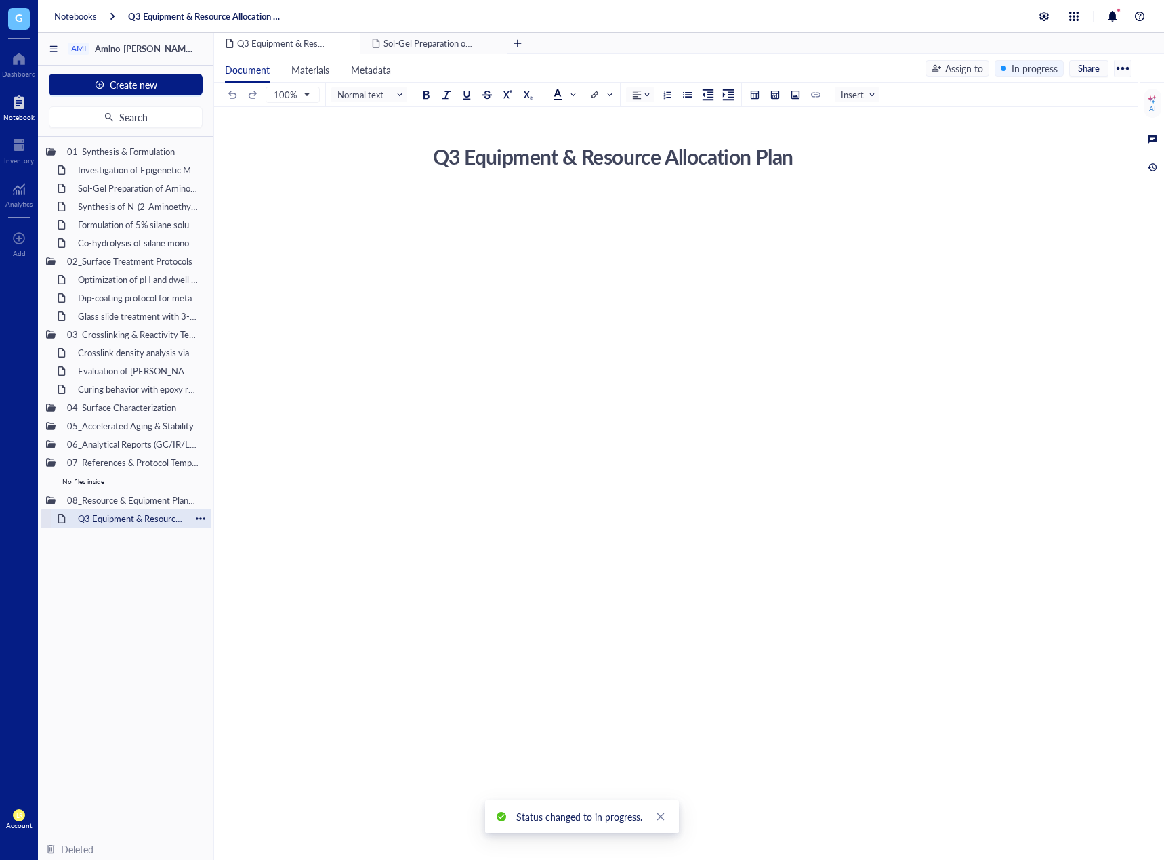
click at [119, 520] on div "Q3 Equipment & Resource Allocation Plan" at bounding box center [131, 518] width 119 height 19
click at [147, 477] on div "No files inside" at bounding box center [126, 481] width 170 height 19
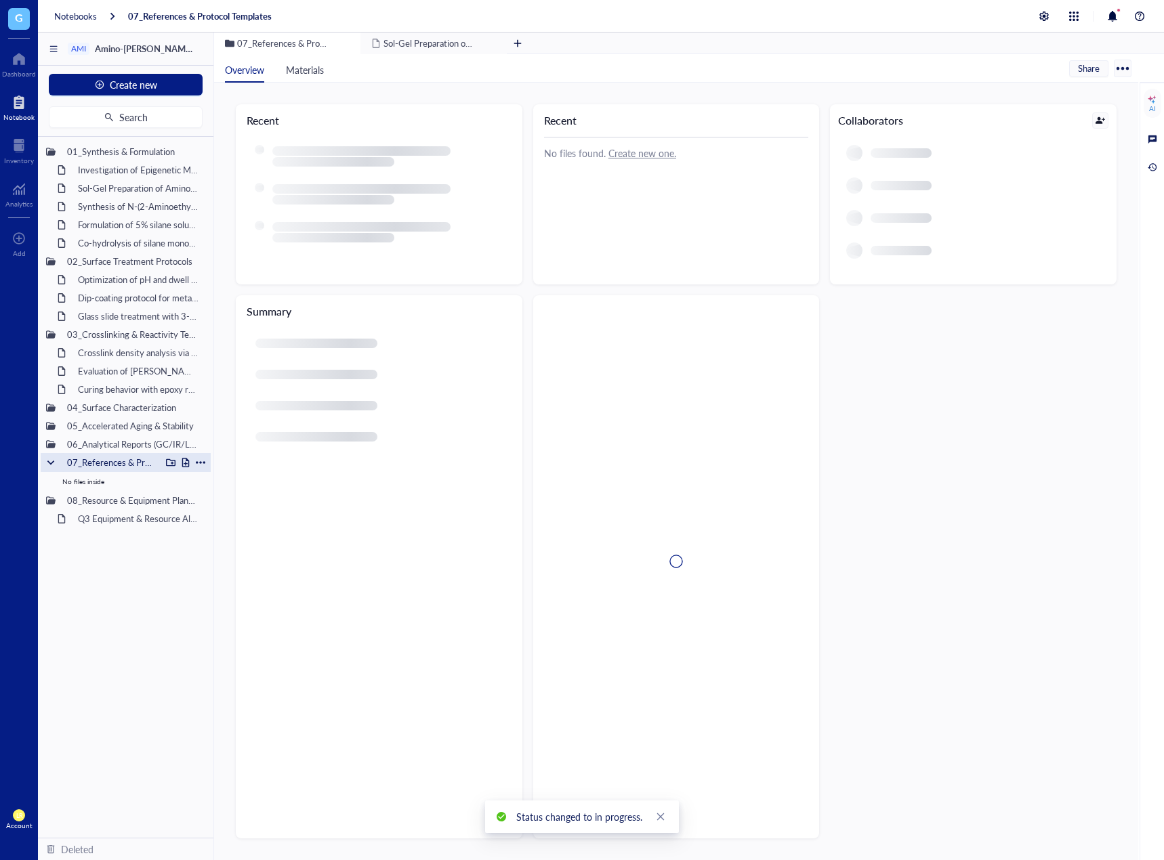
click at [150, 469] on div "07_References & Protocol Templates" at bounding box center [111, 462] width 100 height 19
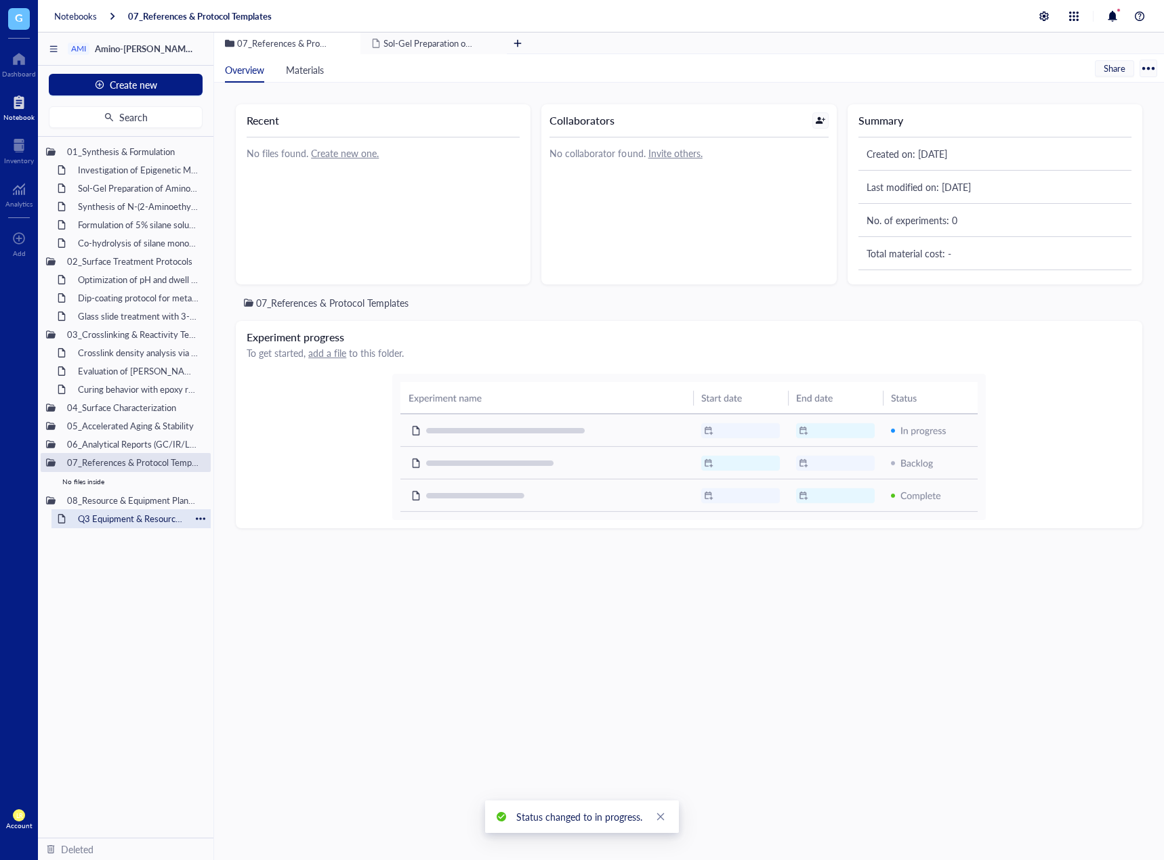
click at [150, 513] on div "Q3 Equipment & Resource Allocation Plan" at bounding box center [131, 518] width 119 height 19
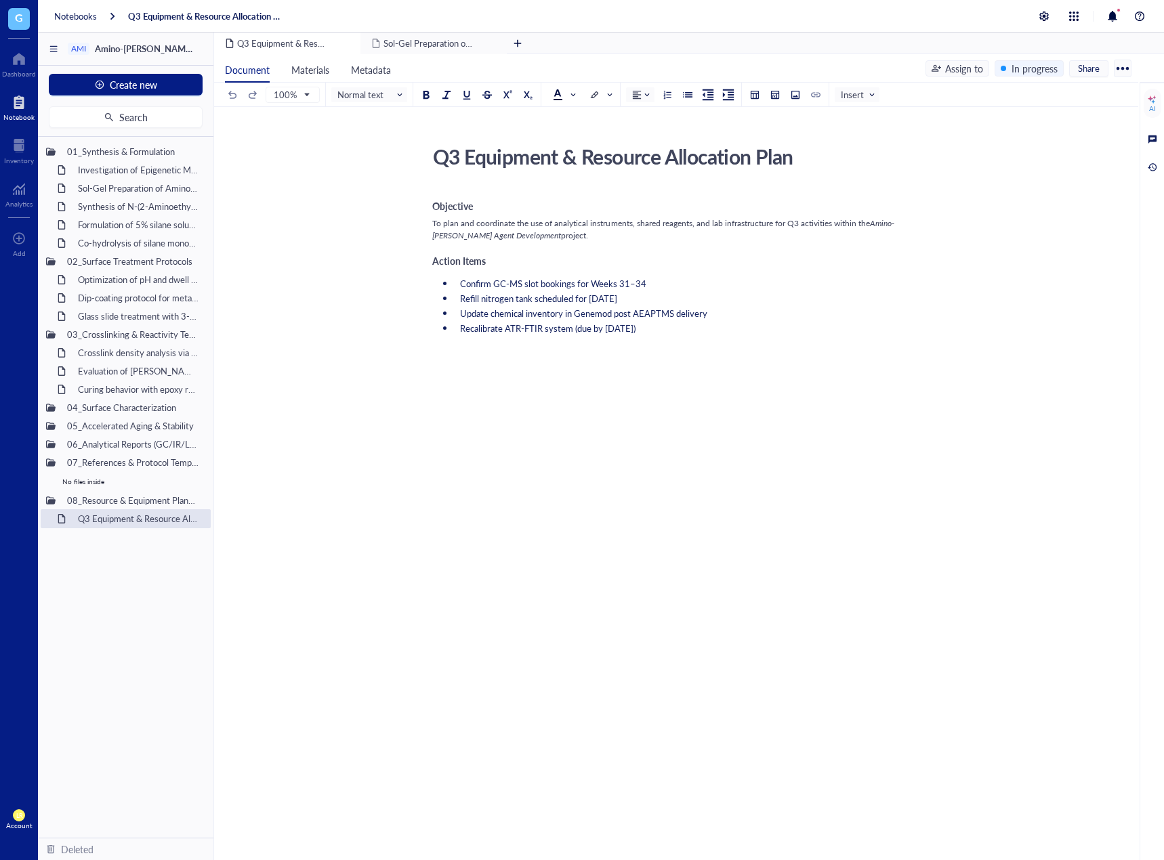
click at [775, 342] on div "Objective To plan and coordinate the use of analytical instruments, shared reag…" at bounding box center [673, 439] width 482 height 498
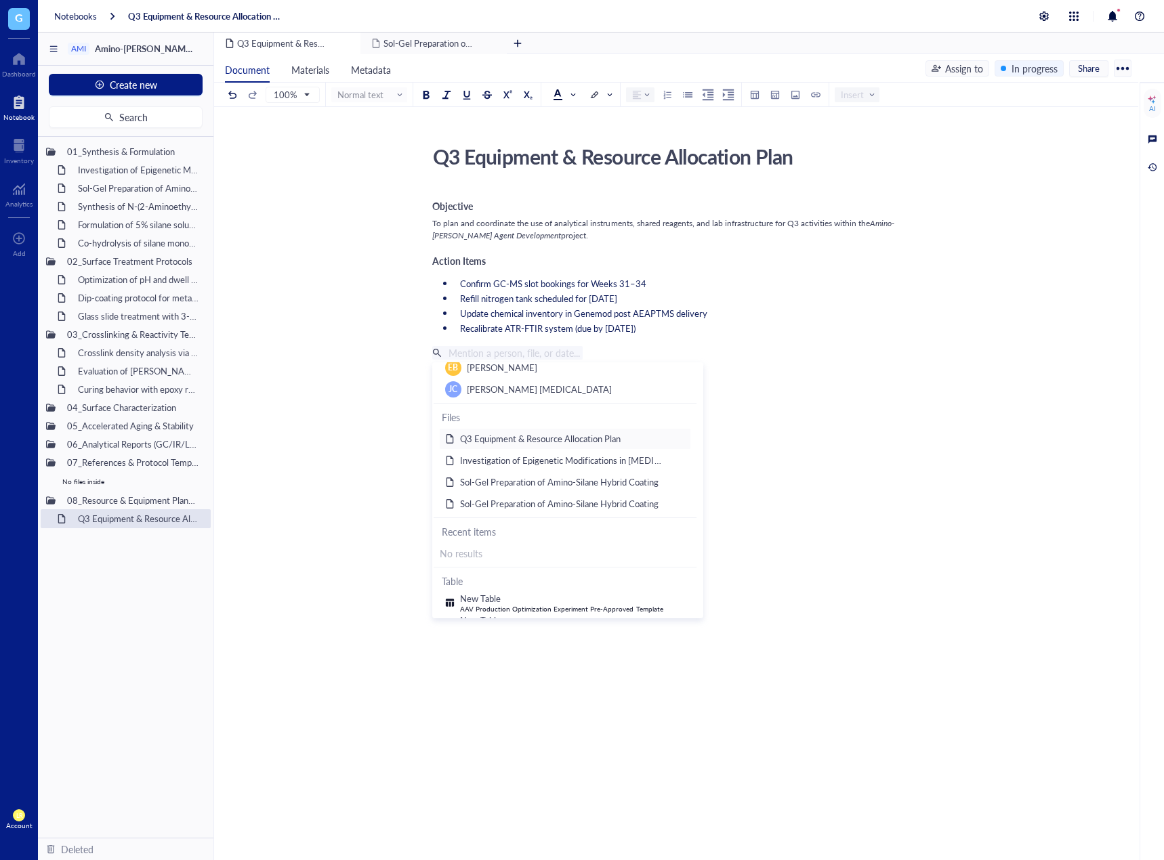
scroll to position [118, 0]
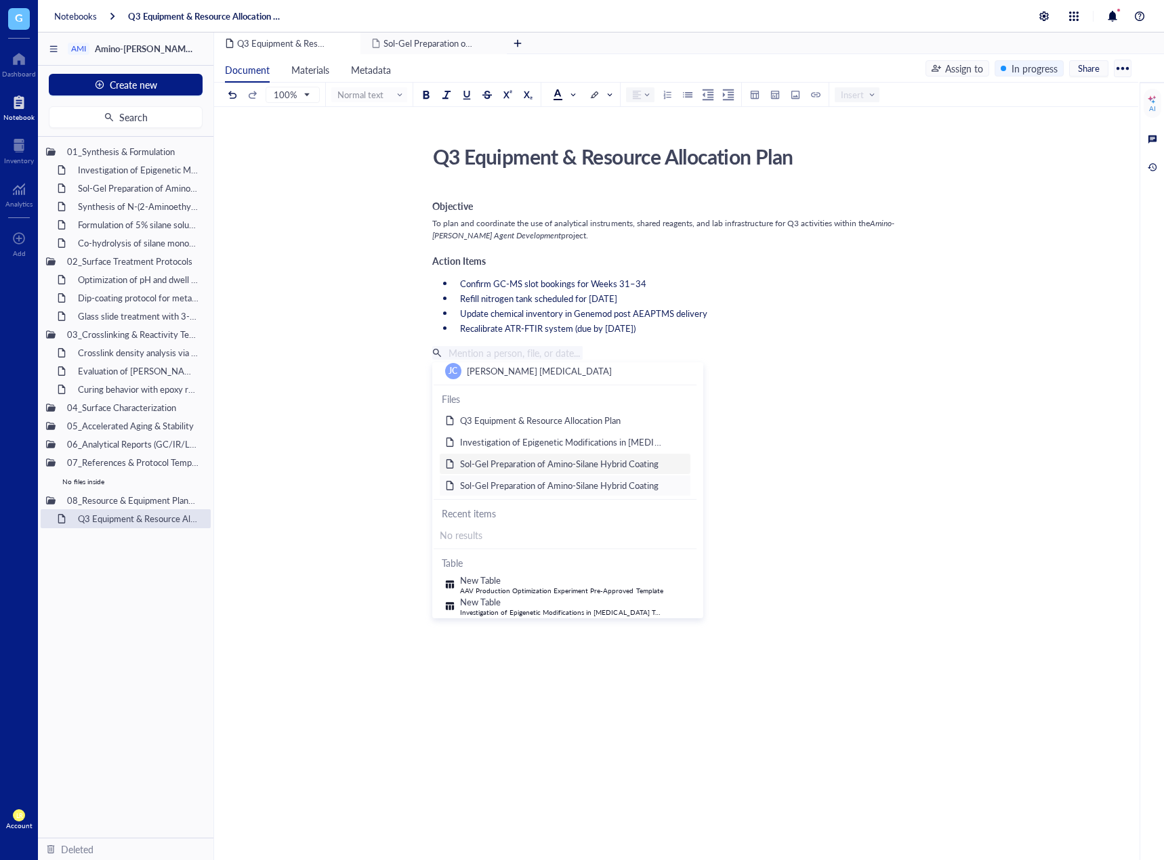
click at [599, 491] on span "Sol-Gel Preparation of Amino-Silane Hybrid Coating" at bounding box center [559, 485] width 199 height 13
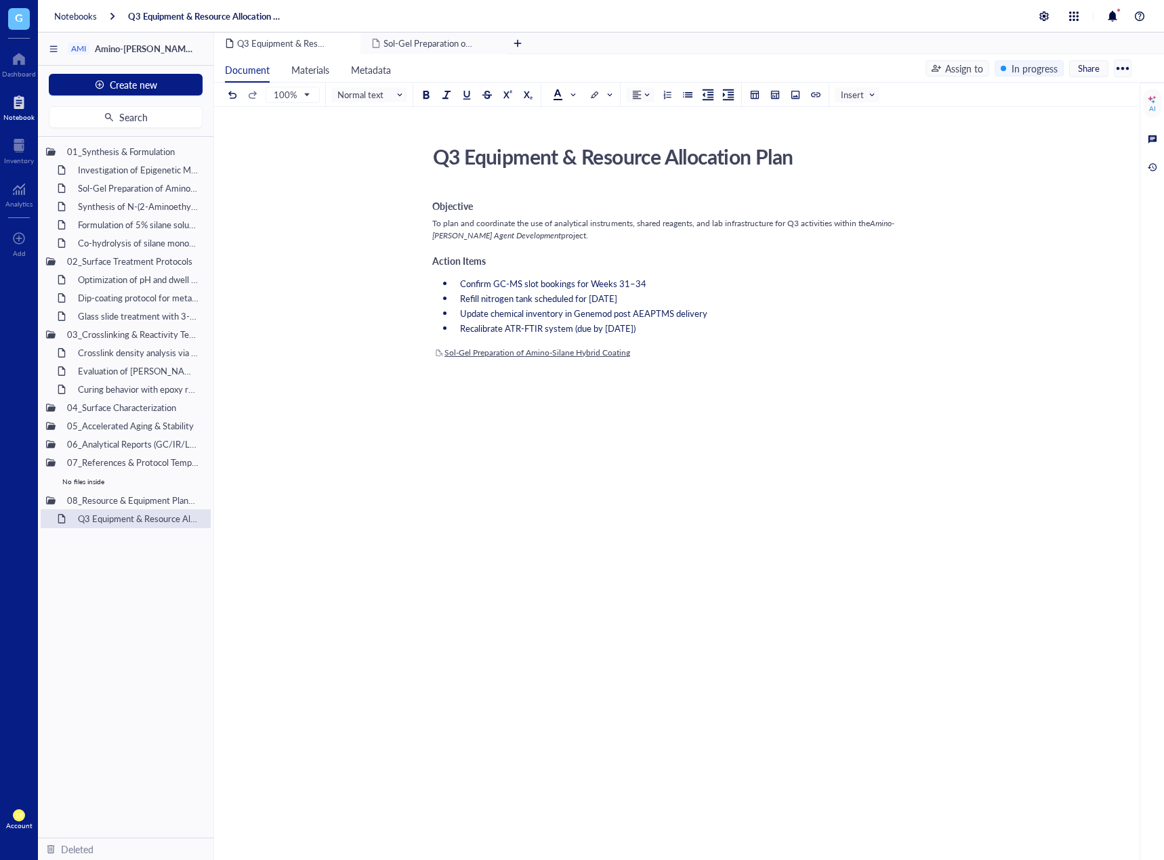
click at [624, 531] on div "Objective To plan and coordinate the use of analytical instruments, shared reag…" at bounding box center [673, 440] width 482 height 501
click at [158, 540] on div "01_Synthesis & Formulation Investigation of Epigenetic Modifications in Breast …" at bounding box center [125, 487] width 175 height 701
click at [157, 463] on div "07_References & Protocol Templates" at bounding box center [111, 462] width 100 height 19
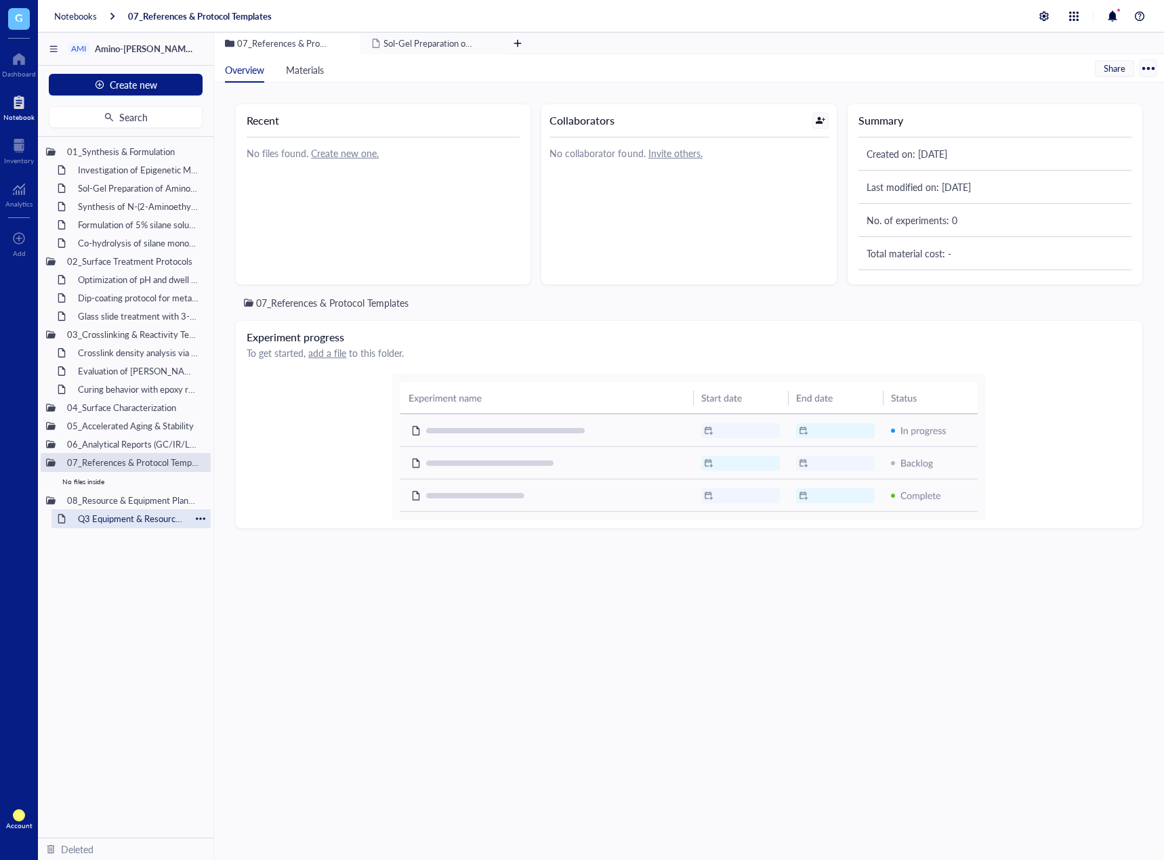
click at [131, 522] on div "Q3 Equipment & Resource Allocation Plan" at bounding box center [131, 518] width 119 height 19
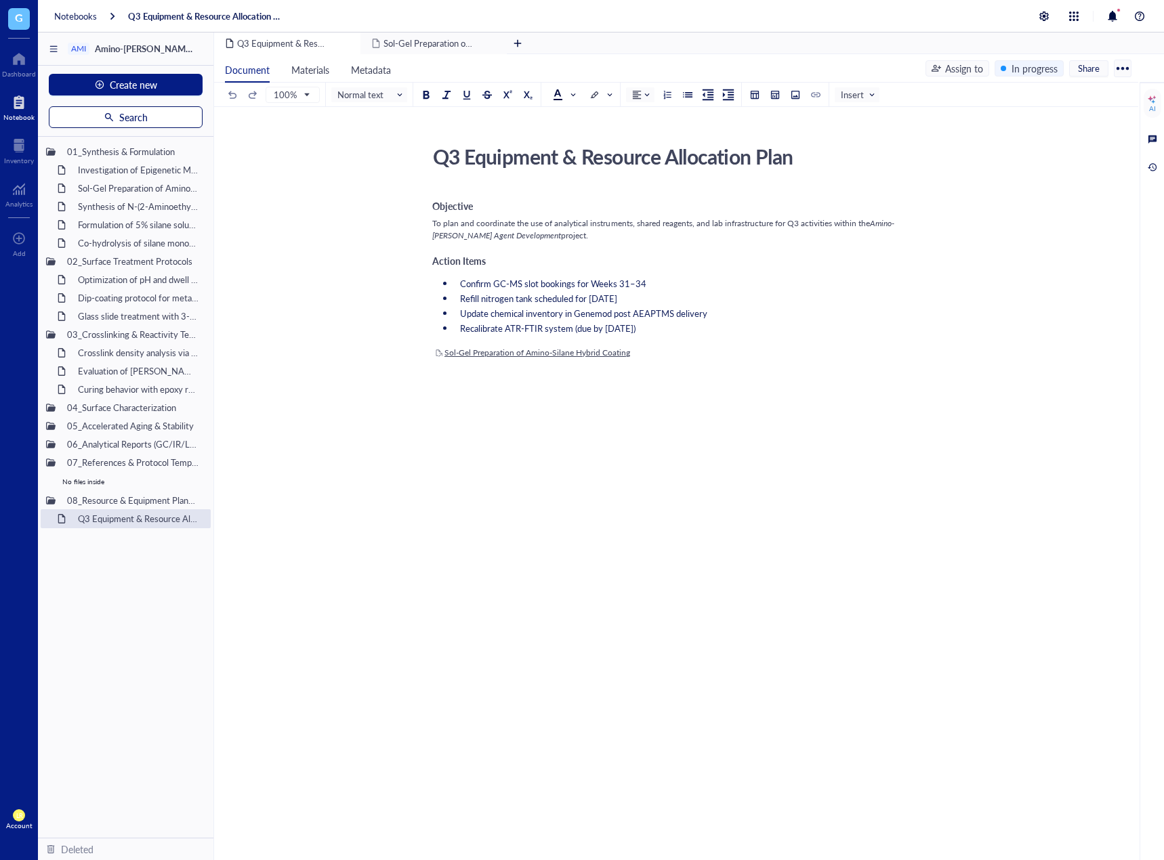
click at [115, 117] on button "Search" at bounding box center [126, 117] width 154 height 22
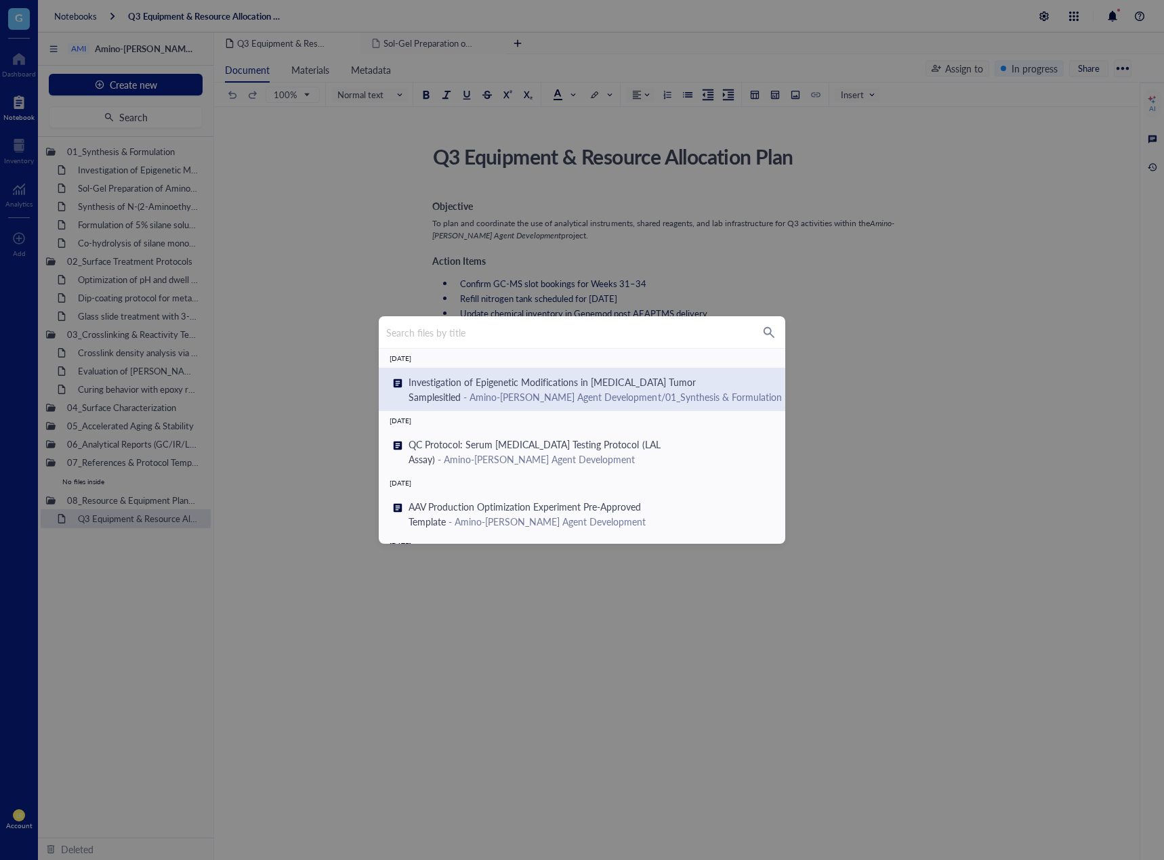
click at [280, 303] on div "Search files by title August 29, 2025 Investigation of Epigenetic Modifications…" at bounding box center [582, 430] width 1164 height 860
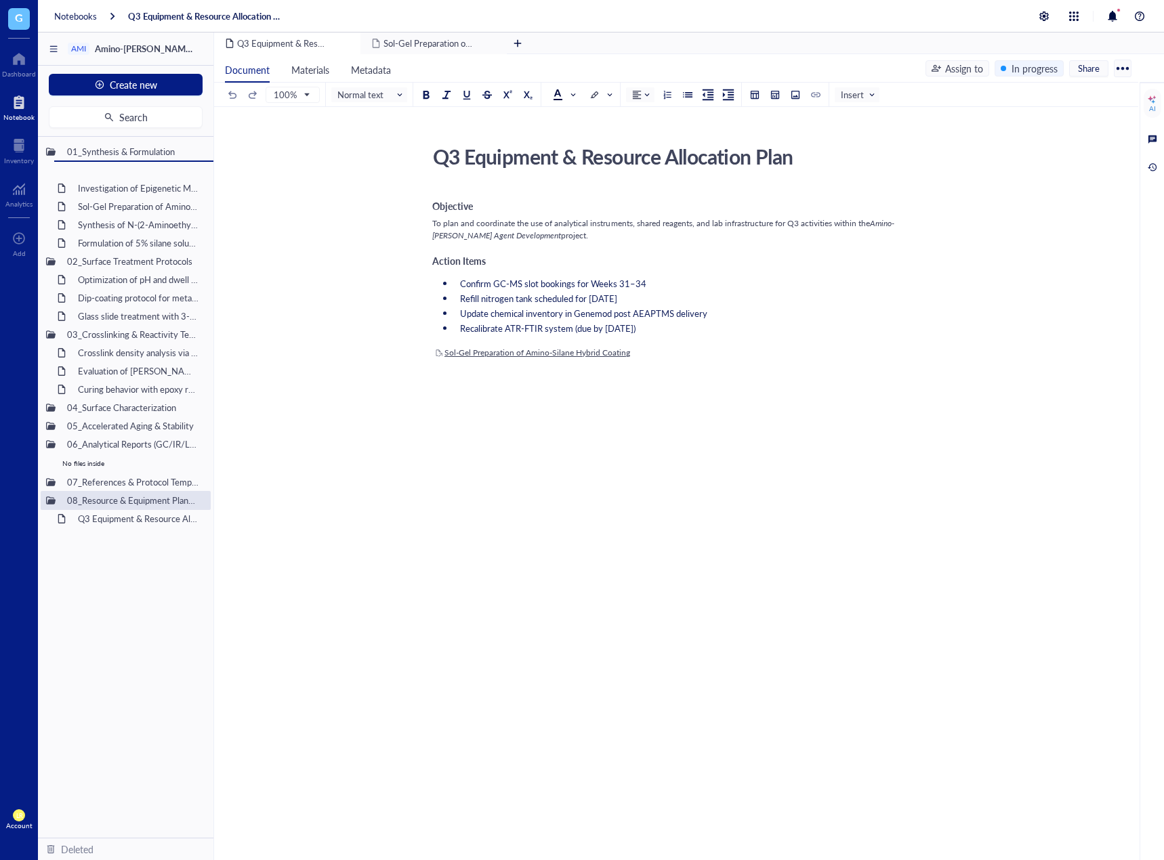
drag, startPoint x: 123, startPoint y: 513, endPoint x: 198, endPoint y: 186, distance: 335.0
click at [198, 186] on div "01_Synthesis & Formulation Investigation of Epigenetic Modifications in Breast …" at bounding box center [125, 487] width 175 height 701
click at [284, 566] on div "Q3 Equipment & Resource Allocation Plan Q3 Equipment & Resource Allocation Plan…" at bounding box center [673, 415] width 918 height 551
click at [163, 625] on div "01_Synthesis & Formulation Co-hydrolysis of silane monomers with TEOS Investiga…" at bounding box center [125, 487] width 175 height 701
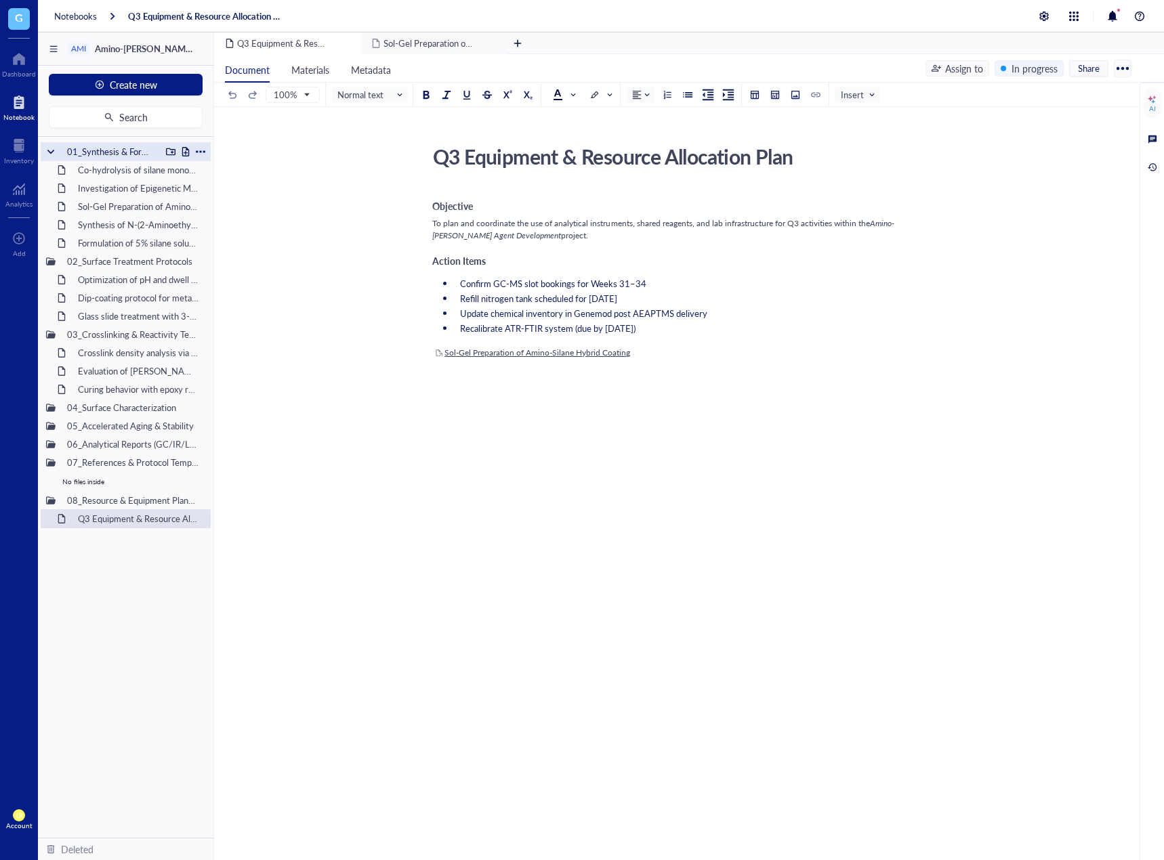
click at [148, 150] on div "01_Synthesis & Formulation" at bounding box center [111, 151] width 100 height 19
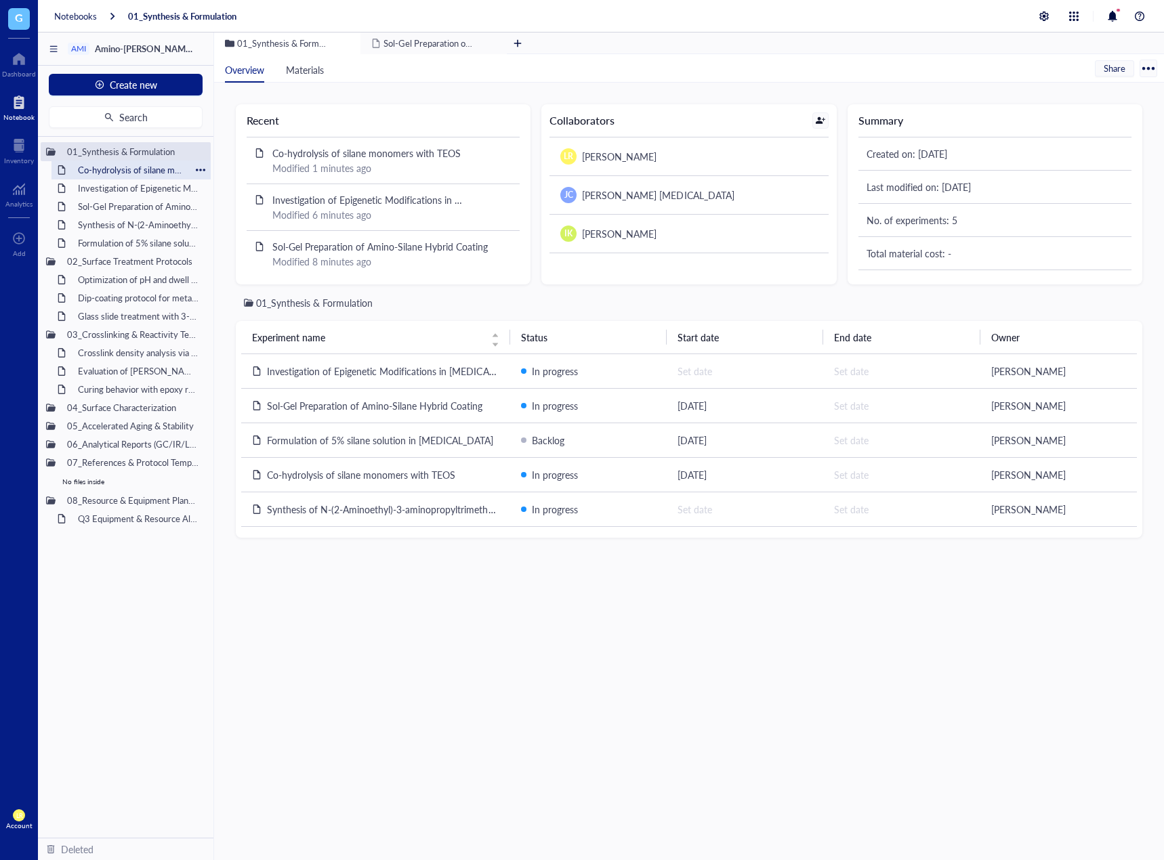
click at [135, 169] on div "Co-hydrolysis of silane monomers with TEOS" at bounding box center [131, 170] width 119 height 19
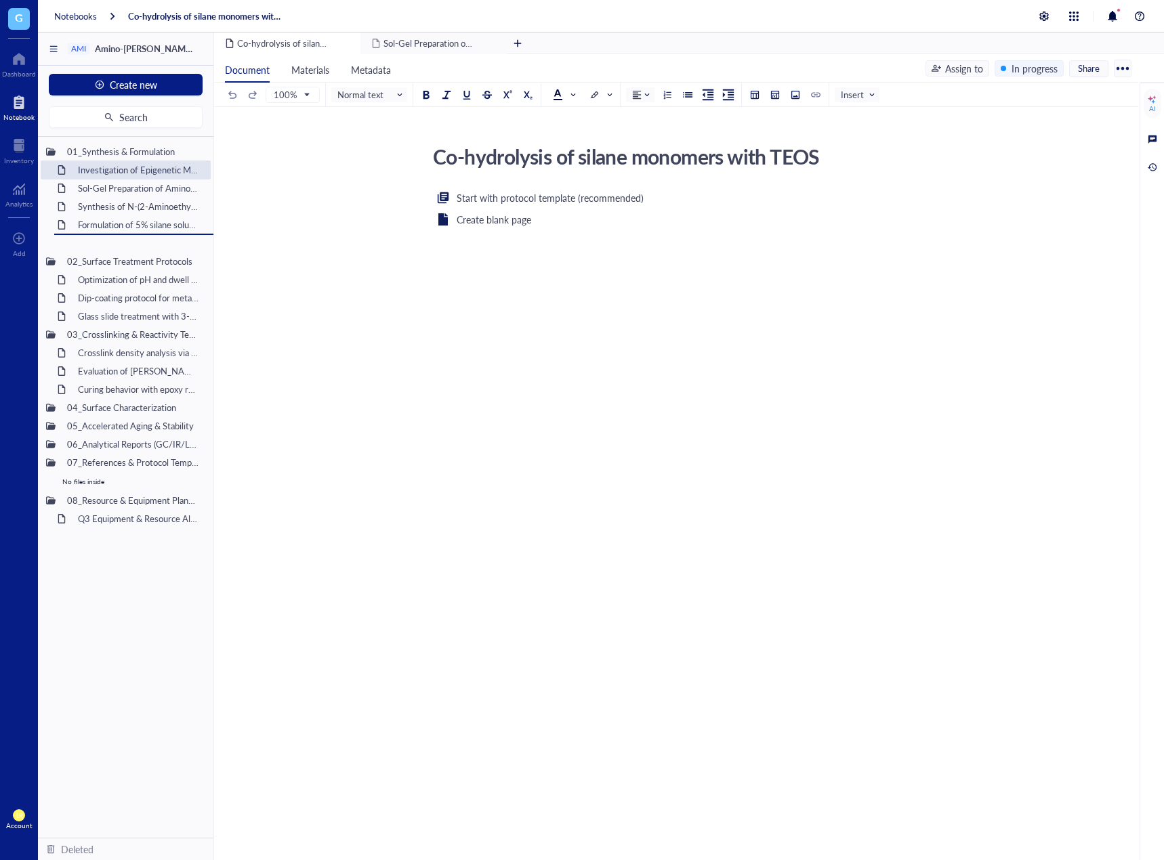
drag, startPoint x: 135, startPoint y: 169, endPoint x: 169, endPoint y: 257, distance: 95.0
click at [144, 168] on div "Investigation of Epigenetic Modifications in [MEDICAL_DATA] Tumor Samplesitled" at bounding box center [131, 170] width 119 height 19
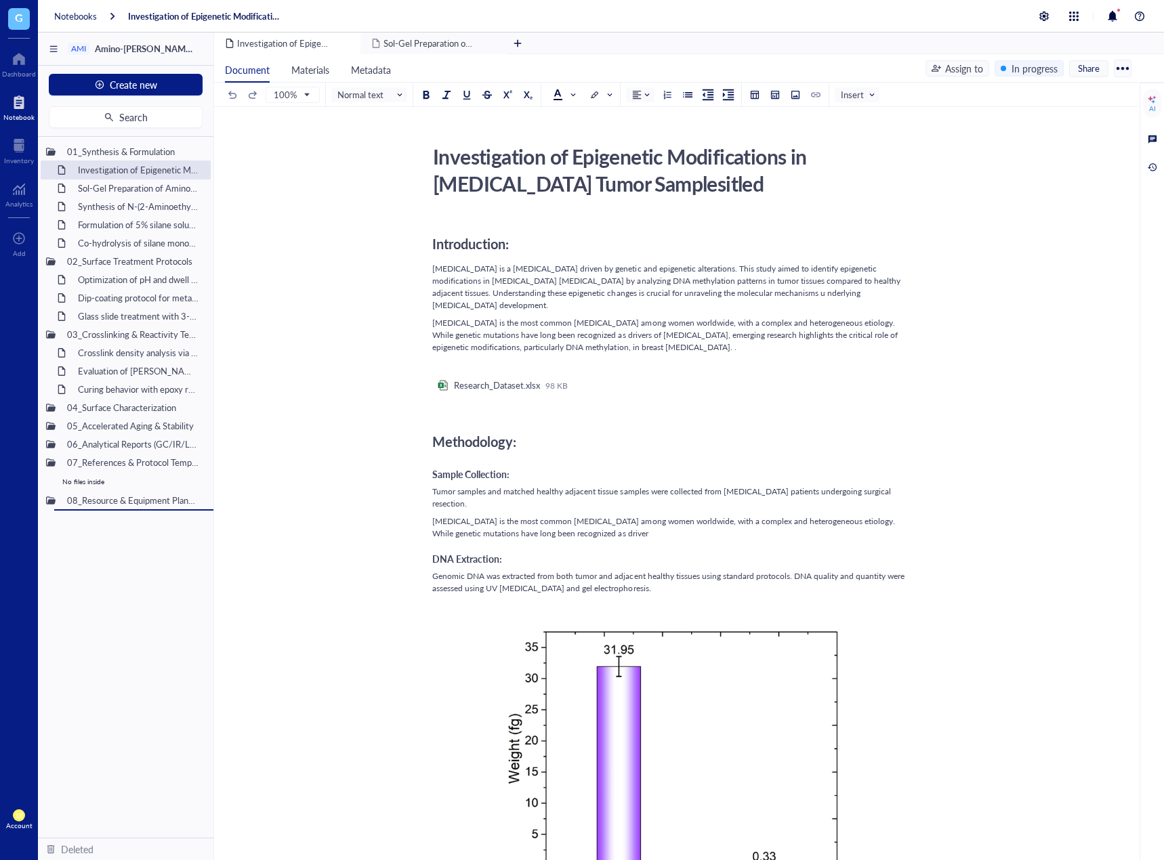
drag, startPoint x: 116, startPoint y: 525, endPoint x: 177, endPoint y: 553, distance: 67.3
click at [177, 553] on div "01_Synthesis & Formulation Investigation of Epigenetic Modifications in Breast …" at bounding box center [125, 487] width 175 height 701
